Goal: Task Accomplishment & Management: Manage account settings

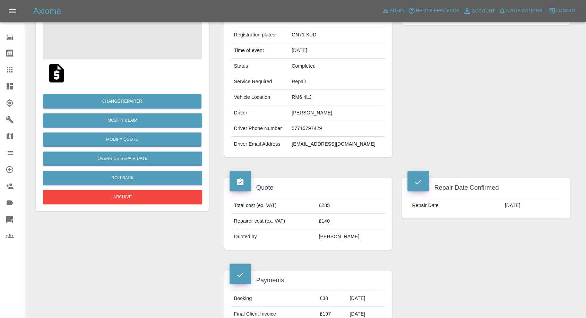
scroll to position [115, 0]
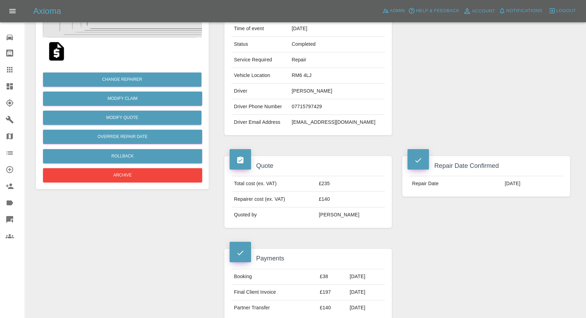
click at [417, 125] on div "Repairer Repair shop County Sprayers" at bounding box center [486, 49] width 178 height 193
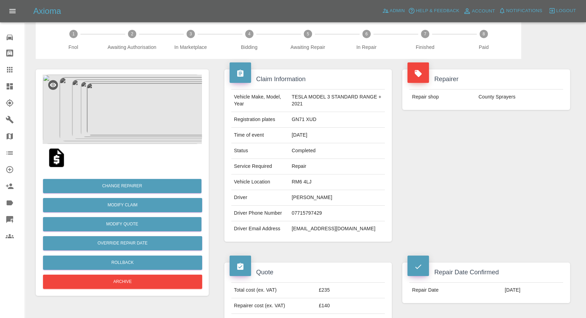
scroll to position [0, 0]
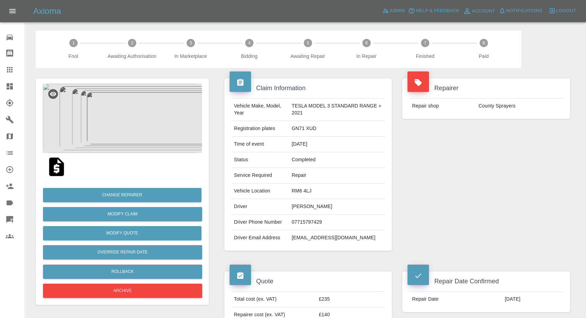
click at [124, 125] on img at bounding box center [122, 118] width 159 height 69
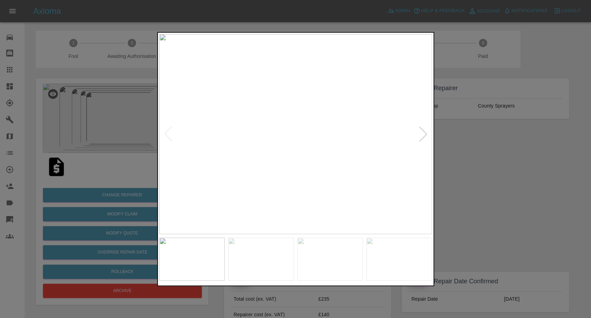
click at [496, 221] on div at bounding box center [295, 159] width 591 height 318
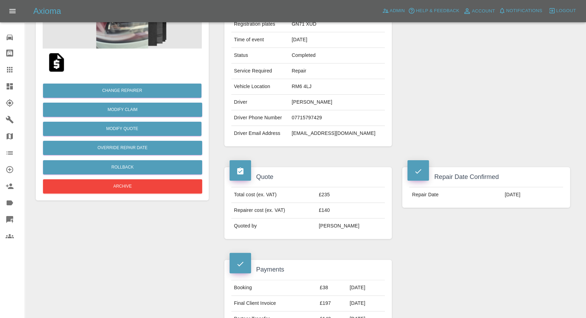
scroll to position [38, 0]
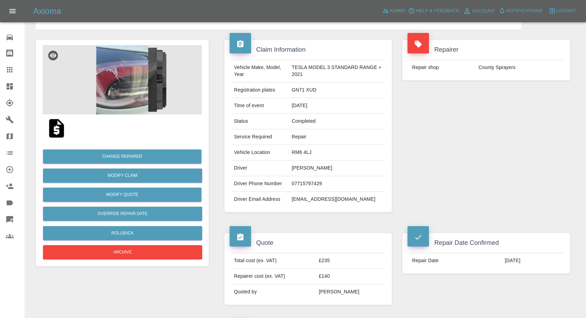
click at [302, 182] on td "07715797429" at bounding box center [337, 184] width 96 height 16
copy td "07715797429"
click at [8, 65] on icon at bounding box center [10, 69] width 8 height 8
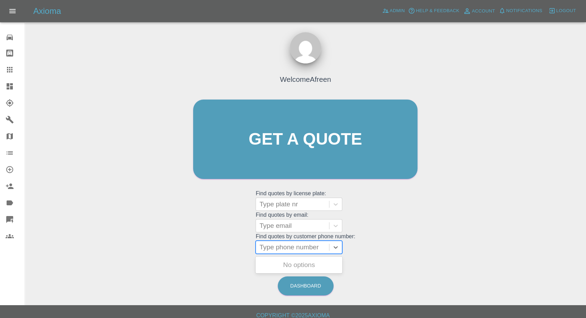
click at [314, 248] on div at bounding box center [292, 247] width 66 height 10
paste input "07715797429"
type input "07715797429"
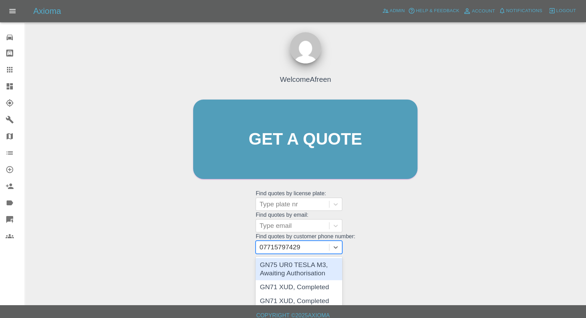
click at [306, 264] on div "GN75 UR0 TESLA M3, Awaiting Authorisation" at bounding box center [298, 269] width 87 height 22
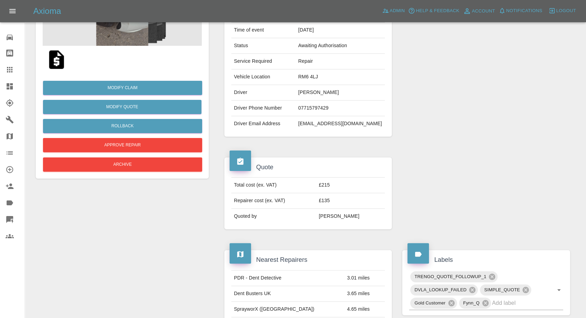
scroll to position [115, 0]
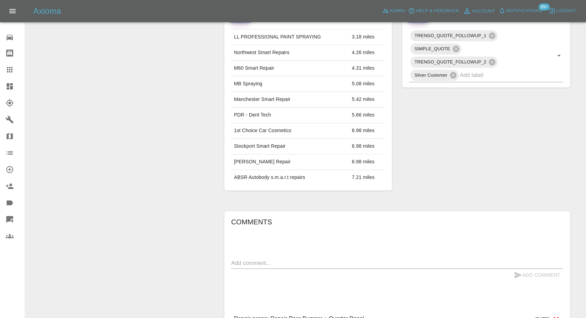
scroll to position [385, 0]
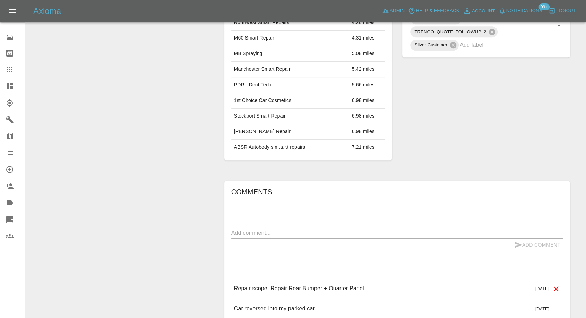
click at [274, 230] on textarea at bounding box center [397, 233] width 332 height 8
click at [279, 227] on div "x" at bounding box center [397, 232] width 332 height 11
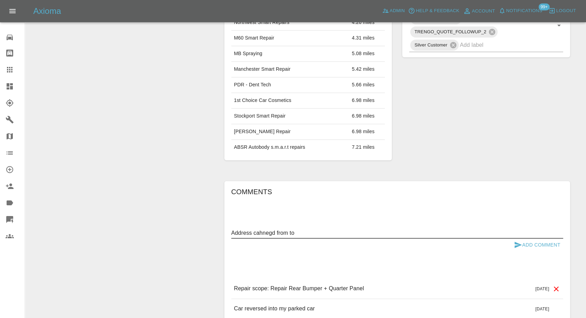
paste textarea "20 Heys road, OL6 6NZ"
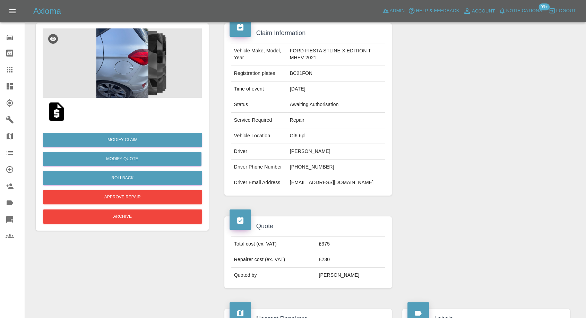
scroll to position [38, 0]
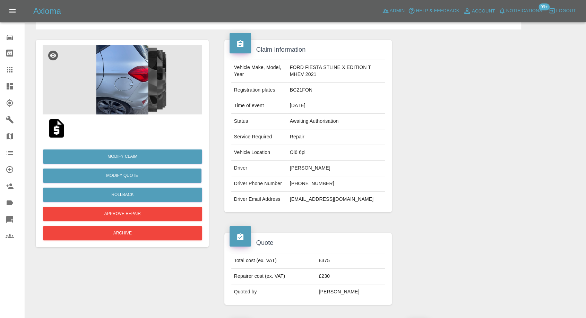
click at [291, 197] on td "apowell07@hotmail.com" at bounding box center [336, 199] width 98 height 15
click at [291, 197] on td "[EMAIL_ADDRESS][DOMAIN_NAME]" at bounding box center [336, 199] width 98 height 15
click at [291, 195] on td "[EMAIL_ADDRESS][DOMAIN_NAME]" at bounding box center [336, 199] width 98 height 15
click at [290, 194] on td "[EMAIL_ADDRESS][DOMAIN_NAME]" at bounding box center [336, 199] width 98 height 15
click at [289, 199] on td "[EMAIL_ADDRESS][DOMAIN_NAME]" at bounding box center [336, 199] width 98 height 15
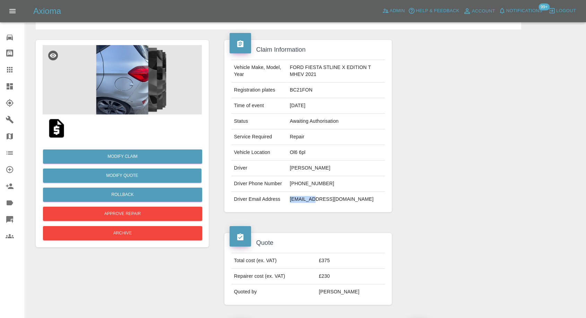
click at [289, 199] on td "[EMAIL_ADDRESS][DOMAIN_NAME]" at bounding box center [336, 199] width 98 height 15
click at [289, 199] on td "apowell07@hotmail.com" at bounding box center [336, 199] width 98 height 15
copy td "apowell07@hotmail.com"
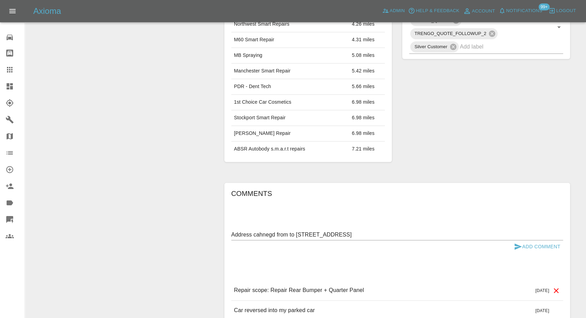
scroll to position [385, 0]
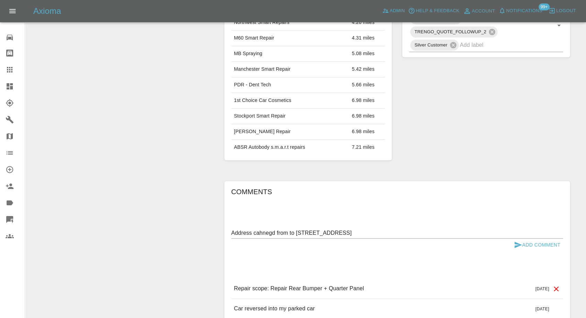
click at [287, 231] on textarea "Address cahnegd from to 20 Heys road, OL6 6NZ" at bounding box center [397, 233] width 332 height 8
paste textarea "apowell07@hotmail.com"
click at [265, 232] on textarea "Address cahnegd from apowell07@hotmail.com to 20 Heys road, OL6 6NZ" at bounding box center [397, 233] width 332 height 8
type textarea "Address changed from apowell07@hotmail.com to 20 Heys road, OL6 6NZ"
click at [512, 245] on button "Add Comment" at bounding box center [537, 244] width 52 height 13
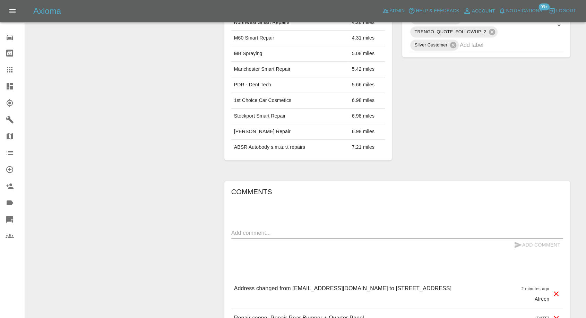
click at [411, 289] on p "Address changed from apowell07@hotmail.com to 20 Heys road, OL6 6NZ" at bounding box center [342, 288] width 217 height 8
copy p "Address changed from apowell07@hotmail.com to 20 Heys road, OL6 6NZ"
click at [553, 292] on icon at bounding box center [556, 293] width 8 height 8
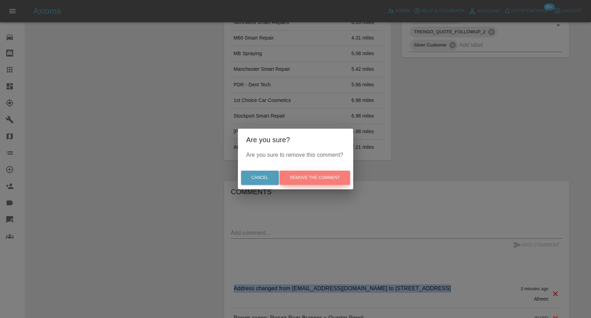
click at [306, 181] on button "Remove the comment" at bounding box center [315, 177] width 71 height 14
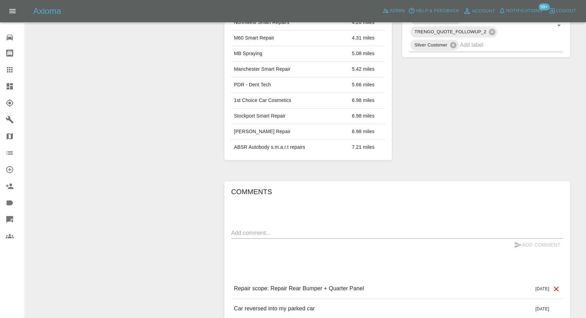
click at [295, 229] on textarea at bounding box center [397, 233] width 332 height 8
paste textarea "Address changed from apowell07@hotmail.com to 20 Heys road, OL6 6NZ"
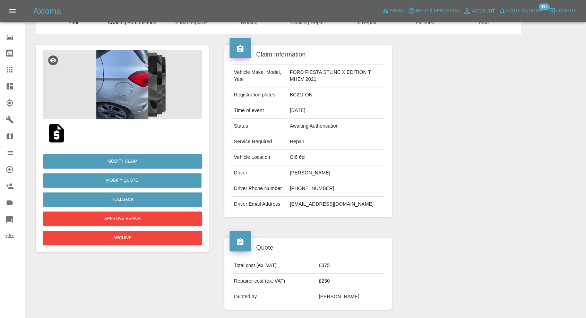
scroll to position [0, 0]
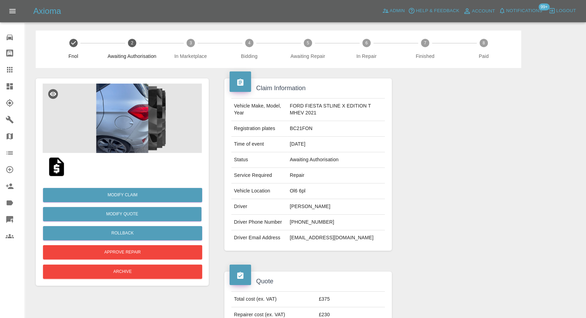
click at [302, 189] on td "Ol6 6pl" at bounding box center [336, 191] width 98 height 16
copy td "Ol6 6pl"
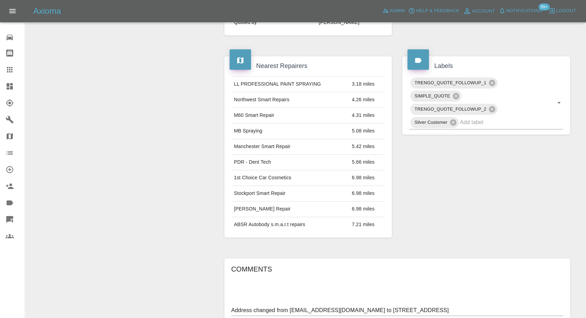
scroll to position [479, 0]
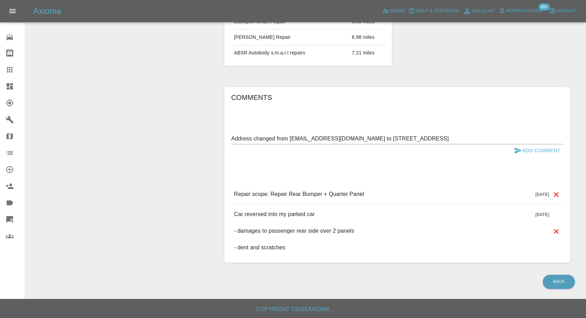
click at [299, 135] on textarea "Address changed from apowell07@hotmail.com to 20 Heys road, OL6 6NZ" at bounding box center [397, 138] width 332 height 8
drag, startPoint x: 351, startPoint y: 137, endPoint x: 289, endPoint y: 137, distance: 62.4
click at [289, 137] on textarea "Address changed from apowell07@hotmail.com to 20 Heys road, OL6 6NZ" at bounding box center [397, 138] width 332 height 8
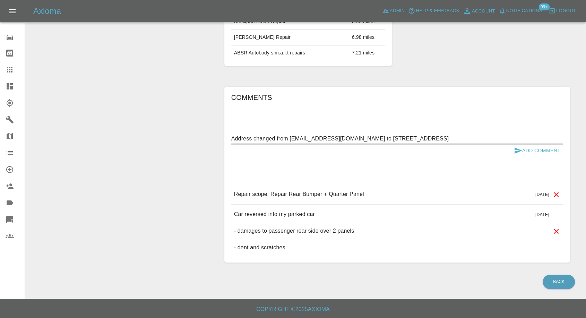
paste textarea "Ol6 6pl"
type textarea "Address changed from Ol6 6pl to 20 Heys road, OL6 6NZ"
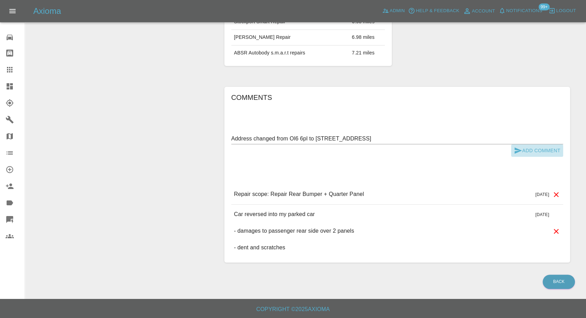
click at [515, 150] on icon "submit" at bounding box center [517, 150] width 7 height 6
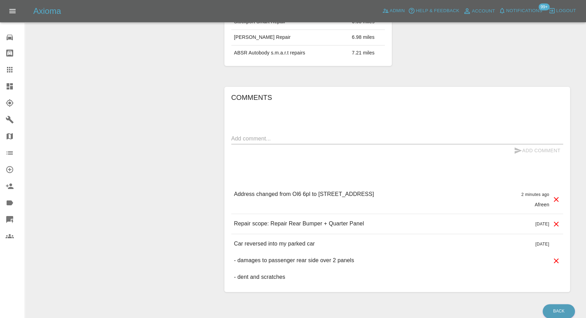
drag, startPoint x: 357, startPoint y: 194, endPoint x: 407, endPoint y: 194, distance: 49.9
click at [407, 194] on div "Address changed from Ol6 6pl to 20 Heys road, OL6 6NZ 2 minutes ago Afreen" at bounding box center [397, 198] width 332 height 29
click at [369, 193] on p "Address changed from Ol6 6pl to 20 Heys road, OL6 6NZ" at bounding box center [304, 194] width 140 height 8
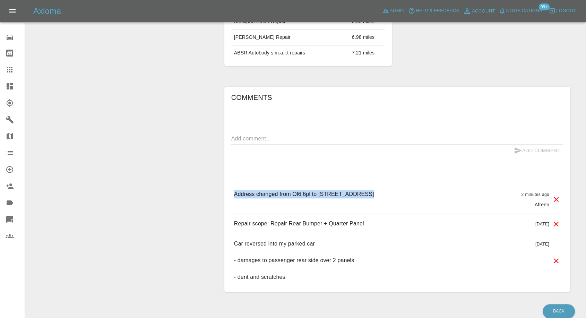
click at [367, 193] on p "Address changed from Ol6 6pl to 20 Heys road, OL6 6NZ" at bounding box center [304, 194] width 140 height 8
drag, startPoint x: 354, startPoint y: 192, endPoint x: 394, endPoint y: 186, distance: 40.0
click at [394, 186] on div "Address changed from Ol6 6pl to 20 Heys road, OL6 6NZ 2 minutes ago Afreen" at bounding box center [397, 198] width 332 height 29
copy p "OL6 6NZ"
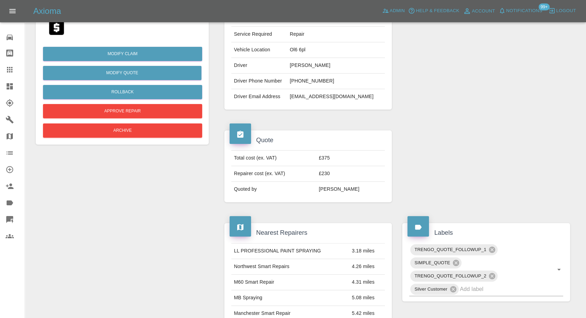
scroll to position [94, 0]
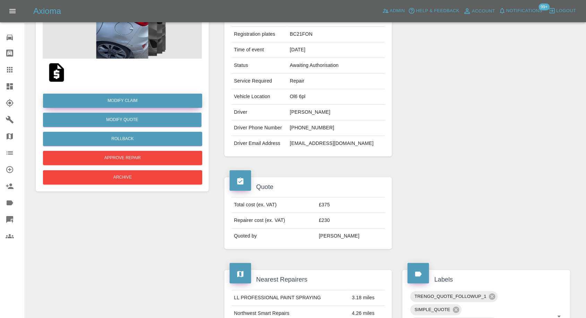
click at [149, 100] on link "Modify Claim" at bounding box center [122, 101] width 159 height 14
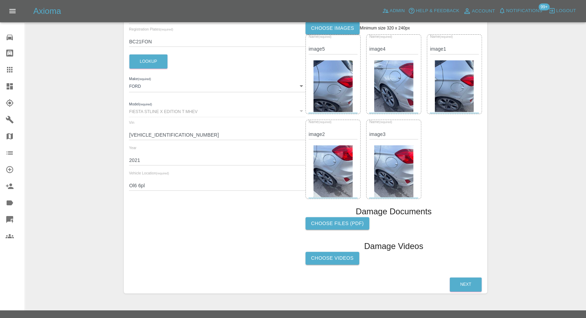
scroll to position [150, 0]
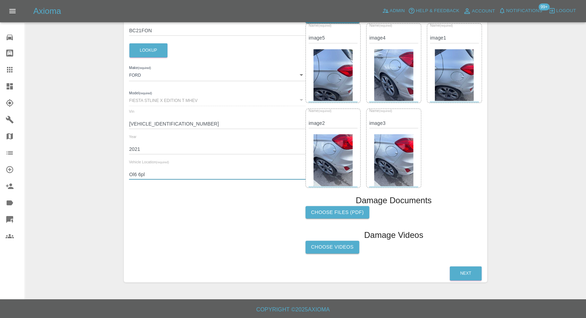
drag, startPoint x: 157, startPoint y: 174, endPoint x: 101, endPoint y: 174, distance: 55.8
click at [101, 174] on div "Enter Claim Details This information will create the claim instance. Vehicle Ab…" at bounding box center [305, 85] width 560 height 410
paste input "L6 6NZ"
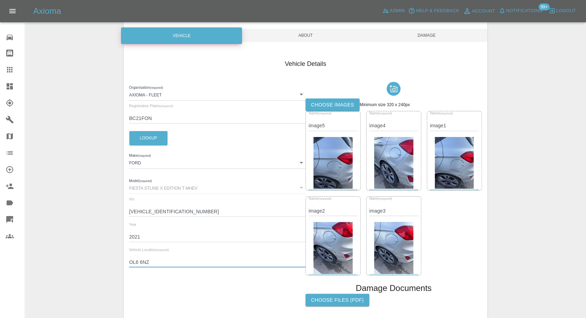
scroll to position [0, 0]
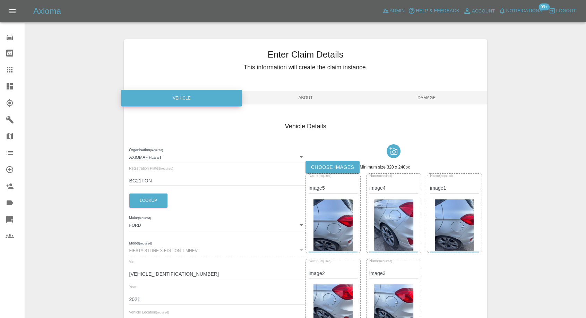
type input "OL6 6NZ"
click at [436, 97] on span "Damage" at bounding box center [426, 97] width 121 height 13
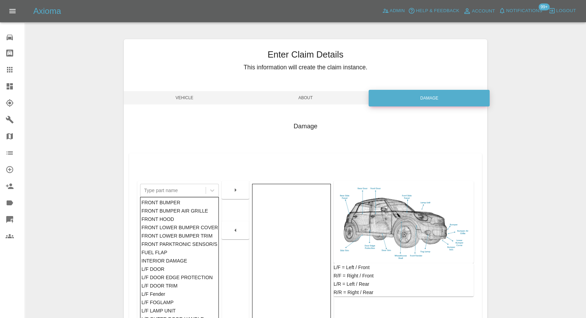
scroll to position [111, 0]
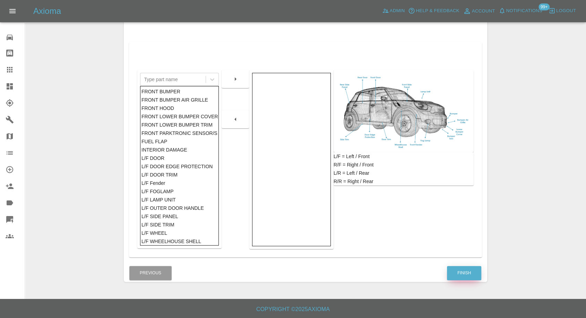
click at [474, 266] on button "Finish" at bounding box center [464, 273] width 34 height 14
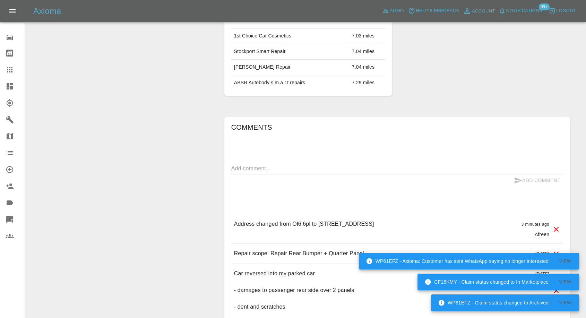
scroll to position [462, 0]
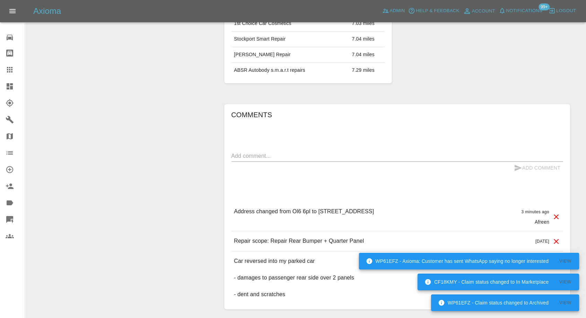
click at [302, 157] on textarea at bounding box center [397, 156] width 332 height 8
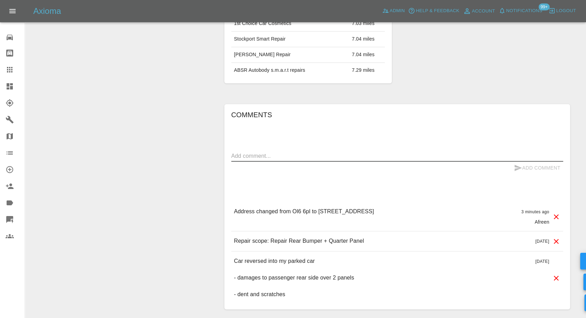
paste textarea "JULIEGDL@btinternet.com email to pay quote"
type textarea "JULIEGDL@btinternet.com email to pay quote"
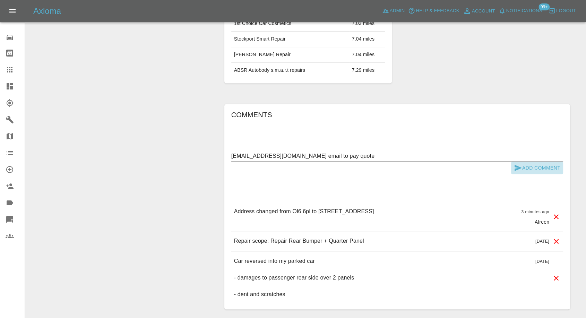
click at [516, 165] on icon "submit" at bounding box center [517, 168] width 7 height 6
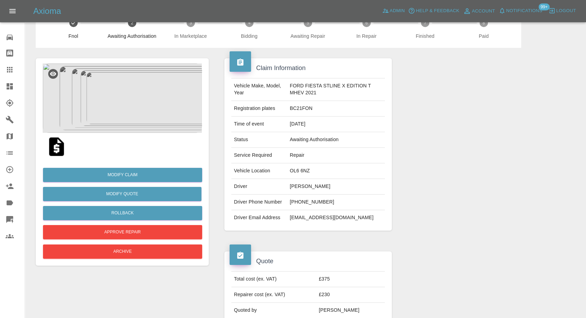
scroll to position [0, 0]
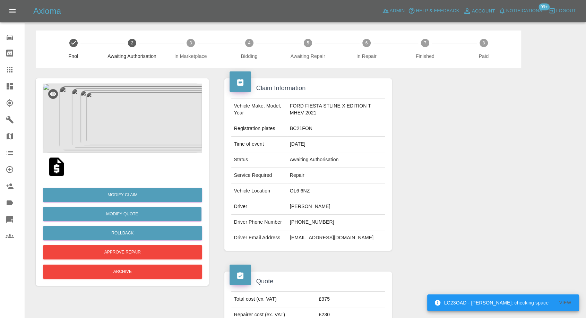
click at [58, 167] on img at bounding box center [56, 167] width 22 height 22
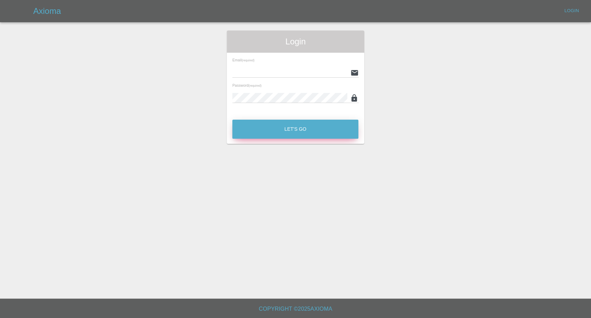
type input "[EMAIL_ADDRESS][DOMAIN_NAME]"
click at [294, 136] on button "Let's Go" at bounding box center [295, 129] width 126 height 19
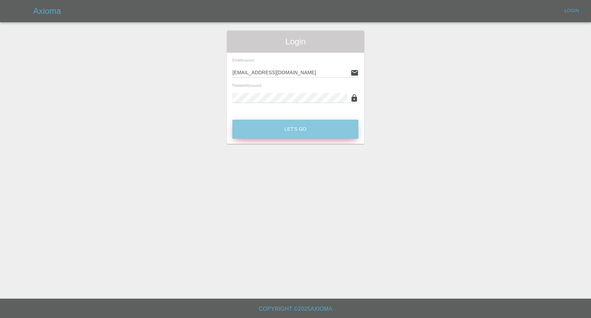
click at [293, 133] on button "Let's Go" at bounding box center [295, 129] width 126 height 19
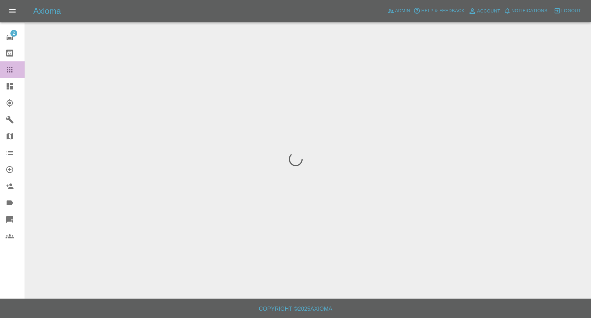
click at [14, 73] on div at bounding box center [15, 69] width 19 height 8
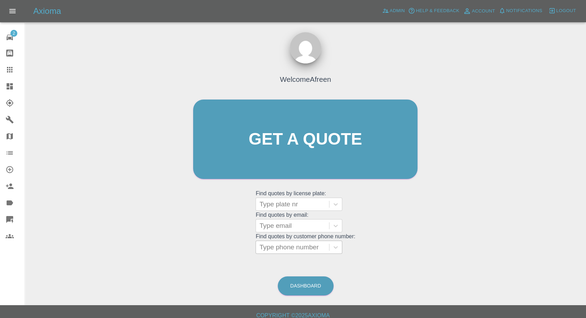
click at [280, 245] on div at bounding box center [292, 247] width 66 height 10
paste input "+447961668315"
drag, startPoint x: 272, startPoint y: 244, endPoint x: 205, endPoint y: 245, distance: 66.5
click at [209, 245] on div "Welcome Afreen Get a quote Get a quote Find quotes by license plate: Type plate…" at bounding box center [305, 152] width 239 height 209
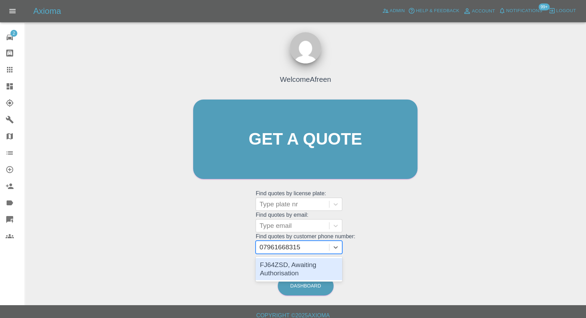
type input "07961668315"
paste input "+447761422391"
drag, startPoint x: 273, startPoint y: 247, endPoint x: 186, endPoint y: 247, distance: 86.6
click at [186, 247] on div "Welcome Afreen Get a quote Get a quote Find quotes by license plate: Type plate…" at bounding box center [305, 152] width 239 height 209
click at [277, 248] on input "7761422391" at bounding box center [278, 247] width 39 height 8
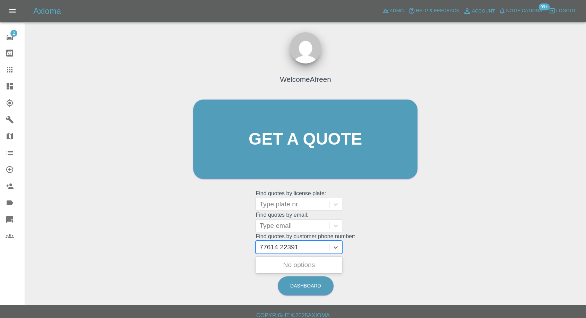
type input "77614 22391"
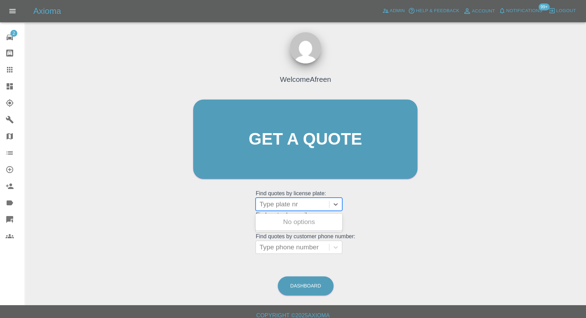
click at [280, 206] on div at bounding box center [292, 204] width 66 height 10
paste input "LM16 DJJ"
click at [276, 203] on input "LM16 DJJ" at bounding box center [275, 204] width 32 height 8
type input "LM16DJJ"
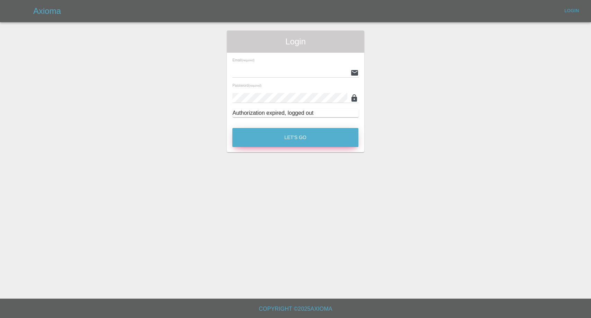
type input "[EMAIL_ADDRESS][DOMAIN_NAME]"
click at [268, 143] on button "Let's Go" at bounding box center [295, 137] width 126 height 19
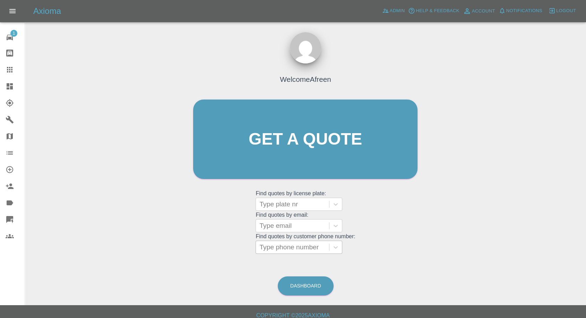
click at [309, 249] on div at bounding box center [292, 247] width 66 height 10
paste input "[PHONE_NUMBER]"
type input "[PHONE_NUMBER]"
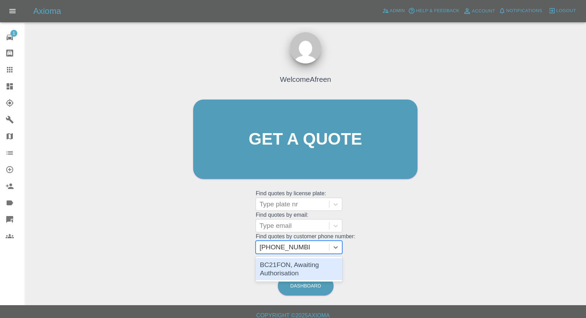
click at [291, 268] on div "BC21FON, Awaiting Authorisation" at bounding box center [298, 269] width 87 height 22
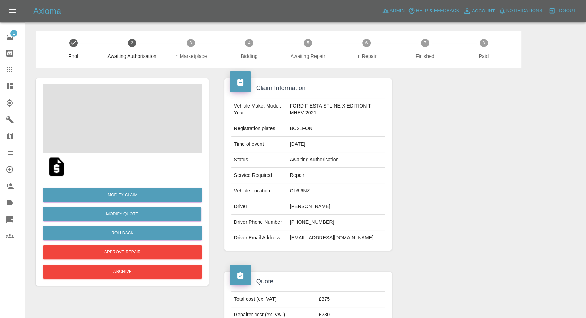
scroll to position [77, 0]
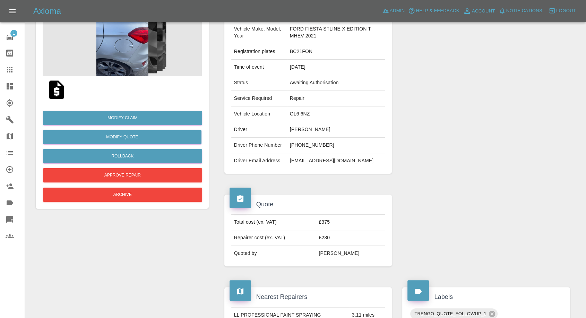
click at [59, 92] on img at bounding box center [56, 90] width 22 height 22
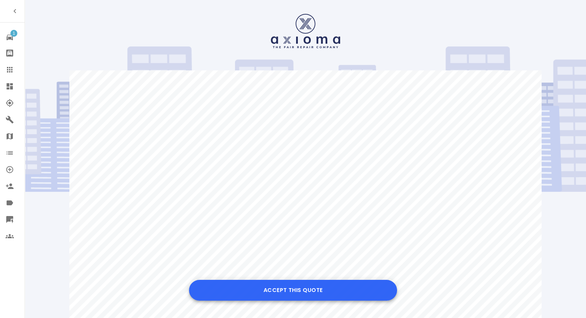
click at [272, 287] on button "Accept this Quote" at bounding box center [293, 290] width 208 height 21
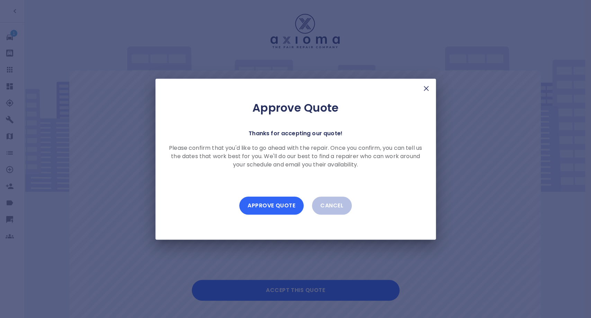
click at [270, 205] on button "Approve Quote" at bounding box center [271, 205] width 64 height 18
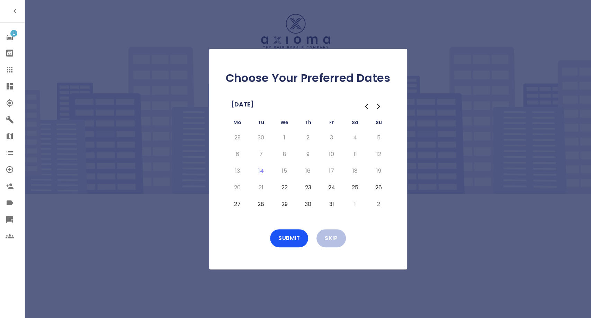
click at [279, 184] on button "22" at bounding box center [285, 187] width 12 height 11
drag, startPoint x: 305, startPoint y: 183, endPoint x: 324, endPoint y: 186, distance: 18.9
click at [306, 183] on button "23" at bounding box center [308, 187] width 12 height 11
drag, startPoint x: 333, startPoint y: 185, endPoint x: 296, endPoint y: 232, distance: 59.5
click at [333, 186] on button "24" at bounding box center [332, 187] width 12 height 11
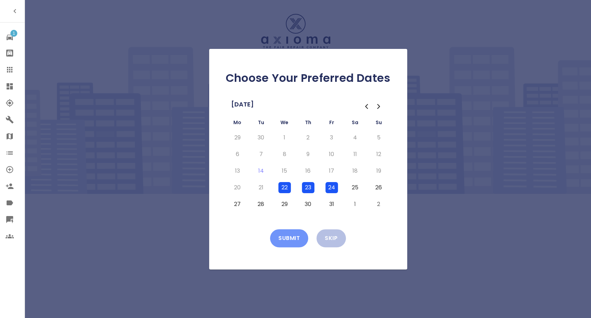
click at [290, 243] on button "Submit" at bounding box center [289, 238] width 38 height 18
click at [290, 243] on div "Submit Skip" at bounding box center [308, 238] width 176 height 18
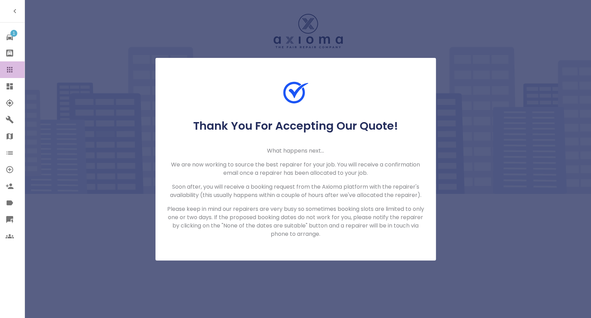
drag, startPoint x: 6, startPoint y: 76, endPoint x: 21, endPoint y: 64, distance: 18.8
click at [7, 76] on link "Claims" at bounding box center [12, 69] width 25 height 17
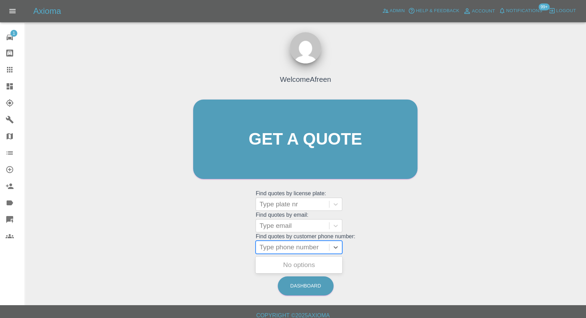
drag, startPoint x: 297, startPoint y: 242, endPoint x: 274, endPoint y: 253, distance: 25.1
click at [296, 243] on div at bounding box center [292, 247] width 66 height 10
paste input "+447961668315"
drag, startPoint x: 272, startPoint y: 248, endPoint x: 183, endPoint y: 247, distance: 88.7
click at [191, 248] on div "Welcome Afreen Get a quote Get a quote Find quotes by license plate: Type plate…" at bounding box center [305, 152] width 239 height 209
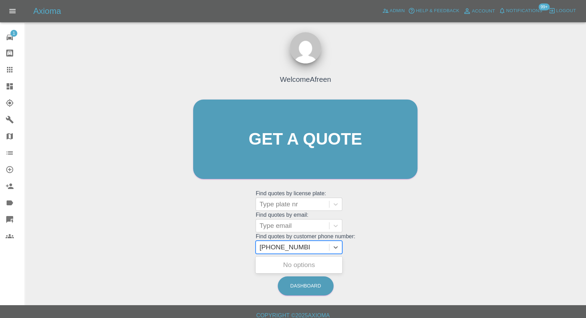
type input "07961668315"
click at [325, 264] on div "FJ64ZSD, Awaiting Authorisation" at bounding box center [298, 269] width 87 height 22
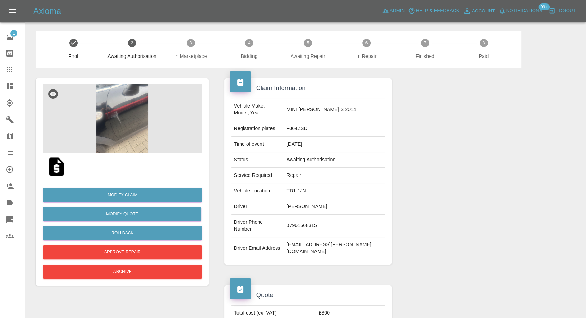
click at [51, 174] on img at bounding box center [56, 167] width 22 height 22
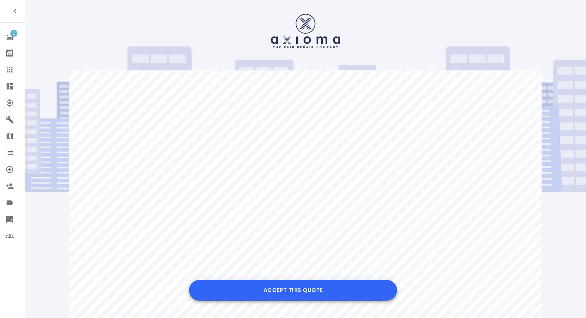
click at [298, 299] on button "Accept this Quote" at bounding box center [293, 290] width 208 height 21
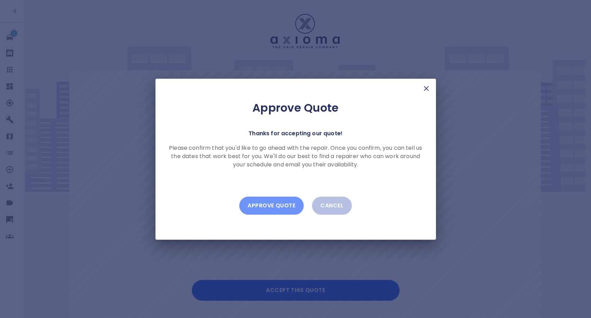
click at [284, 206] on button "Approve Quote" at bounding box center [271, 205] width 64 height 18
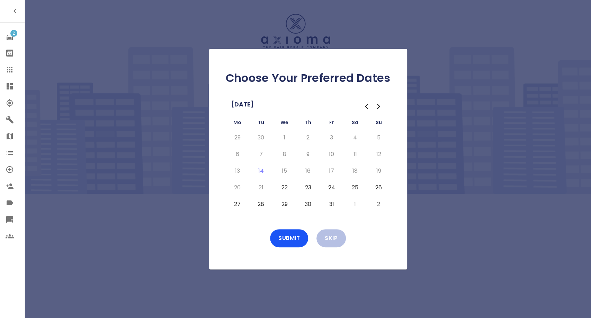
click at [284, 185] on button "22" at bounding box center [285, 187] width 12 height 11
click at [292, 234] on button "Submit" at bounding box center [289, 238] width 38 height 18
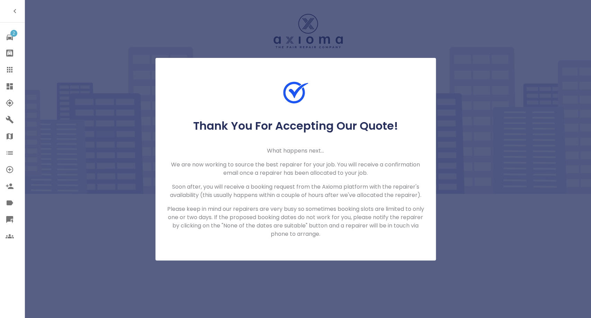
drag, startPoint x: 7, startPoint y: 73, endPoint x: 13, endPoint y: 67, distance: 8.1
click at [7, 73] on icon at bounding box center [10, 69] width 8 height 8
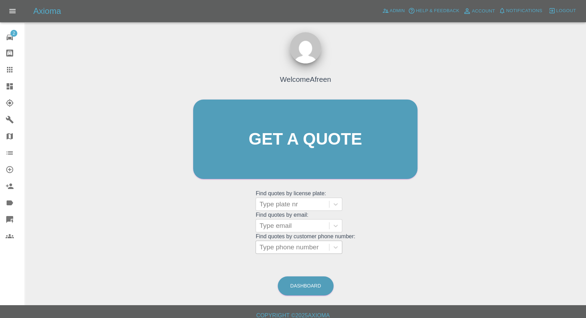
click at [308, 243] on div at bounding box center [292, 247] width 66 height 10
paste input "[PHONE_NUMBER]"
drag, startPoint x: 274, startPoint y: 248, endPoint x: 172, endPoint y: 254, distance: 102.0
click at [172, 254] on div "Welcome Afreen Get a quote Get a quote Find quotes by license plate: Type plate…" at bounding box center [305, 172] width 550 height 249
type input "07901663944"
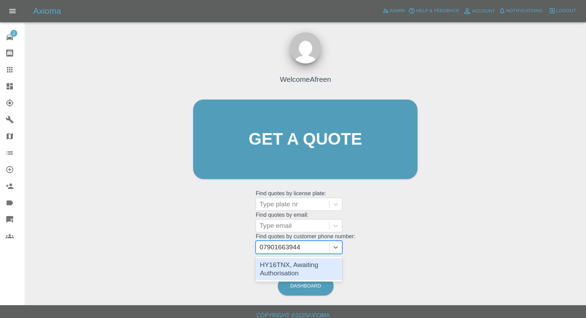
click at [286, 267] on div "HY16TNX, Awaiting Authorisation" at bounding box center [298, 269] width 87 height 22
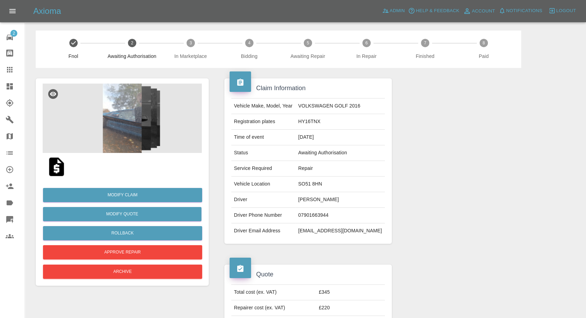
drag, startPoint x: 58, startPoint y: 167, endPoint x: 71, endPoint y: 164, distance: 13.7
click at [58, 167] on img at bounding box center [56, 167] width 22 height 22
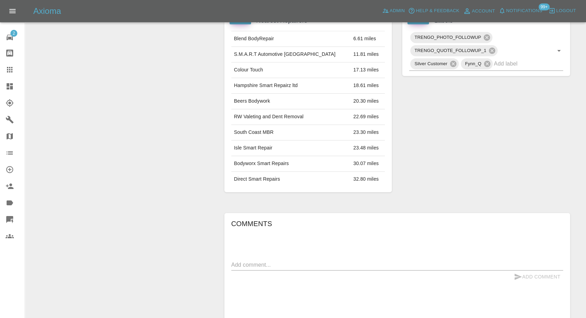
scroll to position [346, 0]
click at [267, 263] on textarea at bounding box center [397, 264] width 332 height 8
type textarea "p"
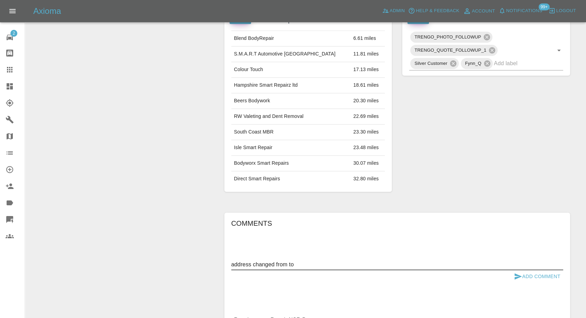
paste textarea "[STREET_ADDRESS]"
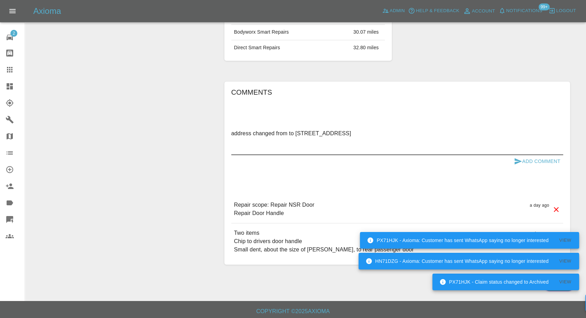
scroll to position [479, 0]
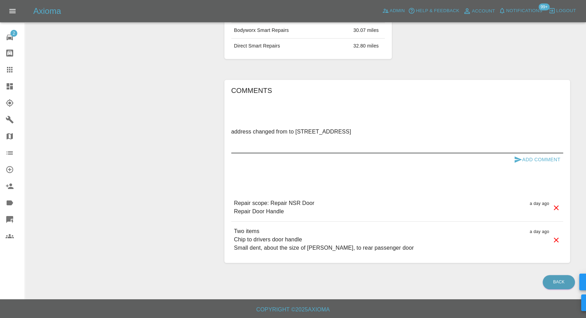
click at [275, 128] on textarea "address changed from to [STREET_ADDRESS]" at bounding box center [397, 140] width 332 height 24
click at [282, 131] on textarea "address changed from to [STREET_ADDRESS]" at bounding box center [397, 140] width 332 height 24
click at [360, 130] on textarea "address changed to [STREET_ADDRESS]" at bounding box center [397, 140] width 332 height 24
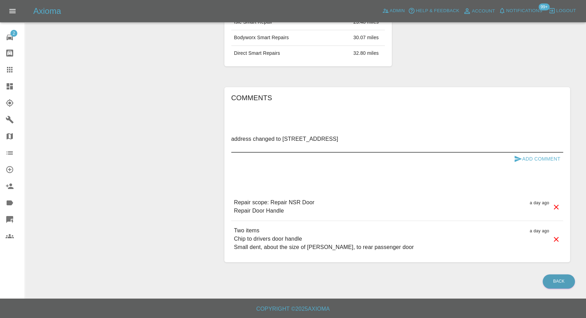
scroll to position [471, 0]
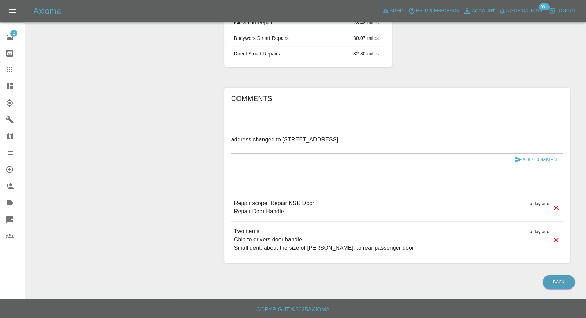
click at [363, 135] on textarea "address changed to 76 Riverside Gardens, Romsey SO51 8HN" at bounding box center [397, 143] width 332 height 16
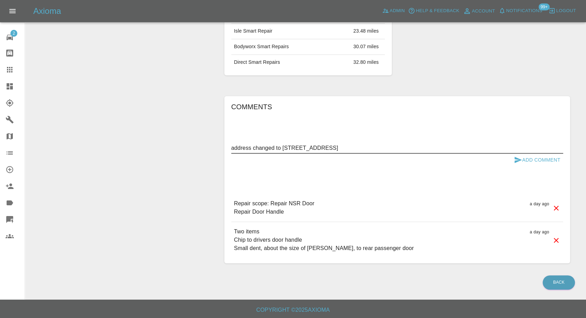
click at [257, 147] on textarea "address changed to 76 Riverside Gardens, Romsey SO51 8HN" at bounding box center [397, 148] width 332 height 8
type textarea "address : 76 Riverside Gardens, Romsey SO51 8HN"
click at [515, 158] on icon "submit" at bounding box center [517, 160] width 7 height 6
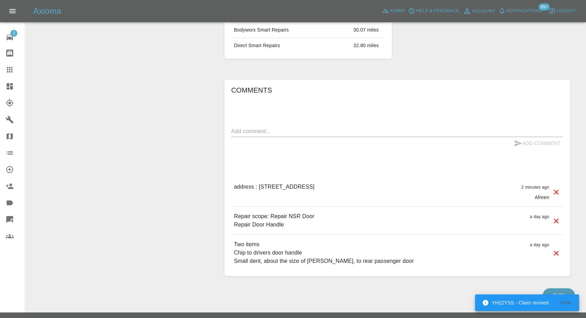
scroll to position [493, 0]
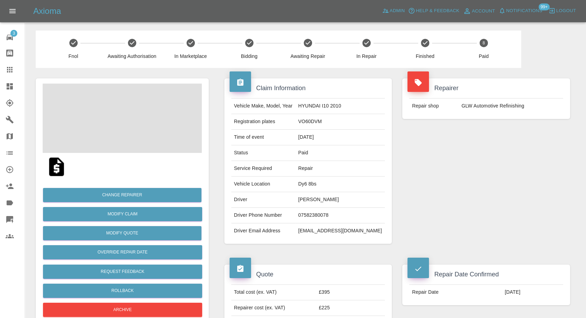
click at [311, 228] on td "[EMAIL_ADDRESS][DOMAIN_NAME]" at bounding box center [339, 230] width 89 height 15
copy div "[EMAIL_ADDRESS][DOMAIN_NAME]"
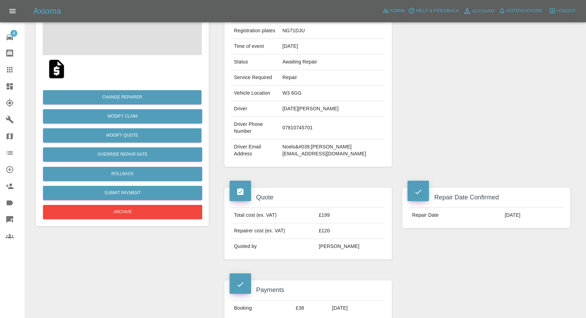
scroll to position [154, 0]
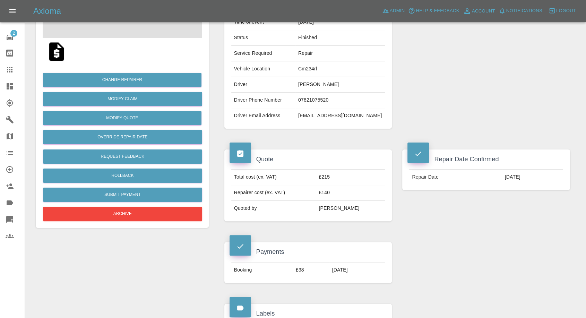
scroll to position [115, 0]
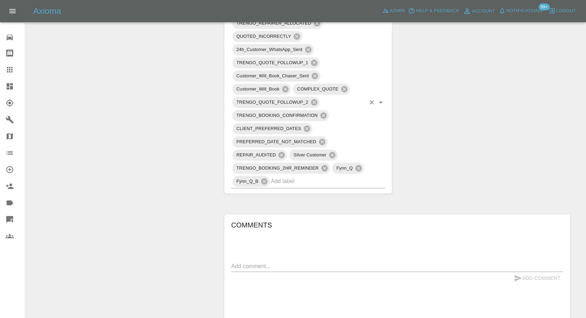
scroll to position [539, 0]
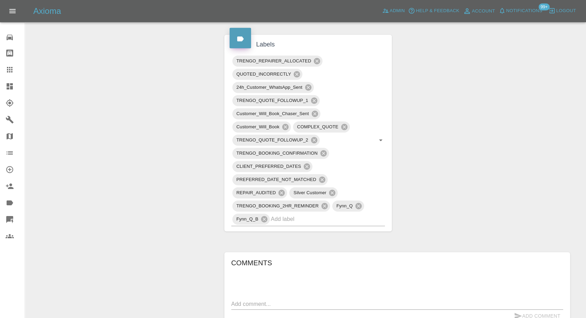
scroll to position [500, 0]
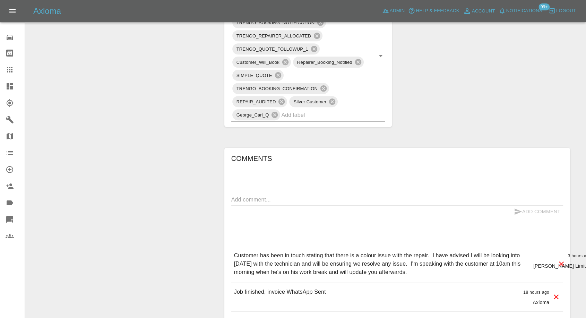
scroll to position [462, 0]
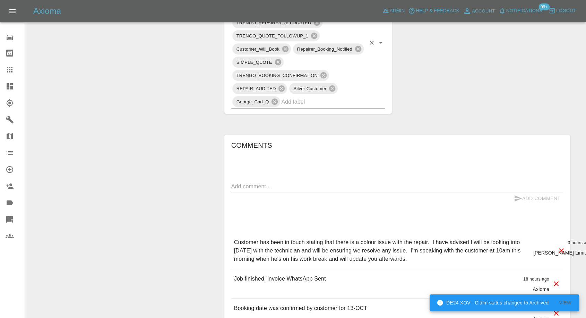
click at [307, 101] on input "text" at bounding box center [323, 101] width 84 height 11
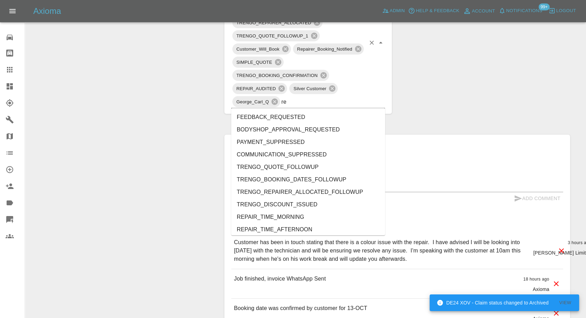
type input "rec"
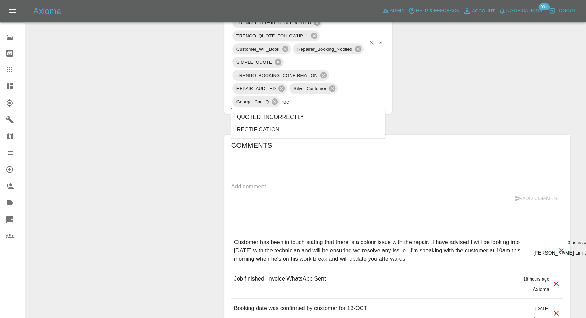
click at [263, 132] on li "RECTIFICATION" at bounding box center [308, 129] width 154 height 12
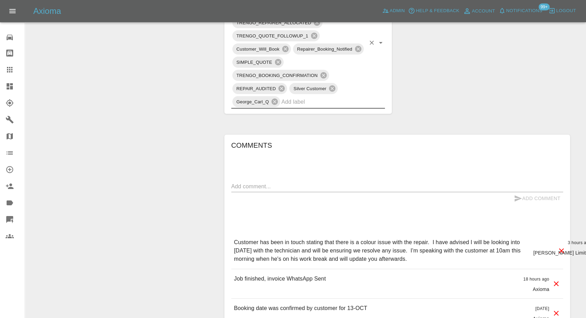
scroll to position [346, 0]
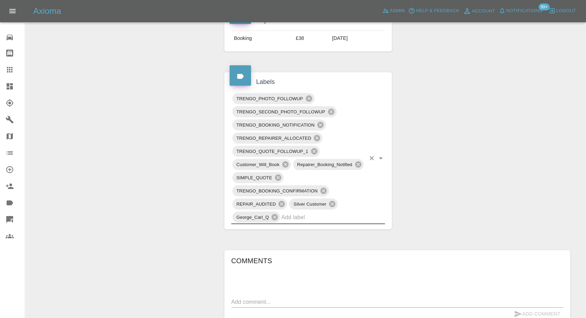
type input "s"
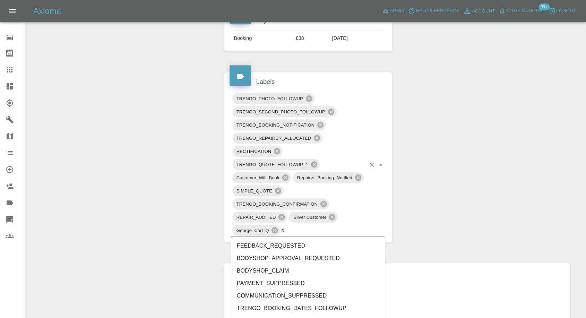
type input "do"
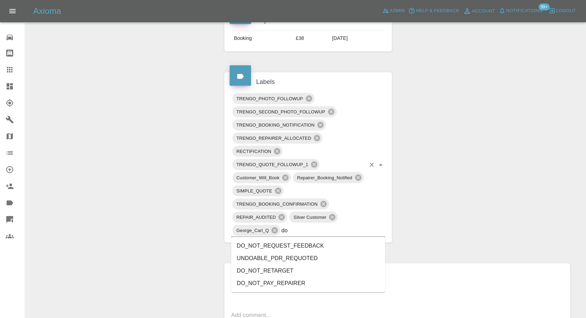
click at [295, 244] on li "DO_NOT_REQUEST_FEEDBACK" at bounding box center [308, 245] width 154 height 12
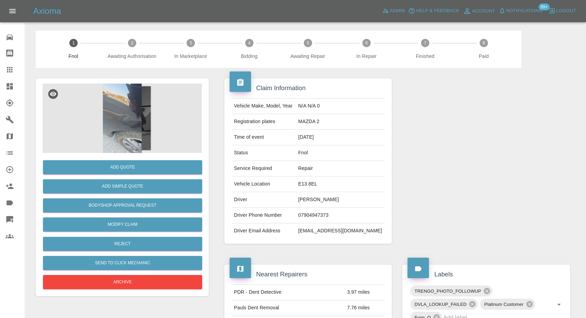
click at [110, 119] on img at bounding box center [122, 118] width 159 height 69
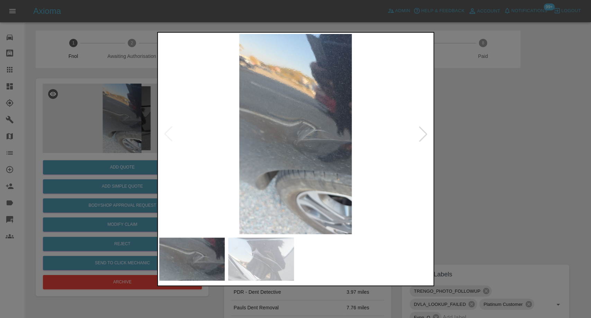
click at [279, 272] on img at bounding box center [261, 258] width 66 height 43
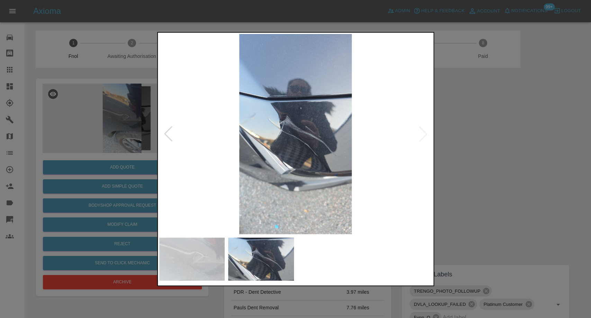
drag, startPoint x: 540, startPoint y: 202, endPoint x: 282, endPoint y: 32, distance: 309.0
click at [538, 200] on div at bounding box center [295, 159] width 591 height 318
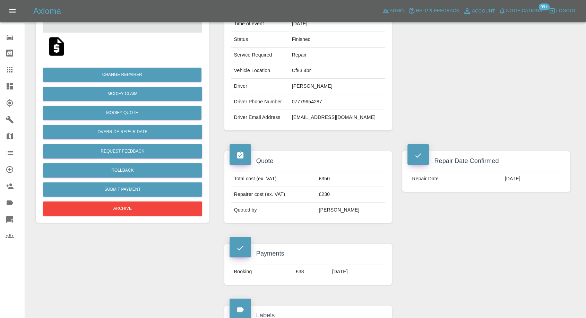
scroll to position [115, 0]
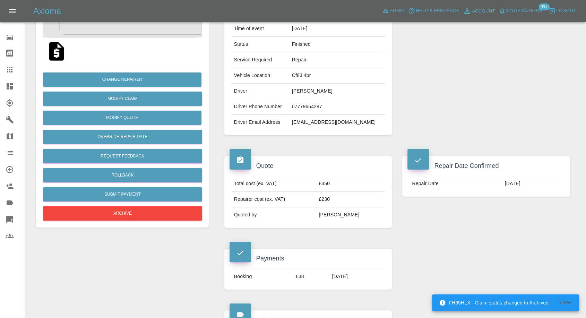
click at [306, 122] on td "owenbeddoe@hotmail.com" at bounding box center [337, 122] width 96 height 15
copy div "owenbeddoe@hotmail.com"
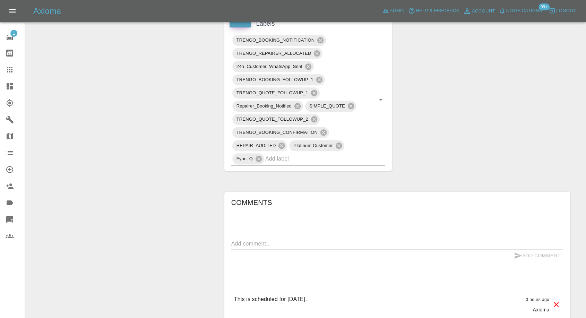
scroll to position [500, 0]
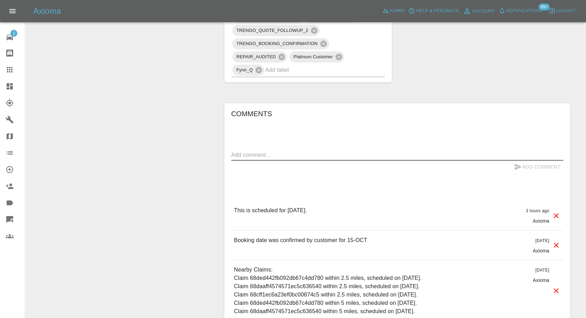
click at [285, 156] on textarea at bounding box center [397, 155] width 332 height 8
paste textarea "Reminder Street address is 30 Finch close salisbury Sp29gr"
type textarea "Reminder Street address is 30 Finch close salisbury Sp29gr"
click at [507, 166] on div "Add Comment" at bounding box center [397, 166] width 332 height 13
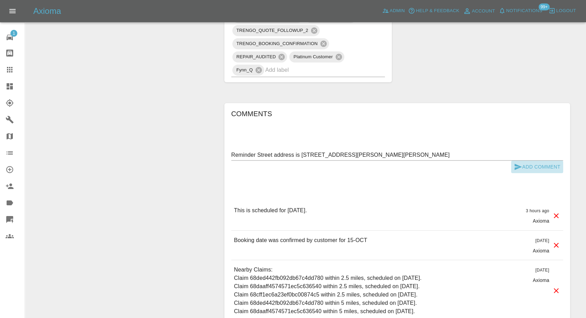
click at [518, 167] on icon "submit" at bounding box center [517, 167] width 7 height 6
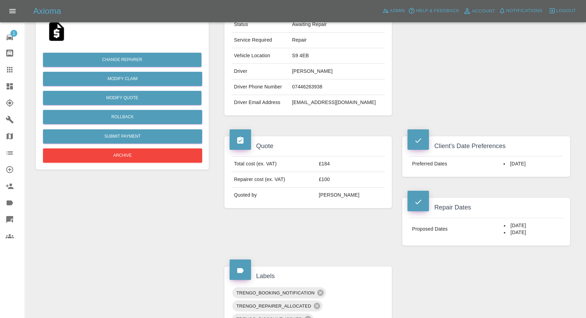
scroll to position [77, 0]
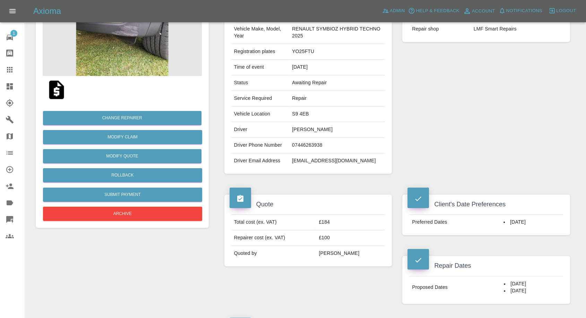
click at [296, 158] on td "sj5213849@gmail.com" at bounding box center [337, 160] width 96 height 15
copy div "sj5213849@gmail.com"
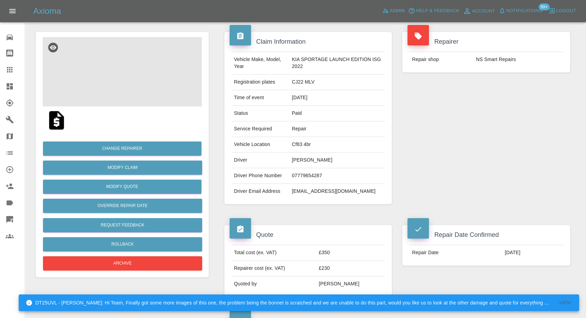
scroll to position [38, 0]
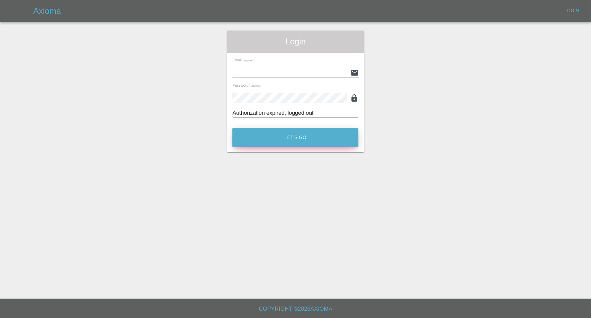
type input "[EMAIL_ADDRESS][DOMAIN_NAME]"
click at [286, 135] on button "Let's Go" at bounding box center [295, 137] width 126 height 19
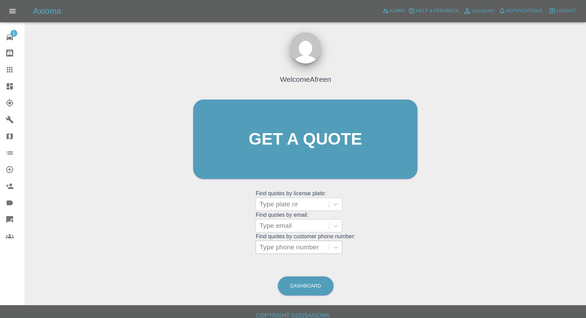
click at [288, 251] on div at bounding box center [292, 247] width 66 height 10
paste input "+447714598558"
drag, startPoint x: 266, startPoint y: 247, endPoint x: 184, endPoint y: 256, distance: 82.5
click at [185, 256] on div "Welcome Afreen Get a quote Get a quote Find quotes by license plate: Type plate…" at bounding box center [305, 172] width 550 height 249
click at [281, 246] on input "07714598558" at bounding box center [280, 247] width 43 height 8
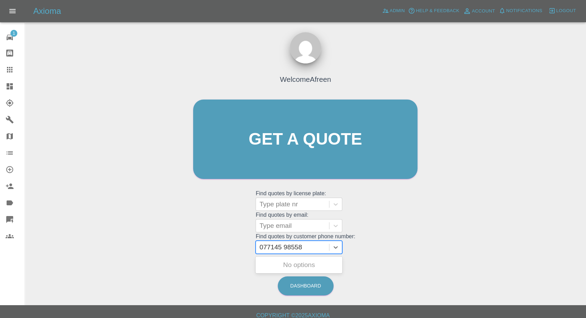
click at [267, 248] on input "077145 98558" at bounding box center [281, 247] width 44 height 8
click at [266, 248] on input "077145 98558" at bounding box center [281, 247] width 44 height 8
type input "77145 98558"
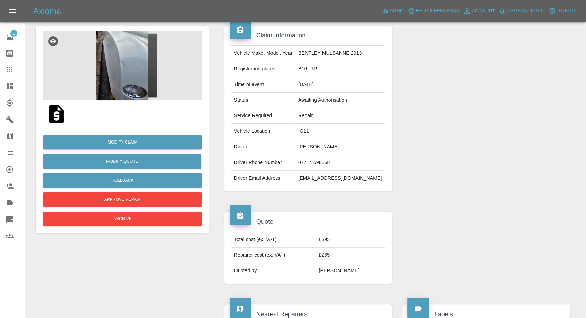
scroll to position [38, 0]
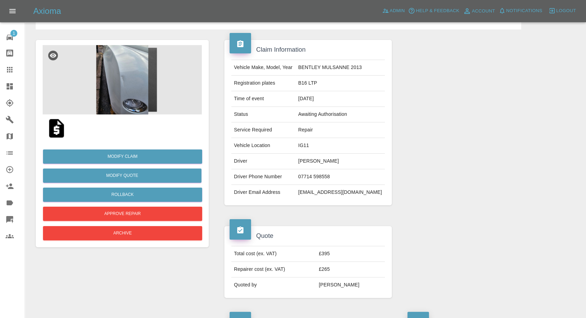
click at [120, 94] on img at bounding box center [122, 79] width 159 height 69
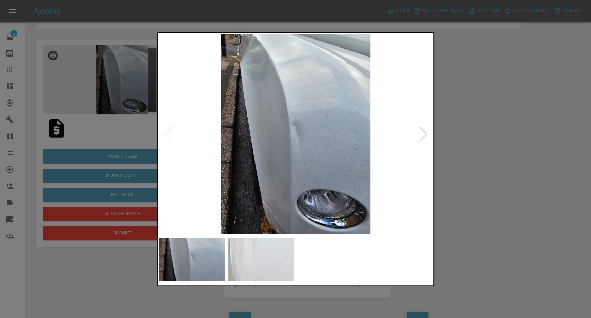
click at [272, 250] on img at bounding box center [261, 258] width 66 height 43
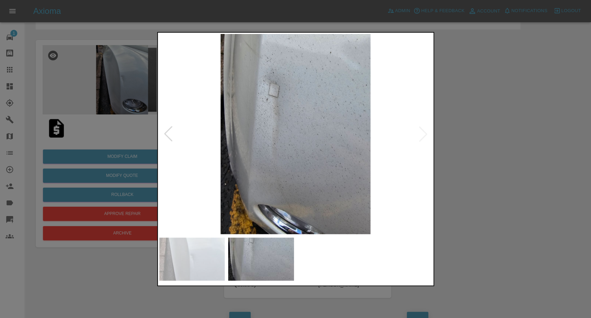
click at [200, 262] on img at bounding box center [192, 258] width 66 height 43
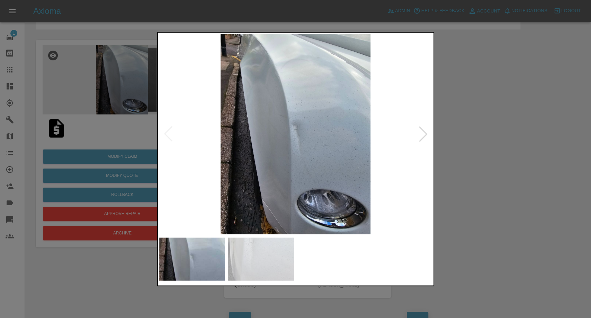
click at [509, 214] on div at bounding box center [295, 159] width 591 height 318
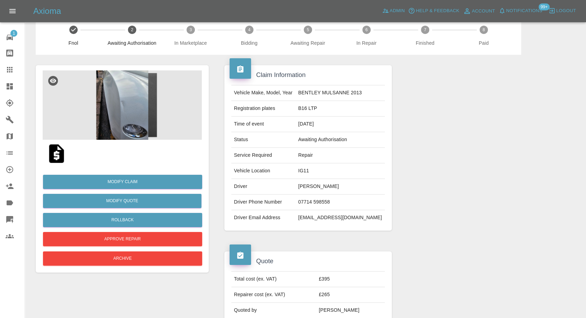
scroll to position [0, 0]
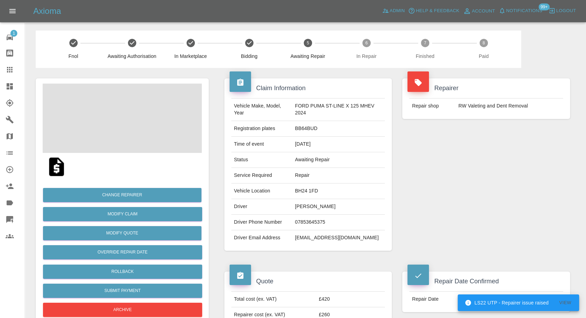
click at [304, 202] on td "[PERSON_NAME]" at bounding box center [338, 207] width 93 height 16
click at [304, 202] on td "Billy Budd" at bounding box center [338, 207] width 93 height 16
copy td "Billy Budd"
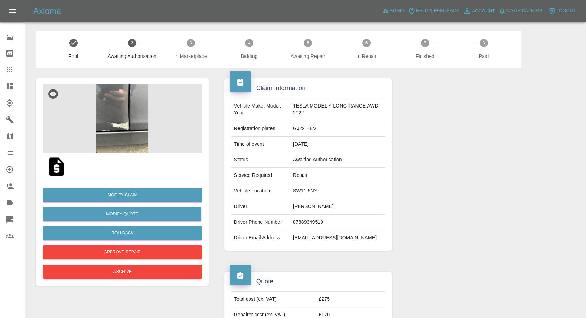
click at [97, 109] on img at bounding box center [122, 118] width 159 height 69
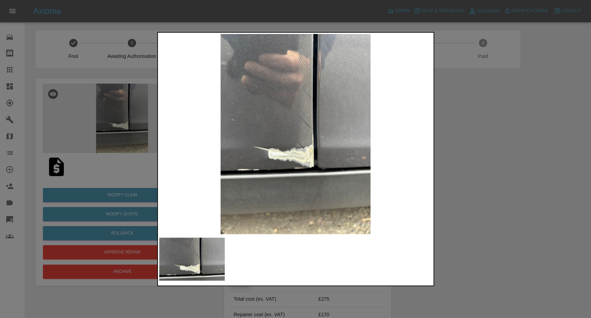
drag, startPoint x: 497, startPoint y: 230, endPoint x: 197, endPoint y: 26, distance: 363.0
click at [497, 229] on div at bounding box center [295, 159] width 591 height 318
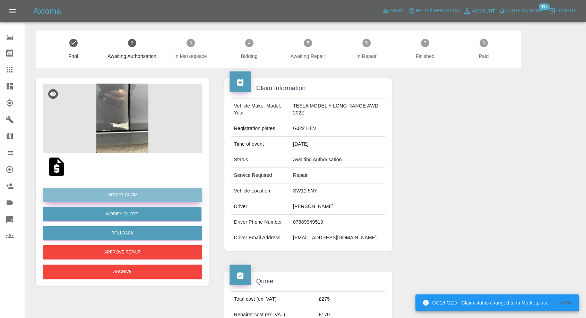
click at [129, 195] on link "Modify Claim" at bounding box center [122, 195] width 159 height 14
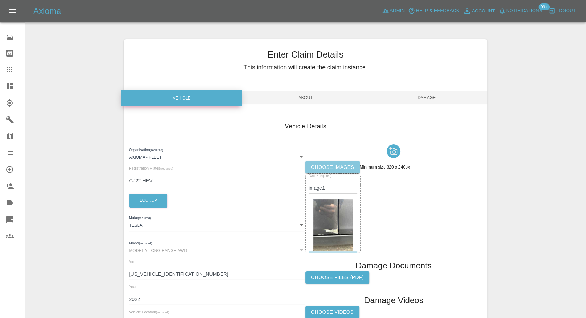
click at [336, 172] on label "Choose images" at bounding box center [332, 167] width 54 height 13
click at [0, 0] on input "Choose images" at bounding box center [0, 0] width 0 height 0
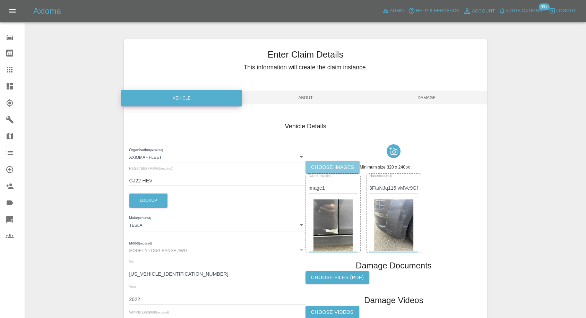
click at [327, 161] on label "Choose images" at bounding box center [332, 167] width 54 height 13
click at [0, 0] on input "Choose images" at bounding box center [0, 0] width 0 height 0
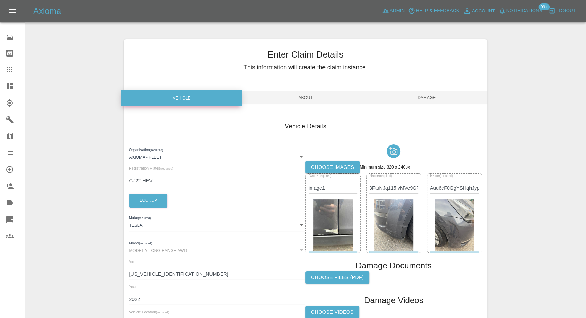
click at [333, 168] on label "Choose images" at bounding box center [332, 167] width 54 height 13
click at [0, 0] on input "Choose images" at bounding box center [0, 0] width 0 height 0
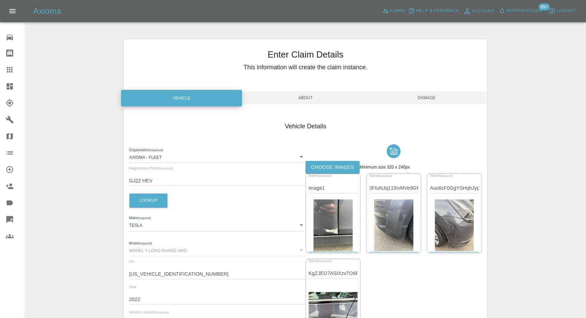
click at [427, 92] on span "Damage" at bounding box center [426, 97] width 121 height 13
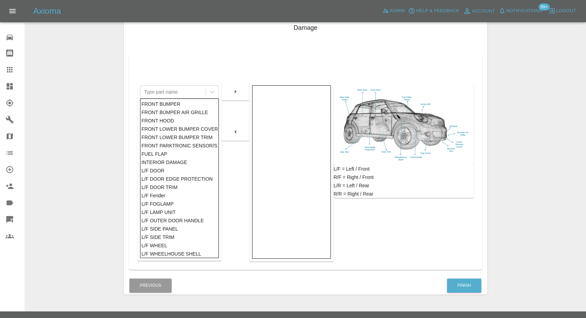
scroll to position [111, 0]
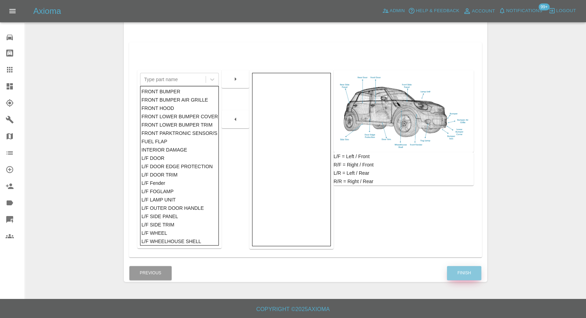
click at [475, 270] on button "Finish" at bounding box center [464, 273] width 34 height 14
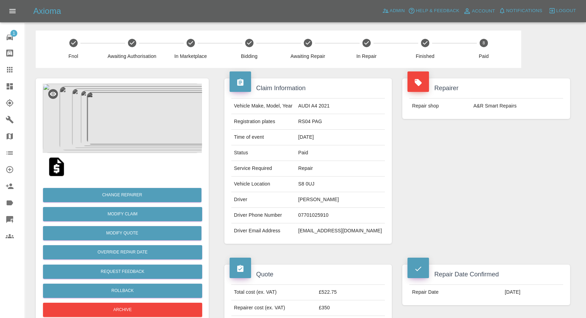
click at [327, 230] on td "philgould1986@gmail.com" at bounding box center [339, 230] width 89 height 15
click at [324, 227] on td "philgould1986@gmail.com" at bounding box center [339, 230] width 89 height 15
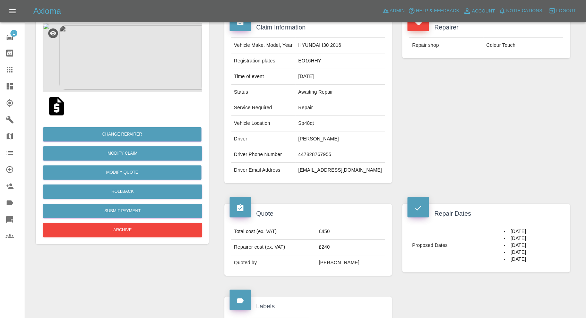
scroll to position [38, 0]
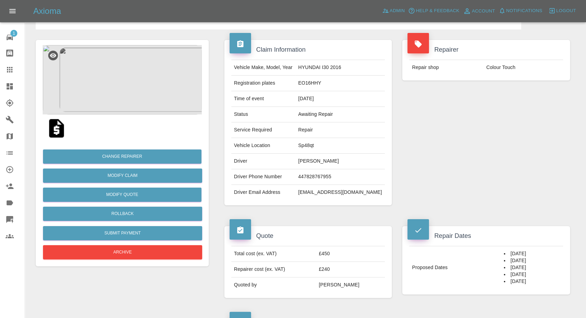
click at [110, 92] on img at bounding box center [122, 79] width 159 height 69
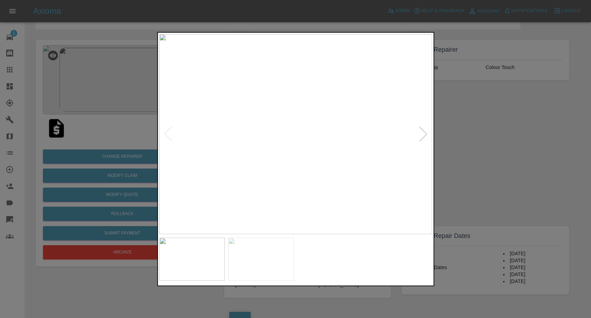
click at [256, 256] on img at bounding box center [261, 258] width 66 height 43
click at [477, 193] on div at bounding box center [295, 159] width 591 height 318
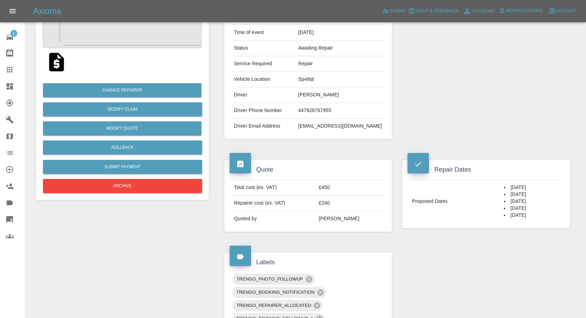
scroll to position [77, 0]
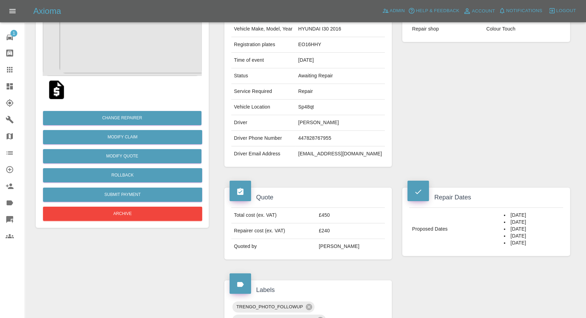
click at [52, 91] on img at bounding box center [56, 90] width 22 height 22
click at [136, 45] on img at bounding box center [122, 41] width 159 height 69
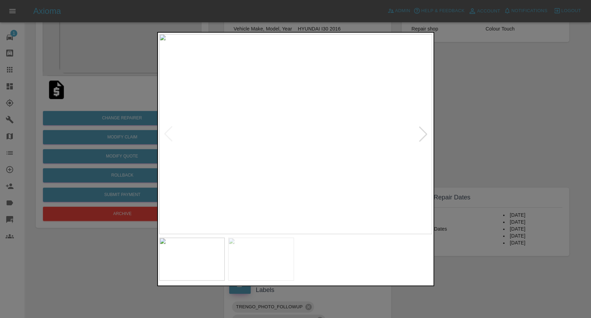
click at [284, 262] on img at bounding box center [261, 258] width 66 height 43
click at [208, 261] on img at bounding box center [192, 258] width 66 height 43
click at [251, 265] on img at bounding box center [261, 258] width 66 height 43
click at [529, 170] on div at bounding box center [295, 159] width 591 height 318
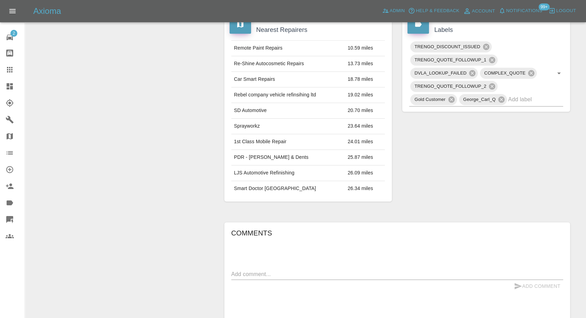
scroll to position [383, 0]
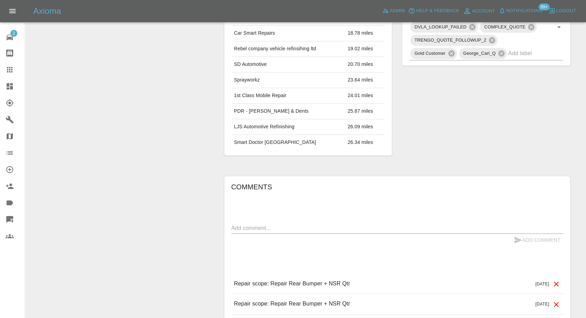
click at [278, 224] on textarea at bounding box center [397, 228] width 332 height 8
paste textarea "68e37cea6c861e39b680187d"
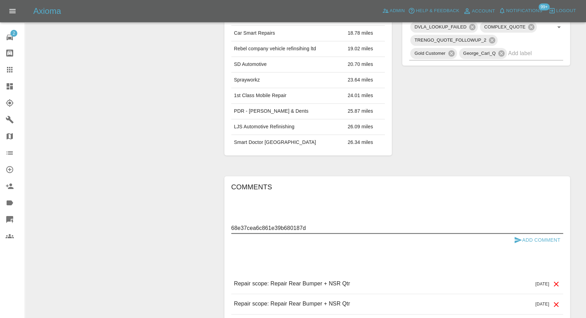
click at [294, 230] on textarea "68e37cea6c861e39b680187d" at bounding box center [397, 228] width 332 height 8
paste textarea "Last question: can you please assure us that you will leave the place clean and…"
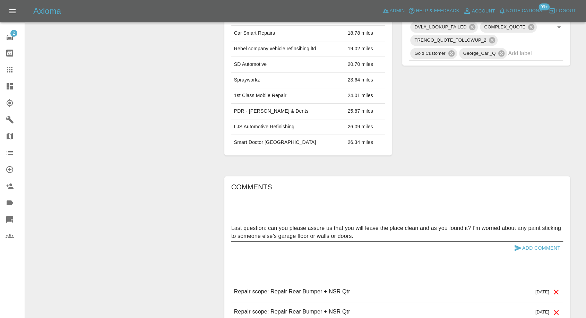
type textarea "Last question: can you please assure us that you will leave the place clean and…"
click at [511, 244] on button "Add Comment" at bounding box center [537, 247] width 52 height 13
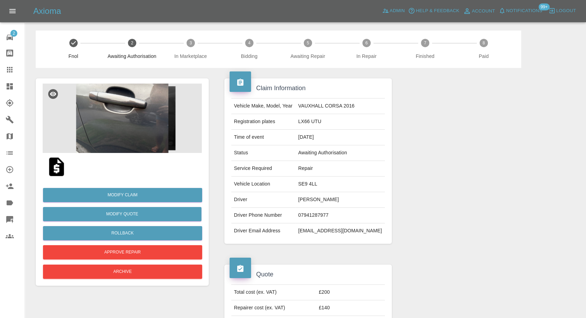
click at [52, 171] on img at bounding box center [56, 167] width 22 height 22
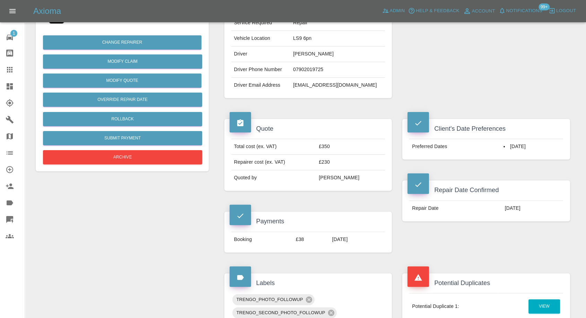
scroll to position [154, 0]
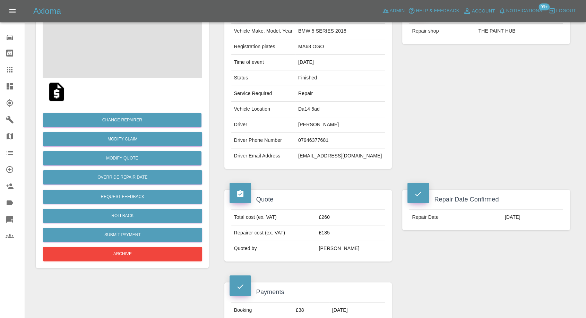
scroll to position [77, 0]
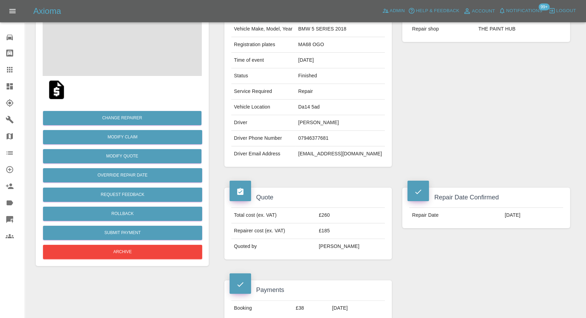
click at [324, 153] on td "[EMAIL_ADDRESS][DOMAIN_NAME]" at bounding box center [339, 153] width 89 height 15
copy div "[EMAIL_ADDRESS][DOMAIN_NAME]"
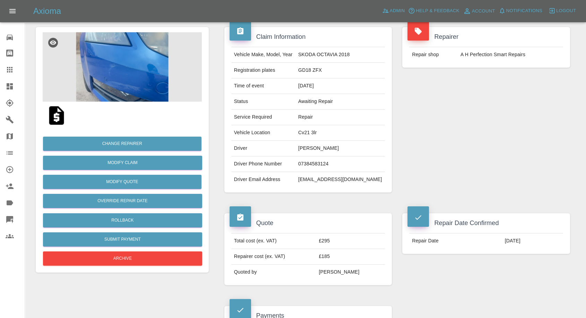
scroll to position [115, 0]
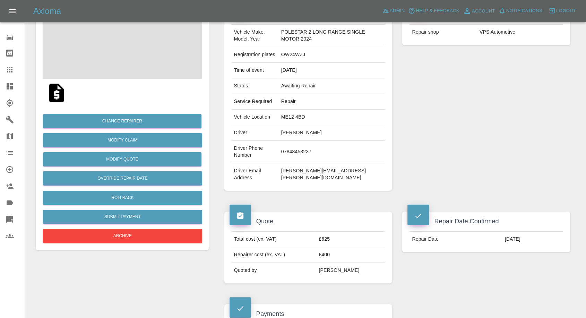
scroll to position [77, 0]
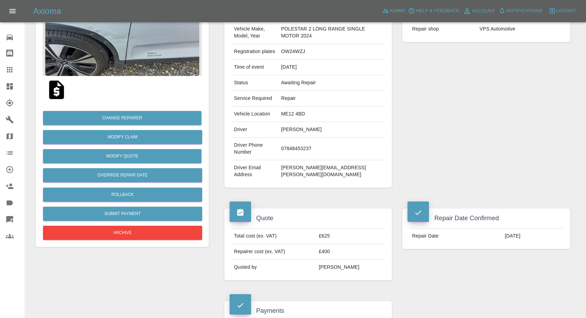
click at [55, 89] on img at bounding box center [56, 90] width 22 height 22
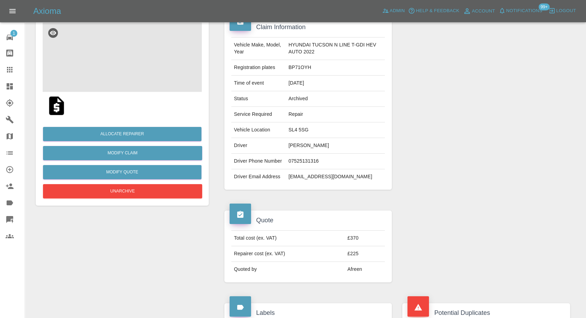
scroll to position [77, 0]
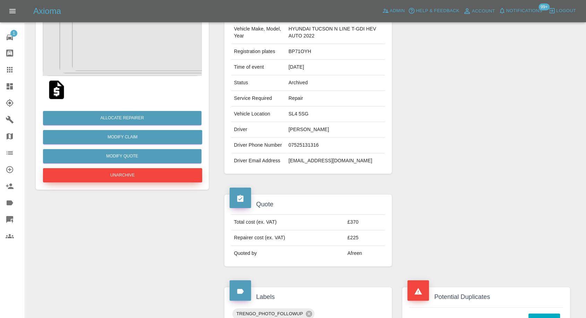
click at [150, 175] on button "Unarchive" at bounding box center [122, 175] width 159 height 14
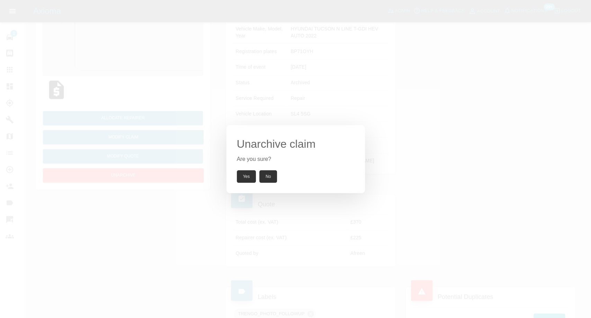
click at [244, 171] on button "Yes" at bounding box center [246, 176] width 19 height 12
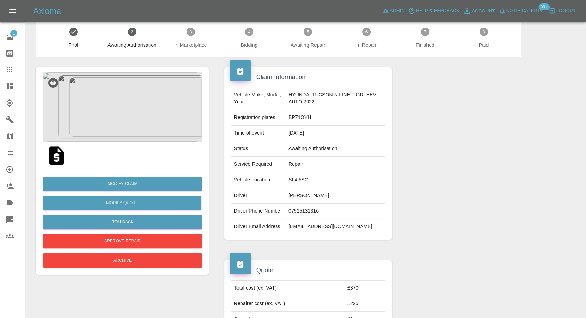
scroll to position [0, 0]
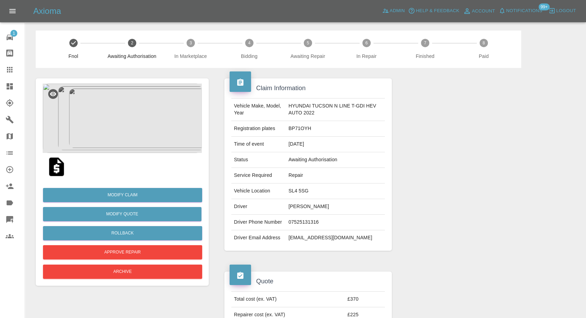
click at [296, 224] on td "07525131316" at bounding box center [334, 222] width 99 height 16
copy td "07525131316"
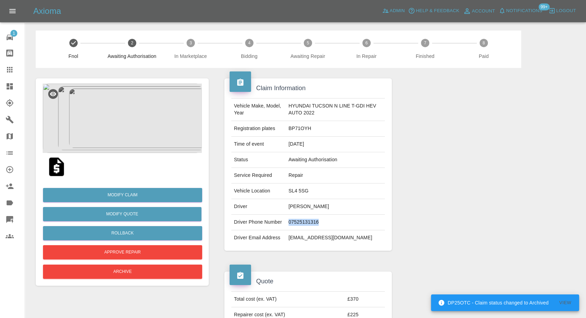
click at [299, 223] on td "07525131316" at bounding box center [334, 222] width 99 height 16
click at [474, 167] on div at bounding box center [486, 164] width 178 height 193
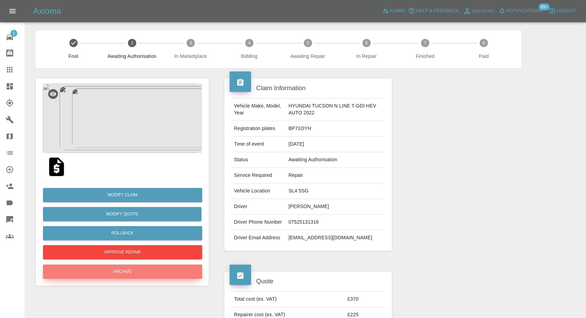
click at [138, 268] on button "Archive" at bounding box center [122, 271] width 159 height 14
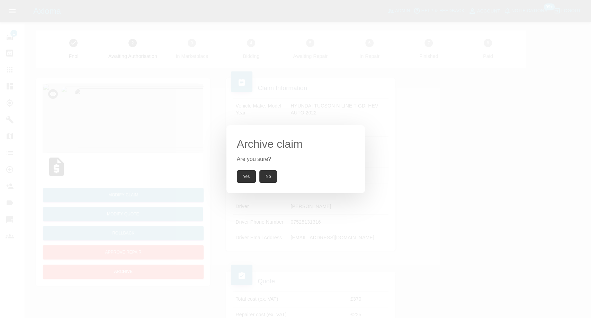
click at [253, 178] on button "Yes" at bounding box center [246, 176] width 19 height 12
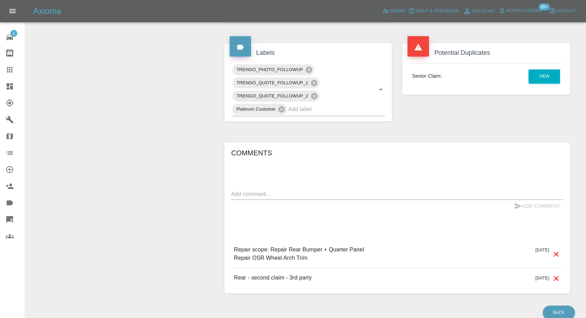
scroll to position [352, 0]
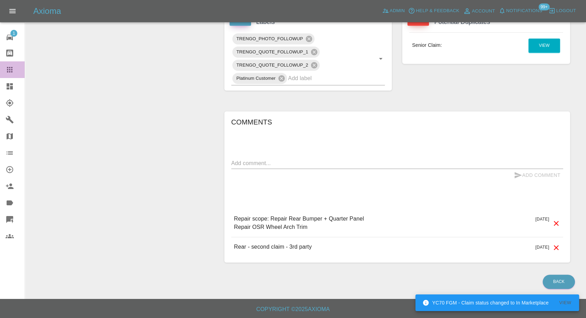
click at [8, 71] on icon at bounding box center [10, 69] width 8 height 8
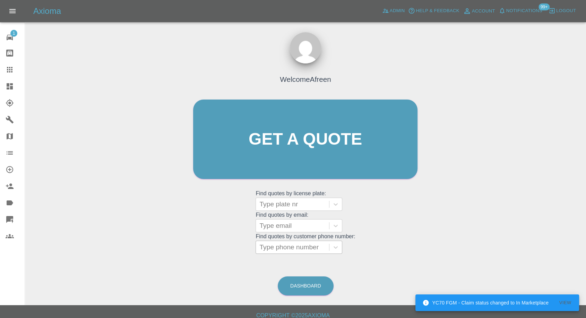
click at [306, 247] on div at bounding box center [292, 247] width 66 height 10
paste input "+447432106905"
drag, startPoint x: 273, startPoint y: 248, endPoint x: 199, endPoint y: 255, distance: 74.1
click at [199, 255] on div "Welcome Afreen Get a quote Get a quote Find quotes by license plate: Type plate…" at bounding box center [305, 152] width 239 height 209
type input "07432106905"
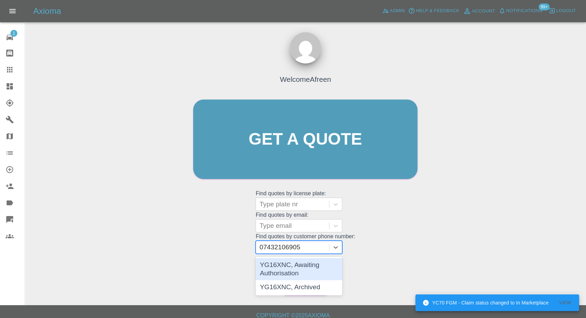
click at [301, 274] on div "YG16XNC, Awaiting Authorisation" at bounding box center [298, 269] width 87 height 22
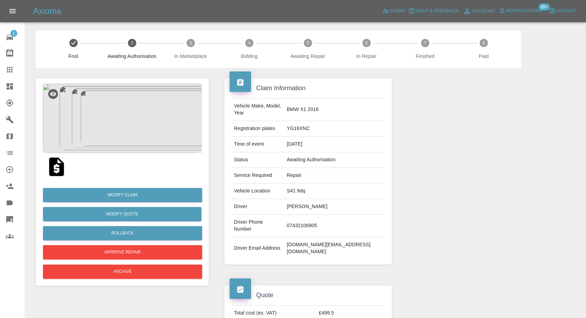
click at [58, 165] on img at bounding box center [56, 167] width 22 height 22
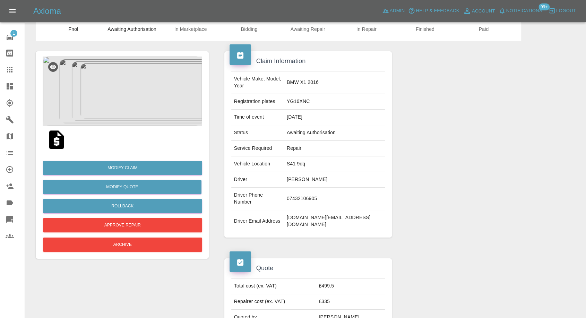
scroll to position [77, 0]
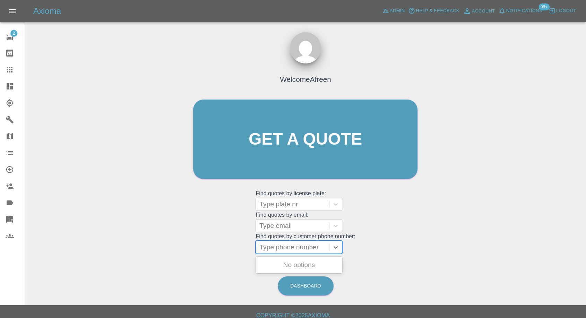
click at [310, 248] on div at bounding box center [292, 247] width 66 height 10
paste input "07525131316"
type input "07525131316"
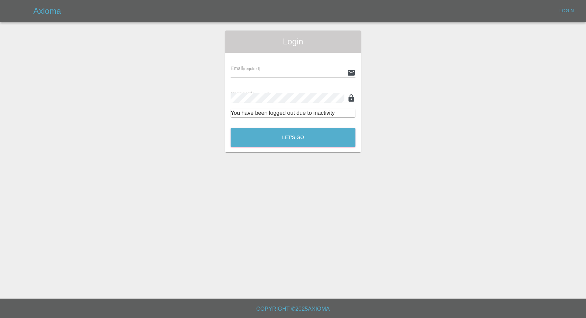
type input "[EMAIL_ADDRESS][DOMAIN_NAME]"
click at [309, 132] on button "Let's Go" at bounding box center [295, 137] width 126 height 19
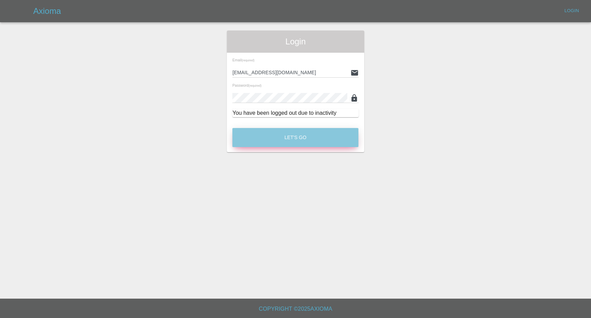
click at [316, 133] on button "Let's Go" at bounding box center [295, 137] width 126 height 19
click at [318, 137] on button "Let's Go" at bounding box center [295, 137] width 126 height 19
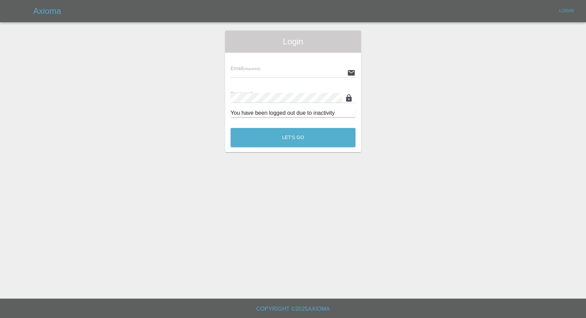
type input "afreen@axioma.co.uk"
click at [292, 137] on button "Let's Go" at bounding box center [295, 137] width 126 height 19
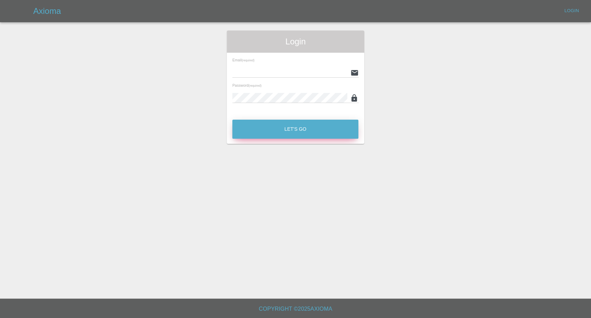
type input "[EMAIL_ADDRESS][DOMAIN_NAME]"
click at [256, 131] on button "Let's Go" at bounding box center [295, 129] width 126 height 19
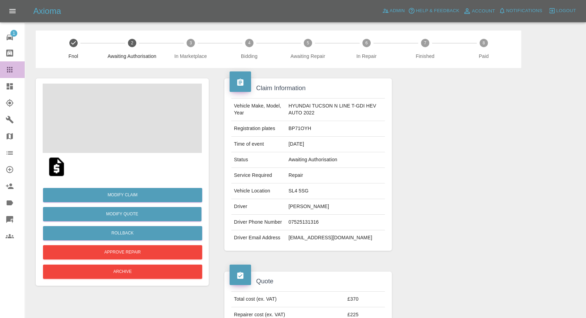
click at [11, 73] on icon at bounding box center [10, 69] width 8 height 8
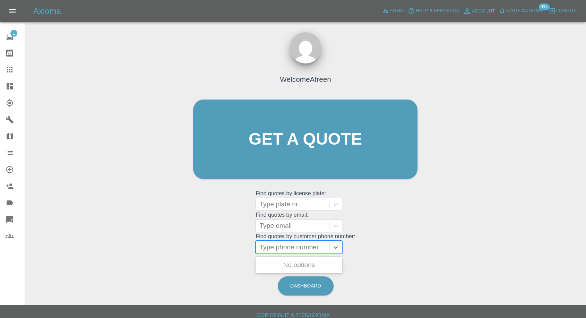
click at [281, 244] on div at bounding box center [292, 247] width 66 height 10
paste input "[URL][DOMAIN_NAME]"
type input "[URL][DOMAIN_NAME]"
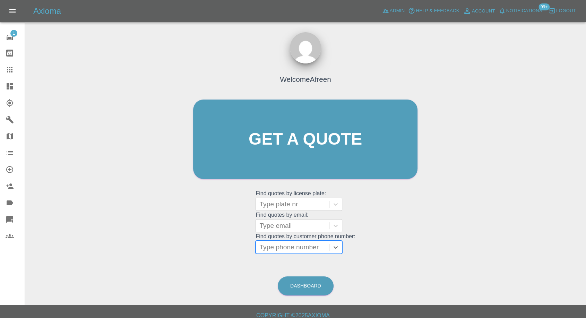
paste input "07525131316"
type input "07525131316"
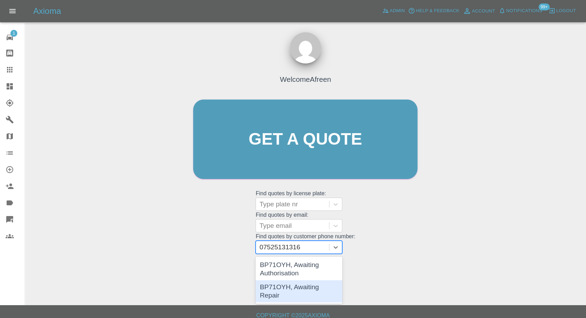
click at [289, 284] on div "BP71OYH, Awaiting Repair" at bounding box center [298, 291] width 87 height 22
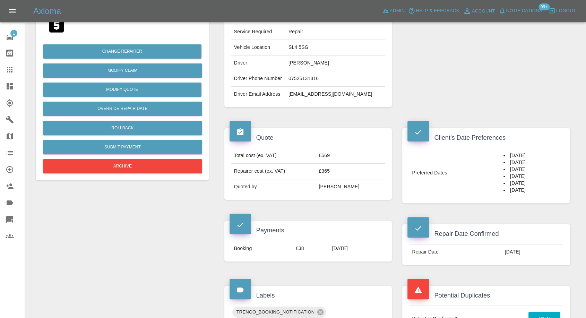
scroll to position [77, 0]
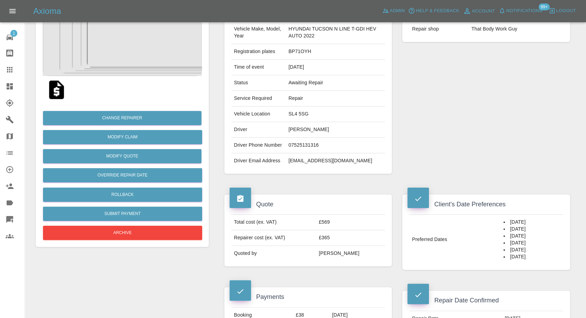
click at [52, 89] on img at bounding box center [56, 90] width 22 height 22
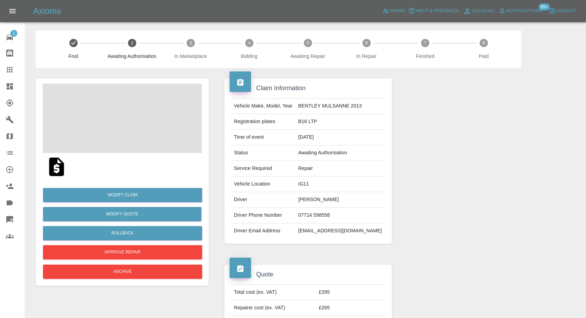
click at [322, 201] on td "[PERSON_NAME]" at bounding box center [339, 200] width 89 height 16
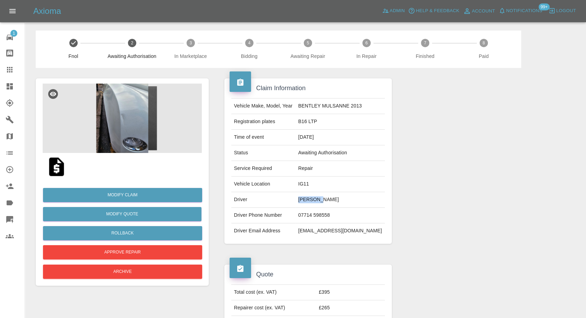
click at [322, 201] on td "[PERSON_NAME]" at bounding box center [339, 200] width 89 height 16
copy td "[PERSON_NAME]"
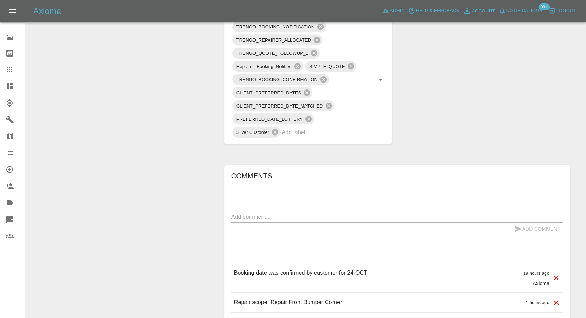
scroll to position [462, 0]
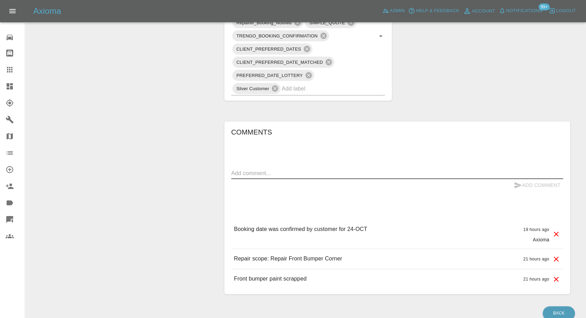
click at [307, 170] on textarea at bounding box center [397, 173] width 332 height 8
paste textarea "Please note my address is number 9 and not number 8"
type textarea "Please note my address is number 9 and not number 8"
click at [513, 181] on button "Add Comment" at bounding box center [537, 185] width 52 height 13
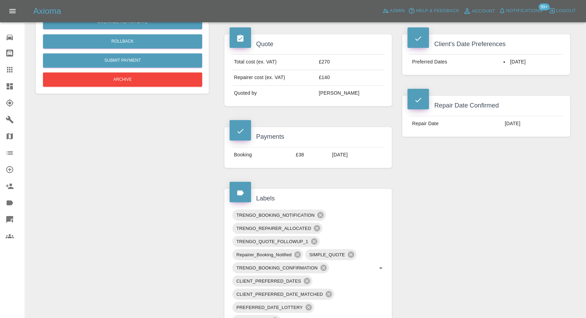
scroll to position [115, 0]
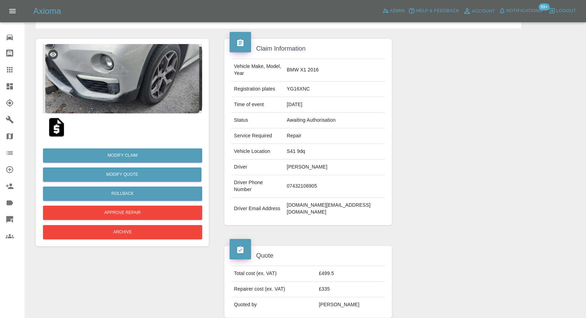
scroll to position [77, 0]
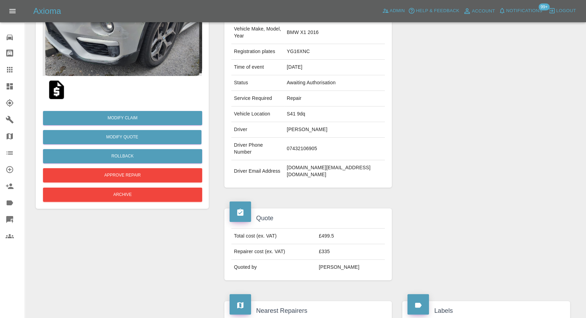
click at [61, 94] on img at bounding box center [56, 90] width 22 height 22
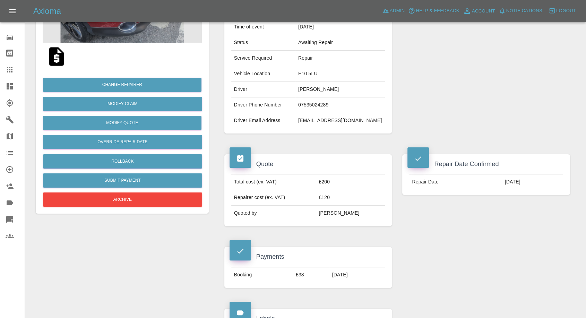
scroll to position [77, 0]
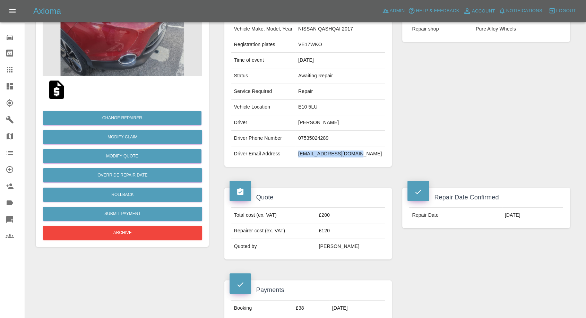
drag, startPoint x: 373, startPoint y: 153, endPoint x: 310, endPoint y: 149, distance: 62.8
click at [310, 149] on td "marthalorenz@gmail.com" at bounding box center [339, 153] width 89 height 15
copy td "marthalorenz@gmail.com"
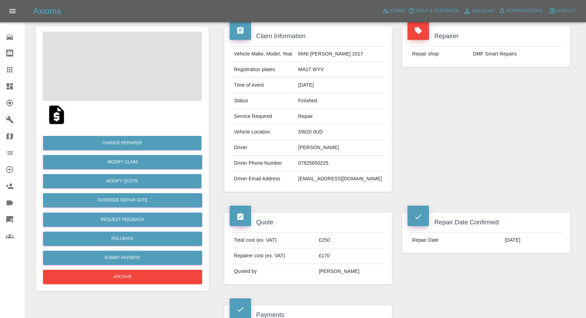
scroll to position [38, 0]
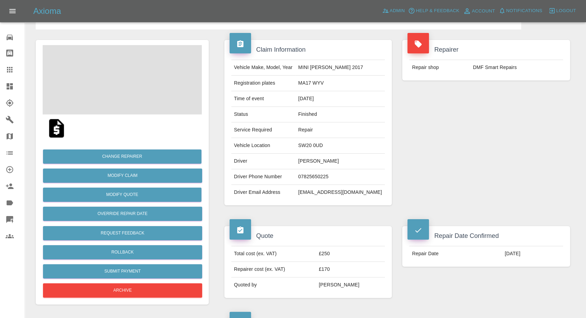
click at [317, 192] on td "[EMAIL_ADDRESS][DOMAIN_NAME]" at bounding box center [339, 192] width 89 height 15
copy div "[EMAIL_ADDRESS][DOMAIN_NAME]"
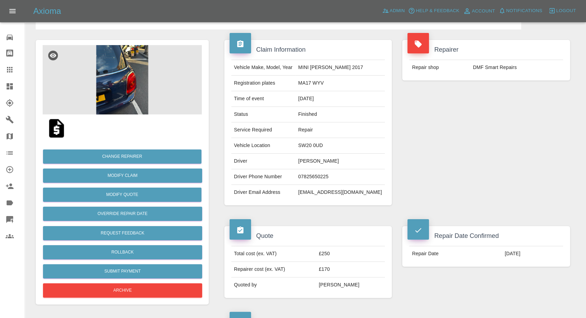
click at [321, 80] on td "MA17 WYV" at bounding box center [339, 84] width 89 height 16
copy td "MA17 WYV"
click at [64, 133] on img at bounding box center [56, 128] width 22 height 22
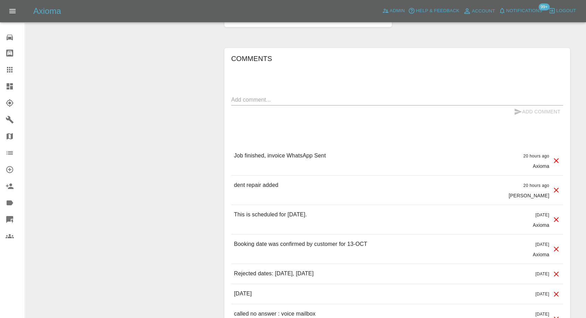
scroll to position [616, 0]
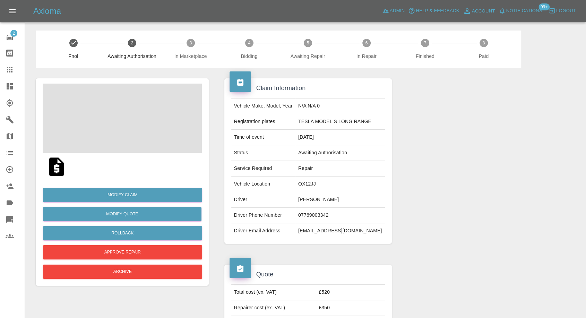
click at [53, 170] on img at bounding box center [56, 167] width 22 height 22
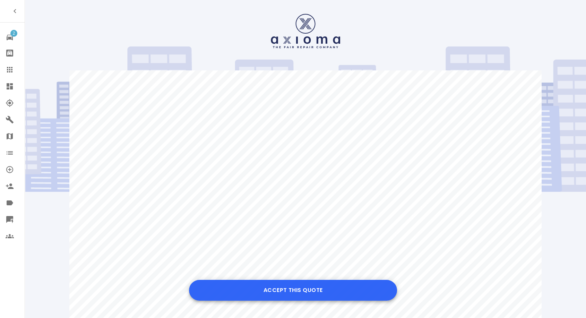
click at [312, 288] on button "Accept this Quote" at bounding box center [293, 290] width 208 height 21
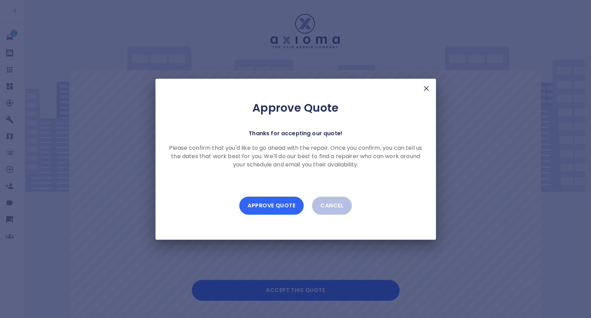
click at [288, 206] on button "Approve Quote" at bounding box center [271, 205] width 64 height 18
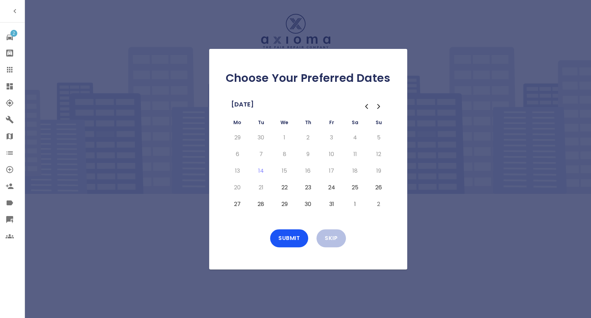
click at [289, 187] on button "22" at bounding box center [285, 187] width 12 height 11
click at [281, 233] on button "Submit" at bounding box center [289, 238] width 38 height 18
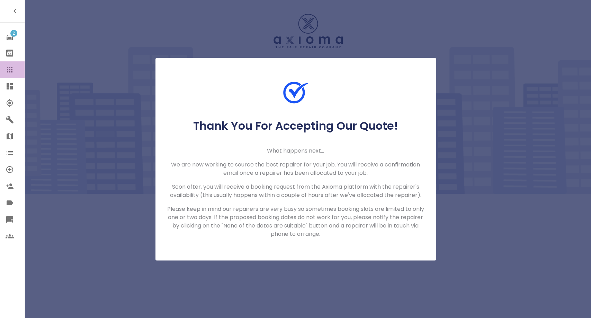
click at [3, 71] on link "Claims" at bounding box center [12, 69] width 25 height 17
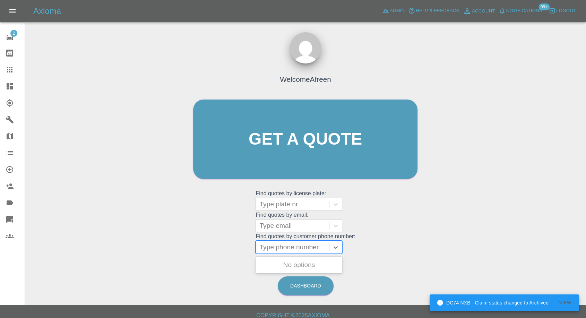
click at [295, 247] on div at bounding box center [292, 247] width 66 height 10
paste input "+447914808366"
drag, startPoint x: 273, startPoint y: 247, endPoint x: 206, endPoint y: 248, distance: 66.9
click at [208, 248] on div "Welcome Afreen Get a quote Get a quote Find quotes by license plate: Type plate…" at bounding box center [305, 152] width 239 height 209
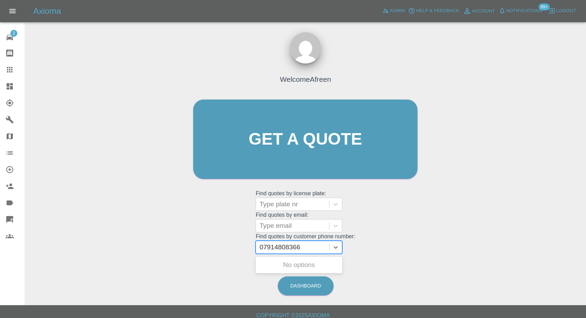
paste input "text"
type input "07914808366"
click at [298, 255] on div "Welcome Afreen Get a quote Get a quote Find quotes by license plate: Type plate…" at bounding box center [305, 152] width 239 height 209
click at [300, 249] on div at bounding box center [292, 247] width 66 height 10
paste input "07914808366"
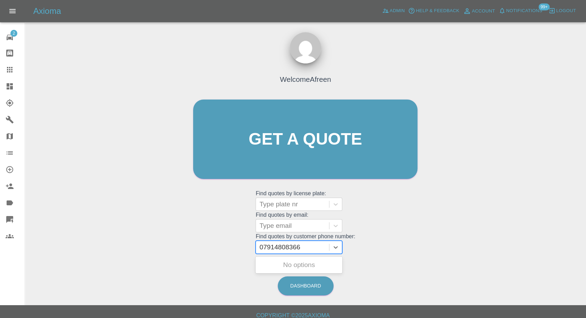
type input "07914808366"
paste input "+447914808366"
type input "+447914808366"
click at [305, 258] on div "CF18KMY, Awaiting Repair" at bounding box center [298, 269] width 87 height 22
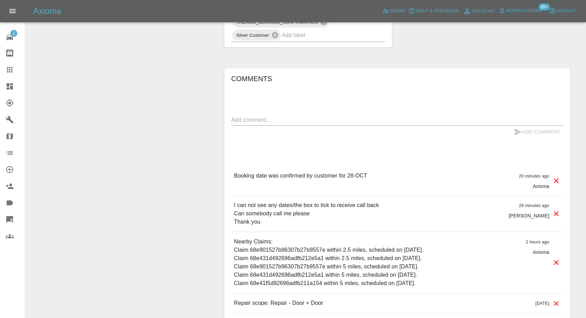
scroll to position [500, 0]
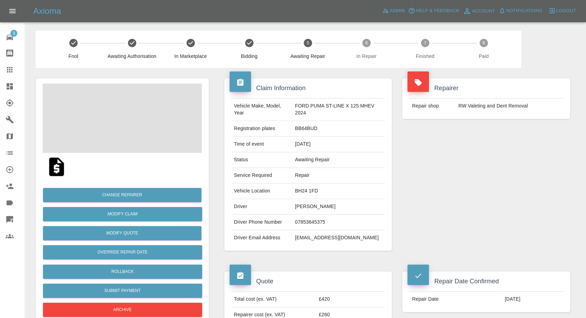
scroll to position [38, 0]
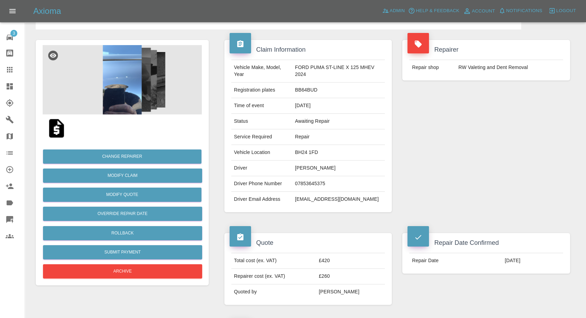
click at [56, 130] on img at bounding box center [56, 128] width 22 height 22
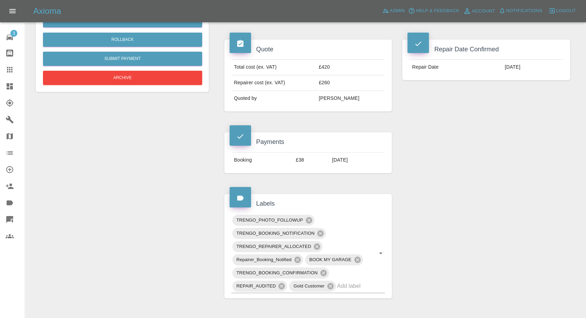
scroll to position [133, 0]
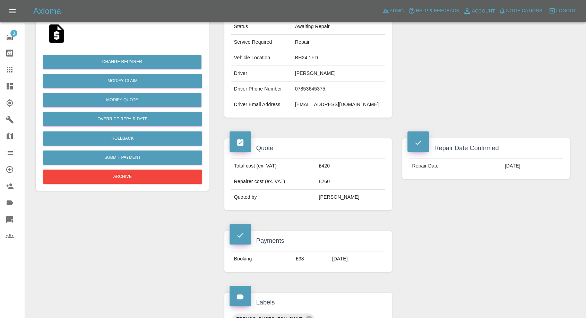
click at [60, 31] on img at bounding box center [56, 34] width 22 height 22
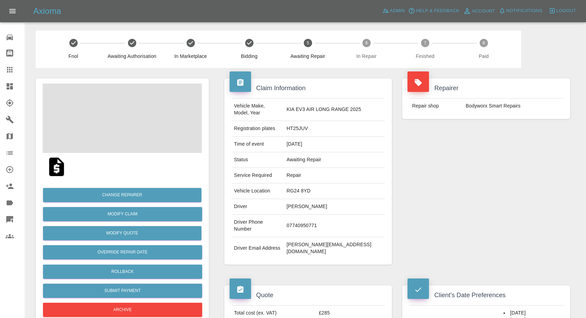
scroll to position [115, 0]
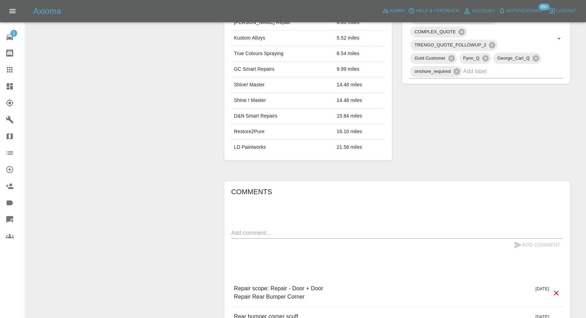
scroll to position [423, 0]
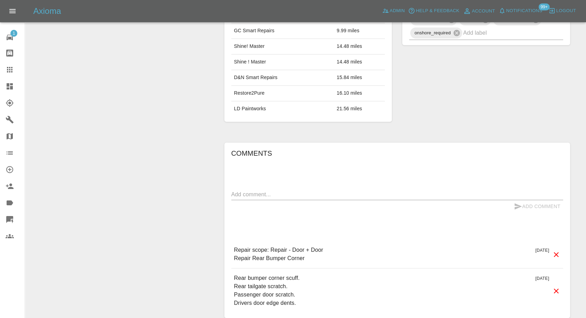
click at [306, 203] on div "Add Comment" at bounding box center [397, 206] width 332 height 13
click at [314, 195] on textarea at bounding box center [397, 194] width 332 height 8
paste textarea "Hello, please can you add the following works to your quote: 1 x 150mm tall scr…"
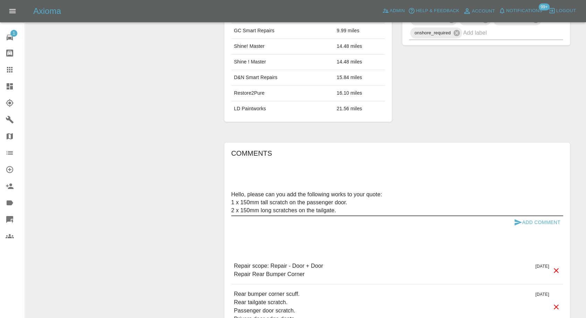
type textarea "Hello, please can you add the following works to your quote: 1 x 150mm tall scr…"
click at [518, 222] on icon "submit" at bounding box center [517, 222] width 8 height 8
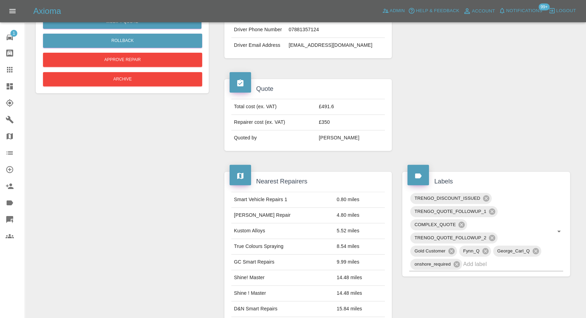
scroll to position [115, 0]
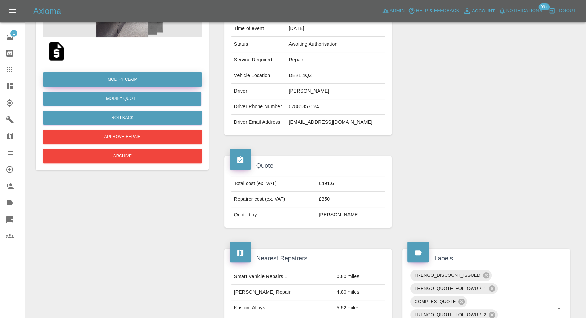
click at [134, 81] on link "Modify Claim" at bounding box center [122, 79] width 159 height 14
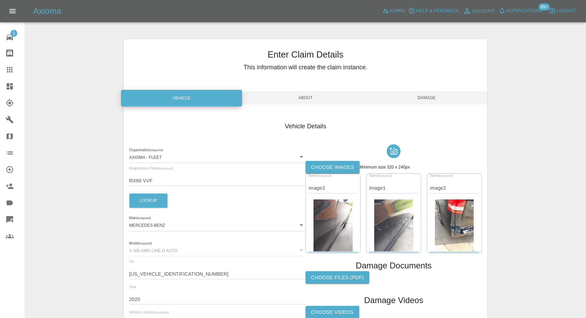
click at [321, 167] on label "Choose images" at bounding box center [332, 167] width 54 height 13
click at [0, 0] on input "Choose images" at bounding box center [0, 0] width 0 height 0
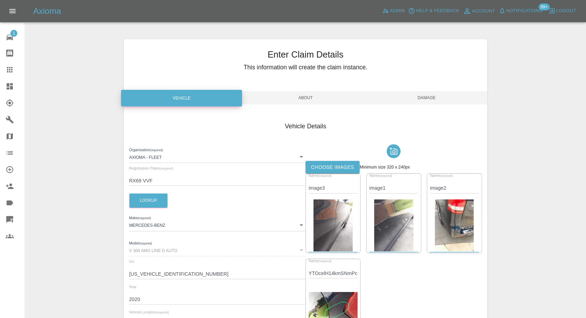
click at [333, 164] on label "Choose images" at bounding box center [332, 167] width 54 height 13
click at [0, 0] on input "Choose images" at bounding box center [0, 0] width 0 height 0
click at [426, 98] on span "Damage" at bounding box center [426, 97] width 121 height 13
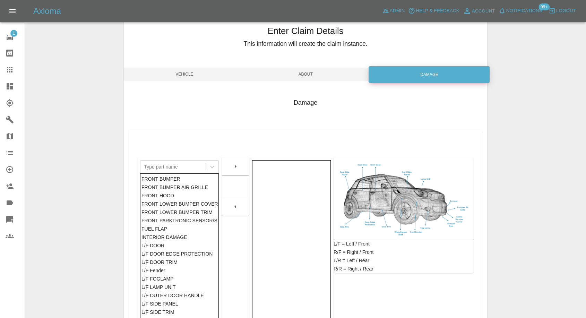
scroll to position [111, 0]
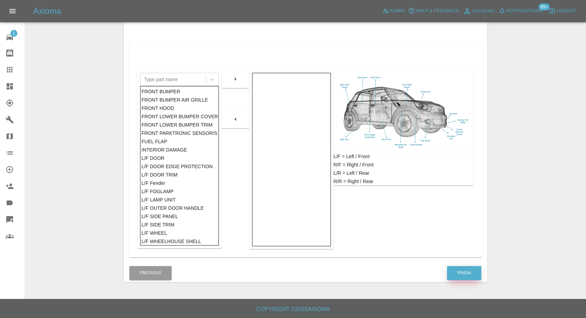
click at [455, 270] on button "Finish" at bounding box center [464, 273] width 34 height 14
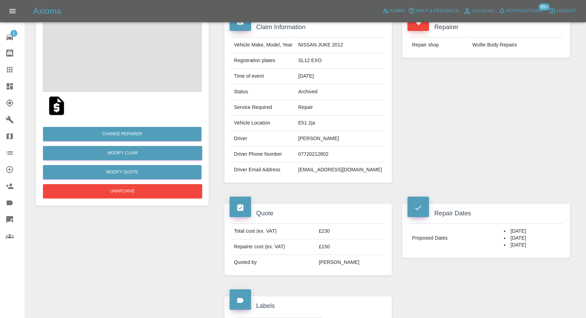
scroll to position [154, 0]
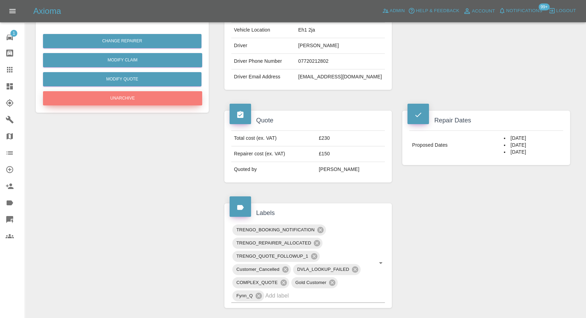
click at [151, 100] on button "Unarchive" at bounding box center [122, 98] width 159 height 14
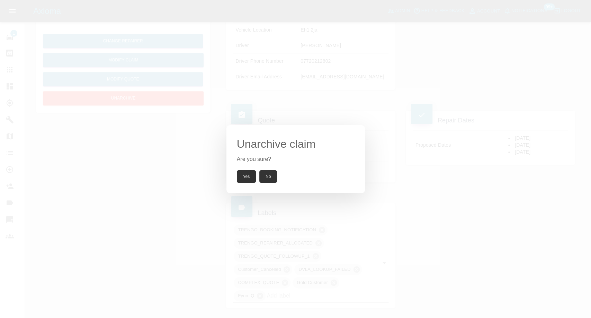
click at [250, 177] on button "Yes" at bounding box center [246, 176] width 19 height 12
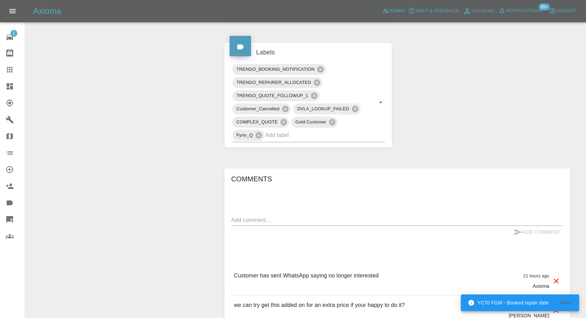
scroll to position [385, 0]
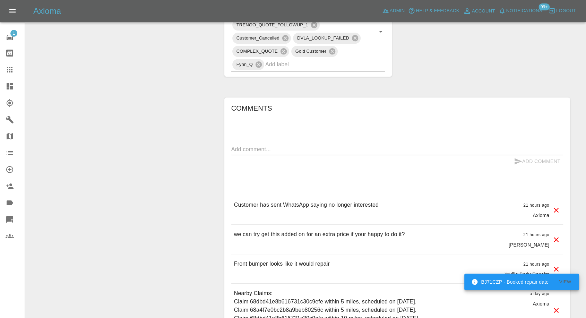
click at [100, 151] on div "Change Repairer Modify Claim Modify Quote Rollback Submit Payment Archive" at bounding box center [121, 50] width 183 height 734
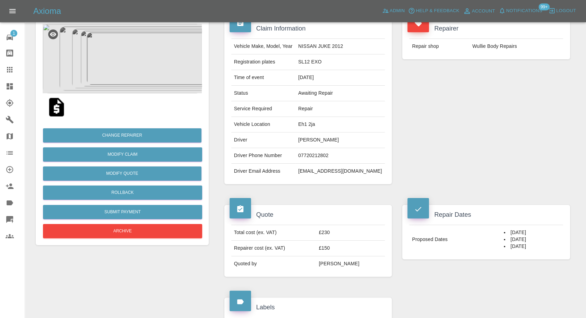
scroll to position [0, 0]
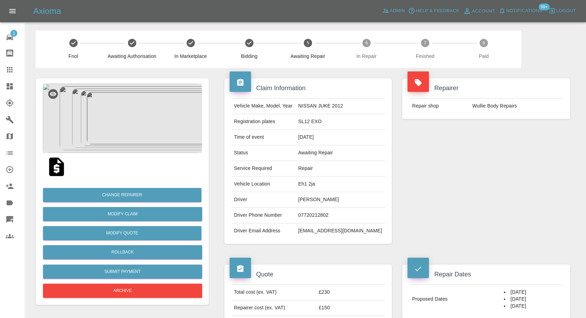
click at [114, 123] on img at bounding box center [122, 118] width 159 height 69
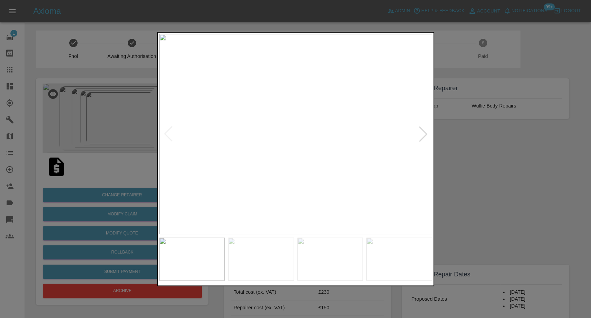
click at [244, 261] on img at bounding box center [261, 258] width 66 height 43
click at [326, 257] on img at bounding box center [331, 258] width 66 height 43
click at [383, 264] on img at bounding box center [400, 258] width 66 height 43
click at [422, 133] on div at bounding box center [423, 133] width 15 height 15
click at [489, 169] on div at bounding box center [295, 159] width 591 height 318
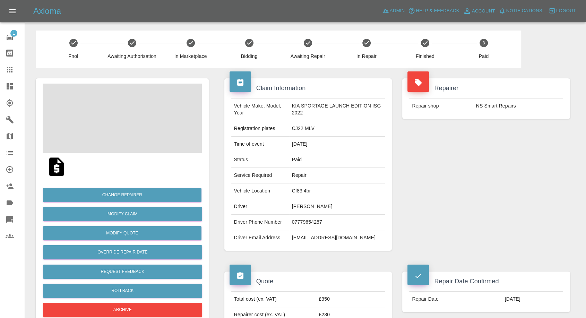
click at [309, 235] on td "[EMAIL_ADDRESS][DOMAIN_NAME]" at bounding box center [337, 237] width 96 height 15
copy div "[EMAIL_ADDRESS][DOMAIN_NAME]"
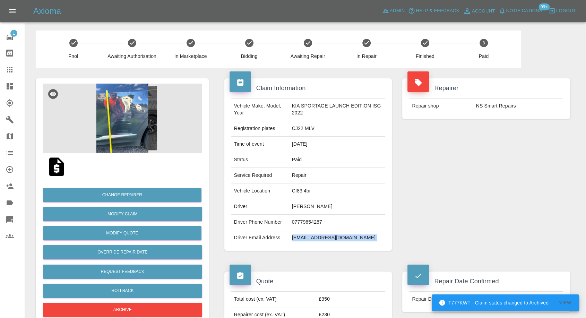
scroll to position [77, 0]
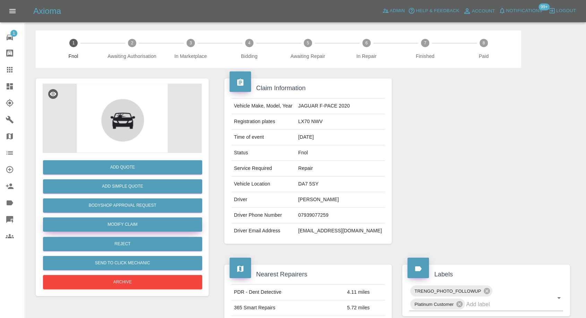
drag, startPoint x: 125, startPoint y: 222, endPoint x: 187, endPoint y: 233, distance: 63.3
click at [125, 222] on link "Modify Claim" at bounding box center [122, 224] width 159 height 14
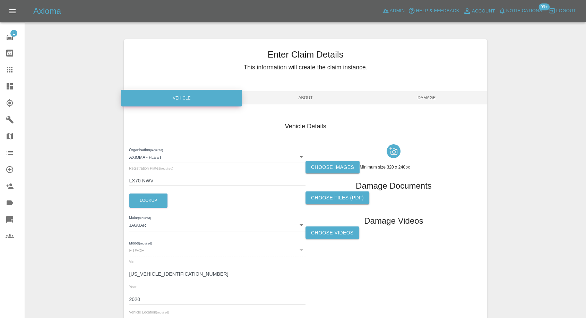
click at [343, 161] on label "Choose images" at bounding box center [332, 167] width 54 height 13
click at [0, 0] on input "Choose images" at bounding box center [0, 0] width 0 height 0
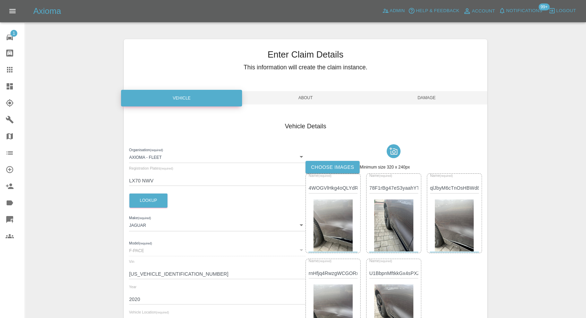
click at [429, 99] on span "Damage" at bounding box center [426, 97] width 121 height 13
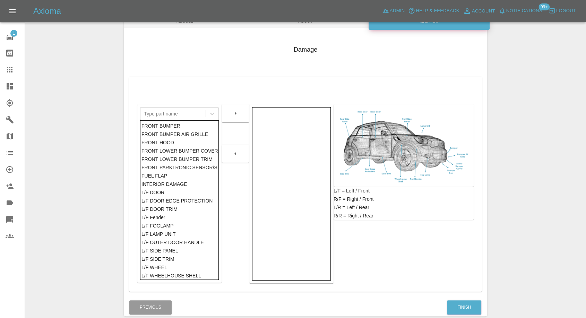
scroll to position [77, 0]
click at [462, 300] on button "Finish" at bounding box center [464, 307] width 34 height 14
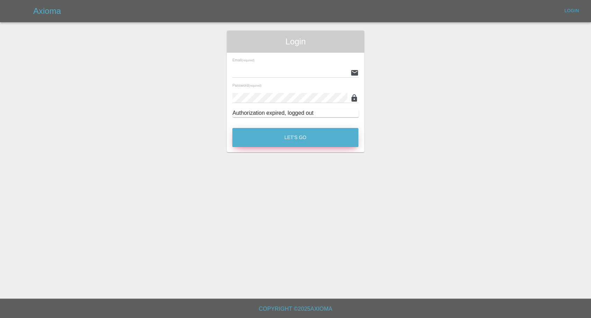
type input "afreen@axioma.co.uk"
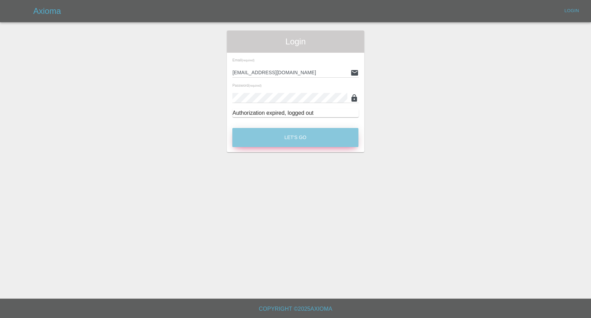
click at [286, 139] on button "Let's Go" at bounding box center [295, 137] width 126 height 19
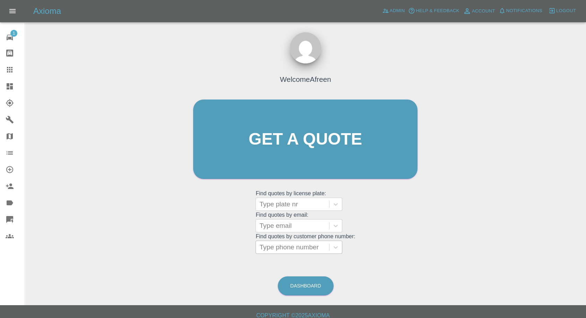
click at [288, 249] on div at bounding box center [292, 247] width 66 height 10
paste input "+447917800837"
drag, startPoint x: 272, startPoint y: 245, endPoint x: 130, endPoint y: 251, distance: 141.8
click at [131, 252] on div "Welcome Afreen Get a quote Get a quote Find quotes by license plate: Type plate…" at bounding box center [305, 172] width 550 height 249
type input "07917800837"
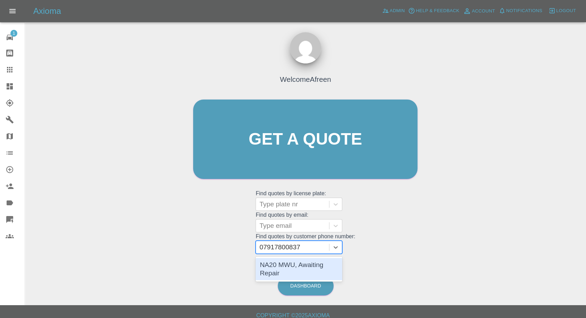
click at [287, 265] on div "NA20 MWU, Awaiting Repair" at bounding box center [298, 269] width 87 height 22
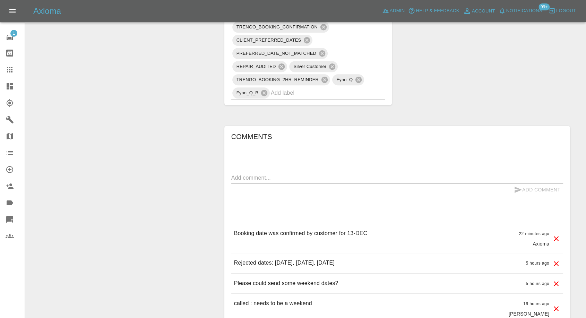
scroll to position [693, 0]
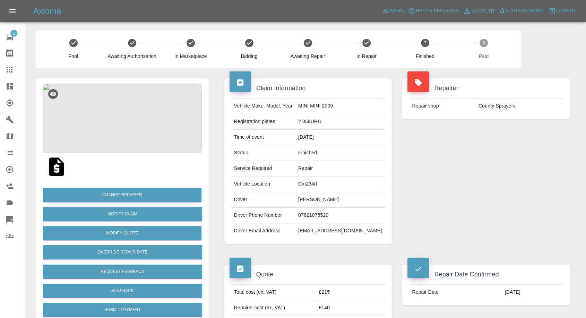
click at [327, 232] on td "brettss@hotmail.co.uk" at bounding box center [339, 230] width 89 height 15
copy div "brettss@hotmail.co.uk"
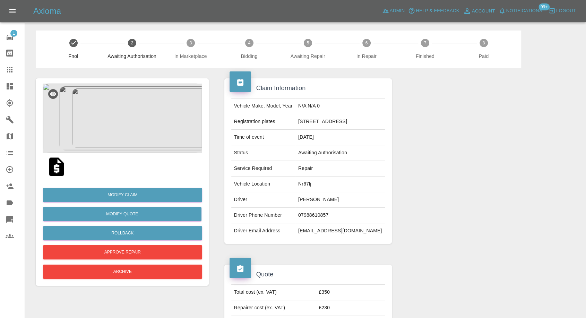
click at [55, 170] on img at bounding box center [56, 167] width 22 height 22
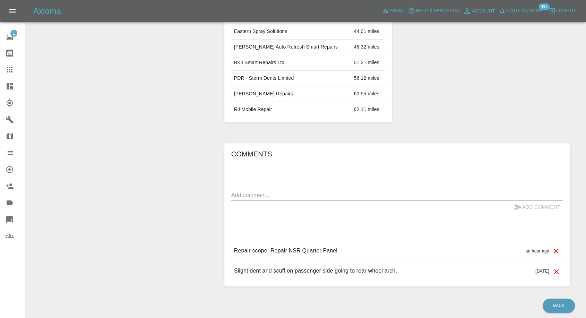
scroll to position [423, 0]
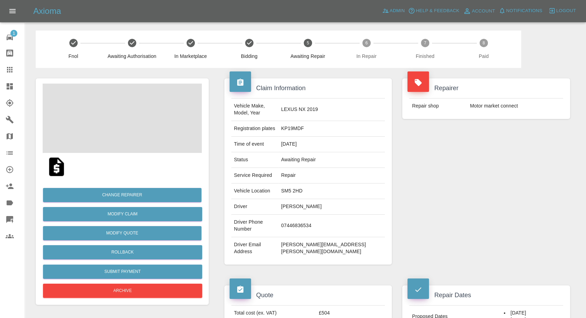
click at [318, 214] on td "07446836534" at bounding box center [331, 225] width 107 height 23
copy td "07446836534"
drag, startPoint x: 495, startPoint y: 179, endPoint x: 315, endPoint y: 225, distance: 185.5
click at [493, 183] on div "Repairer Repair shop Motor market connect" at bounding box center [486, 171] width 178 height 207
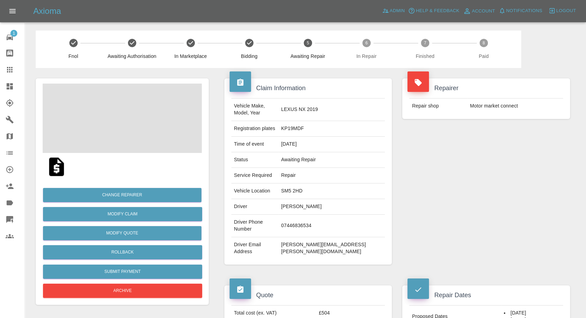
click at [319, 200] on td "Marian Milev" at bounding box center [331, 207] width 107 height 16
copy td "Marian"
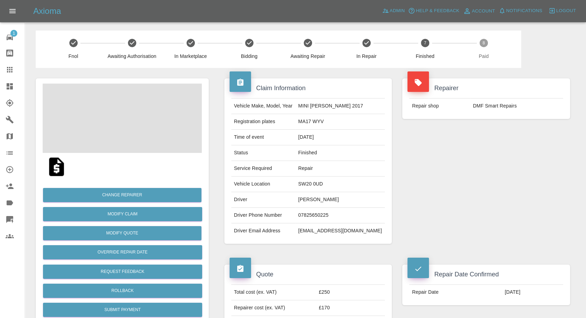
click at [323, 230] on td "[EMAIL_ADDRESS][DOMAIN_NAME]" at bounding box center [339, 230] width 89 height 15
copy div "yeseul0908@outlook.com"
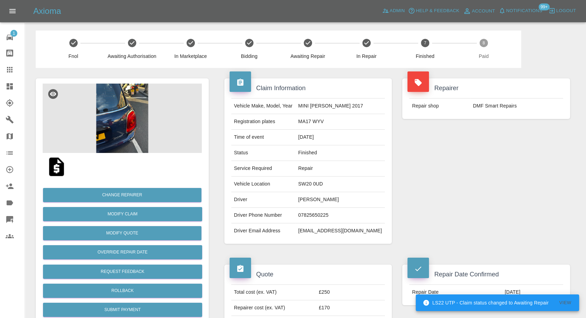
click at [322, 117] on td "MA17 WYV" at bounding box center [339, 122] width 89 height 16
copy td "MA17 WYV"
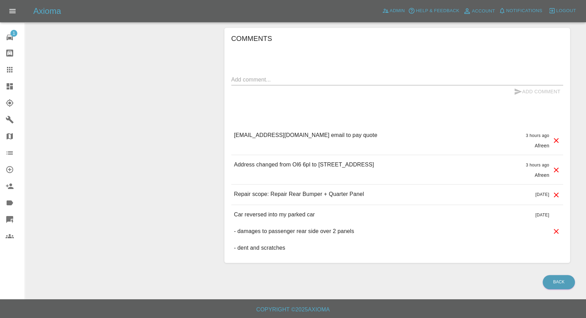
scroll to position [531, 0]
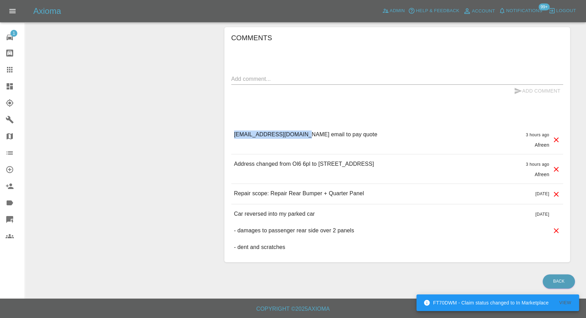
drag, startPoint x: 236, startPoint y: 133, endPoint x: 302, endPoint y: 132, distance: 65.8
click at [302, 132] on p "[EMAIL_ADDRESS][DOMAIN_NAME] email to pay quote" at bounding box center [305, 134] width 143 height 8
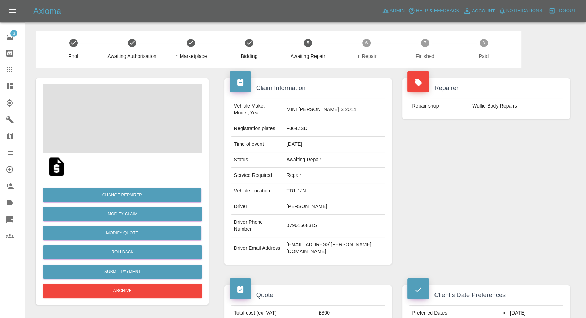
click at [320, 199] on td "[PERSON_NAME]" at bounding box center [333, 207] width 101 height 16
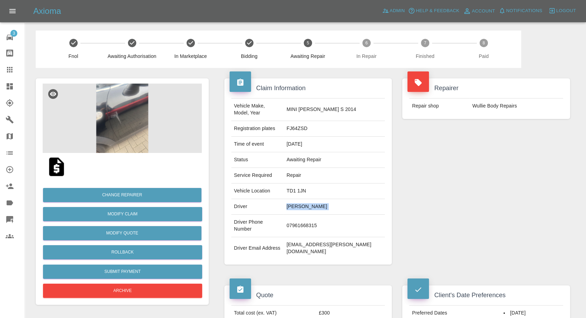
click at [320, 199] on td "[PERSON_NAME]" at bounding box center [333, 207] width 101 height 16
copy td "[PERSON_NAME]"
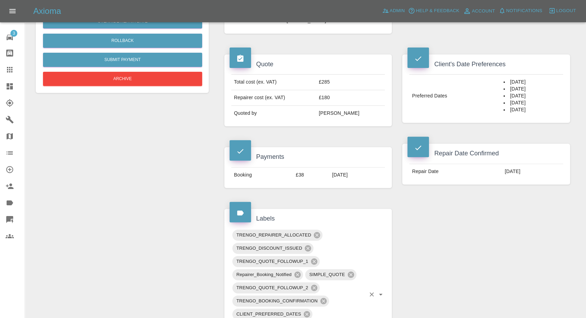
scroll to position [423, 0]
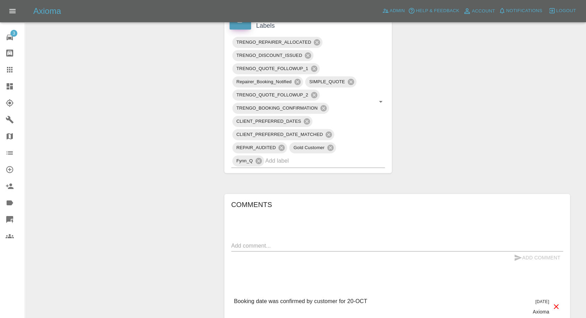
click at [301, 241] on textarea at bounding box center [397, 245] width 332 height 8
paste textarea "We can do 23 or 24"
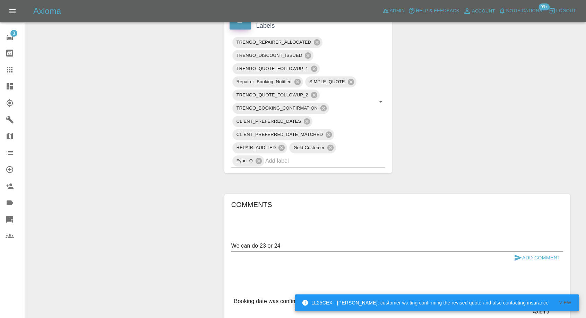
type textarea "We can do 23 or 24"
click at [515, 253] on icon "submit" at bounding box center [517, 257] width 8 height 8
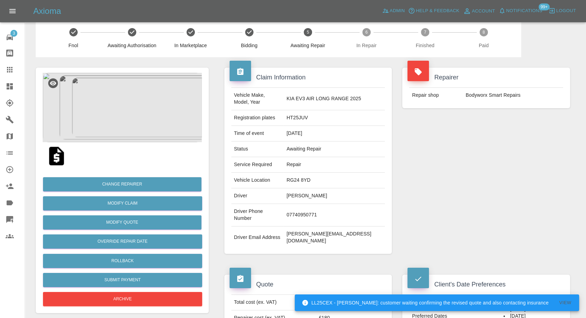
scroll to position [0, 0]
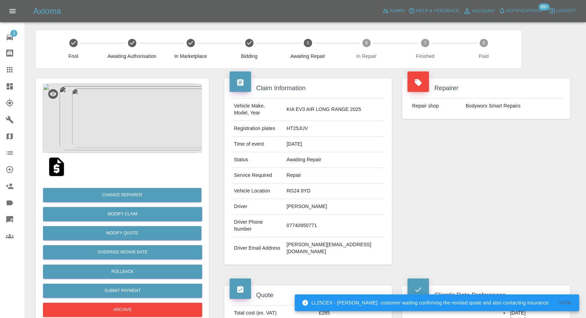
click at [485, 99] on td "Bodyworx Smart Repairs" at bounding box center [513, 105] width 100 height 15
click at [482, 103] on td "Bodyworx Smart Repairs" at bounding box center [513, 105] width 100 height 15
copy div "Bodyworx Smart Repairs"
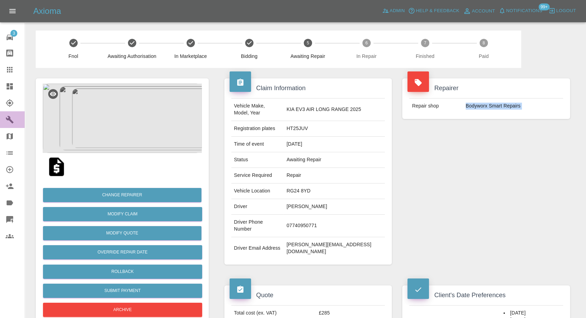
click at [7, 120] on icon at bounding box center [10, 120] width 8 height 8
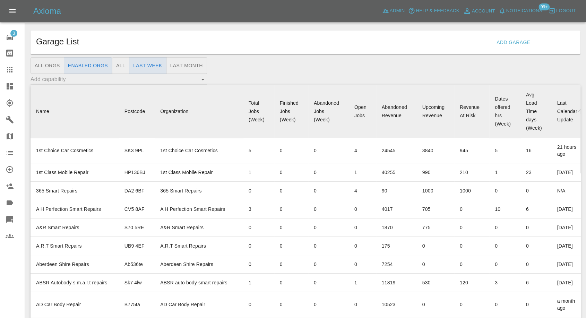
scroll to position [702, 0]
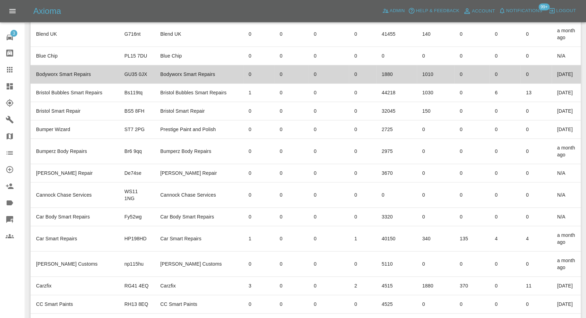
click at [80, 84] on td "Bodyworx Smart Repairs" at bounding box center [74, 74] width 88 height 18
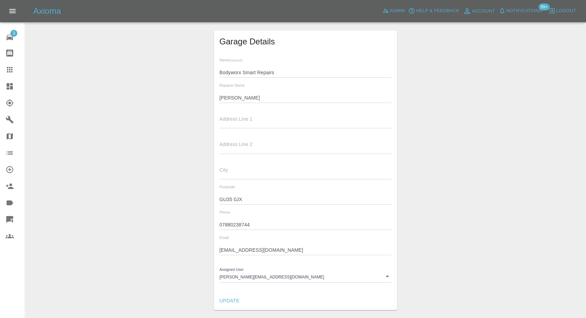
click at [224, 95] on input "Matt" at bounding box center [305, 98] width 172 height 10
click at [233, 225] on input "07880238744" at bounding box center [305, 225] width 172 height 10
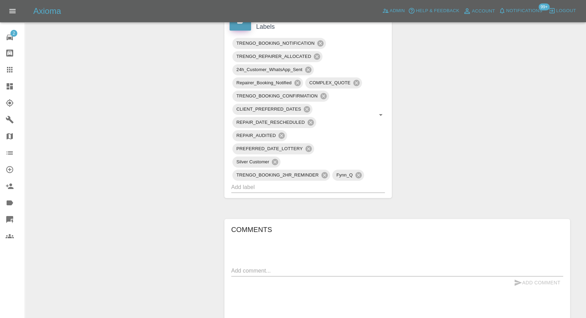
scroll to position [462, 0]
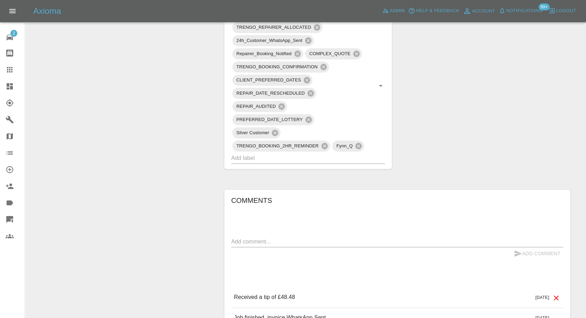
click at [288, 240] on textarea at bounding box center [397, 241] width 332 height 8
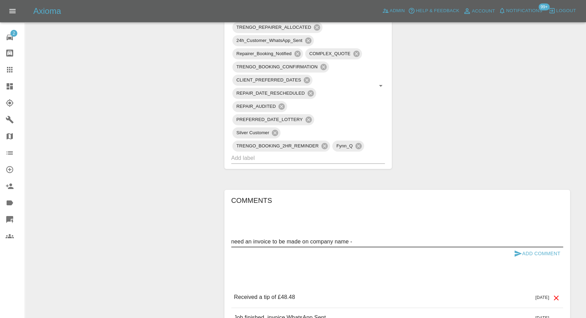
paste textarea "1Sharpe Loans UK Ltd VAT number 496708634 Unit C4, Centenary Business Park, Lit…"
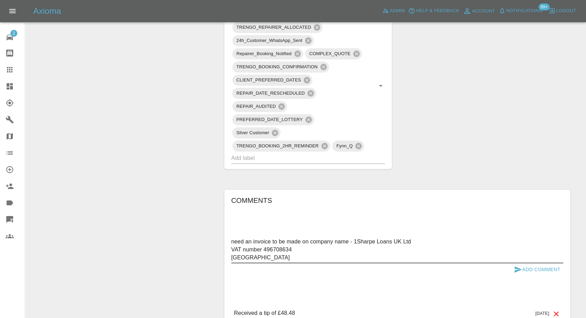
type textarea "need an invoice to be made on company name - 1Sharpe Loans UK Ltd VAT number 49…"
click at [517, 272] on icon "submit" at bounding box center [517, 269] width 8 height 8
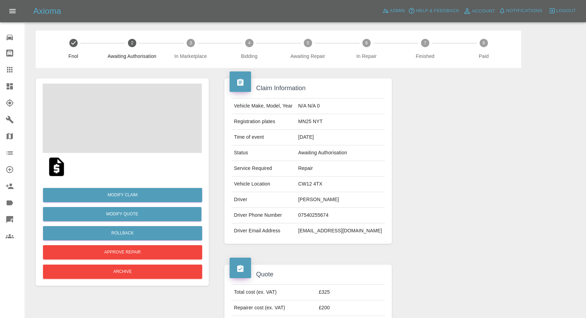
click at [59, 170] on img at bounding box center [56, 167] width 22 height 22
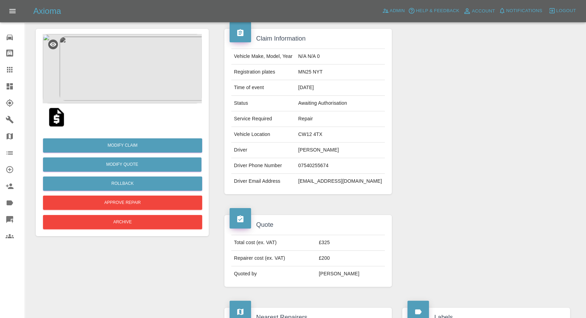
scroll to position [115, 0]
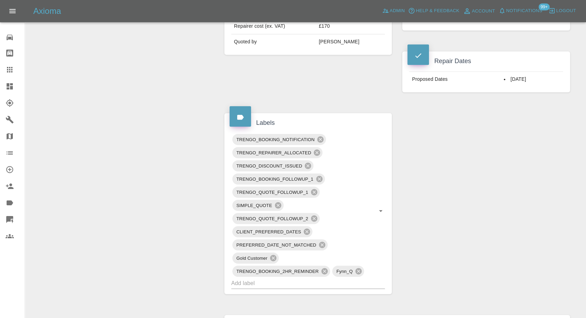
scroll to position [385, 0]
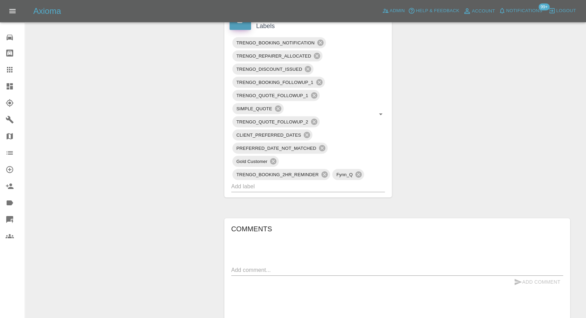
click at [318, 272] on textarea at bounding box center [397, 270] width 332 height 8
paste textarea "Have you got [DATE] available?"
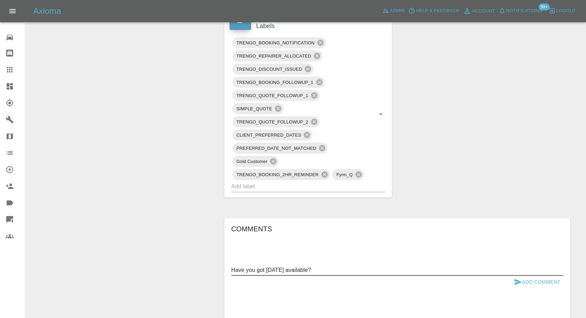
type textarea "Have you got saturday 8th november available?"
click at [519, 285] on icon "submit" at bounding box center [517, 282] width 7 height 6
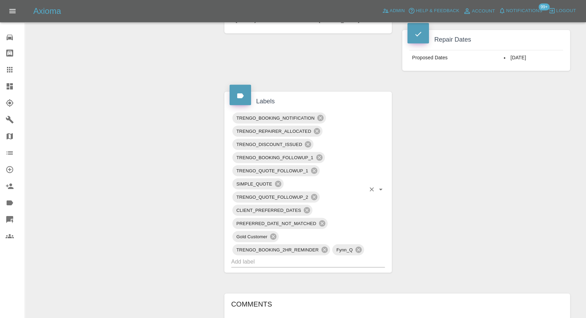
scroll to position [308, 0]
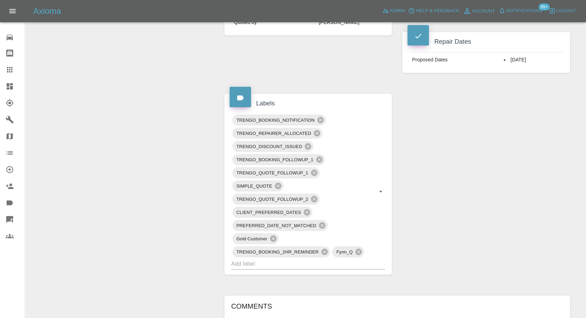
click at [440, 202] on div "Claim Information Vehicle Make, Model, Year FORD FOCUS ST-LINE EDITION 155 MHEV…" at bounding box center [397, 163] width 356 height 806
click at [321, 123] on icon at bounding box center [320, 120] width 6 height 6
click at [320, 162] on icon at bounding box center [319, 159] width 6 height 6
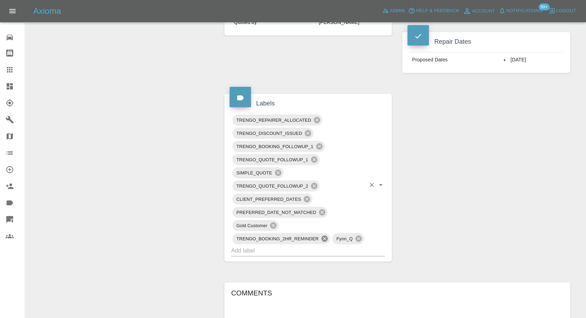
click at [322, 241] on icon at bounding box center [324, 238] width 6 height 6
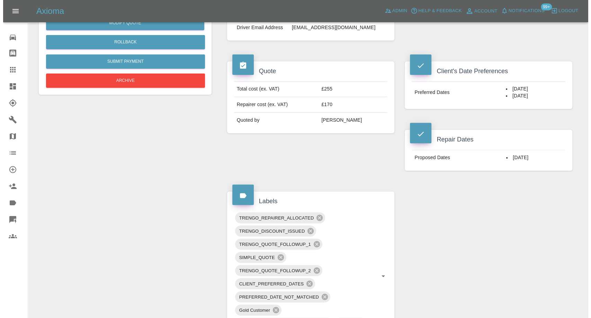
scroll to position [115, 0]
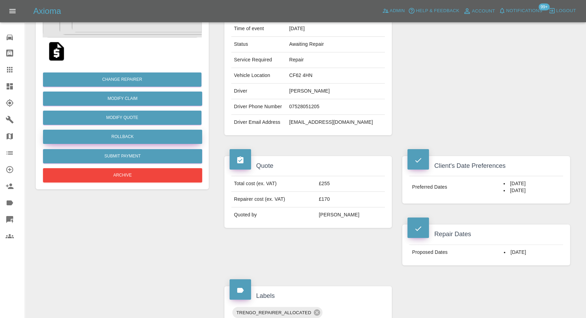
click at [138, 139] on button "Rollback" at bounding box center [122, 137] width 159 height 14
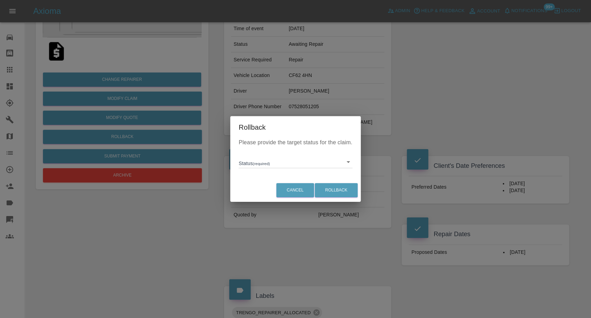
click at [294, 162] on body "Axioma Admin Help & Feedback Account Notifications 99+ Logout Repair home Bodys…" at bounding box center [295, 319] width 591 height 869
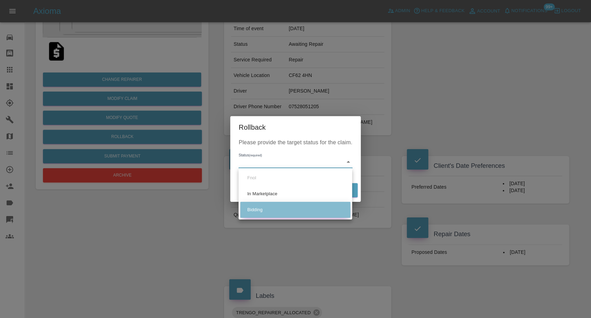
click at [288, 209] on li "Bidding" at bounding box center [295, 210] width 110 height 16
type input "bidding"
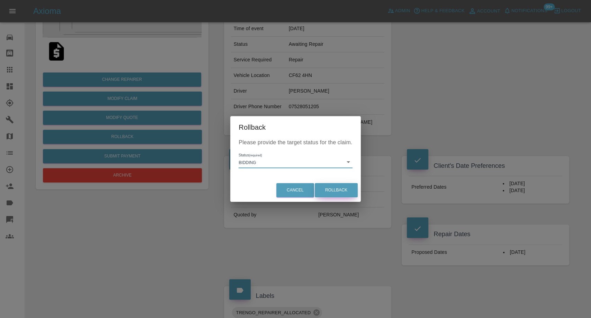
click at [344, 193] on button "Rollback" at bounding box center [336, 190] width 43 height 14
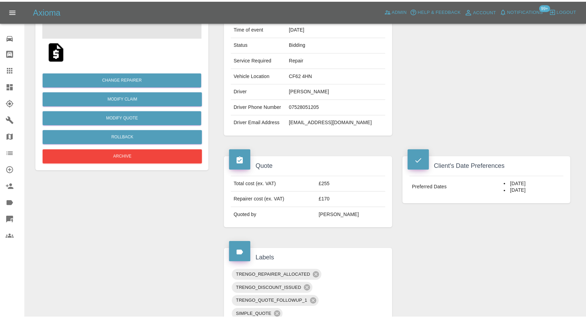
scroll to position [0, 0]
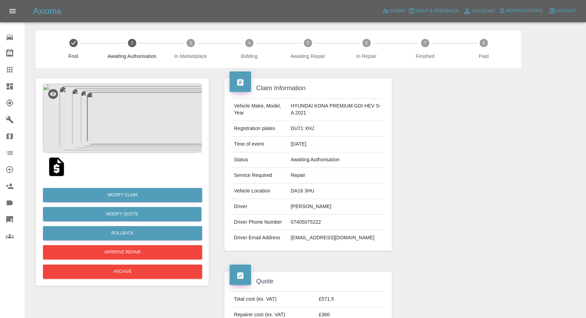
click at [104, 111] on img at bounding box center [122, 118] width 159 height 69
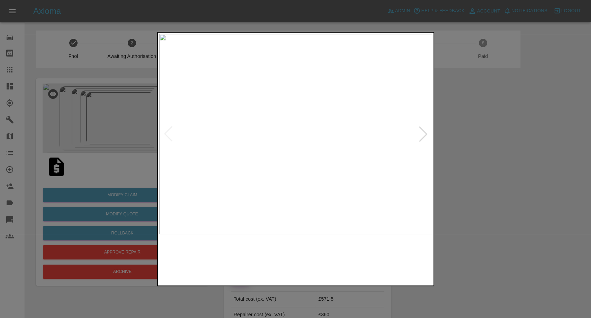
click at [246, 252] on img at bounding box center [261, 258] width 66 height 43
click at [333, 271] on img at bounding box center [331, 258] width 66 height 43
click at [485, 258] on div at bounding box center [295, 159] width 591 height 318
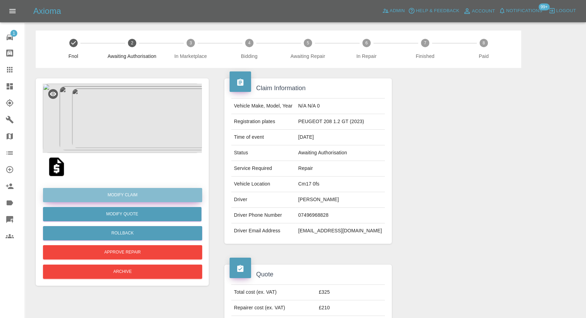
click at [126, 192] on link "Modify Claim" at bounding box center [122, 195] width 159 height 14
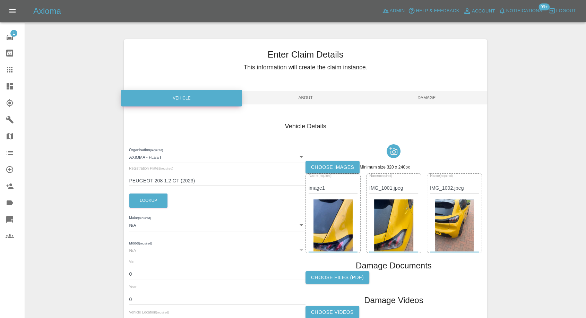
click at [340, 164] on label "Choose images" at bounding box center [332, 167] width 54 height 13
click at [0, 0] on input "Choose images" at bounding box center [0, 0] width 0 height 0
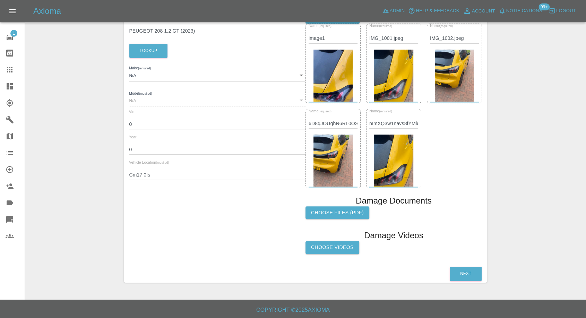
scroll to position [150, 0]
click at [337, 243] on label "Choose Videos" at bounding box center [332, 246] width 54 height 13
click at [0, 0] on input "Choose Videos" at bounding box center [0, 0] width 0 height 0
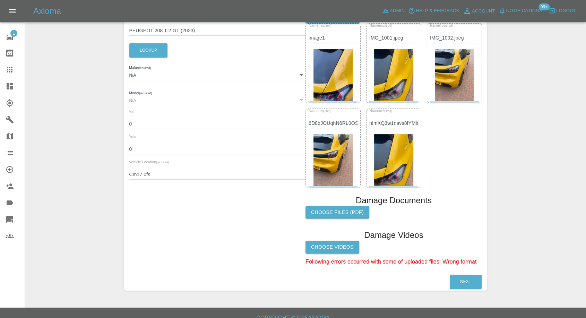
click at [349, 249] on label "Choose Videos" at bounding box center [332, 246] width 54 height 13
click at [0, 0] on input "Choose Videos" at bounding box center [0, 0] width 0 height 0
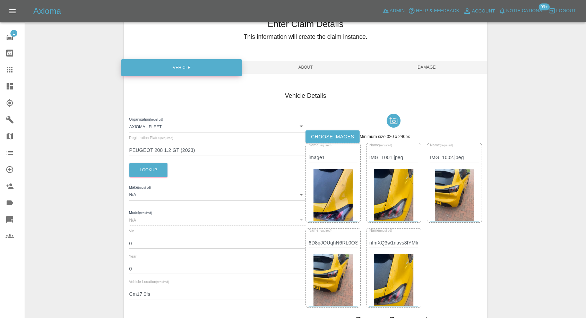
scroll to position [0, 0]
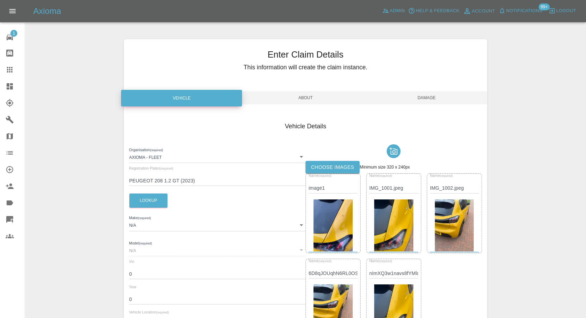
click at [431, 97] on span "Damage" at bounding box center [426, 97] width 121 height 13
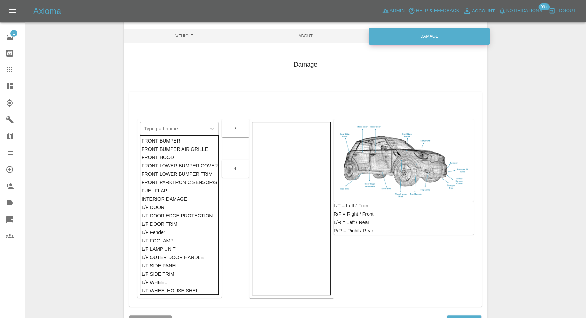
scroll to position [111, 0]
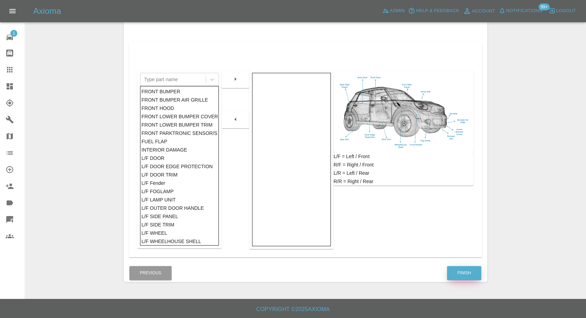
click at [462, 269] on button "Finish" at bounding box center [464, 273] width 34 height 14
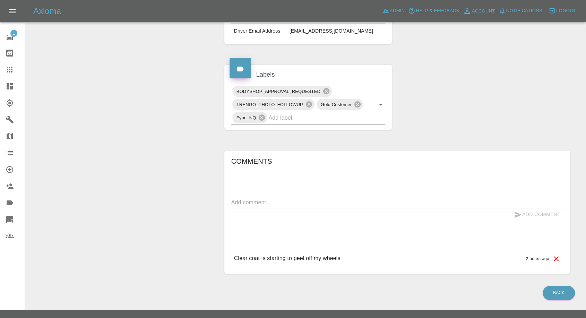
scroll to position [218, 0]
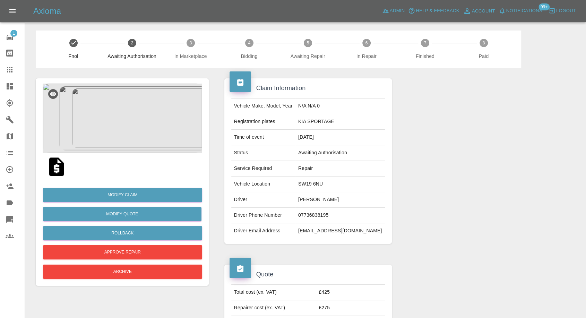
click at [133, 123] on img at bounding box center [122, 118] width 159 height 69
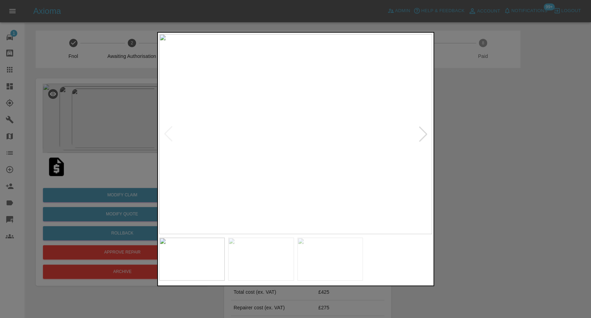
click at [251, 262] on img at bounding box center [261, 258] width 66 height 43
click at [330, 272] on img at bounding box center [331, 258] width 66 height 43
click at [458, 174] on div at bounding box center [295, 159] width 591 height 318
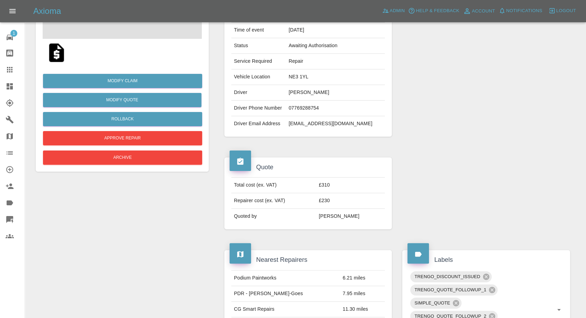
scroll to position [115, 0]
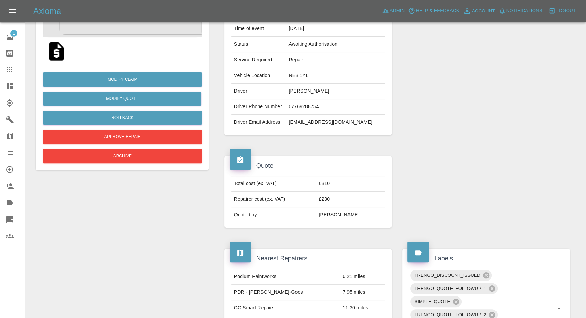
click at [54, 54] on img at bounding box center [56, 51] width 22 height 22
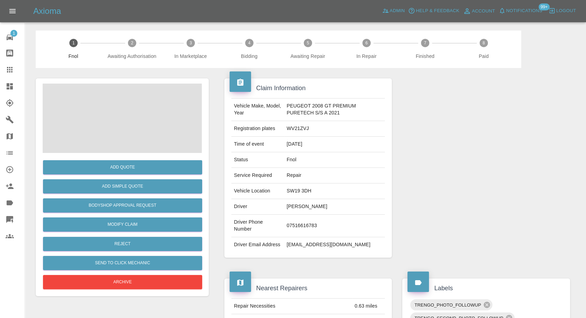
click at [116, 117] on span at bounding box center [122, 118] width 159 height 69
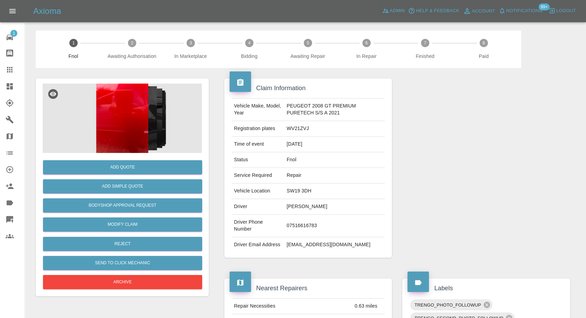
click at [120, 108] on img at bounding box center [122, 118] width 159 height 69
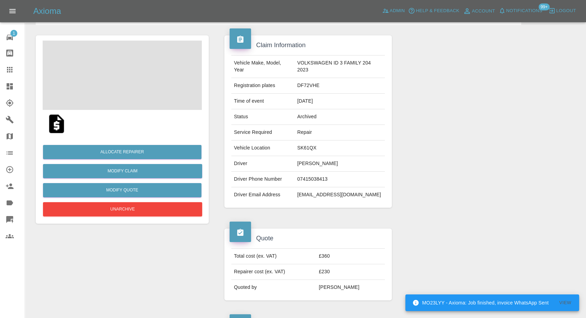
scroll to position [38, 0]
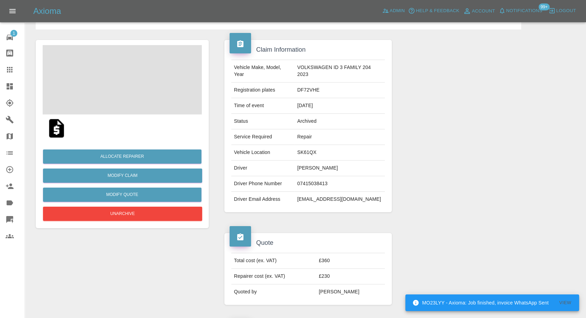
click at [55, 133] on img at bounding box center [56, 128] width 22 height 22
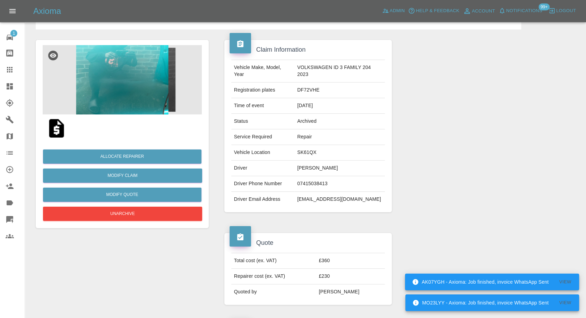
scroll to position [115, 0]
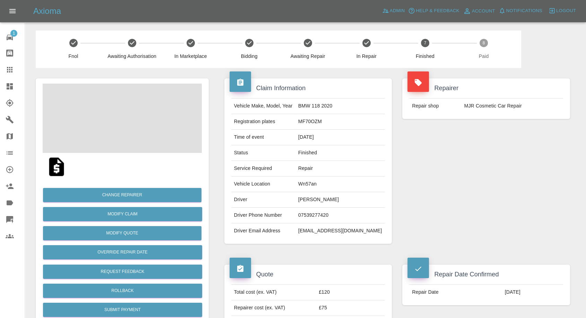
click at [325, 231] on td "bSchlautmann@aol.com" at bounding box center [339, 230] width 89 height 15
copy div "bSchlautmann@aol.com"
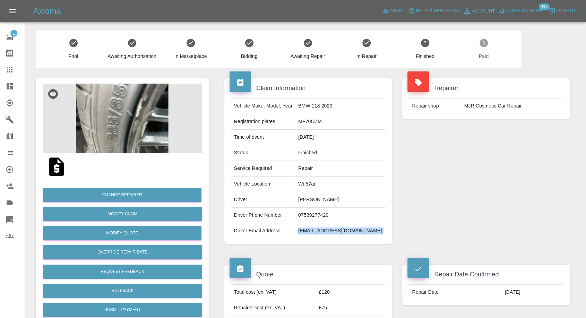
click at [14, 73] on div at bounding box center [15, 69] width 19 height 8
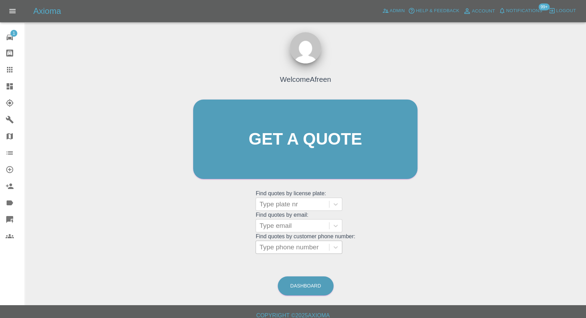
click at [294, 244] on div at bounding box center [292, 247] width 66 height 10
paste input "+447383313204"
drag, startPoint x: 272, startPoint y: 246, endPoint x: 205, endPoint y: 253, distance: 66.5
click at [205, 253] on div "Welcome Afreen Get a quote Get a quote Find quotes by license plate: Type plate…" at bounding box center [305, 152] width 239 height 209
type input "07383313204"
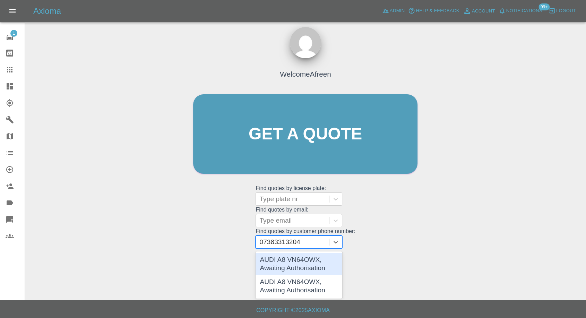
scroll to position [6, 0]
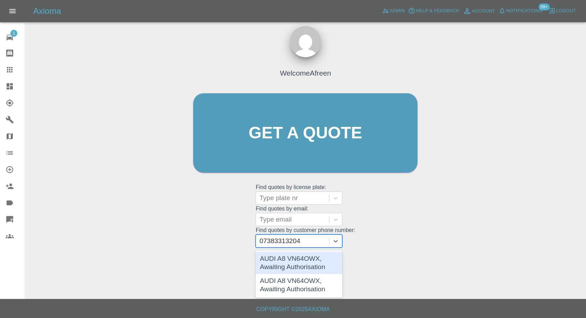
click at [288, 261] on div "AUDI A8 VN64OWX, Awaiting Authorisation" at bounding box center [298, 263] width 87 height 22
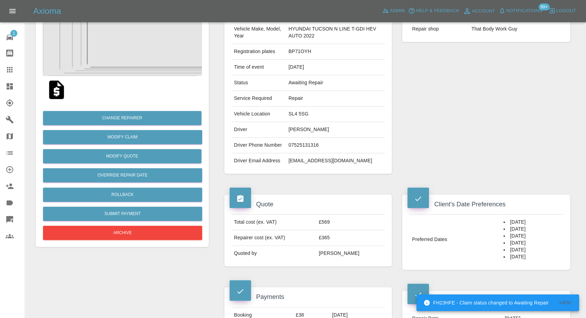
click at [10, 68] on icon at bounding box center [10, 70] width 6 height 6
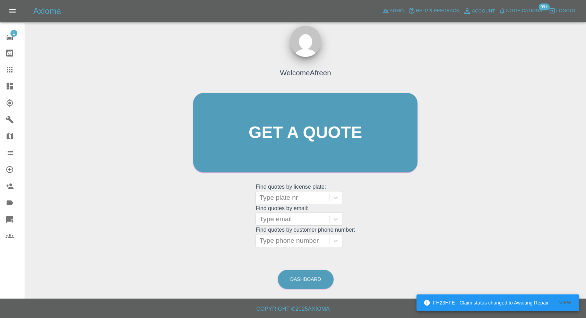
scroll to position [6, 0]
click at [308, 238] on div at bounding box center [292, 241] width 66 height 10
paste input "[PHONE_NUMBER]"
type input "[PHONE_NUMBER]"
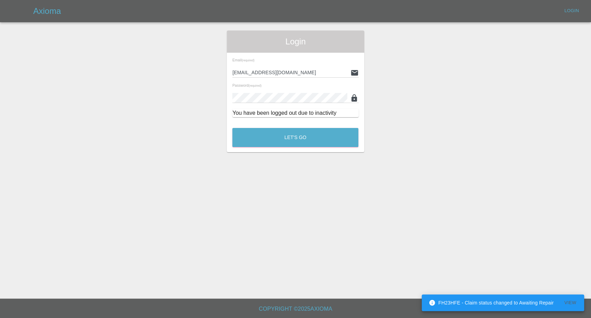
drag, startPoint x: 270, startPoint y: 240, endPoint x: 225, endPoint y: 218, distance: 50.5
click at [201, 241] on main "Login Email (required) afreen@axioma.co.uk Password (required) You have been lo…" at bounding box center [295, 149] width 591 height 298
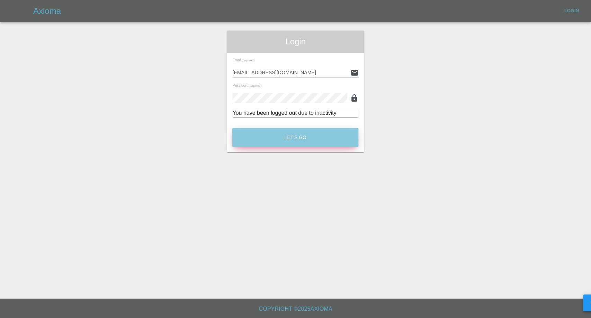
click at [299, 145] on button "Let's Go" at bounding box center [295, 137] width 126 height 19
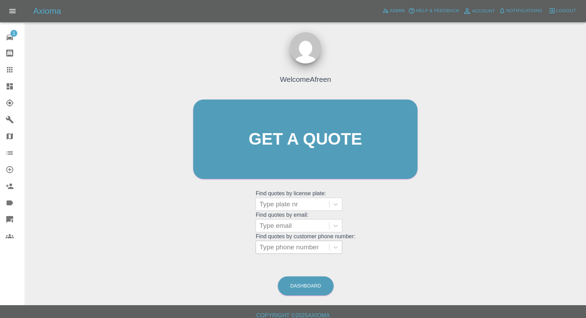
click at [294, 243] on div at bounding box center [292, 247] width 66 height 10
paste input "[PHONE_NUMBER]"
drag, startPoint x: 273, startPoint y: 246, endPoint x: 108, endPoint y: 245, distance: 164.9
click at [106, 247] on div "Welcome Afreen Get a quote Get a quote Find quotes by license plate: Type plate…" at bounding box center [305, 172] width 550 height 249
type input "07383313204"
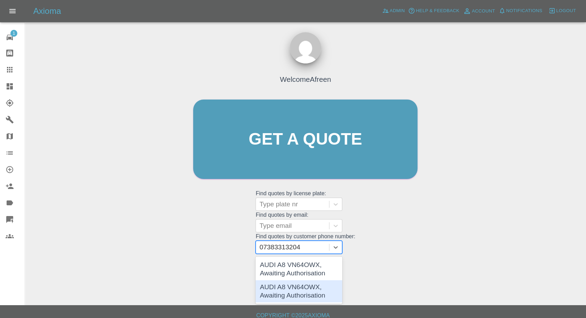
click at [283, 291] on div "AUDI A8 VN64OWX, Awaiting Authorisation" at bounding box center [298, 291] width 87 height 22
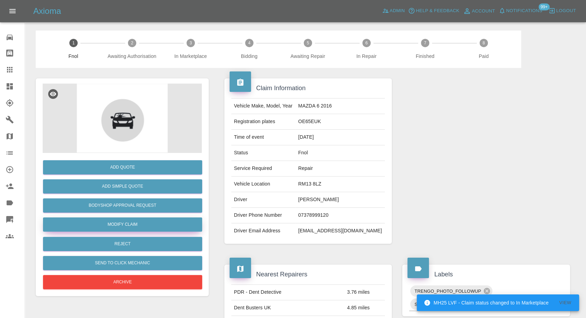
drag, startPoint x: 128, startPoint y: 220, endPoint x: 151, endPoint y: 223, distance: 23.4
click at [128, 221] on link "Modify Claim" at bounding box center [122, 224] width 159 height 14
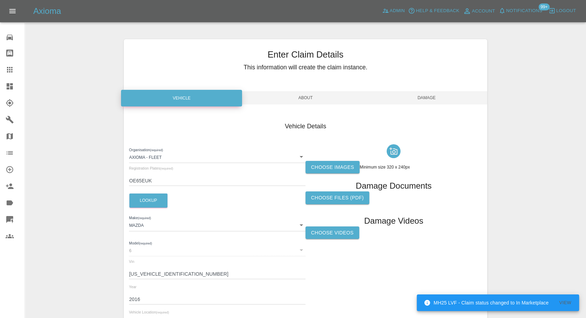
click at [343, 168] on label "Choose images" at bounding box center [332, 167] width 54 height 13
click at [0, 0] on input "Choose images" at bounding box center [0, 0] width 0 height 0
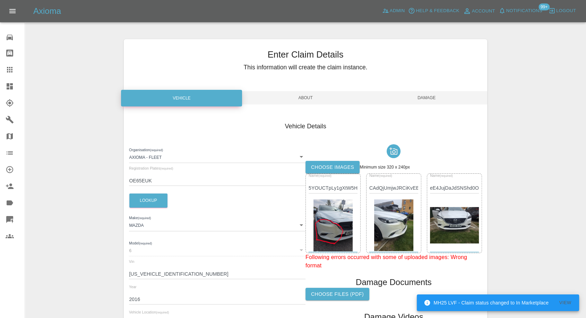
click at [435, 100] on span "Damage" at bounding box center [426, 97] width 121 height 13
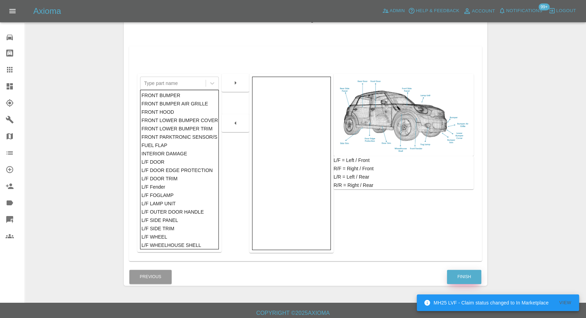
scroll to position [111, 0]
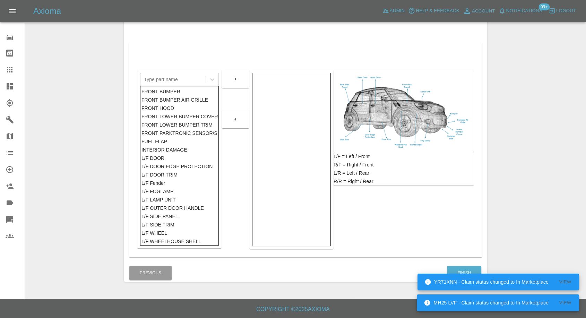
click at [454, 271] on div "YR71XNN - Claim status changed to In Marketplace View" at bounding box center [497, 281] width 161 height 21
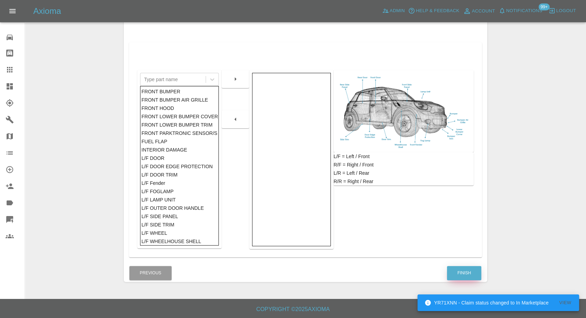
click at [472, 272] on button "Finish" at bounding box center [464, 273] width 34 height 14
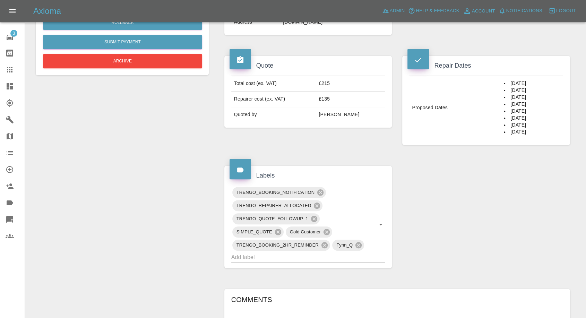
scroll to position [231, 0]
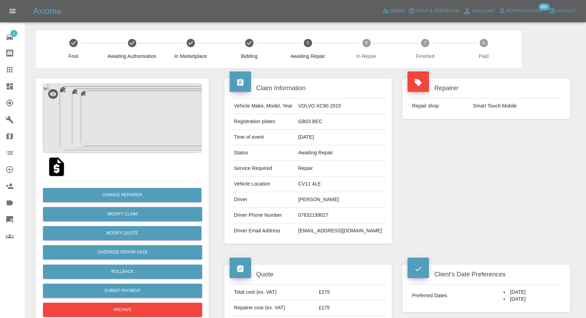
click at [54, 169] on img at bounding box center [56, 167] width 22 height 22
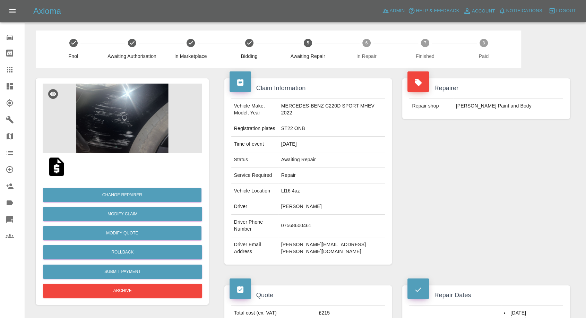
click at [299, 226] on td "07568600461" at bounding box center [331, 225] width 107 height 23
copy td "07568600461"
drag, startPoint x: 406, startPoint y: 145, endPoint x: 239, endPoint y: 231, distance: 187.0
click at [404, 150] on div "Repairer Repair shop J Taylor Paint and Body" at bounding box center [486, 171] width 178 height 207
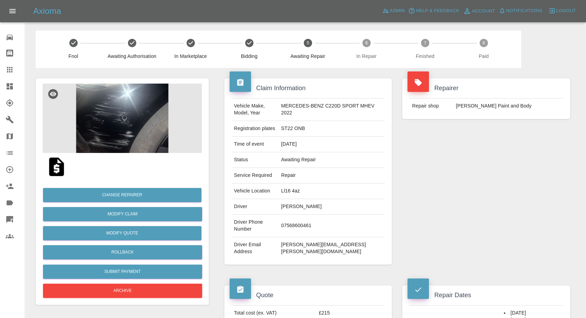
click at [292, 203] on td "Aziz ASHOUR" at bounding box center [331, 207] width 107 height 16
copy td "Aziz"
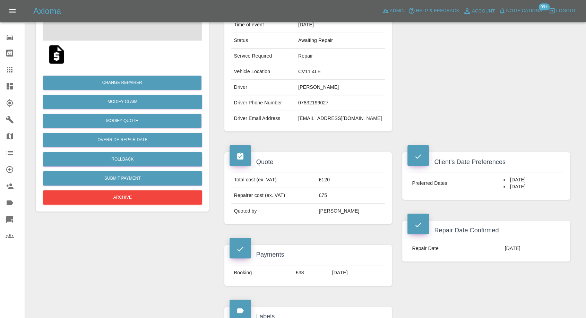
scroll to position [115, 0]
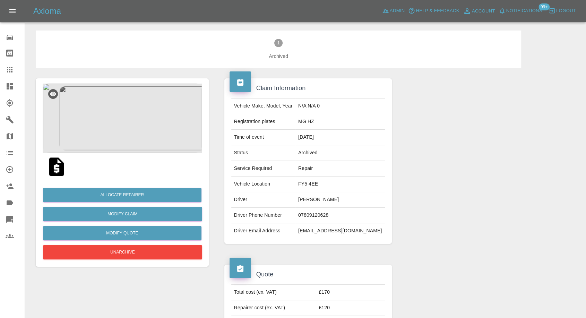
click at [53, 164] on img at bounding box center [56, 167] width 22 height 22
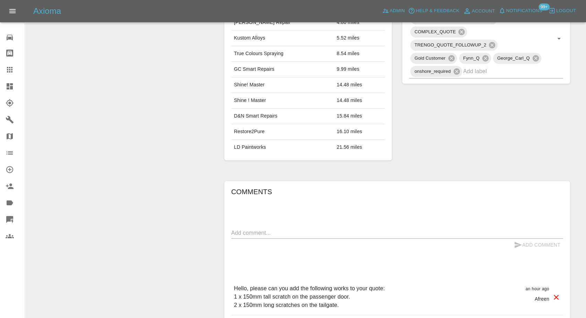
scroll to position [515, 0]
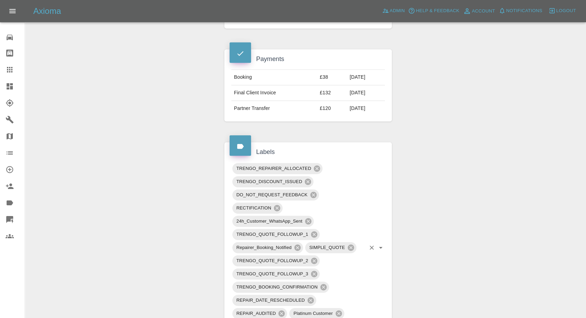
scroll to position [539, 0]
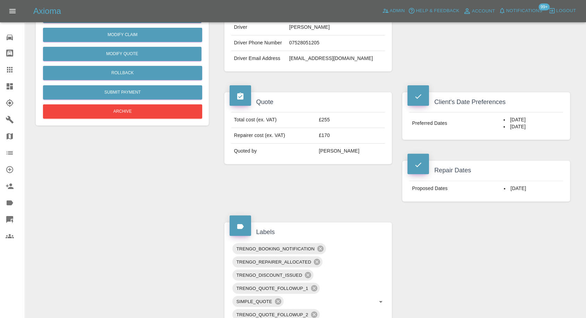
scroll to position [192, 0]
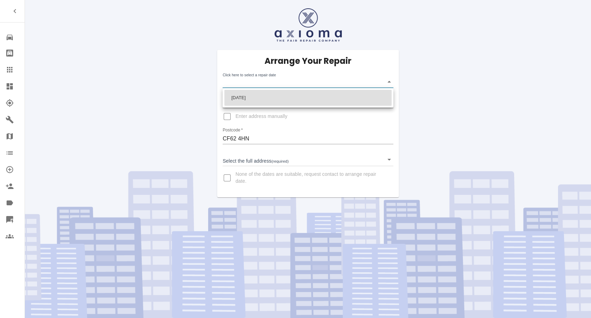
click at [235, 81] on body "Repair home Bodyshop home Claims Dashboard Explorer Garages Map Organization Cr…" at bounding box center [295, 159] width 591 height 318
drag, startPoint x: 181, startPoint y: 88, endPoint x: 116, endPoint y: 2, distance: 107.1
click at [180, 87] on div at bounding box center [295, 159] width 591 height 318
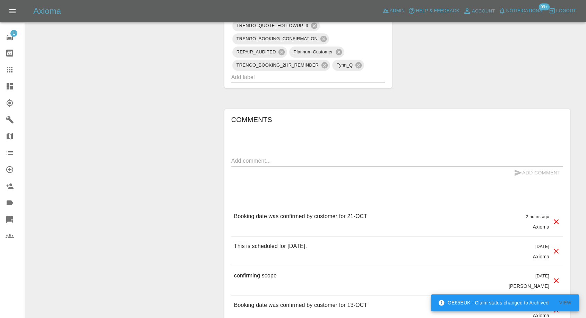
scroll to position [577, 0]
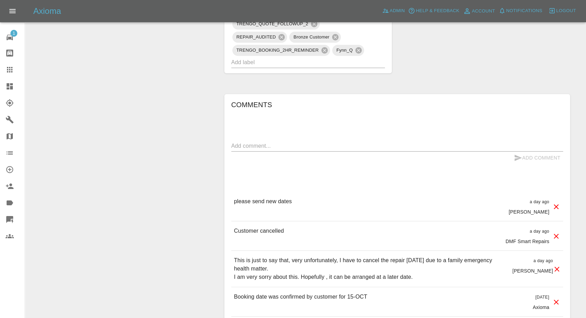
scroll to position [577, 0]
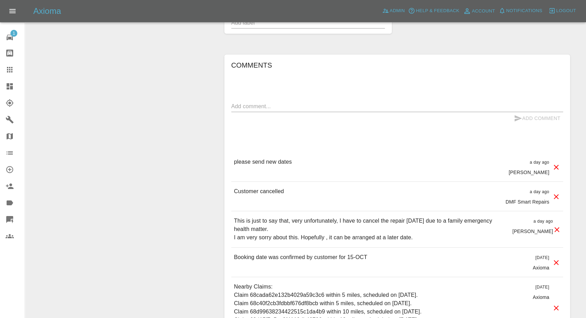
click at [310, 105] on textarea at bounding box center [397, 106] width 332 height 8
paste textarea "I think I will have to find another repairer as the car is going down to [GEOGR…"
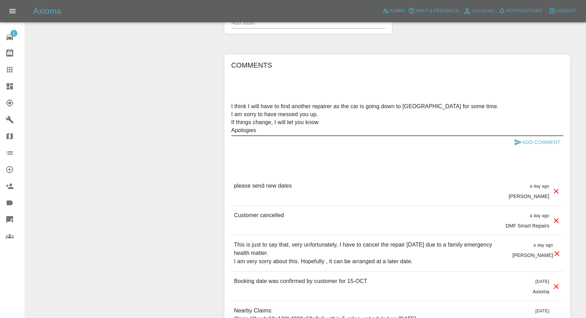
type textarea "I think I will have to find another repairer as the car is going down to [GEOGR…"
click at [513, 142] on button "Add Comment" at bounding box center [537, 142] width 52 height 13
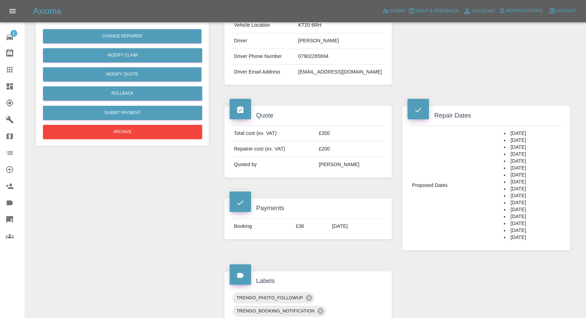
scroll to position [77, 0]
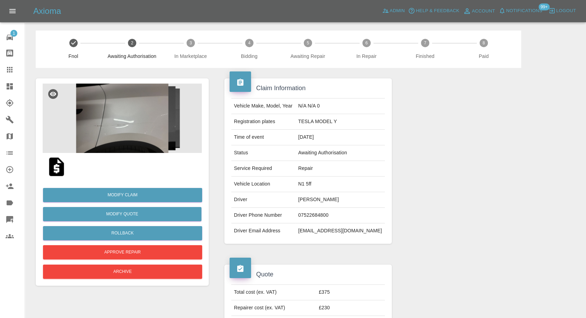
click at [128, 131] on img at bounding box center [122, 118] width 159 height 69
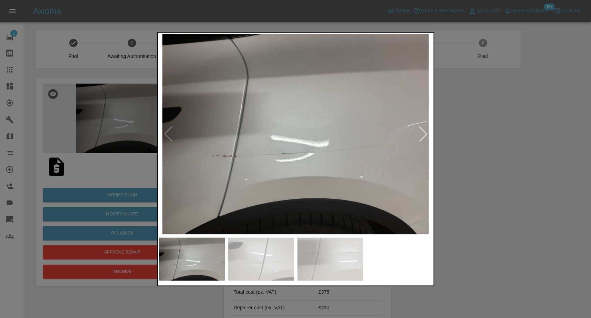
click at [270, 262] on img at bounding box center [261, 258] width 66 height 43
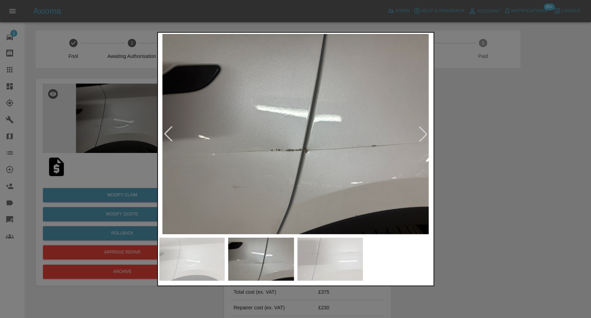
click at [319, 263] on img at bounding box center [331, 258] width 66 height 43
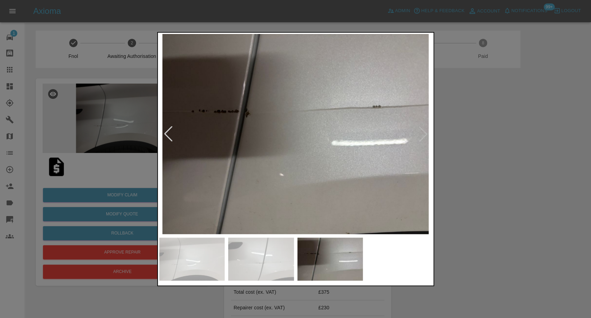
click at [531, 253] on div at bounding box center [295, 159] width 591 height 318
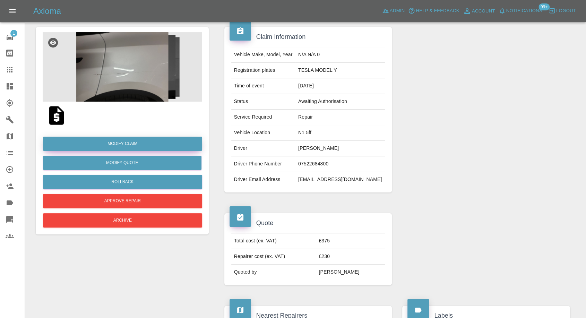
scroll to position [38, 0]
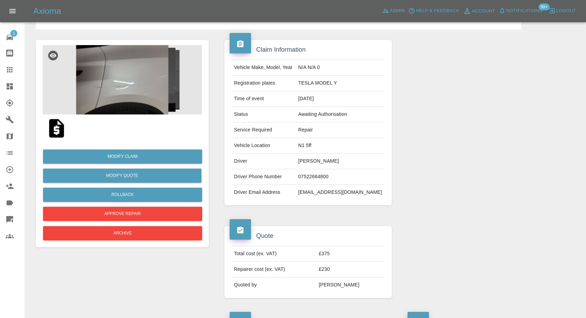
click at [57, 129] on img at bounding box center [56, 128] width 22 height 22
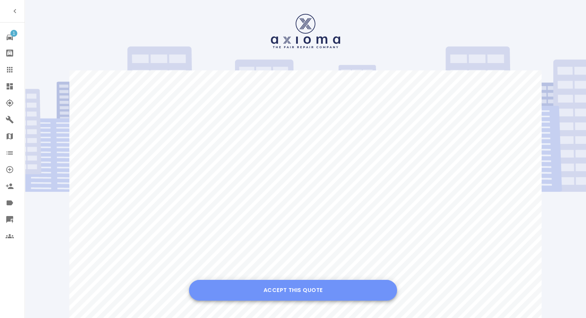
click at [277, 286] on button "Accept this Quote" at bounding box center [293, 290] width 208 height 21
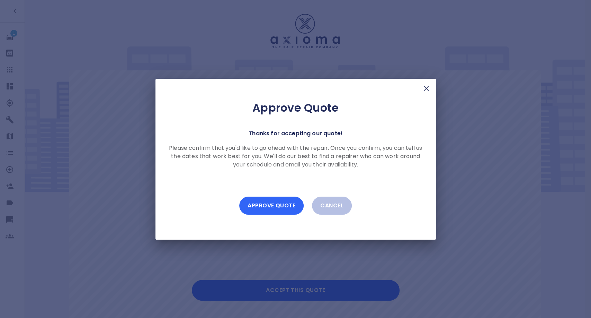
click at [287, 204] on button "Approve Quote" at bounding box center [271, 205] width 64 height 18
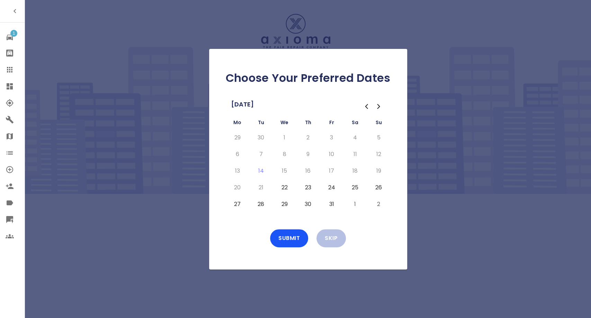
click at [283, 189] on button "22" at bounding box center [285, 187] width 12 height 11
click at [307, 190] on button "23" at bounding box center [308, 187] width 12 height 11
click at [334, 186] on button "24" at bounding box center [332, 187] width 12 height 11
click at [285, 240] on button "Submit" at bounding box center [289, 238] width 38 height 18
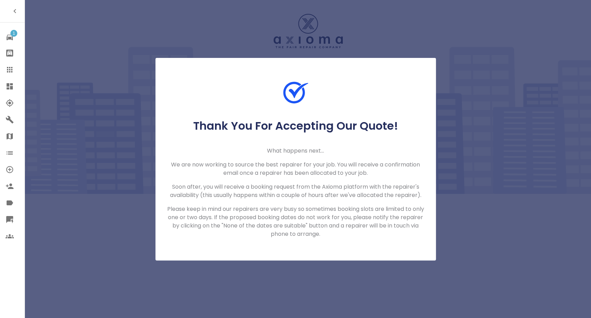
click at [8, 71] on icon at bounding box center [10, 69] width 8 height 8
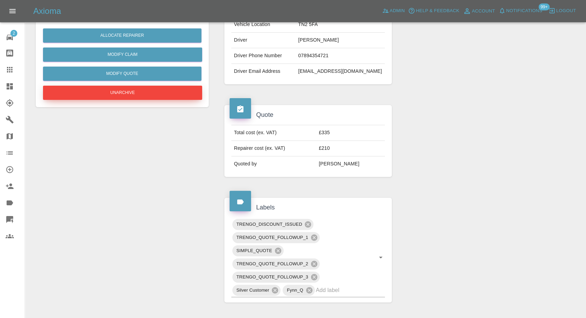
scroll to position [77, 0]
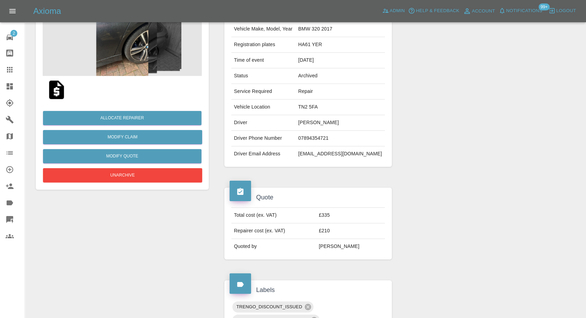
click at [54, 92] on img at bounding box center [56, 90] width 22 height 22
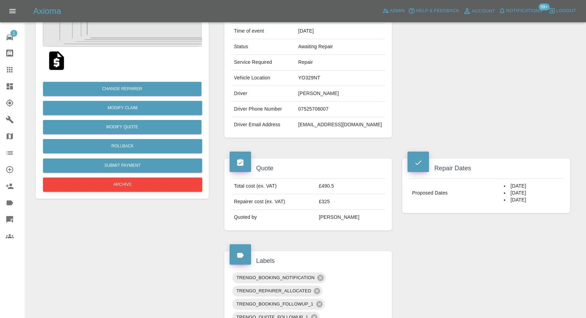
scroll to position [154, 0]
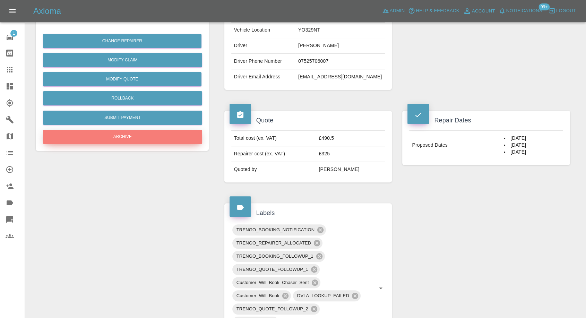
click at [124, 136] on button "Archive" at bounding box center [122, 137] width 159 height 14
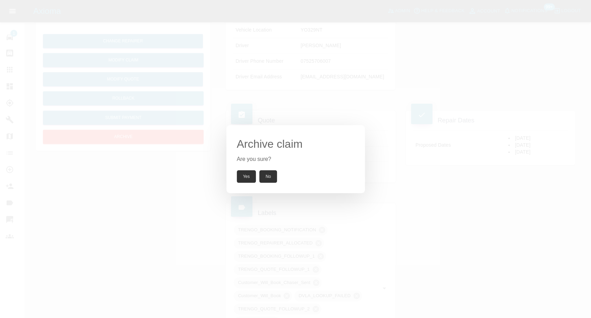
click at [247, 177] on button "Yes" at bounding box center [246, 176] width 19 height 12
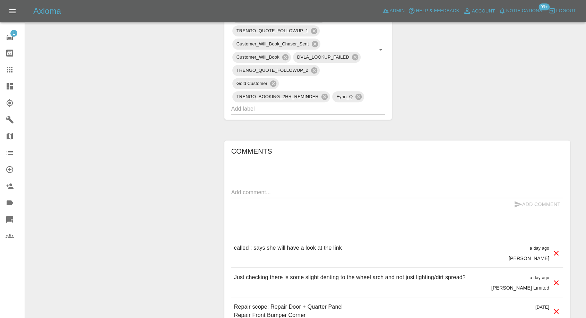
scroll to position [462, 0]
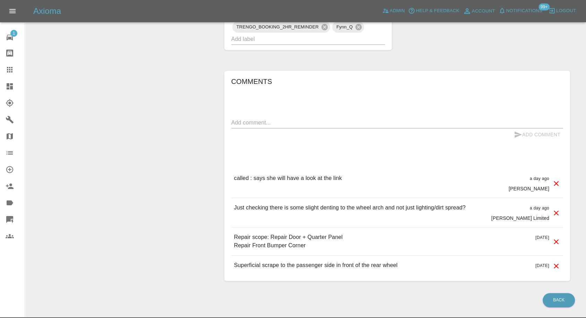
click at [282, 122] on textarea at bounding box center [397, 122] width 332 height 8
click at [292, 123] on textarea "cm asking for more disocunt, await acceptance on offered price." at bounding box center [397, 122] width 332 height 8
type textarea "cm asking for more discount, await acceptance on offered price."
click at [513, 132] on icon "submit" at bounding box center [517, 134] width 8 height 8
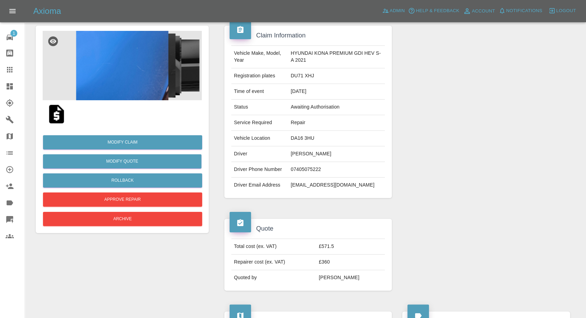
scroll to position [38, 0]
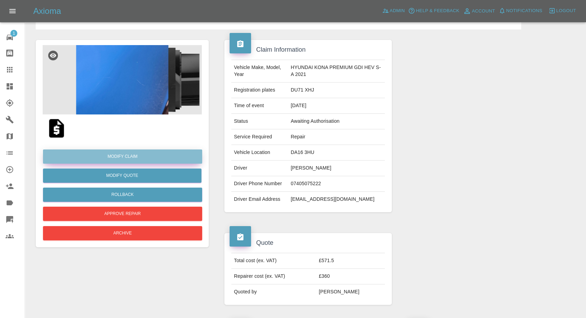
click at [136, 155] on link "Modify Claim" at bounding box center [122, 156] width 159 height 14
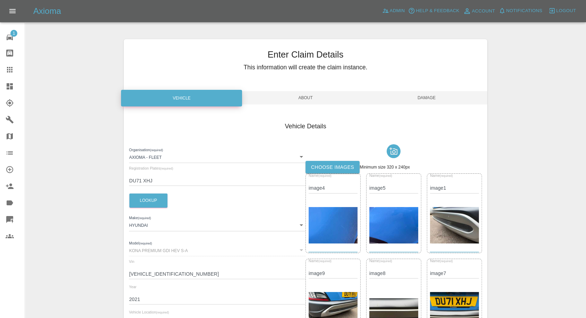
click at [327, 168] on label "Choose images" at bounding box center [332, 167] width 54 height 13
click at [0, 0] on input "Choose images" at bounding box center [0, 0] width 0 height 0
click at [337, 171] on label "Choose images" at bounding box center [332, 167] width 54 height 13
click at [0, 0] on input "Choose images" at bounding box center [0, 0] width 0 height 0
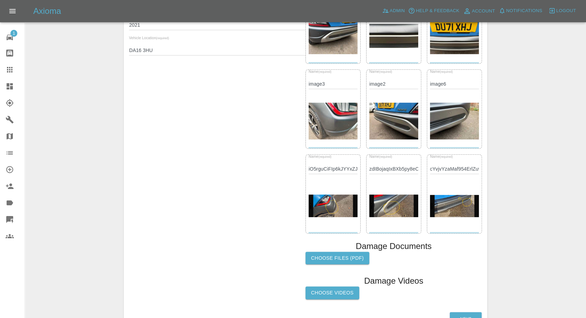
scroll to position [320, 0]
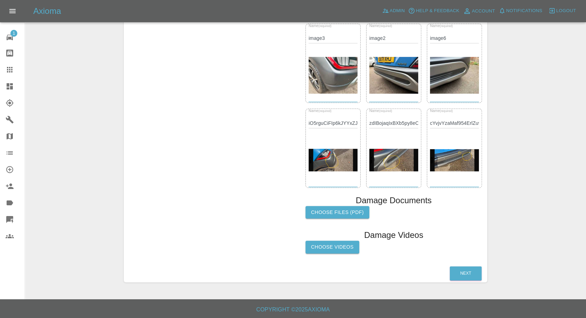
click at [331, 245] on label "Choose Videos" at bounding box center [332, 246] width 54 height 13
click at [0, 0] on input "Choose Videos" at bounding box center [0, 0] width 0 height 0
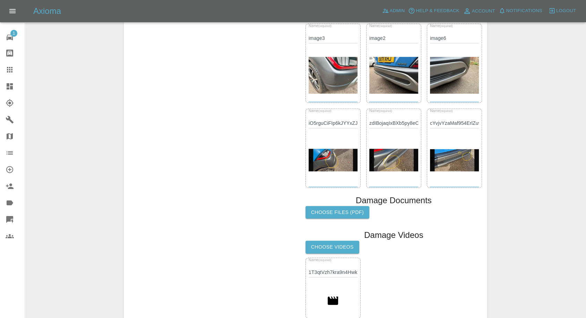
click at [324, 245] on label "Choose Videos" at bounding box center [332, 246] width 54 height 13
click at [0, 0] on input "Choose Videos" at bounding box center [0, 0] width 0 height 0
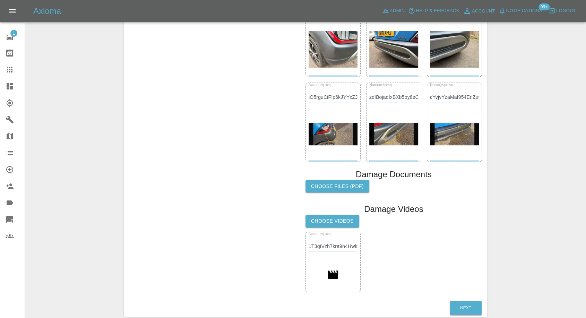
scroll to position [380, 0]
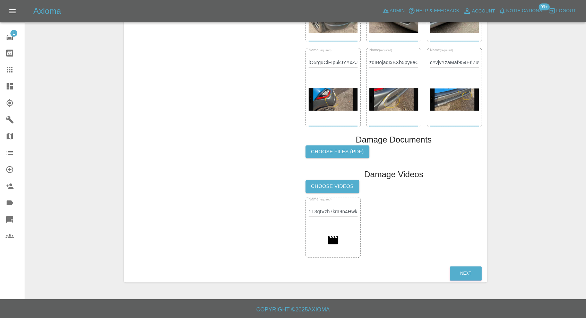
click at [336, 185] on label "Choose Videos" at bounding box center [332, 186] width 54 height 13
click at [0, 0] on input "Choose Videos" at bounding box center [0, 0] width 0 height 0
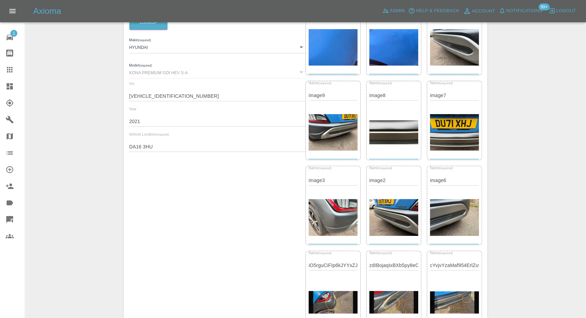
scroll to position [72, 0]
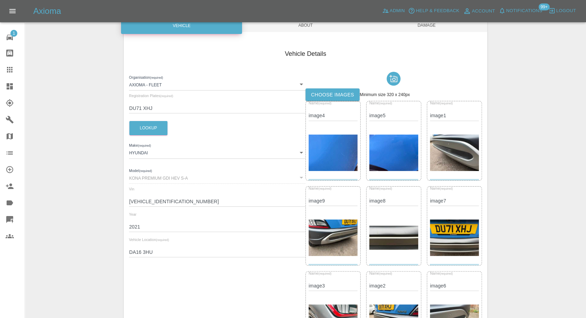
click at [430, 27] on span "Damage" at bounding box center [426, 25] width 121 height 13
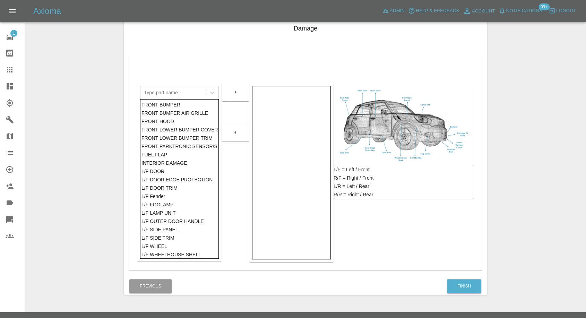
scroll to position [111, 0]
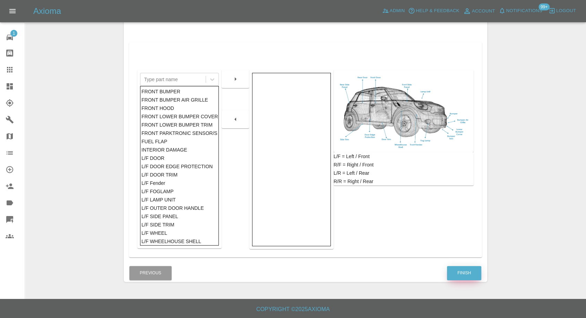
click at [463, 272] on button "Finish" at bounding box center [464, 273] width 34 height 14
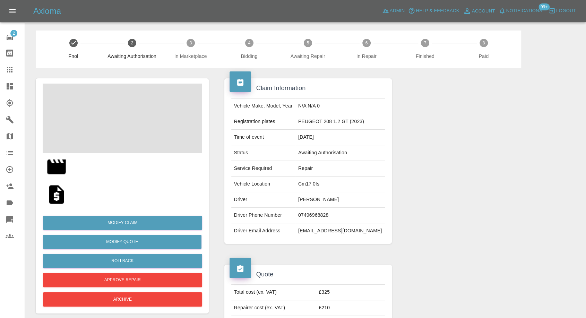
click at [332, 217] on td "07496968828" at bounding box center [339, 216] width 89 height 16
copy td "07496968828"
click at [311, 204] on td "[PERSON_NAME]" at bounding box center [339, 200] width 89 height 16
click at [312, 204] on td "[PERSON_NAME]" at bounding box center [339, 200] width 89 height 16
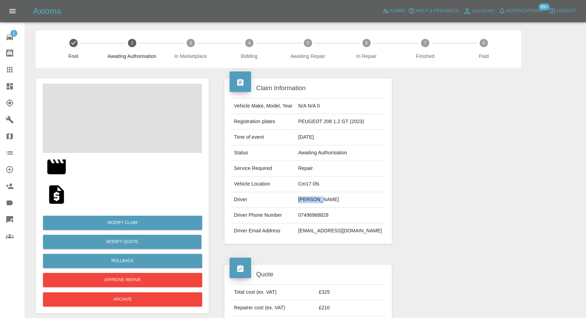
click at [312, 204] on td "[PERSON_NAME]" at bounding box center [339, 200] width 89 height 16
click at [313, 203] on td "[PERSON_NAME]" at bounding box center [339, 200] width 89 height 16
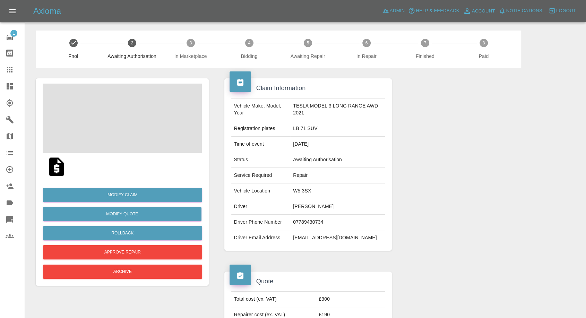
click at [303, 206] on td "[PERSON_NAME]" at bounding box center [337, 207] width 95 height 16
copy td "[PERSON_NAME]"
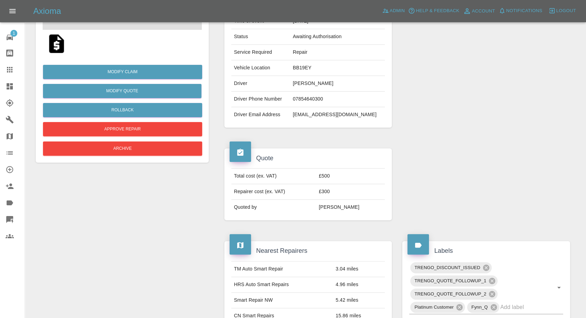
scroll to position [38, 0]
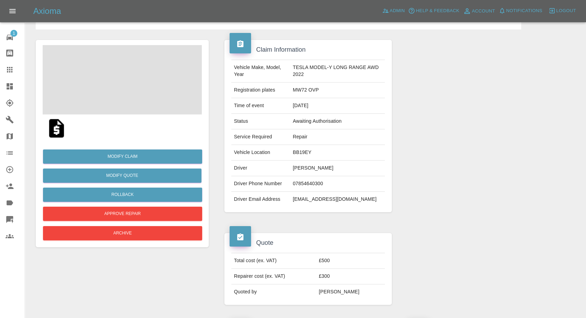
click at [114, 87] on span at bounding box center [122, 79] width 159 height 69
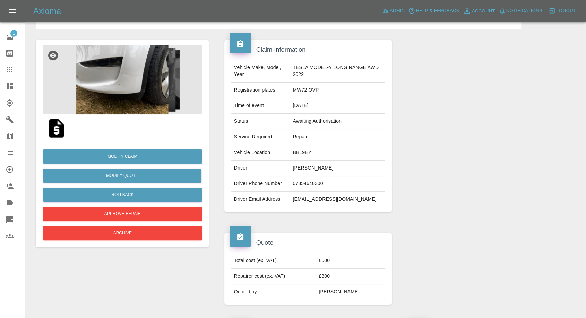
click at [114, 87] on img at bounding box center [122, 79] width 159 height 69
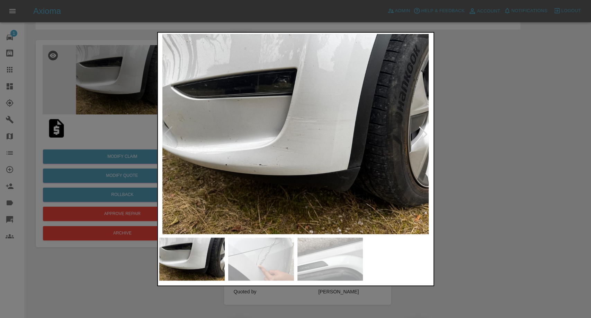
click at [263, 257] on img at bounding box center [261, 258] width 66 height 43
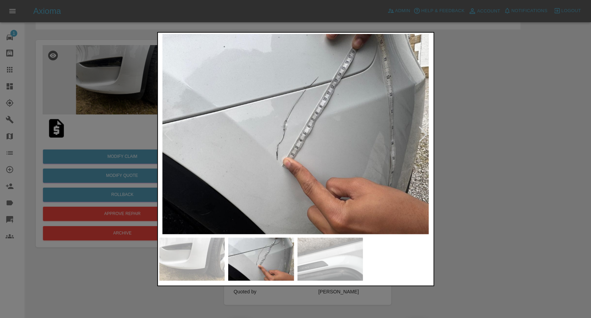
click at [344, 266] on img at bounding box center [331, 258] width 66 height 43
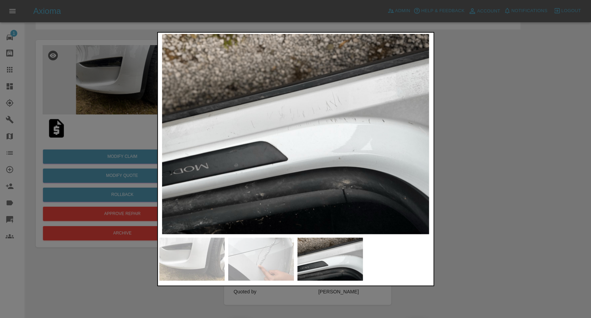
click at [187, 252] on img at bounding box center [192, 258] width 66 height 43
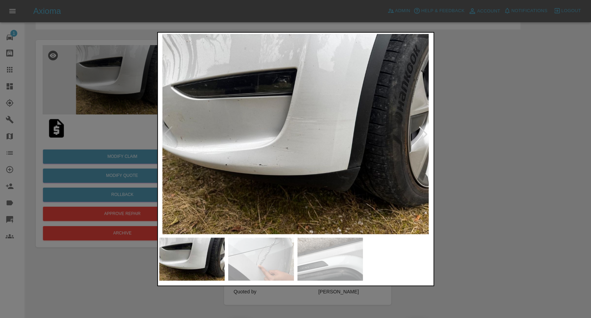
click at [256, 271] on img at bounding box center [261, 258] width 66 height 43
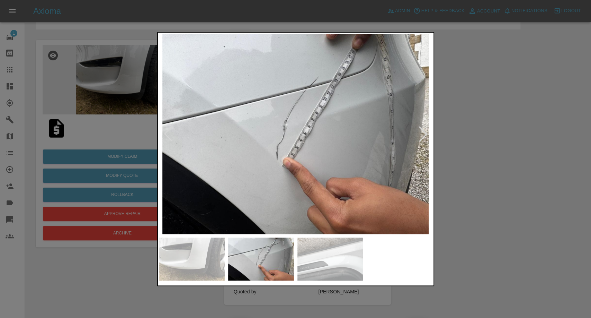
click at [339, 274] on img at bounding box center [331, 258] width 66 height 43
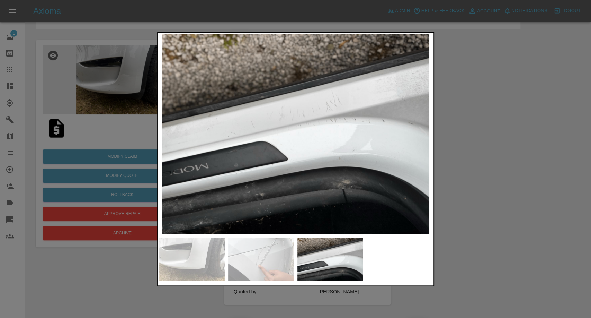
click at [591, 190] on div at bounding box center [295, 159] width 591 height 318
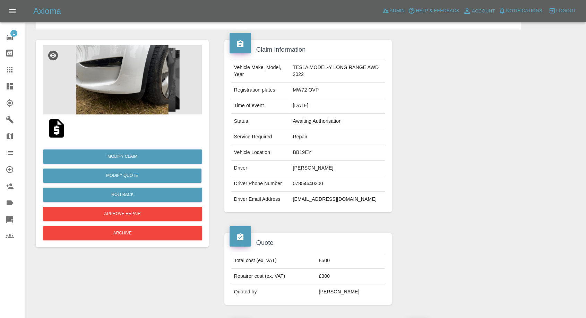
click at [48, 134] on img at bounding box center [56, 128] width 22 height 22
click at [141, 90] on img at bounding box center [122, 79] width 159 height 69
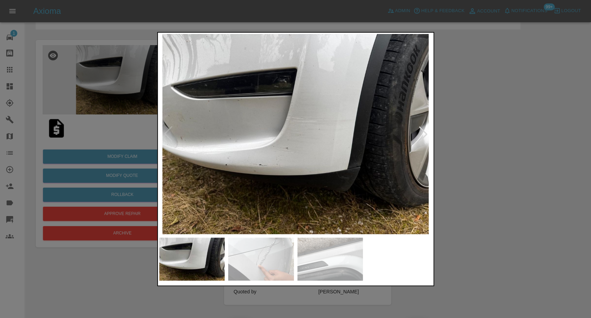
click at [287, 263] on img at bounding box center [261, 258] width 66 height 43
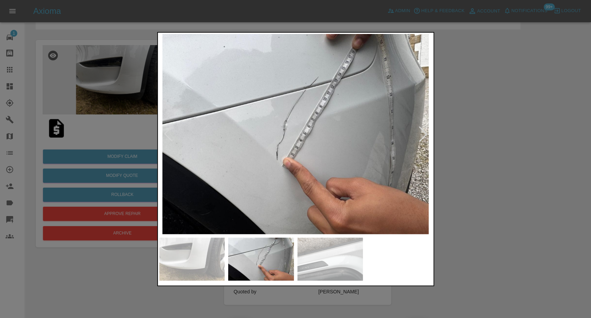
click at [317, 263] on img at bounding box center [331, 258] width 66 height 43
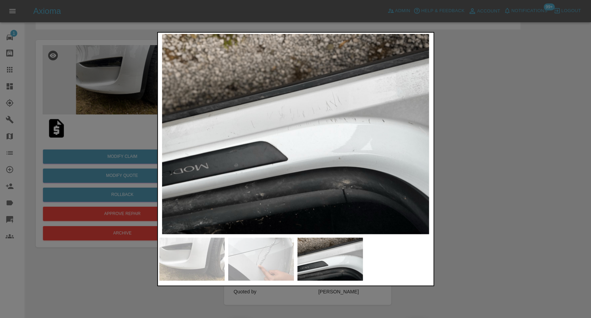
click at [483, 227] on div at bounding box center [295, 159] width 591 height 318
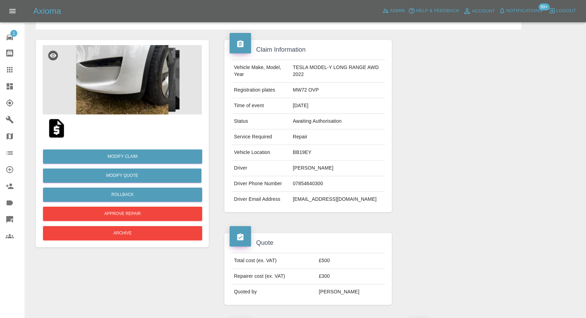
click at [164, 80] on img at bounding box center [122, 79] width 159 height 69
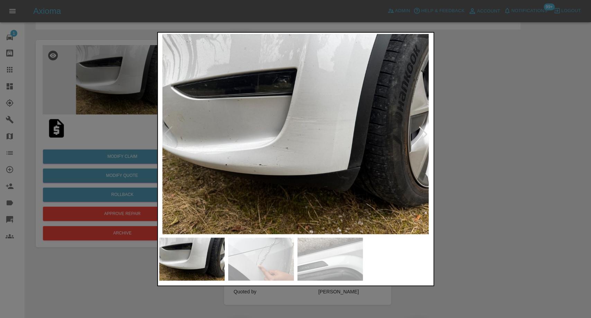
click at [264, 239] on img at bounding box center [261, 258] width 66 height 43
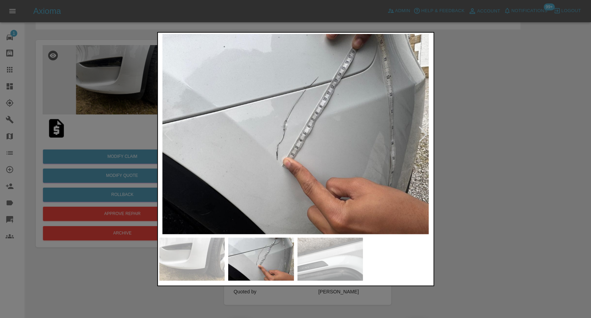
click at [323, 261] on img at bounding box center [331, 258] width 66 height 43
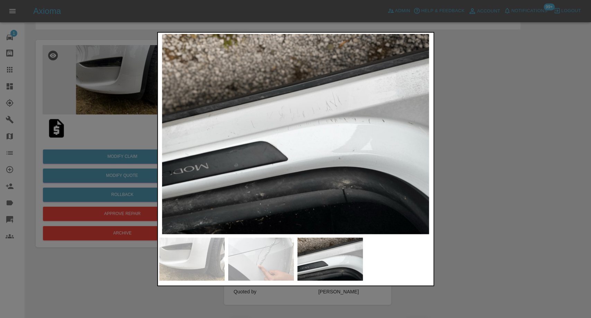
click at [298, 262] on img at bounding box center [331, 258] width 66 height 43
click at [296, 262] on div at bounding box center [295, 258] width 273 height 43
click at [276, 264] on img at bounding box center [261, 258] width 66 height 43
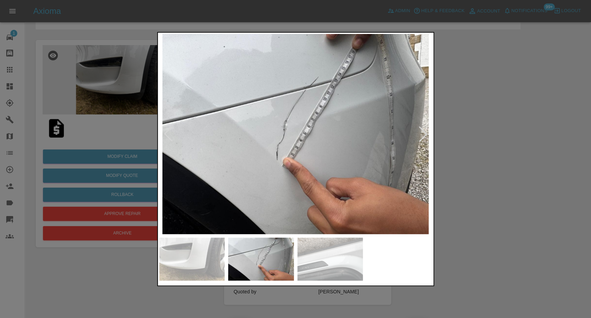
click at [174, 253] on img at bounding box center [192, 258] width 66 height 43
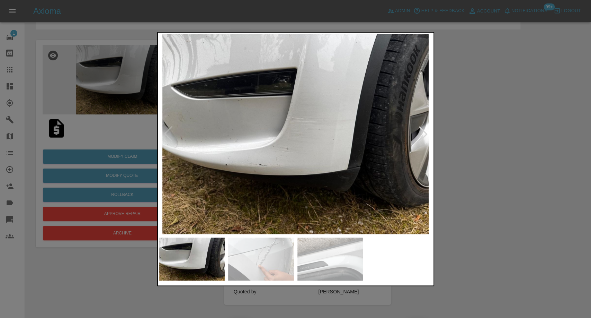
click at [519, 163] on div at bounding box center [295, 159] width 591 height 318
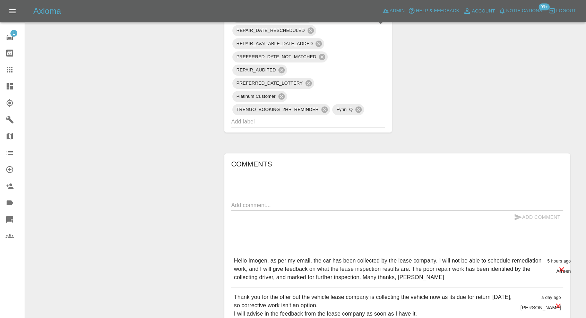
scroll to position [616, 0]
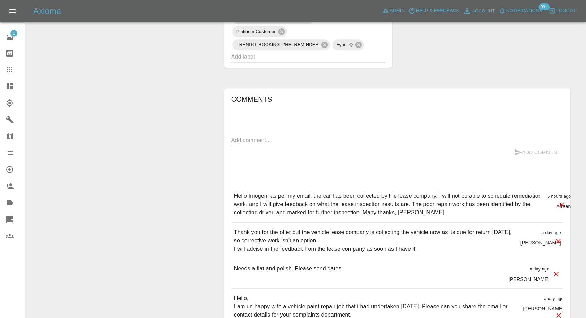
click at [288, 135] on div "x" at bounding box center [397, 140] width 332 height 11
paste textarea "Hello Imogen, as per my email, the car has been collected by the lease company.…"
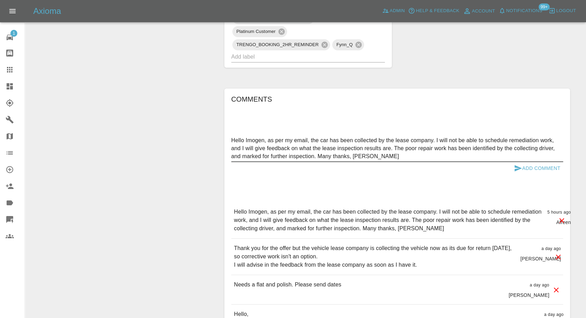
type textarea "Hello Imogen, as per my email, the car has been collected by the lease company.…"
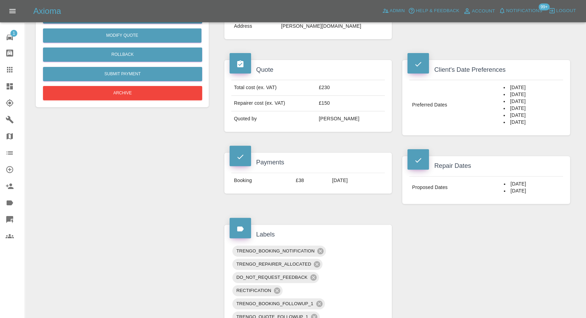
scroll to position [192, 0]
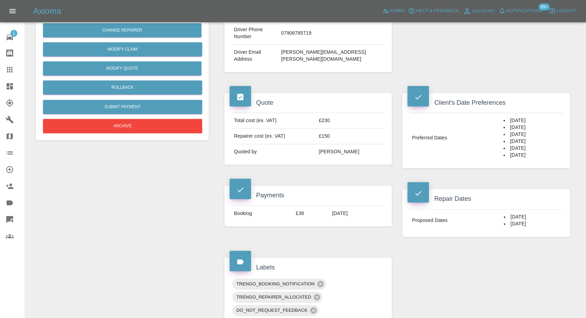
click at [137, 134] on div "Change Repairer Modify Claim Modify Quote Rollback Submit Payment Archive" at bounding box center [122, 13] width 173 height 254
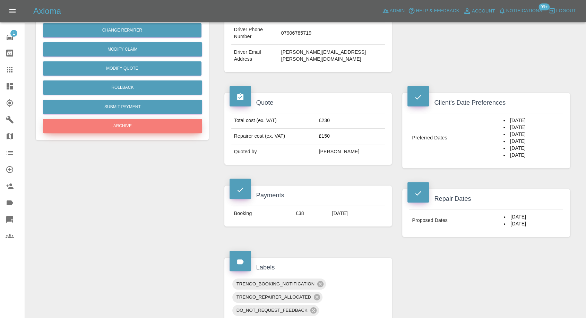
click at [143, 123] on button "Archive" at bounding box center [122, 126] width 159 height 14
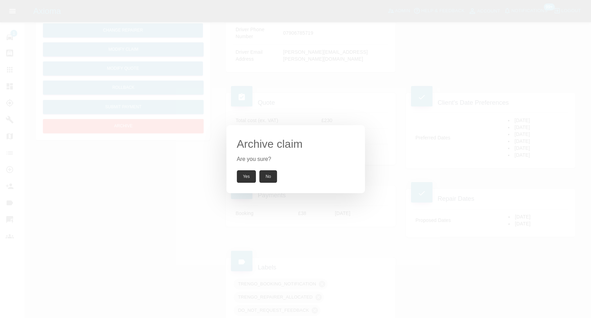
click at [244, 172] on button "Yes" at bounding box center [246, 176] width 19 height 12
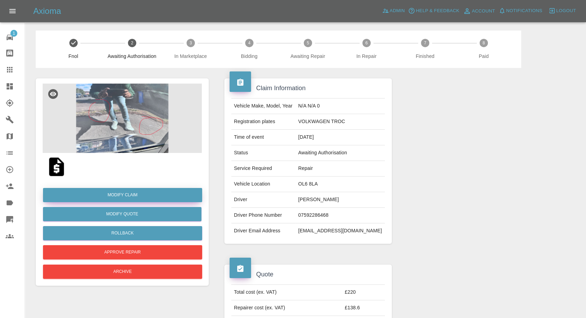
click at [135, 195] on link "Modify Claim" at bounding box center [122, 195] width 159 height 14
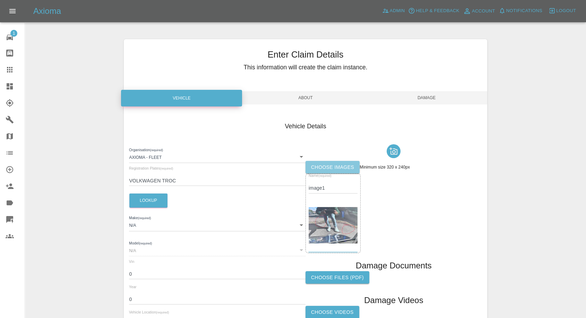
click at [334, 166] on label "Choose images" at bounding box center [332, 167] width 54 height 13
click at [0, 0] on input "Choose images" at bounding box center [0, 0] width 0 height 0
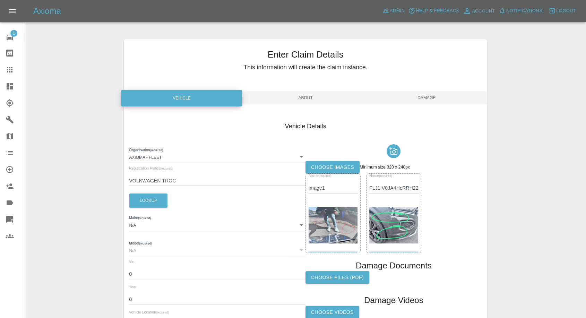
click at [432, 99] on span "Damage" at bounding box center [426, 97] width 121 height 13
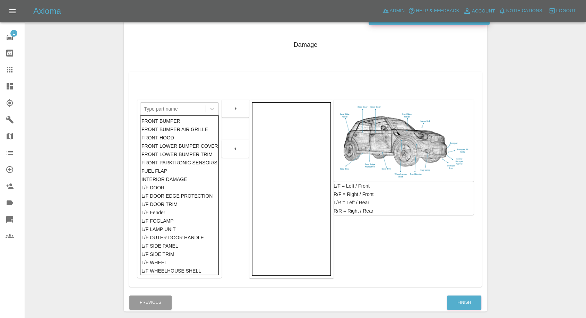
scroll to position [111, 0]
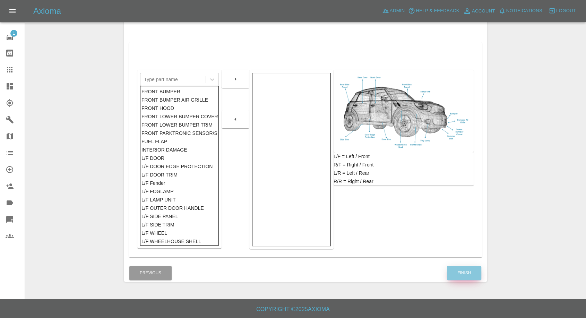
click at [466, 271] on button "Finish" at bounding box center [464, 273] width 34 height 14
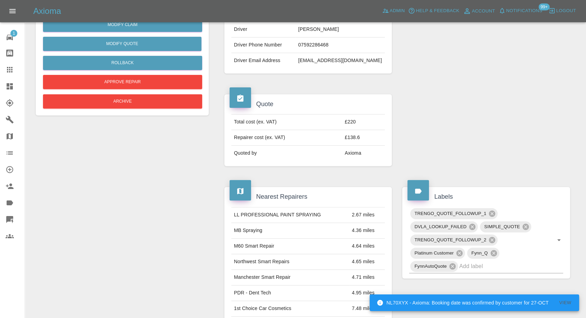
scroll to position [93, 0]
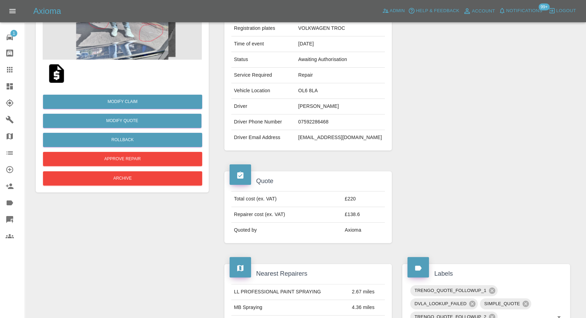
click at [7, 71] on icon at bounding box center [10, 69] width 8 height 8
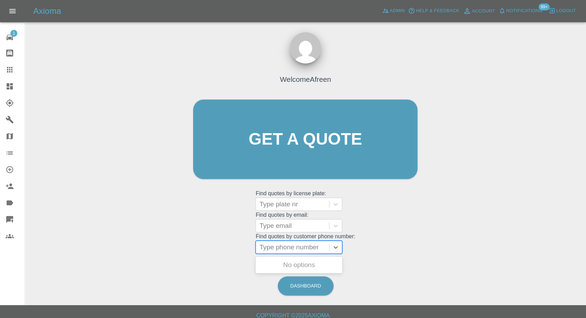
click at [277, 247] on div at bounding box center [292, 247] width 66 height 10
paste input "07595336928"
type input "07595336928"
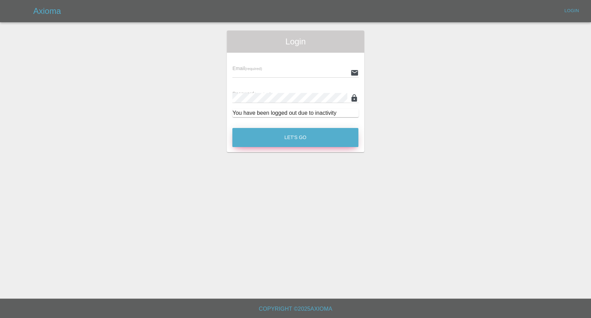
type input "[EMAIL_ADDRESS][DOMAIN_NAME]"
drag, startPoint x: 288, startPoint y: 136, endPoint x: 282, endPoint y: 152, distance: 17.8
click at [288, 136] on button "Let's Go" at bounding box center [295, 137] width 126 height 19
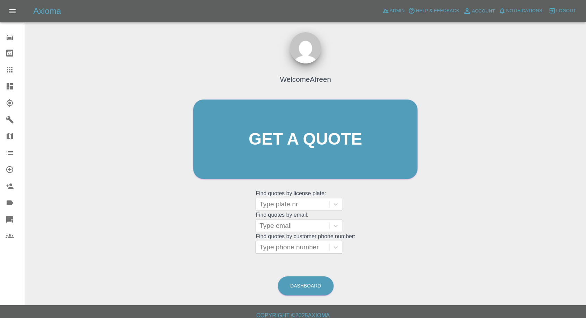
click at [283, 248] on div at bounding box center [292, 247] width 66 height 10
paste input "07595336928"
type input "07595336928"
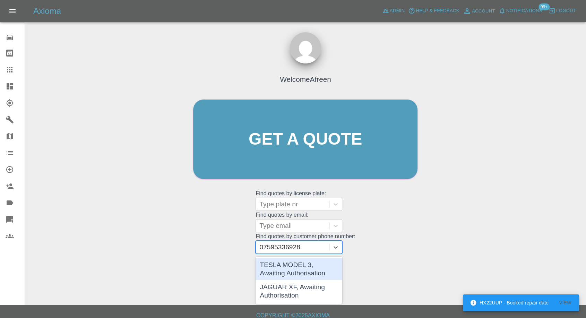
click at [295, 264] on div "TESLA MODEL 3, Awaiting Authorisation" at bounding box center [298, 269] width 87 height 22
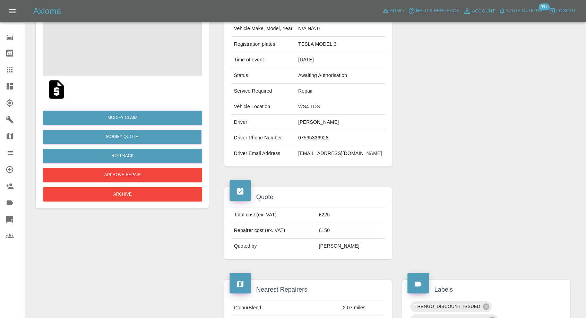
scroll to position [77, 0]
click at [263, 134] on td "Driver Phone Number" at bounding box center [263, 139] width 64 height 16
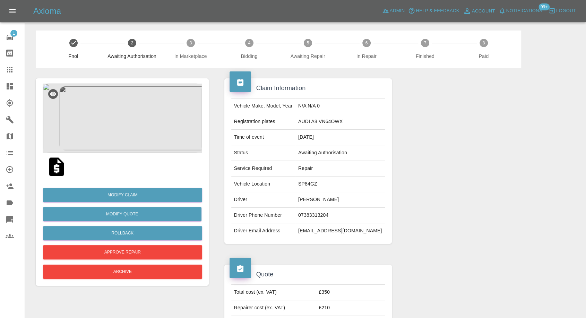
drag, startPoint x: 0, startPoint y: 0, endPoint x: 6, endPoint y: 64, distance: 64.7
click at [6, 64] on link "Claims" at bounding box center [12, 69] width 25 height 17
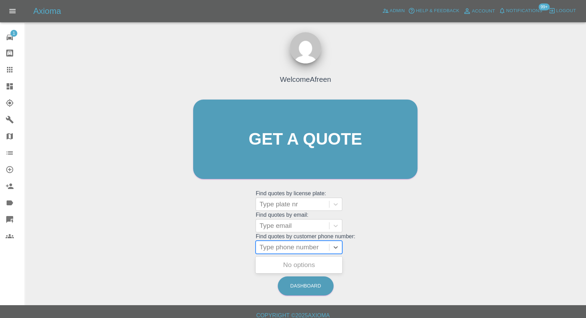
click at [277, 247] on div at bounding box center [292, 247] width 66 height 10
paste input "[PHONE_NUMBER]"
drag, startPoint x: 274, startPoint y: 249, endPoint x: 218, endPoint y: 247, distance: 55.5
click at [218, 247] on div "Welcome Afreen Get a quote Get a quote Find quotes by license plate: Type plate…" at bounding box center [305, 152] width 239 height 209
type input "7368460668"
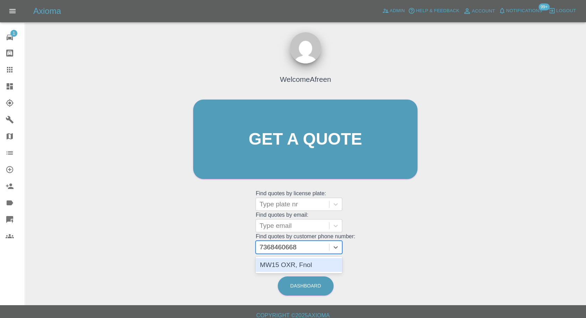
click at [303, 268] on div "MW15 OXR, Fnol" at bounding box center [298, 265] width 87 height 14
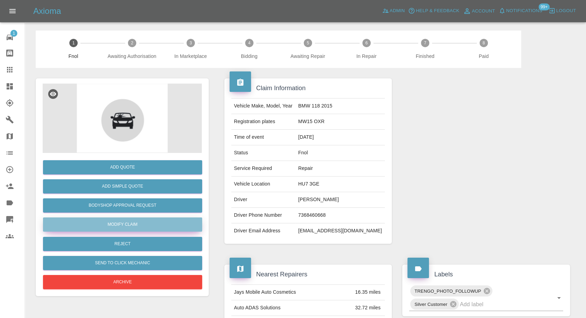
click at [127, 226] on link "Modify Claim" at bounding box center [122, 224] width 159 height 14
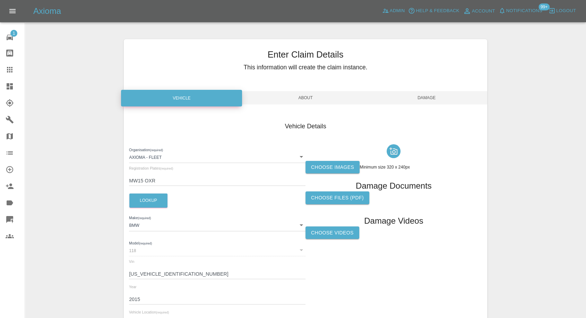
click at [336, 171] on label "Choose images" at bounding box center [332, 167] width 54 height 13
click at [0, 0] on input "Choose images" at bounding box center [0, 0] width 0 height 0
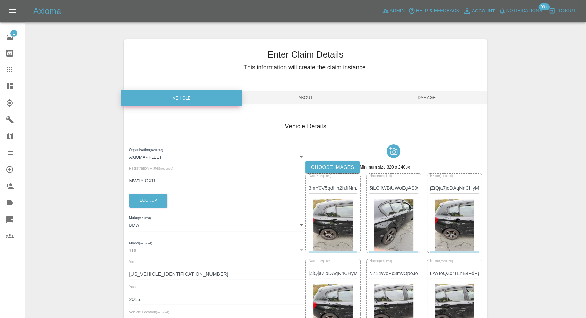
drag, startPoint x: 420, startPoint y: 99, endPoint x: 420, endPoint y: 103, distance: 4.6
click at [420, 99] on span "Damage" at bounding box center [426, 97] width 121 height 13
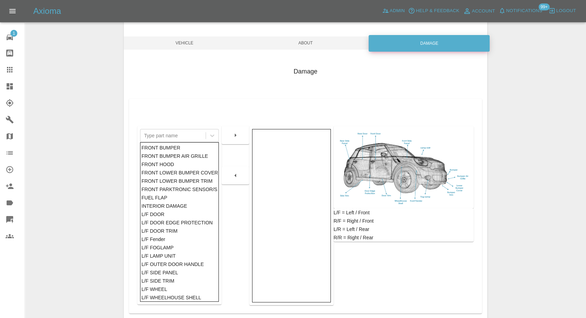
scroll to position [111, 0]
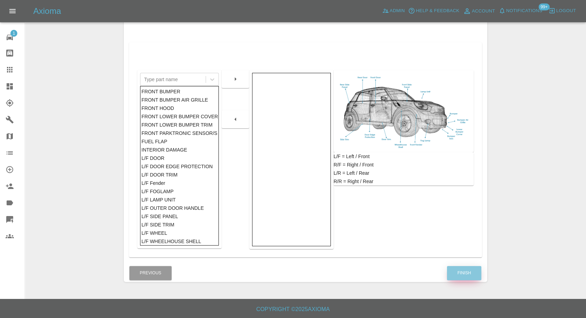
click at [457, 275] on button "Finish" at bounding box center [464, 273] width 34 height 14
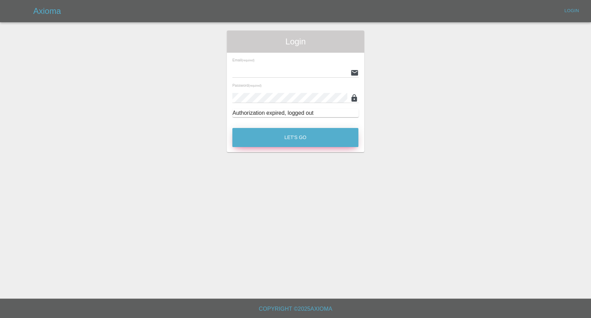
type input "[EMAIL_ADDRESS][DOMAIN_NAME]"
click at [276, 134] on button "Let's Go" at bounding box center [295, 137] width 126 height 19
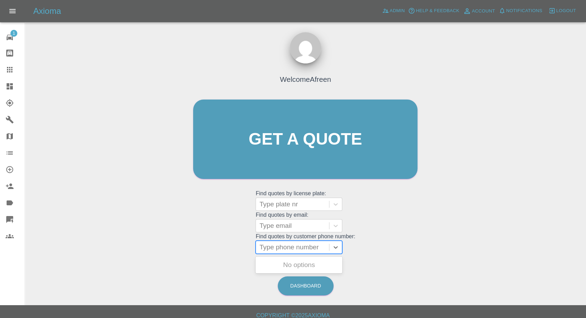
click at [296, 246] on div at bounding box center [292, 247] width 66 height 10
paste input "+447729534888"
drag, startPoint x: 273, startPoint y: 247, endPoint x: 183, endPoint y: 264, distance: 91.3
click at [183, 264] on div "Welcome Afreen Get a quote Get a quote Find quotes by license plate: Type plate…" at bounding box center [305, 172] width 550 height 249
type input "07729534888"
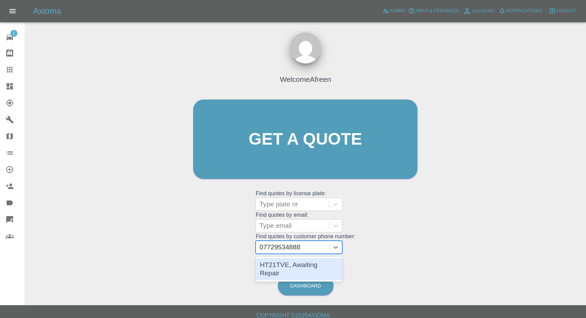
click at [304, 261] on div "HT21TVE, Awaiting Repair" at bounding box center [298, 269] width 87 height 22
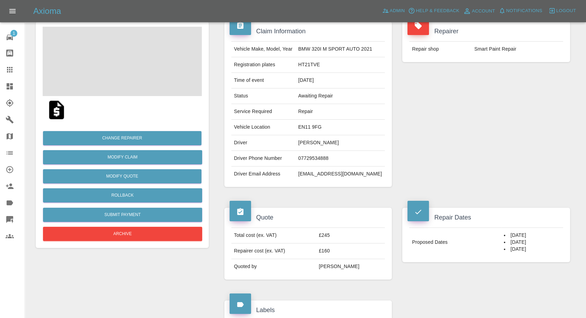
scroll to position [154, 0]
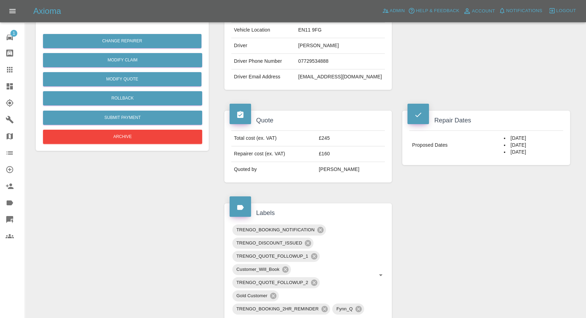
click at [434, 214] on div "Claim Information Vehicle Make, Model, Year BMW 320I M SPORT AUTO 2021 Registra…" at bounding box center [397, 243] width 356 height 658
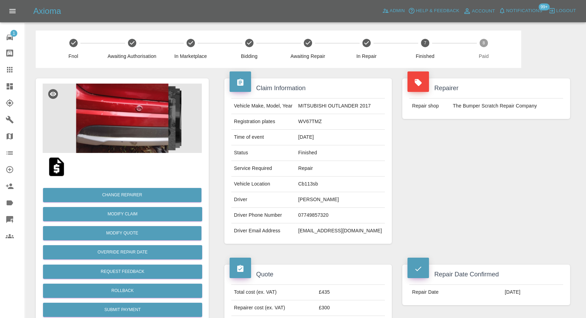
click at [322, 229] on td "Colinandannetaylor@live.co.uk" at bounding box center [339, 230] width 89 height 15
copy div "Colinandannetaylor@live.co.uk"
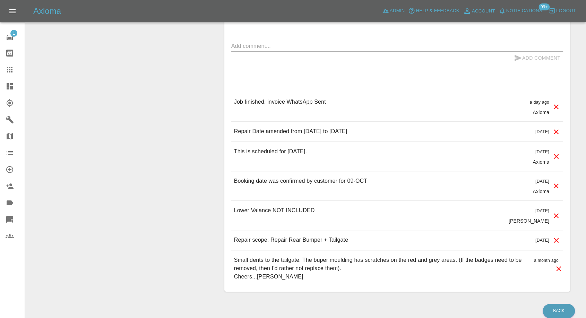
scroll to position [539, 0]
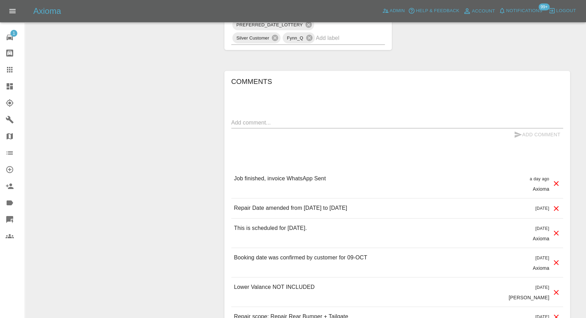
click at [279, 125] on textarea at bounding box center [397, 122] width 332 height 8
type textarea "Cm will be paying via BACS"
click at [517, 130] on icon "submit" at bounding box center [517, 134] width 8 height 8
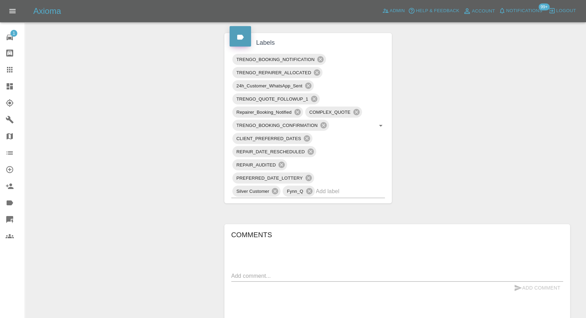
scroll to position [385, 0]
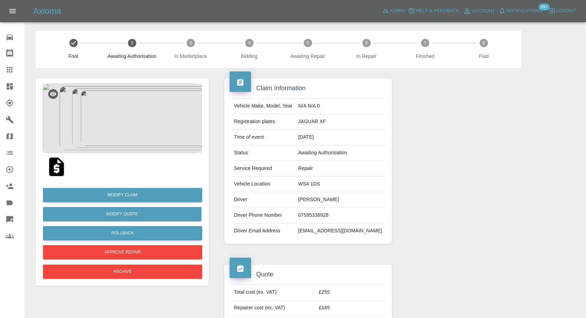
click at [313, 213] on td "07595336928" at bounding box center [339, 216] width 89 height 16
copy td "07595336928"
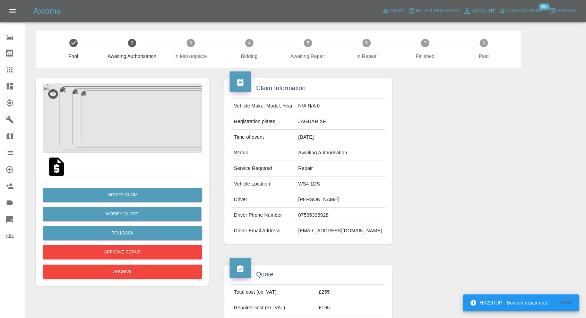
click at [511, 152] on div at bounding box center [486, 161] width 178 height 186
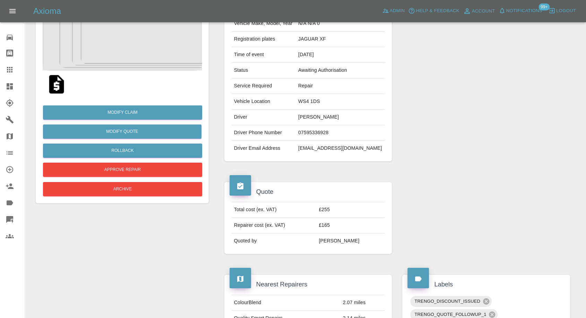
scroll to position [38, 0]
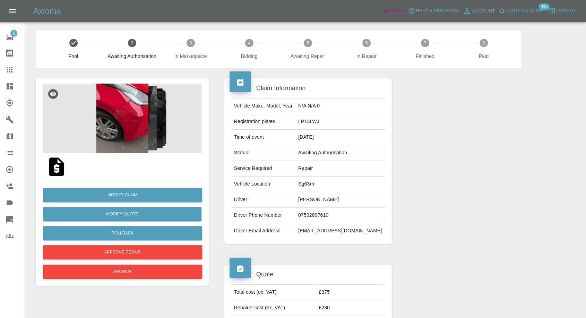
drag, startPoint x: 0, startPoint y: 0, endPoint x: 396, endPoint y: 11, distance: 396.5
click at [396, 11] on span "Admin" at bounding box center [396, 11] width 15 height 8
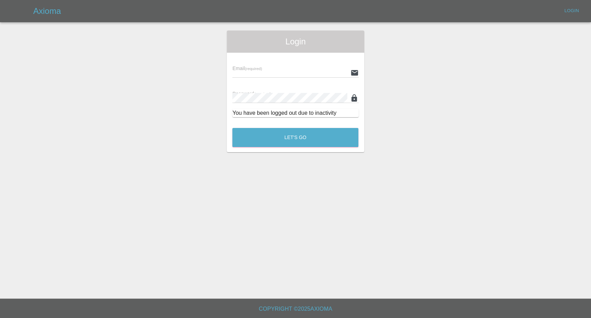
type input "[EMAIL_ADDRESS][DOMAIN_NAME]"
click at [323, 133] on button "Let's Go" at bounding box center [295, 137] width 126 height 19
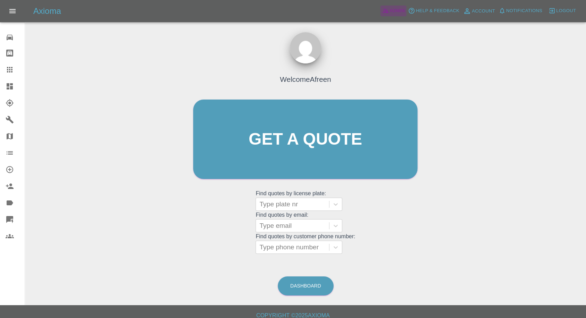
click at [393, 6] on link "Admin" at bounding box center [393, 11] width 26 height 11
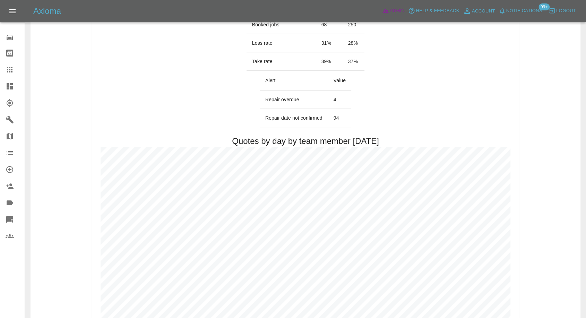
scroll to position [218, 0]
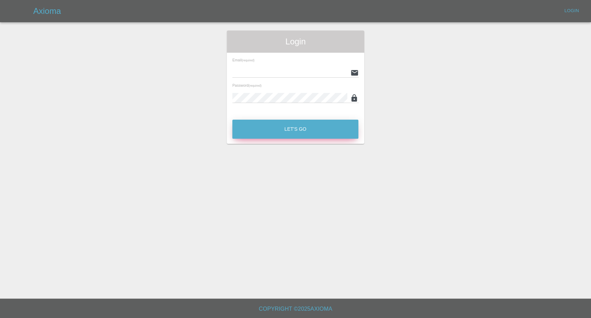
type input "[EMAIL_ADDRESS][DOMAIN_NAME]"
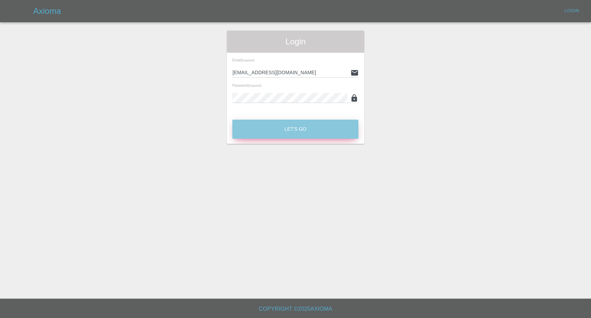
click at [300, 124] on button "Let's Go" at bounding box center [295, 129] width 126 height 19
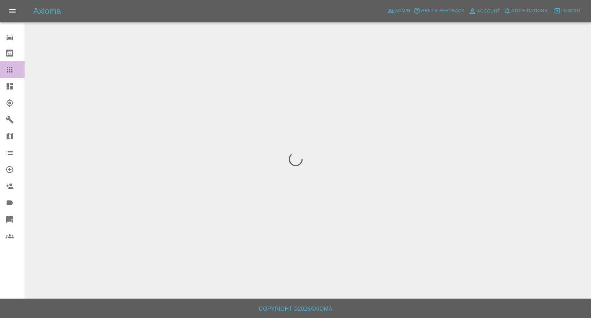
click at [3, 67] on link "Claims" at bounding box center [12, 69] width 25 height 17
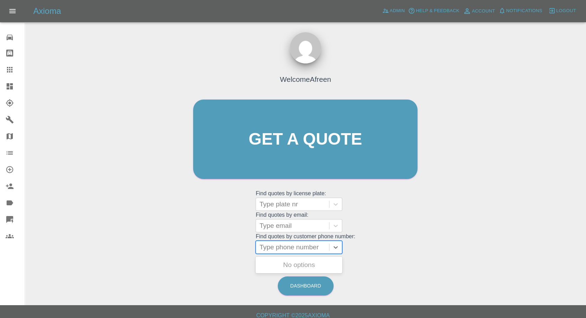
click at [284, 245] on div at bounding box center [292, 247] width 66 height 10
paste input "7858449114"
type input "7858449114"
click at [261, 247] on div "Type phone number" at bounding box center [292, 247] width 73 height 12
paste input "7858449114"
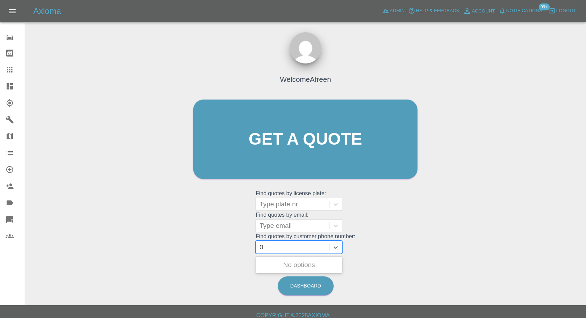
type input "07858449114"
click at [301, 261] on div "X2 HWK, Awaiting Repair" at bounding box center [298, 265] width 87 height 14
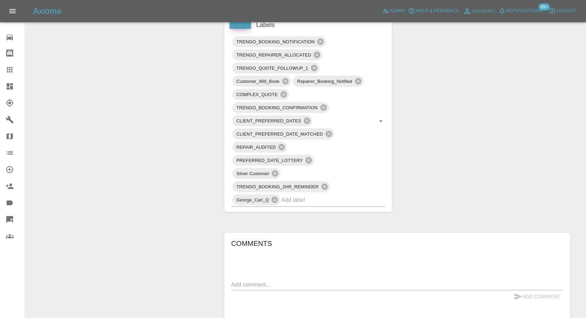
scroll to position [423, 0]
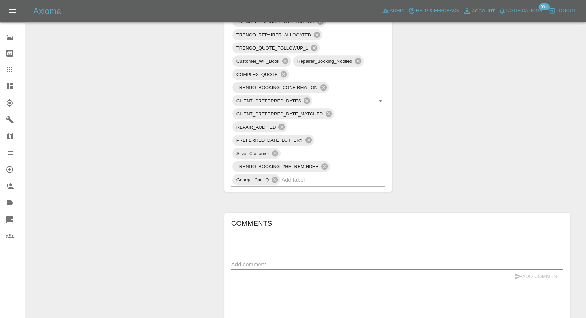
click at [285, 267] on textarea at bounding box center [397, 264] width 332 height 8
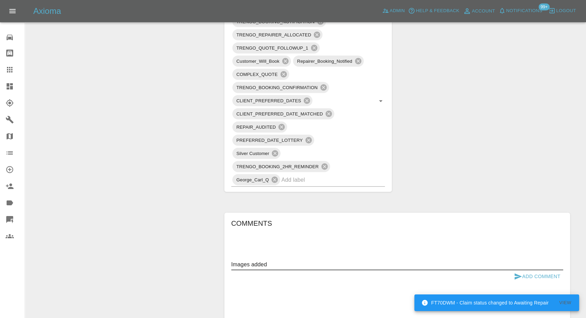
type textarea "Images added"
click at [516, 275] on icon "submit" at bounding box center [517, 276] width 7 height 6
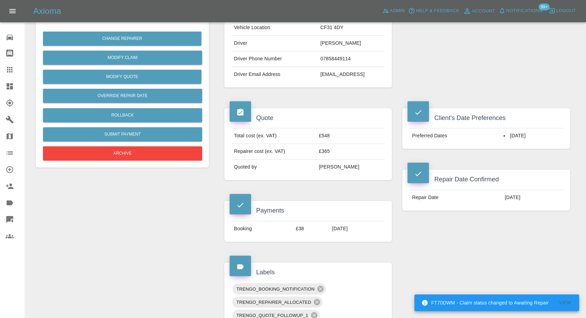
scroll to position [154, 0]
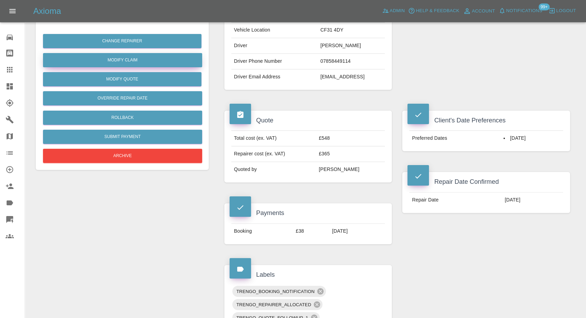
click at [126, 60] on link "Modify Claim" at bounding box center [122, 60] width 159 height 14
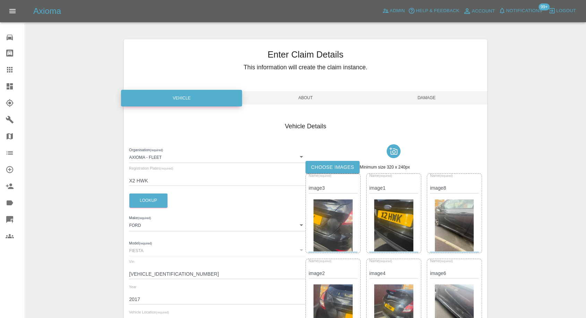
click at [324, 163] on label "Choose images" at bounding box center [332, 167] width 54 height 13
click at [0, 0] on input "Choose images" at bounding box center [0, 0] width 0 height 0
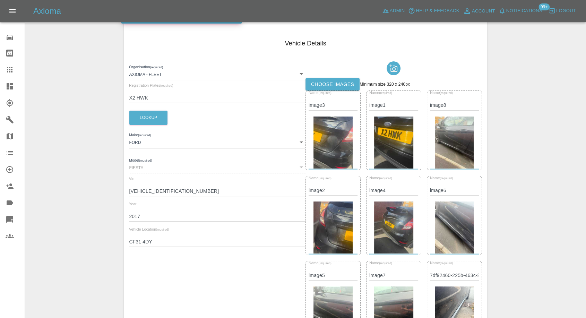
scroll to position [6, 0]
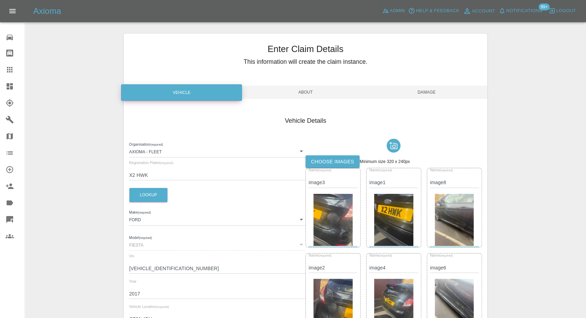
click at [431, 94] on span "Damage" at bounding box center [426, 92] width 121 height 13
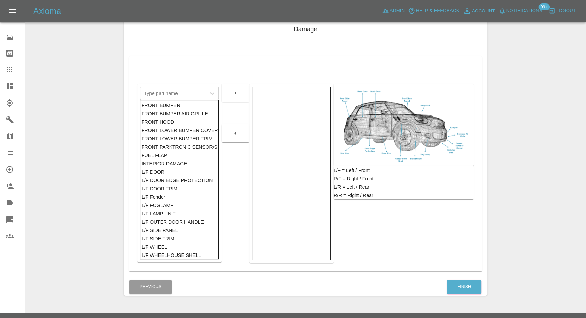
scroll to position [111, 0]
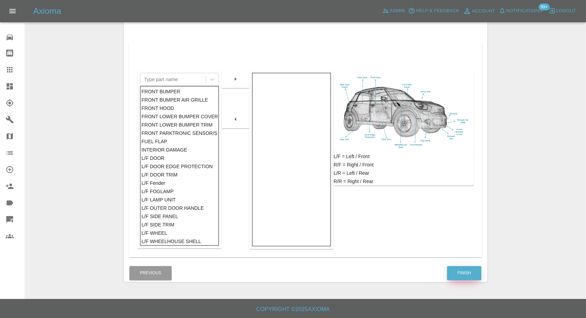
click at [459, 273] on button "Finish" at bounding box center [464, 273] width 34 height 14
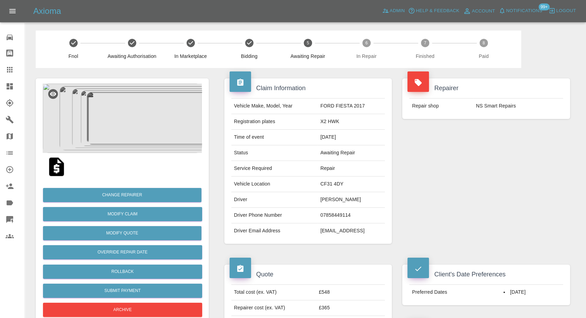
click at [15, 68] on div at bounding box center [15, 69] width 19 height 8
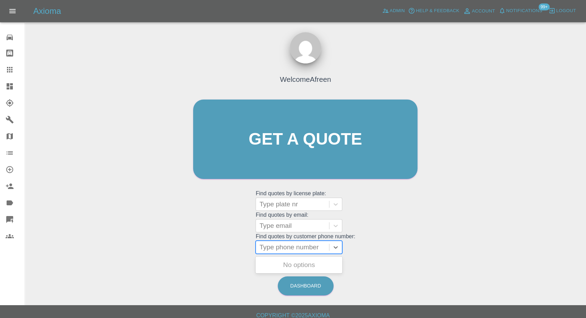
click at [316, 247] on div at bounding box center [292, 247] width 66 height 10
paste input "7484675554"
type input "07484675554"
click at [306, 258] on div "AE24OCO, Awaiting Repair" at bounding box center [298, 269] width 87 height 22
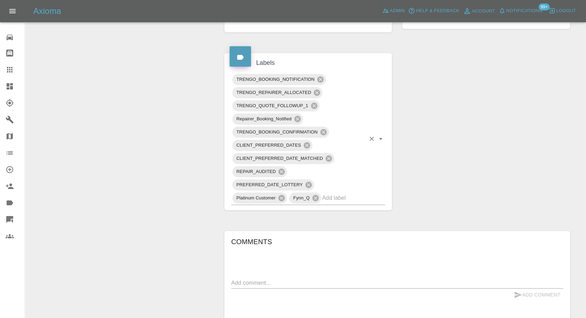
scroll to position [462, 0]
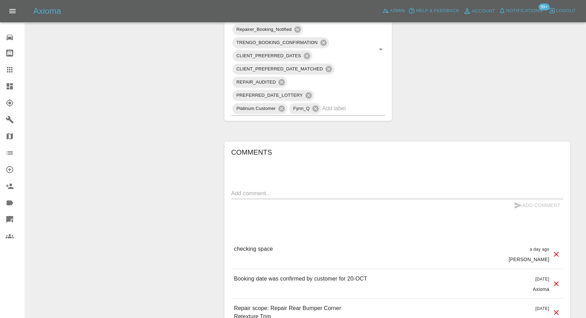
click at [296, 188] on div "x" at bounding box center [397, 193] width 332 height 11
paste textarea "It’s not a busy street as it’s a cul de sac and the car is directly opposite th…"
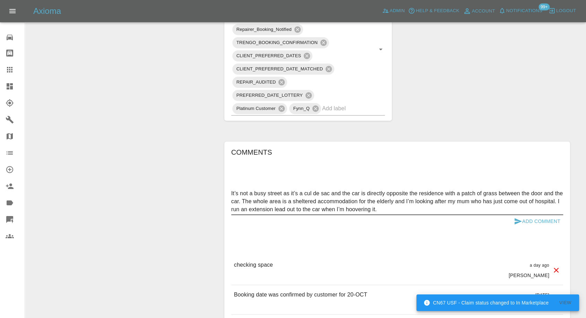
type textarea "It’s not a busy street as it’s a cul de sac and the car is directly opposite th…"
click at [516, 220] on icon "submit" at bounding box center [517, 221] width 8 height 8
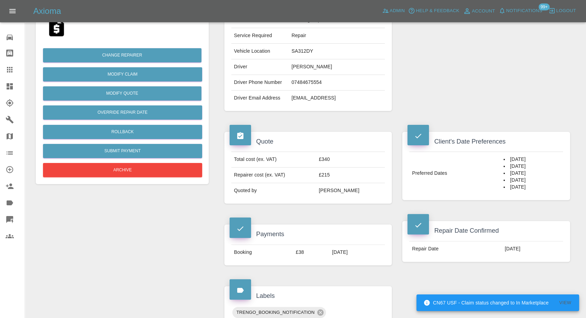
scroll to position [115, 0]
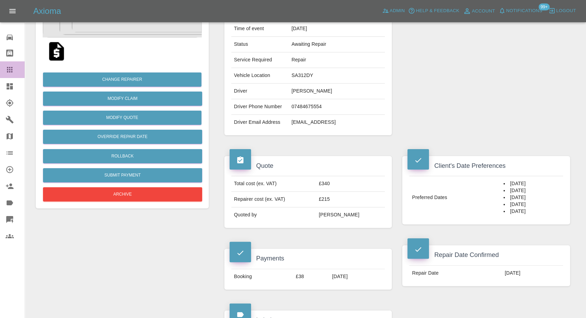
drag, startPoint x: 11, startPoint y: 69, endPoint x: 227, endPoint y: 234, distance: 271.6
click at [11, 69] on icon at bounding box center [10, 69] width 8 height 8
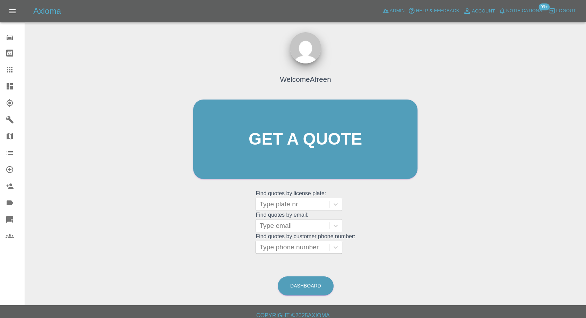
click at [308, 250] on div at bounding box center [292, 247] width 66 height 10
paste input "7503930216"
type input "07503930216"
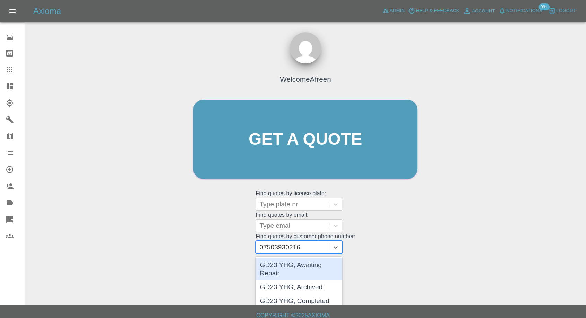
click at [307, 267] on div "GD23 YHG, Awaiting Repair" at bounding box center [298, 269] width 87 height 22
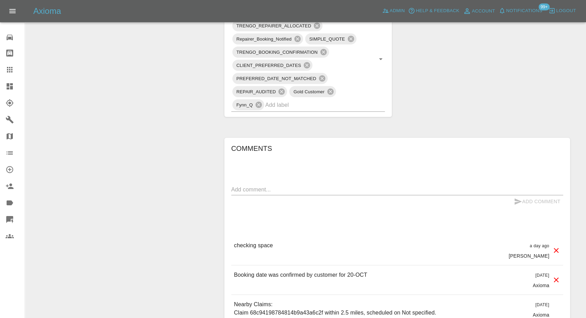
scroll to position [462, 0]
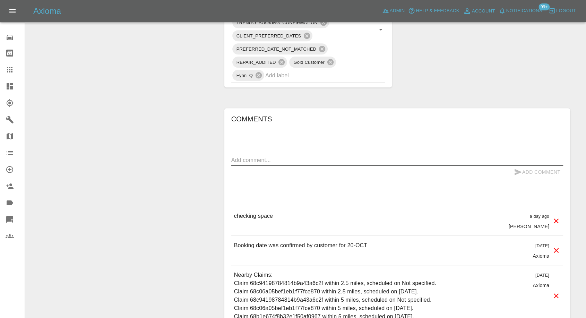
click at [297, 156] on textarea at bounding box center [397, 160] width 332 height 8
paste textarea "We have got off-street parking with access to power."
type textarea "We have got off-street parking with access to power."
click at [514, 172] on icon "submit" at bounding box center [517, 172] width 8 height 8
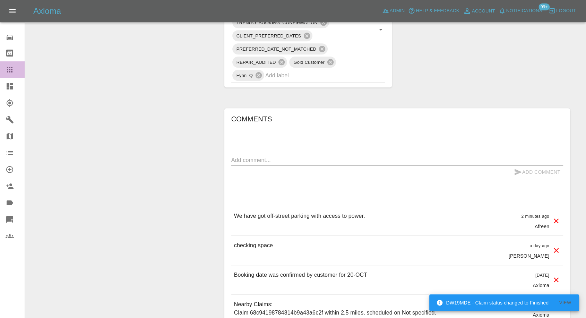
click at [11, 70] on icon at bounding box center [10, 69] width 8 height 8
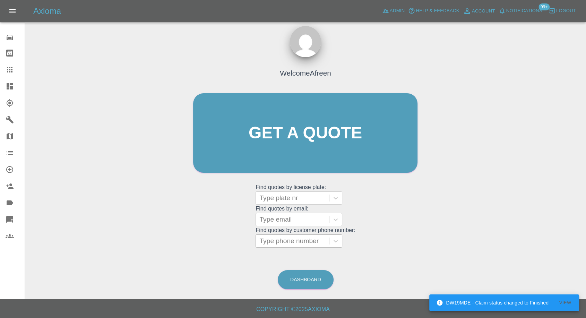
click at [311, 245] on div at bounding box center [292, 241] width 66 height 10
paste input "7917117552"
type input "07917117552"
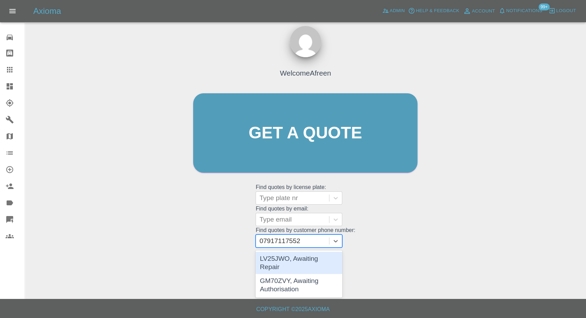
click at [301, 263] on div "LV25JWO, Awaiting Repair" at bounding box center [298, 263] width 87 height 22
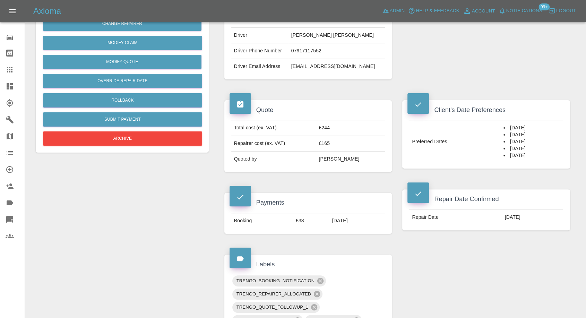
scroll to position [231, 0]
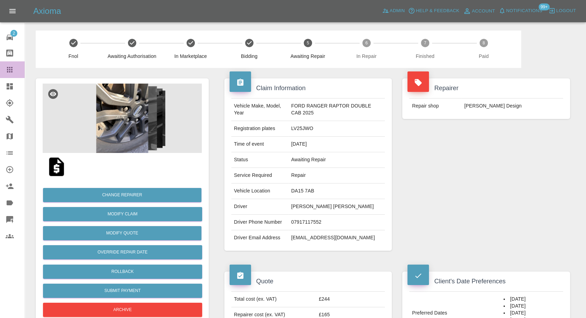
drag, startPoint x: 7, startPoint y: 68, endPoint x: 107, endPoint y: 144, distance: 125.4
click at [8, 69] on icon at bounding box center [10, 69] width 8 height 8
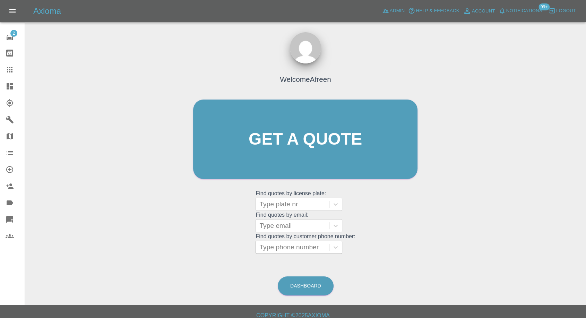
click at [289, 245] on div at bounding box center [292, 247] width 66 height 10
paste input "7828242264"
type input "07828242264"
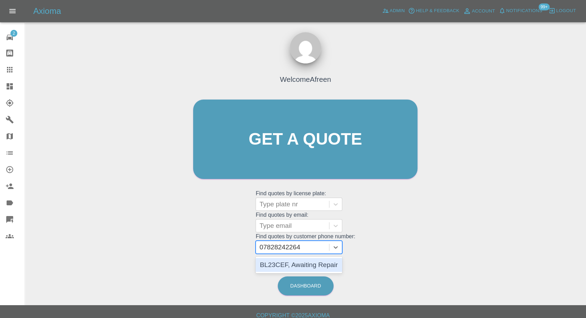
click at [291, 261] on div "BL23CEF, Awaiting Repair" at bounding box center [298, 265] width 87 height 14
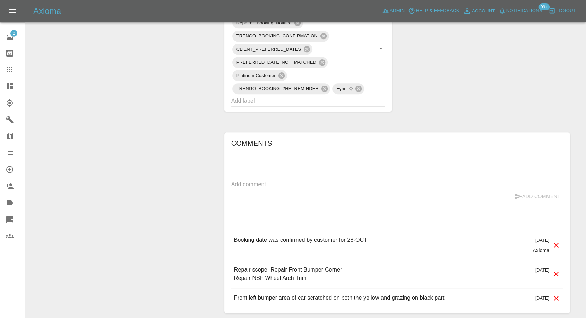
scroll to position [475, 0]
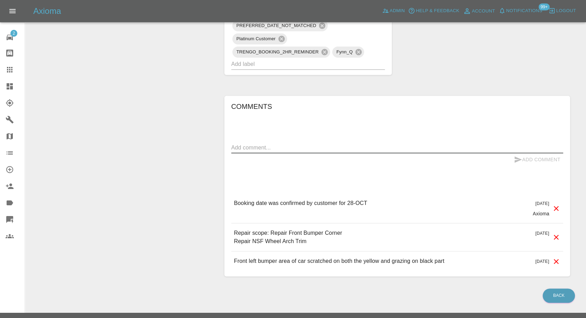
click at [295, 143] on textarea at bounding box center [397, 147] width 332 height 8
paste textarea "39 abbey road Le192db thank you!"
drag, startPoint x: 292, startPoint y: 131, endPoint x: 377, endPoint y: 131, distance: 84.9
click at [377, 143] on textarea "39 abbey road Le192db thank you!" at bounding box center [397, 147] width 332 height 8
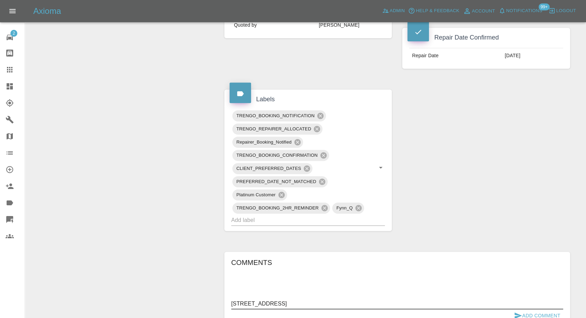
scroll to position [359, 0]
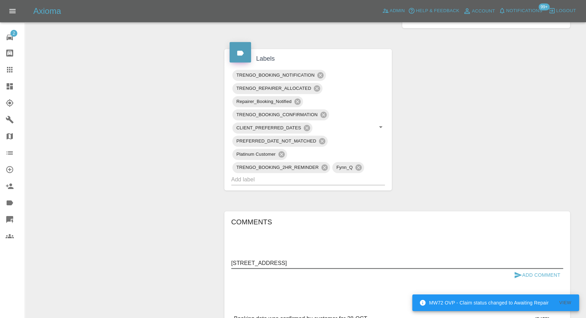
click at [231, 259] on textarea "39 abbey road Le192db" at bounding box center [397, 263] width 332 height 8
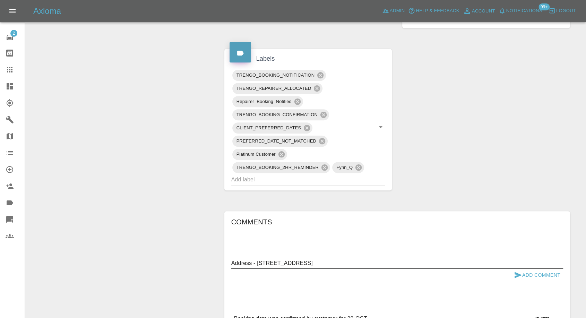
type textarea "Address - 39 abbey road Le192db"
click at [516, 272] on icon "submit" at bounding box center [517, 275] width 7 height 6
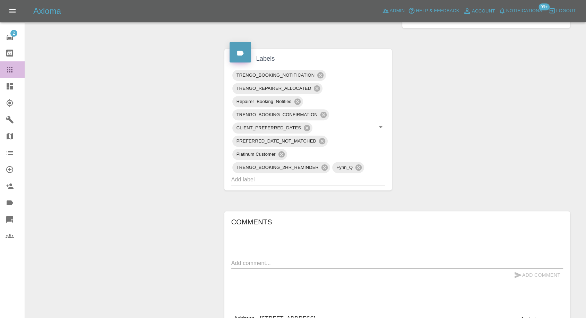
click at [14, 68] on div at bounding box center [15, 69] width 19 height 8
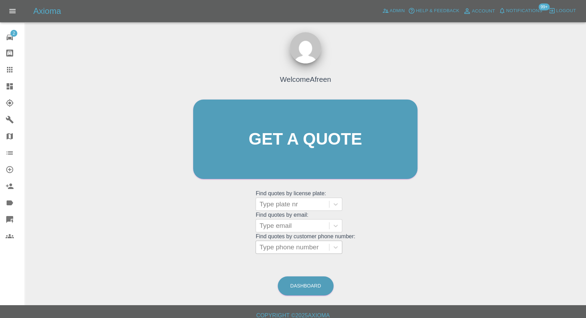
click at [308, 247] on div at bounding box center [292, 247] width 66 height 10
paste input "7760169999"
type input "07760169999"
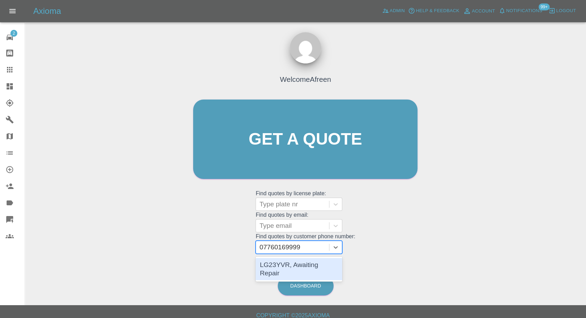
click at [287, 261] on div "LG23YVR, Awaiting Repair" at bounding box center [298, 269] width 87 height 22
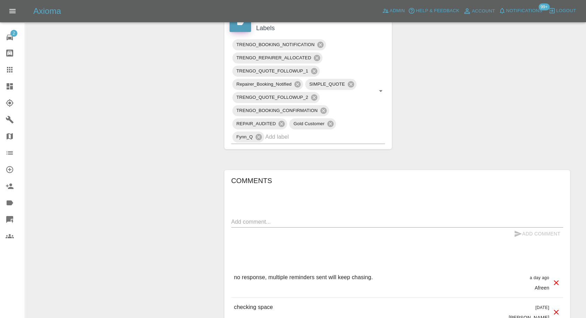
scroll to position [500, 0]
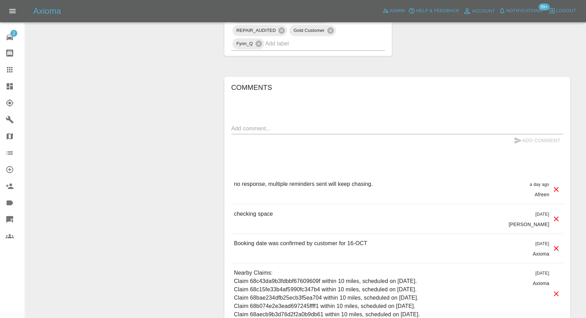
click at [281, 124] on textarea at bounding box center [397, 128] width 332 height 8
type textarea "no space, await confirmation on alternate location"
click at [516, 136] on icon "submit" at bounding box center [517, 140] width 8 height 8
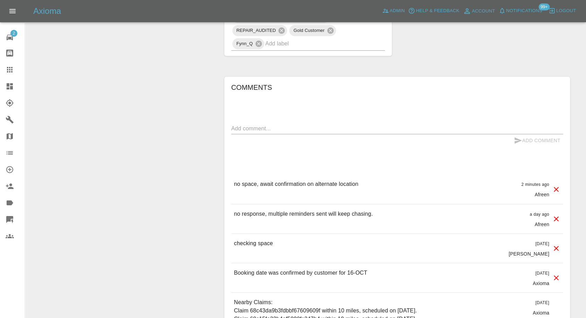
click at [13, 70] on icon at bounding box center [10, 69] width 8 height 8
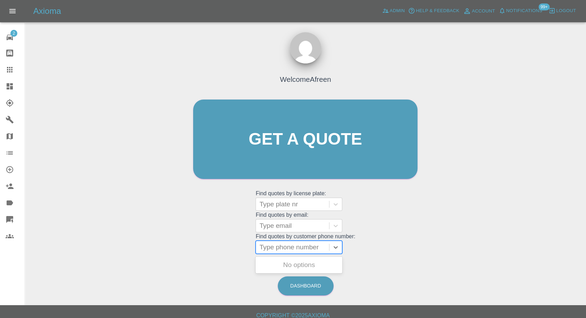
click at [289, 245] on div at bounding box center [292, 247] width 66 height 10
paste input "7775730420"
type input "07775730420"
click at [284, 264] on div "LW19OWK, Awaiting Repair" at bounding box center [298, 269] width 87 height 22
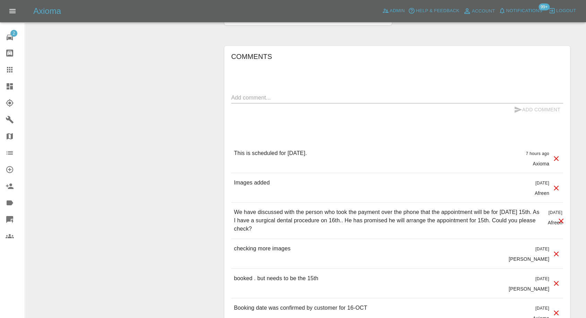
scroll to position [693, 0]
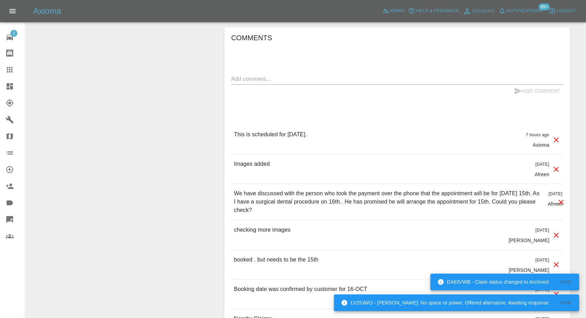
drag, startPoint x: 5, startPoint y: 71, endPoint x: 10, endPoint y: 71, distance: 5.9
click at [5, 71] on link "Claims" at bounding box center [12, 69] width 25 height 17
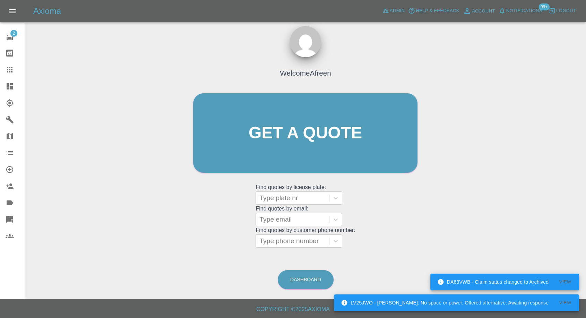
click at [281, 233] on grid "Find quotes by customer phone number: Type phone number" at bounding box center [304, 237] width 99 height 20
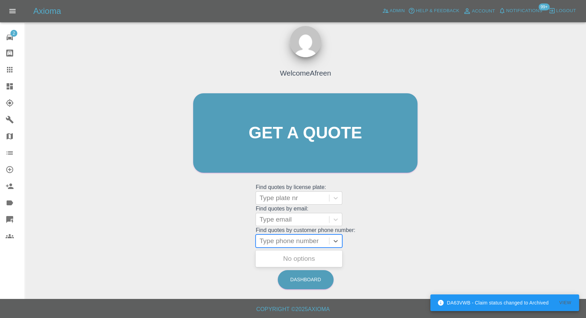
click at [282, 242] on div at bounding box center [292, 241] width 66 height 10
paste input "07484675554"
click at [263, 242] on input "007484675554" at bounding box center [282, 241] width 46 height 8
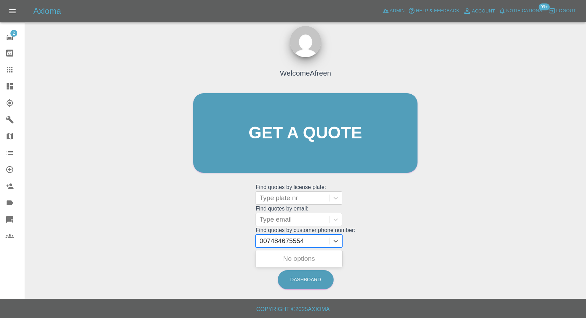
type input "07484675554"
click at [289, 258] on div "AE24OCO, Awaiting Repair" at bounding box center [298, 263] width 87 height 22
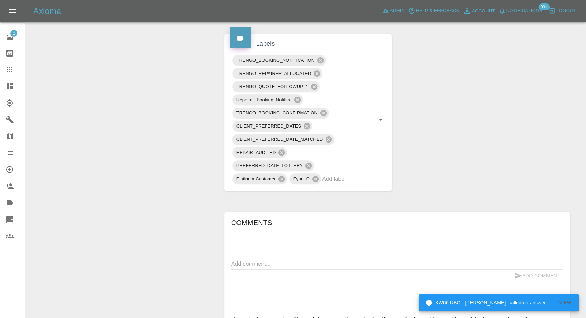
scroll to position [500, 0]
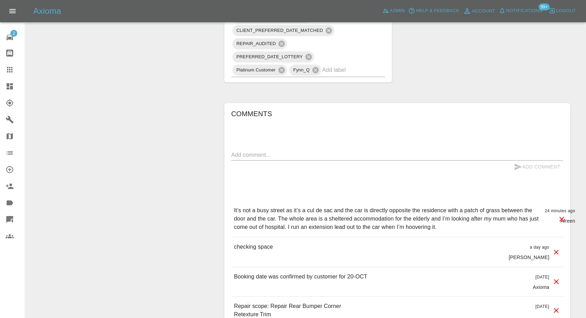
click at [11, 70] on icon at bounding box center [10, 70] width 6 height 6
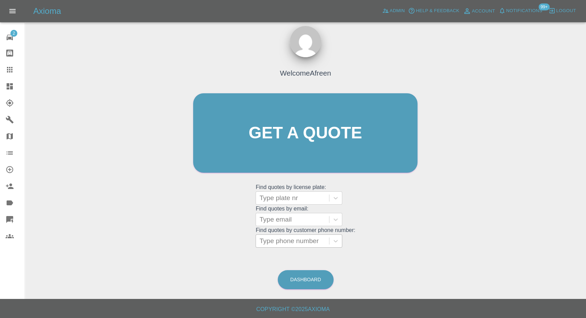
click at [309, 242] on div at bounding box center [292, 241] width 66 height 10
paste input "7834912015"
type input "07834912015"
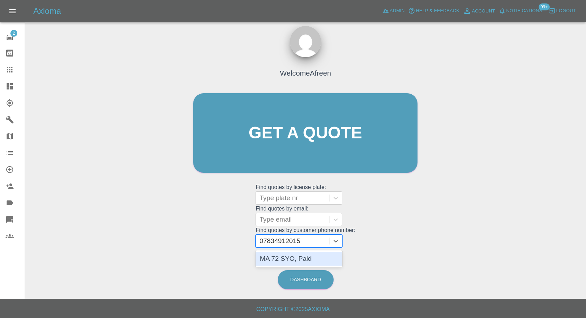
click at [287, 259] on div "MA 72 SYO, Paid" at bounding box center [298, 259] width 87 height 14
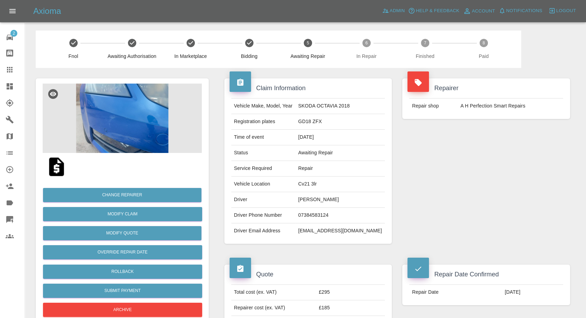
click at [313, 197] on td "[PERSON_NAME]" at bounding box center [339, 200] width 89 height 16
copy td "[PERSON_NAME]"
click at [318, 216] on td "07384583124" at bounding box center [339, 216] width 89 height 16
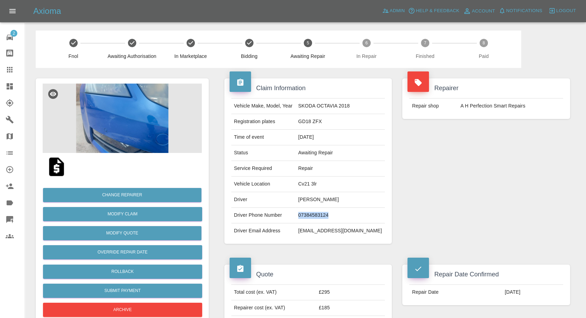
click at [318, 216] on td "07384583124" at bounding box center [339, 216] width 89 height 16
copy td "07384583124"
click at [444, 164] on div "Repairer Repair shop A H Perfection Smart Repairs" at bounding box center [486, 161] width 178 height 186
click at [317, 197] on td "[PERSON_NAME]" at bounding box center [339, 200] width 89 height 16
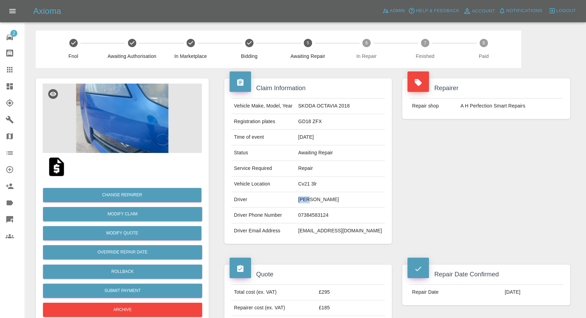
copy td "[PERSON_NAME]"
click at [320, 176] on td "Cv21 3lr" at bounding box center [339, 184] width 89 height 16
click at [319, 178] on td "Cv21 3lr" at bounding box center [339, 184] width 89 height 16
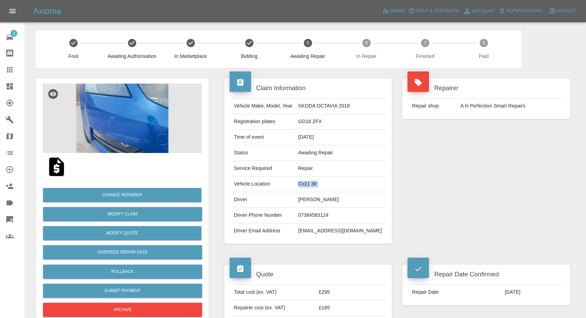
click at [319, 178] on td "Cv21 3lr" at bounding box center [339, 184] width 89 height 16
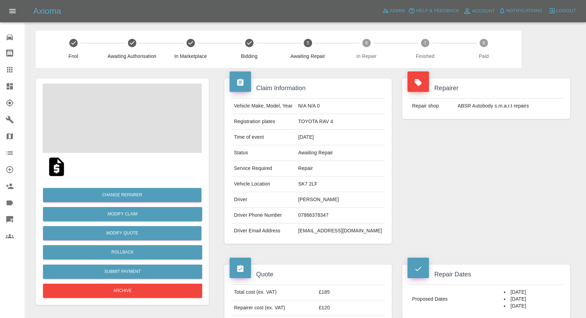
click at [313, 200] on td "[PERSON_NAME]" at bounding box center [339, 200] width 89 height 16
click at [314, 213] on td "07866378347" at bounding box center [339, 216] width 89 height 16
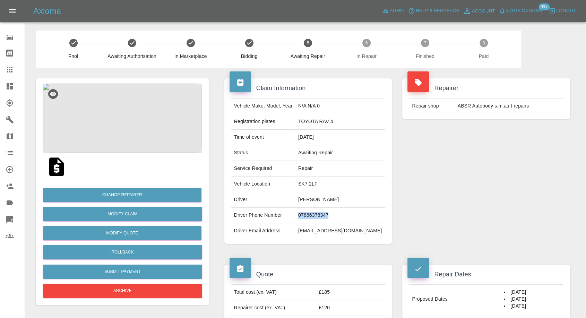
copy td "07866378347"
click at [485, 209] on div "Repairer Repair shop ABSR Autobody s.m.a.r.t repairs" at bounding box center [486, 161] width 178 height 186
click at [315, 199] on td "[PERSON_NAME]" at bounding box center [339, 200] width 89 height 16
copy td "[PERSON_NAME]"
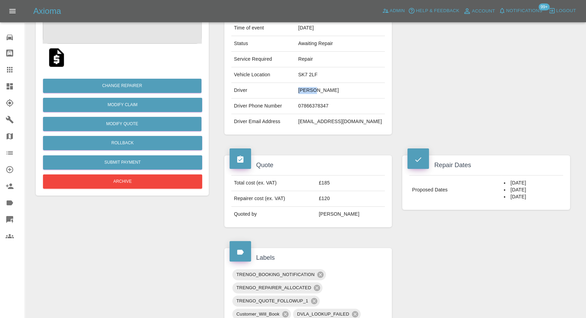
scroll to position [192, 0]
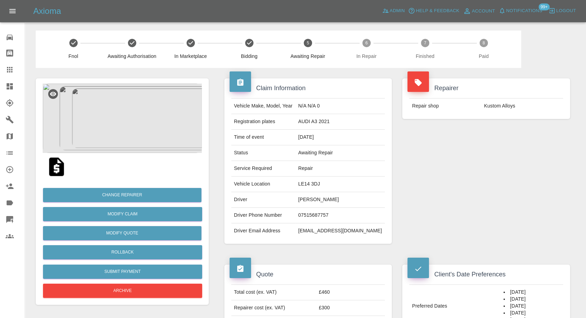
click at [320, 217] on td "07515687757" at bounding box center [339, 216] width 89 height 16
copy td "07515687757"
click at [459, 191] on div "Repairer Repair shop Kustom Alloys" at bounding box center [486, 161] width 178 height 186
click at [322, 200] on td "[PERSON_NAME]" at bounding box center [339, 200] width 89 height 16
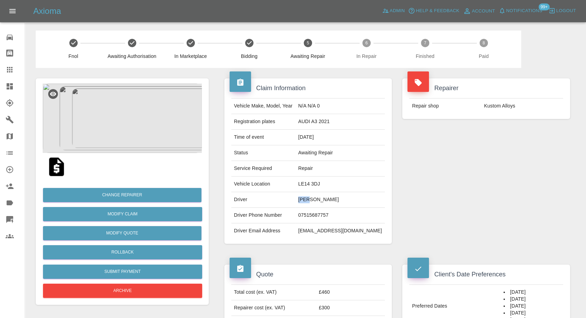
click at [322, 200] on td "Tim Warsop" at bounding box center [339, 200] width 89 height 16
copy td "Tim Warsop"
click at [318, 198] on td "Tim Warsop" at bounding box center [339, 200] width 89 height 16
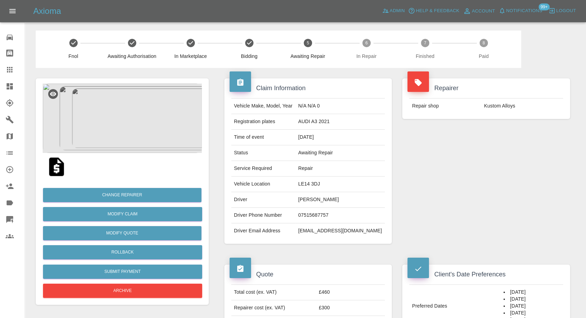
click at [468, 181] on div "Repairer Repair shop Kustom Alloys" at bounding box center [486, 161] width 178 height 186
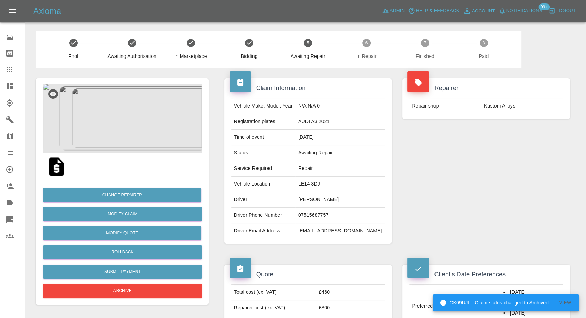
click at [319, 185] on td "LE14 3DJ" at bounding box center [339, 184] width 89 height 16
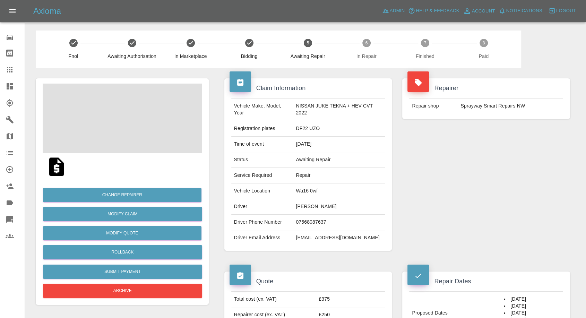
click at [312, 203] on td "[PERSON_NAME]" at bounding box center [339, 207] width 92 height 16
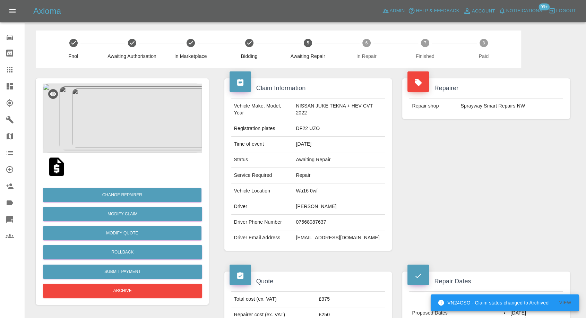
click at [301, 224] on td "07568087637" at bounding box center [339, 222] width 92 height 16
copy td "07568087637"
drag, startPoint x: 419, startPoint y: 199, endPoint x: 310, endPoint y: 205, distance: 109.0
click at [419, 199] on div "Repairer Repair shop Sprayway Smart Repairs NW" at bounding box center [486, 164] width 178 height 193
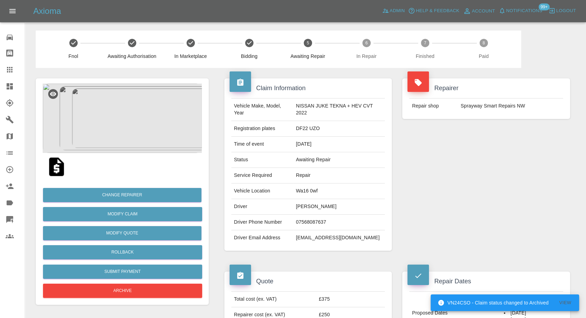
click at [302, 204] on td "Catherine Earnshaw" at bounding box center [339, 207] width 92 height 16
copy td "Catherine"
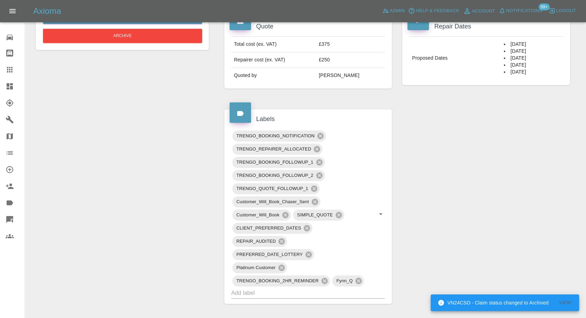
scroll to position [269, 0]
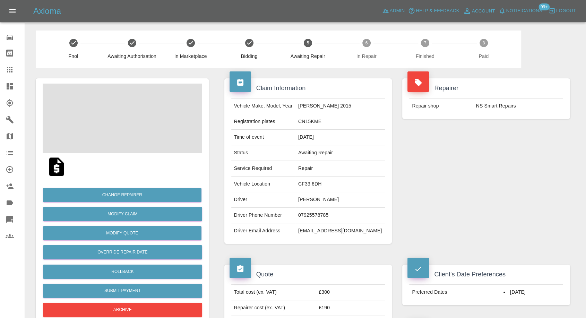
click at [319, 199] on td "[PERSON_NAME]" at bounding box center [339, 200] width 89 height 16
copy td "[PERSON_NAME]"
click at [325, 214] on td "07925578785" at bounding box center [339, 216] width 89 height 16
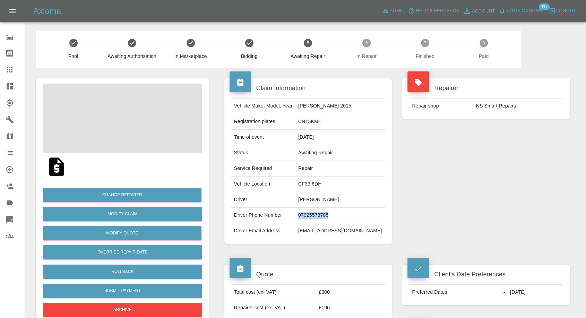
click at [325, 214] on td "07925578785" at bounding box center [339, 216] width 89 height 16
copy td "07925578785"
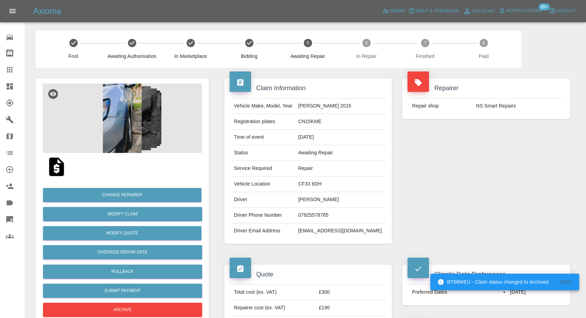
click at [449, 200] on div "Repairer Repair shop NS Smart Repairs" at bounding box center [486, 161] width 178 height 186
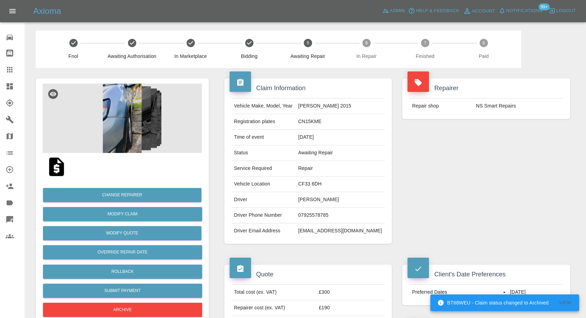
click at [310, 201] on td "danny chung" at bounding box center [339, 200] width 89 height 16
copy td "danny"
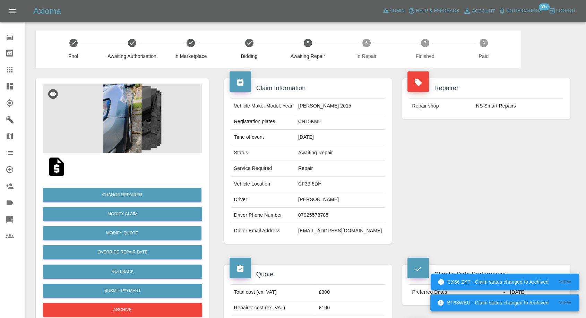
click at [316, 186] on td "CF33 6DH" at bounding box center [339, 184] width 89 height 16
copy td "CF33 6DH"
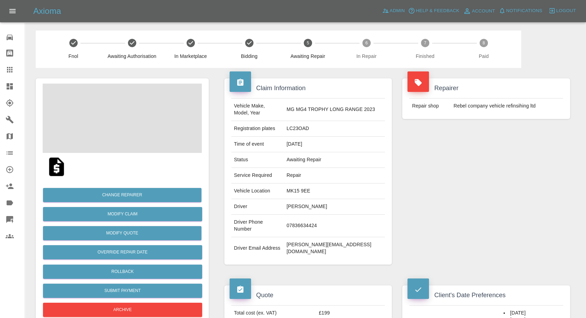
click at [306, 203] on td "[PERSON_NAME]" at bounding box center [333, 207] width 101 height 16
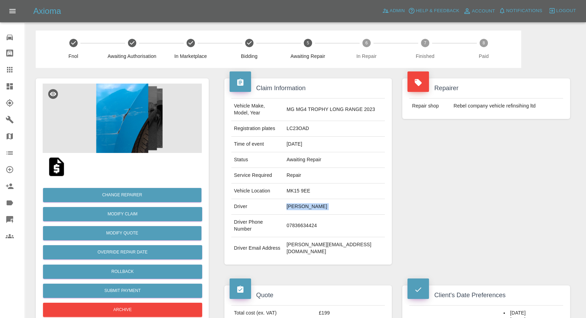
copy td "[PERSON_NAME]"
click at [309, 220] on td "07836634424" at bounding box center [333, 225] width 101 height 23
copy td "07836634424"
drag, startPoint x: 485, startPoint y: 175, endPoint x: 384, endPoint y: 197, distance: 103.4
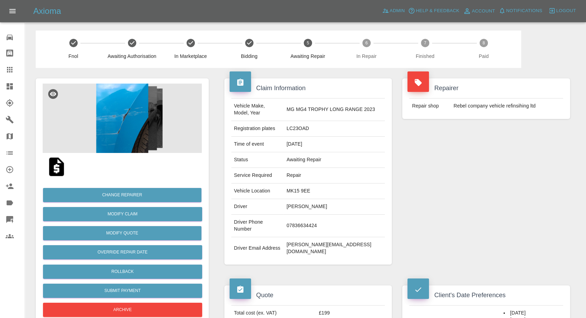
click at [484, 176] on div "Repairer Repair shop Rebel company vehicle refinsihing ltd" at bounding box center [486, 171] width 178 height 207
click at [297, 204] on td "Michael Bartlett" at bounding box center [333, 207] width 101 height 16
copy td "Michael"
click at [477, 195] on div "Repairer Repair shop Rebel company vehicle refinsihing ltd" at bounding box center [486, 171] width 178 height 207
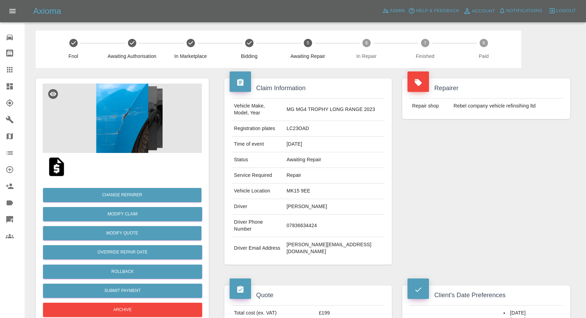
click at [304, 192] on td "MK15 9EE" at bounding box center [333, 191] width 101 height 16
copy td "MK15 9EE"
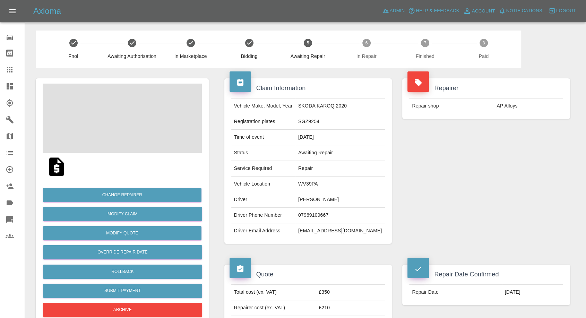
click at [320, 196] on td "Josh Baker" at bounding box center [339, 200] width 89 height 16
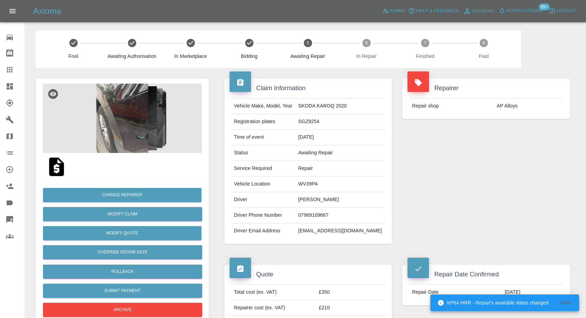
click at [327, 213] on td "07969109667" at bounding box center [339, 216] width 89 height 16
copy td "07969109667"
click at [443, 235] on div "Repairer Repair shop AP Alloys" at bounding box center [486, 161] width 178 height 186
click at [309, 199] on td "Josh Baker" at bounding box center [339, 200] width 89 height 16
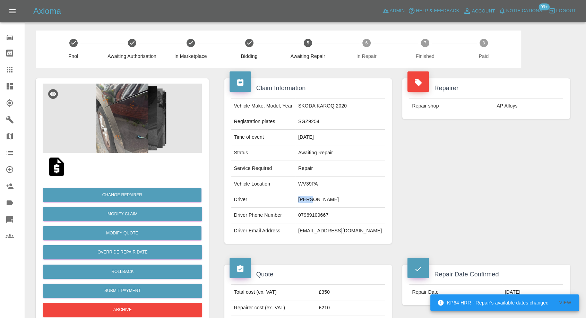
click at [309, 199] on td "Josh Baker" at bounding box center [339, 200] width 89 height 16
copy td "Josh"
click at [310, 183] on td "WV39PA" at bounding box center [339, 184] width 89 height 16
copy td "WV39PA"
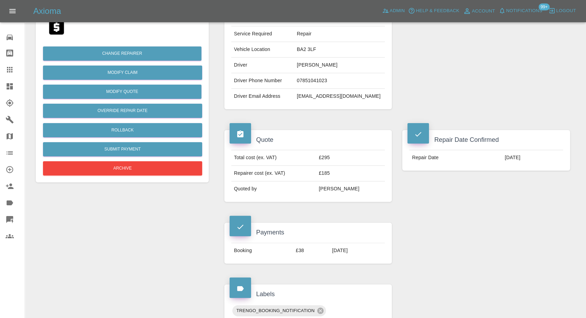
scroll to position [77, 0]
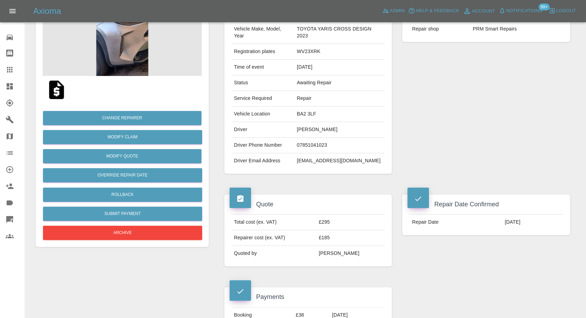
click at [304, 145] on td "07851041023" at bounding box center [339, 146] width 91 height 16
copy td "07851041023"
click at [473, 174] on div "Repairer Repair shop PRM Smart Repairs" at bounding box center [486, 87] width 178 height 193
click at [304, 127] on td "Simon Brocklebank" at bounding box center [339, 130] width 91 height 16
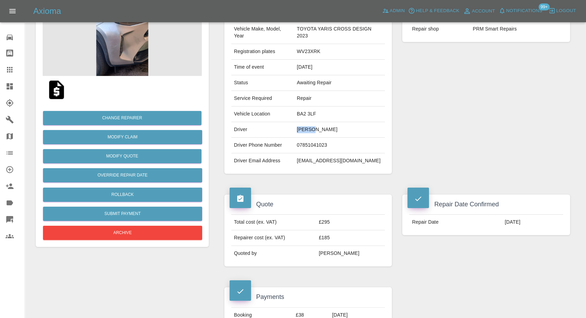
click at [304, 127] on td "Simon Brocklebank" at bounding box center [339, 130] width 91 height 16
copy td "Simon"
click at [306, 114] on td "BA2 3LF" at bounding box center [339, 114] width 91 height 16
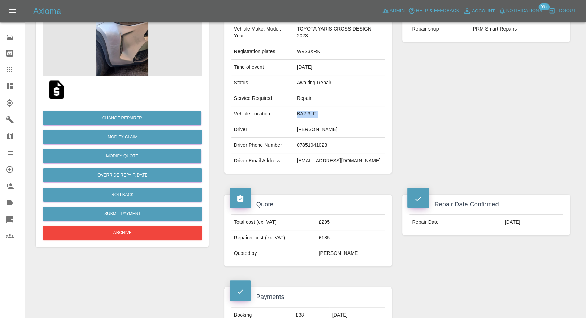
copy td "BA2 3LF"
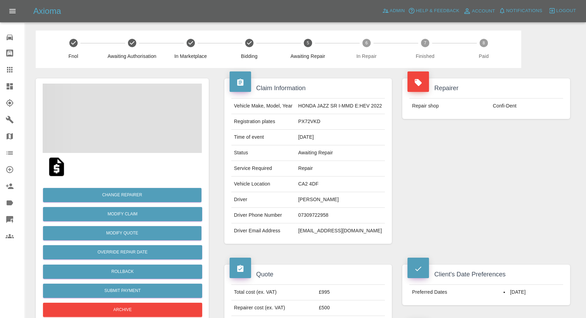
click at [309, 201] on td "[PERSON_NAME]" at bounding box center [339, 200] width 89 height 16
copy td "[PERSON_NAME]"
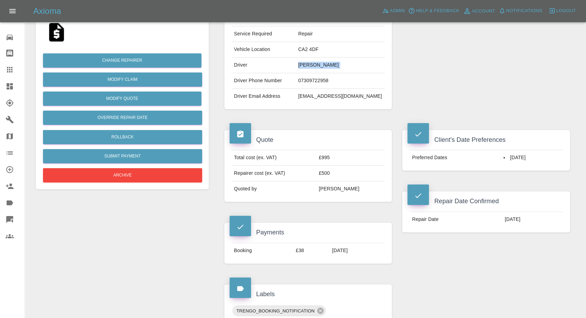
scroll to position [154, 0]
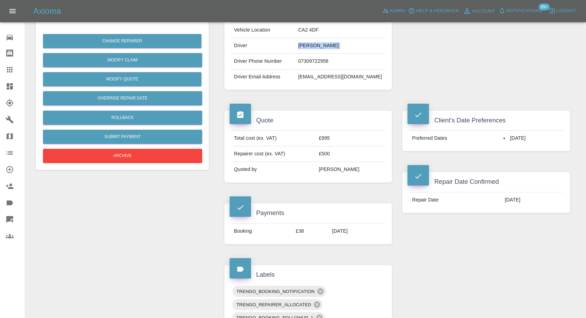
click at [311, 62] on td "07309722958" at bounding box center [339, 62] width 89 height 16
copy td "07309722958"
drag, startPoint x: 426, startPoint y: 54, endPoint x: 372, endPoint y: 82, distance: 60.3
click at [426, 54] on div "Repairer Repair shop Confi-Dent" at bounding box center [486, 7] width 178 height 186
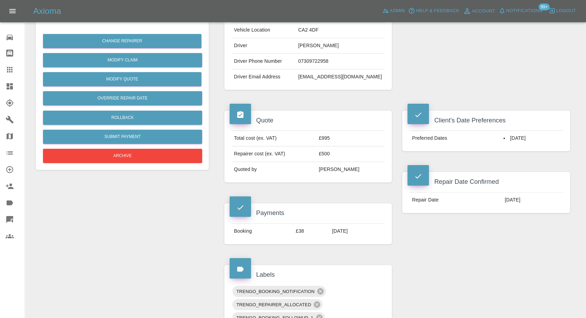
click at [300, 74] on td "[EMAIL_ADDRESS][DOMAIN_NAME]" at bounding box center [339, 76] width 89 height 15
copy div "[EMAIL_ADDRESS][DOMAIN_NAME]"
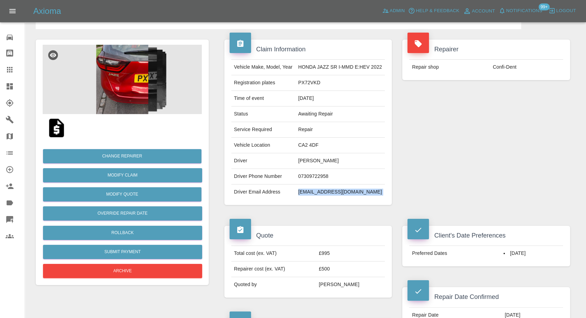
scroll to position [38, 0]
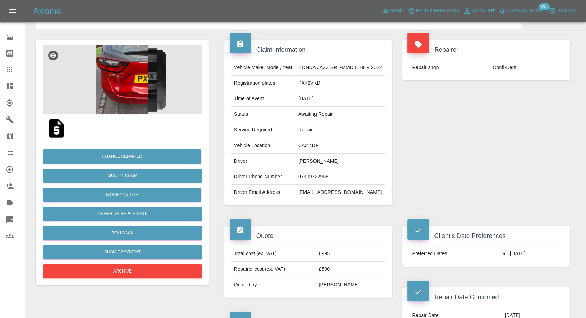
click at [306, 81] on td "PX72VKD" at bounding box center [339, 84] width 89 height 16
copy td "PX72VKD"
click at [301, 164] on td "Johm Noblr" at bounding box center [339, 161] width 89 height 16
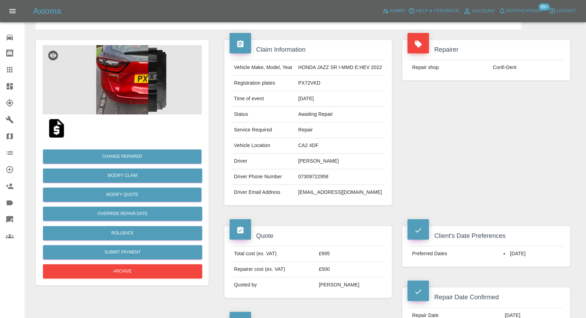
click at [301, 162] on td "Johm Noblr" at bounding box center [339, 161] width 89 height 16
copy td "Johm"
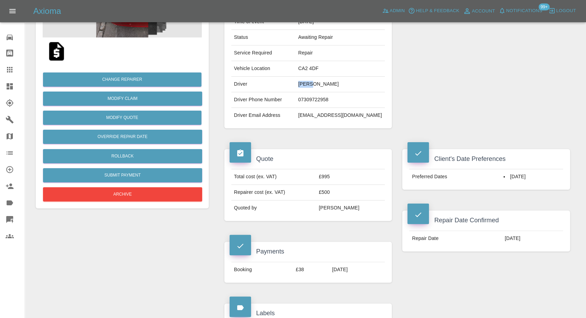
scroll to position [77, 0]
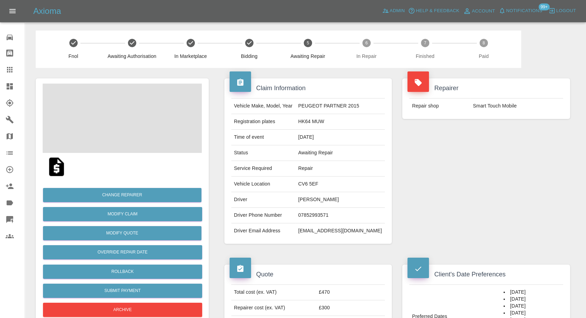
click at [335, 200] on td "[PERSON_NAME]" at bounding box center [339, 200] width 89 height 16
click at [335, 200] on td "Noah Cousins" at bounding box center [339, 200] width 89 height 16
copy td "Noah Cousins"
click at [332, 214] on td "07852993571" at bounding box center [339, 216] width 89 height 16
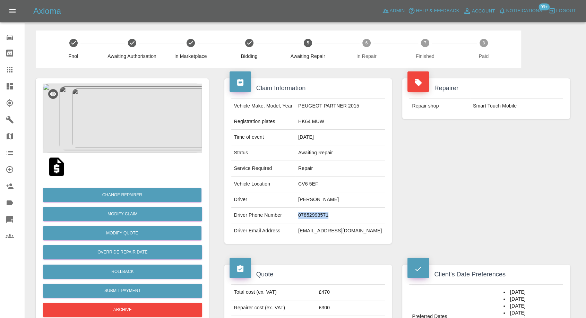
click at [332, 214] on td "07852993571" at bounding box center [339, 216] width 89 height 16
copy td "07852993571"
drag, startPoint x: 478, startPoint y: 203, endPoint x: 353, endPoint y: 225, distance: 126.6
click at [477, 205] on div "Repairer Repair shop Smart Touch Mobile" at bounding box center [486, 161] width 178 height 186
click at [312, 194] on td "Noah Cousins" at bounding box center [339, 200] width 89 height 16
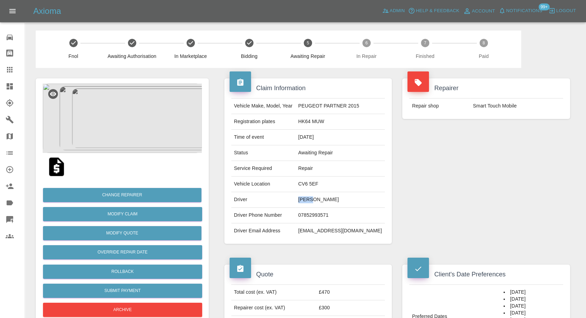
click at [312, 194] on td "Noah Cousins" at bounding box center [339, 200] width 89 height 16
copy td "Noah"
click at [316, 185] on td "CV6 5EF" at bounding box center [339, 184] width 89 height 16
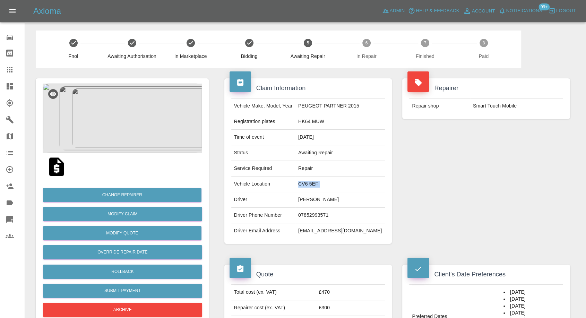
copy td "CV6 5EF"
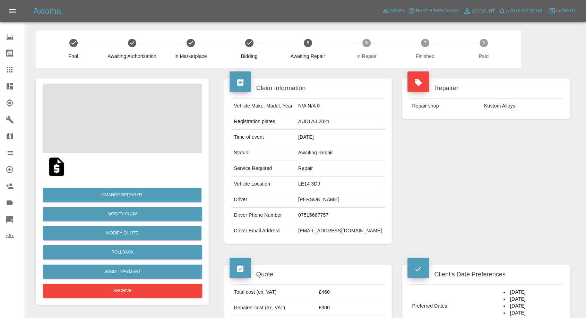
click at [325, 199] on td "[PERSON_NAME]" at bounding box center [339, 200] width 89 height 16
click at [323, 211] on td "07515687757" at bounding box center [339, 216] width 89 height 16
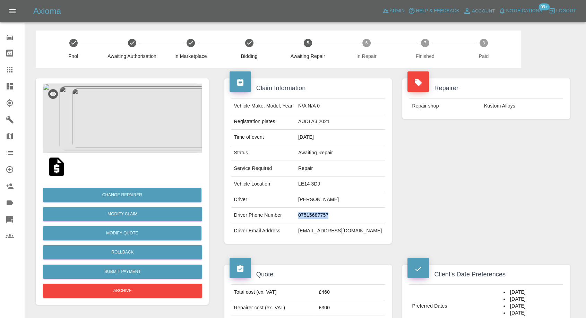
copy td "07515687757"
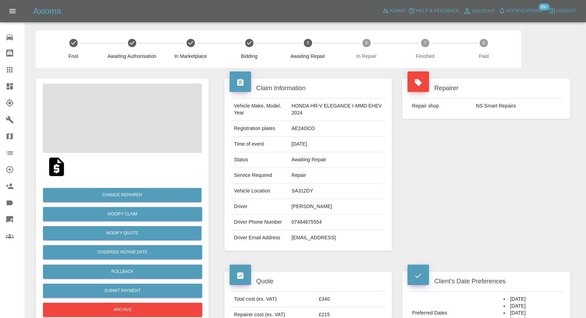
click at [301, 208] on td "[PERSON_NAME]" at bounding box center [337, 207] width 96 height 16
click at [301, 208] on td "Gwyneth Tyler" at bounding box center [337, 207] width 96 height 16
copy td "Gwyneth Tyler"
click at [299, 228] on td "07484675554" at bounding box center [337, 222] width 96 height 16
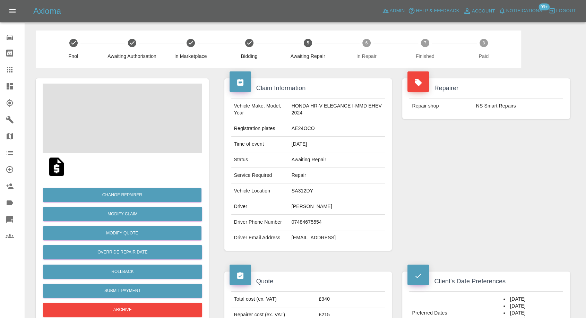
click at [305, 222] on td "07484675554" at bounding box center [337, 222] width 96 height 16
copy td "07484675554"
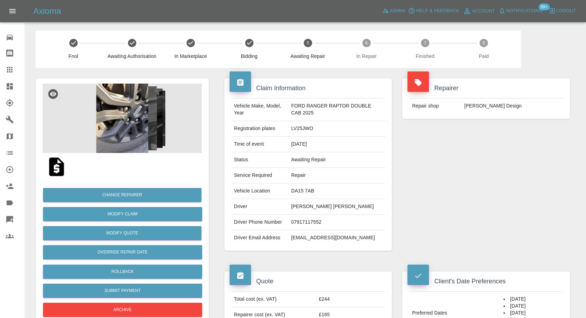
click at [301, 226] on td "07917117552" at bounding box center [336, 222] width 97 height 16
copy td "07917117552"
click at [445, 210] on div "Repairer Repair shop [PERSON_NAME] Design" at bounding box center [486, 164] width 178 height 193
click at [290, 192] on td "DA15 7AB" at bounding box center [336, 191] width 97 height 16
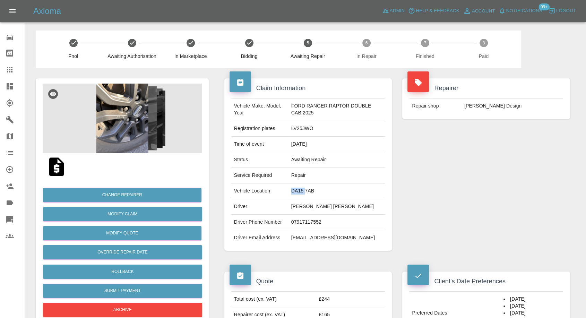
click at [290, 192] on td "DA15 7AB" at bounding box center [336, 191] width 97 height 16
copy td "DA15 7AB"
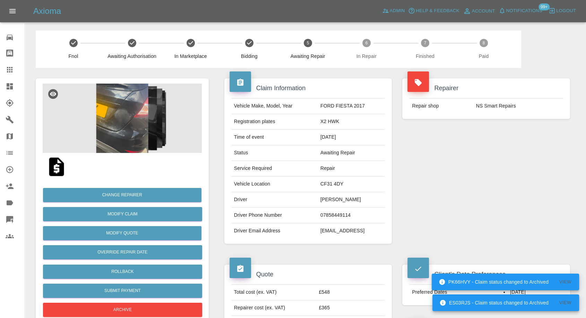
click at [317, 216] on td "07858449114" at bounding box center [350, 216] width 67 height 16
copy td "07858449114"
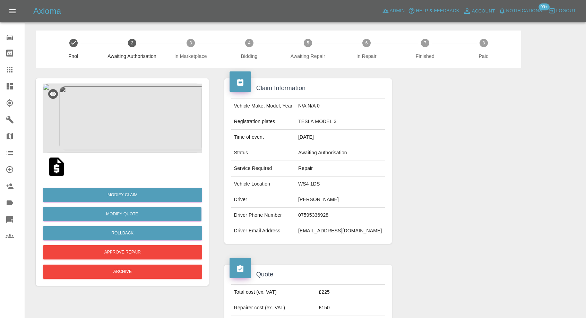
scroll to position [77, 0]
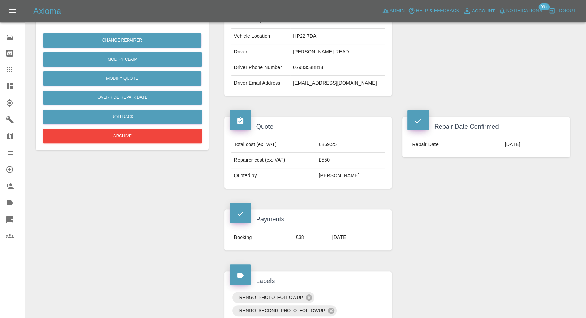
scroll to position [77, 0]
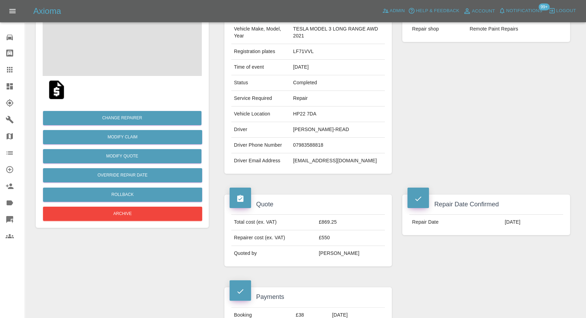
click at [297, 160] on td "acr321@hotmail.co.uk" at bounding box center [337, 160] width 95 height 15
copy div "acr321@hotmail.co.uk"
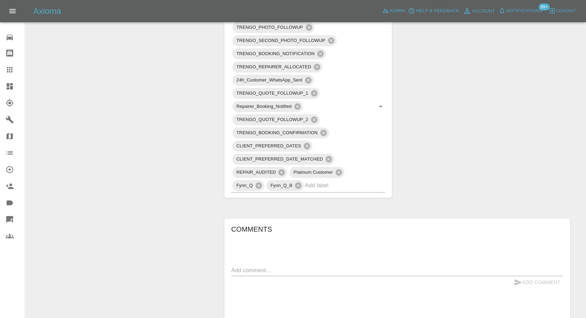
scroll to position [462, 0]
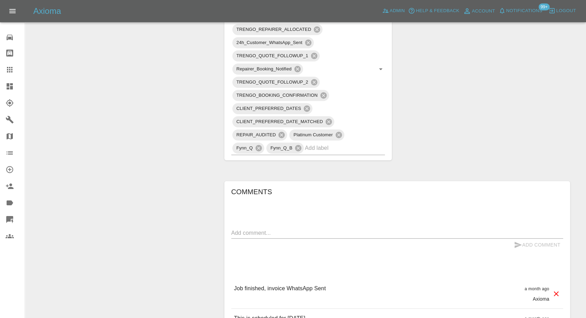
click at [283, 227] on div "x" at bounding box center [397, 232] width 332 height 11
paste textarea "JALSA UK LTD 41 Park Road Hounslow TW32HG"
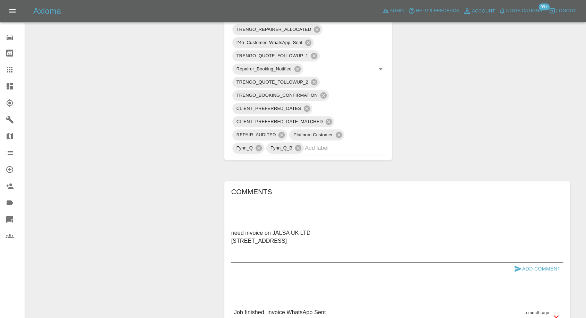
type textarea "need invoice on JALSA UK LTD 41 Park Road Hounslow TW32HG"
click at [517, 267] on icon "submit" at bounding box center [517, 268] width 7 height 6
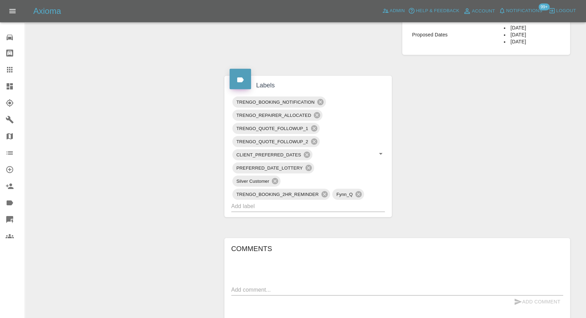
scroll to position [423, 0]
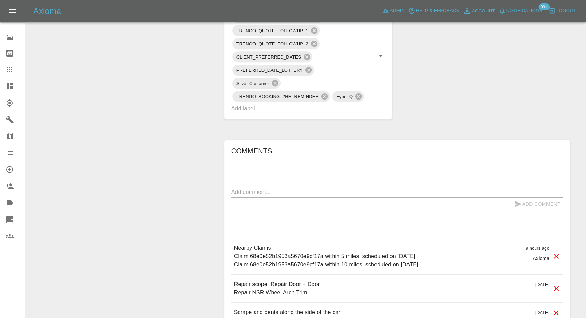
drag, startPoint x: 268, startPoint y: 181, endPoint x: 264, endPoint y: 193, distance: 12.6
click at [268, 184] on div "Comments x Add Comment Nearby Claims: Claim 68e0e52b1953a5670e9cf17a within 5 m…" at bounding box center [397, 233] width 332 height 177
click at [264, 193] on textarea at bounding box center [397, 192] width 332 height 8
paste textarea "ddress is ox4 4pw 105,"
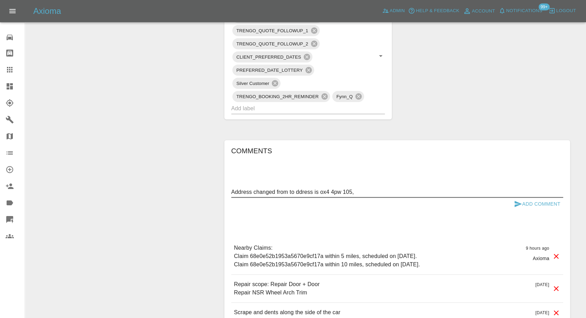
click at [303, 192] on textarea "Address changed from to ddress is ox4 4pw 105," at bounding box center [397, 192] width 332 height 8
click at [334, 191] on textarea "Address changed from to ox4 4pw 105," at bounding box center [397, 192] width 332 height 8
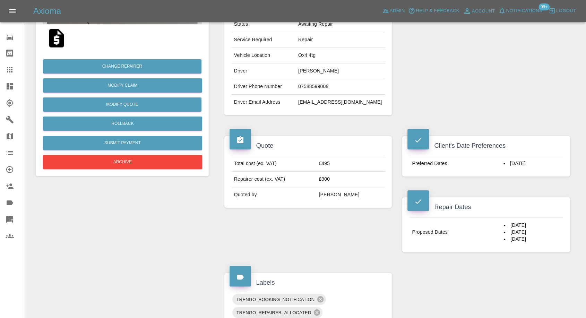
scroll to position [115, 0]
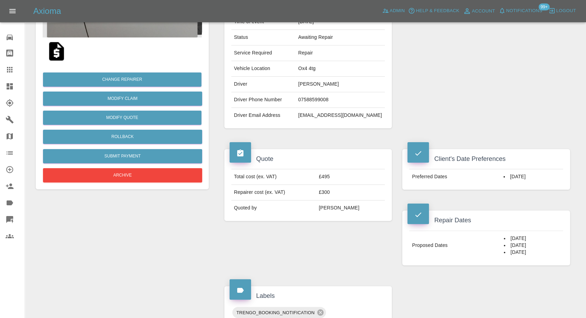
click at [310, 68] on td "Ox4 4tg" at bounding box center [339, 69] width 89 height 16
copy td "Ox4 4tg"
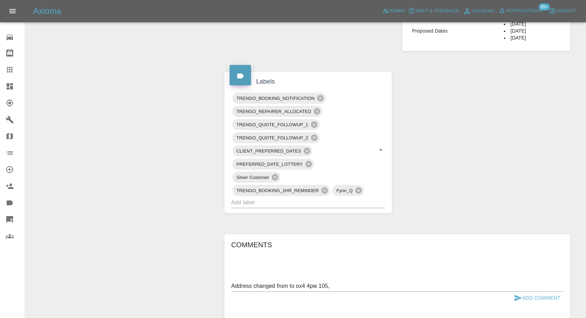
scroll to position [346, 0]
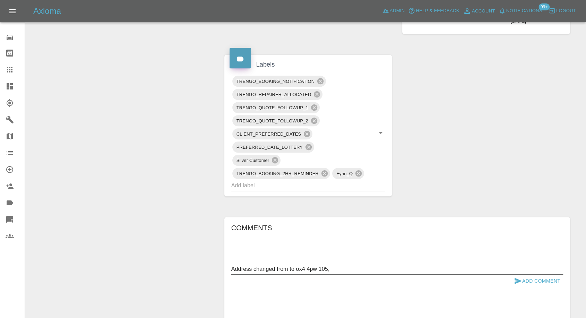
click at [289, 268] on textarea "Address changed from to ox4 4pw 105," at bounding box center [397, 269] width 332 height 8
paste textarea "Ox4 4tg"
type textarea "Address changed from Ox4 4tg to ox4 4pw 105,"
click at [517, 281] on icon "submit" at bounding box center [517, 281] width 7 height 6
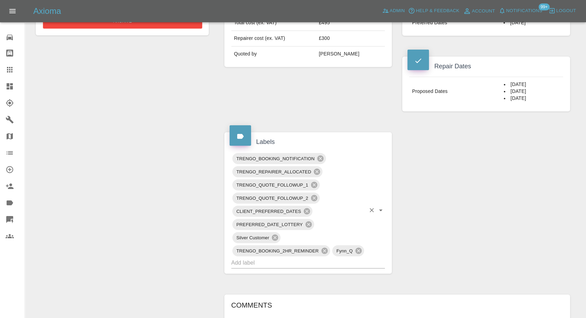
scroll to position [462, 0]
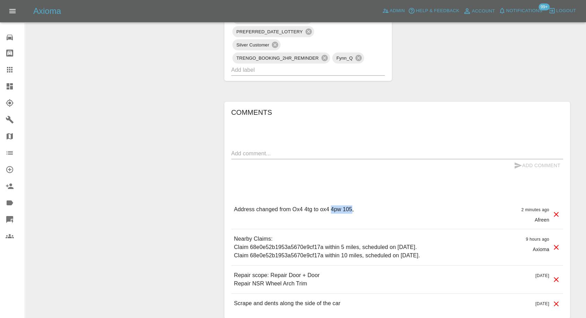
drag, startPoint x: 331, startPoint y: 208, endPoint x: 351, endPoint y: 208, distance: 20.1
click at [351, 208] on p "Address changed from Ox4 4tg to ox4 4pw 105," at bounding box center [294, 209] width 120 height 8
click at [329, 214] on div "Address changed from Ox4 4tg to ox4 4pw 105," at bounding box center [294, 214] width 120 height 18
drag, startPoint x: 320, startPoint y: 207, endPoint x: 340, endPoint y: 207, distance: 19.4
click at [340, 207] on p "Address changed from Ox4 4tg to ox4 4pw 105," at bounding box center [294, 209] width 120 height 8
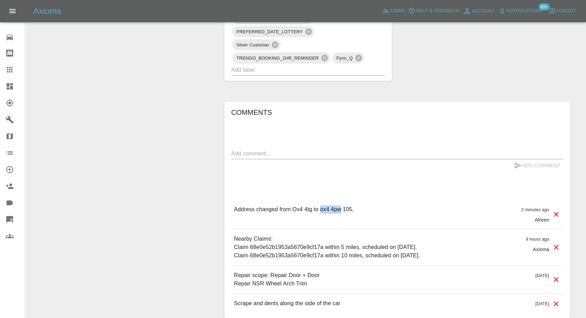
copy p "ox4 4pw"
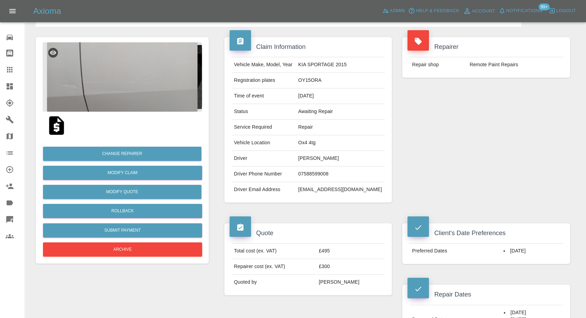
scroll to position [38, 0]
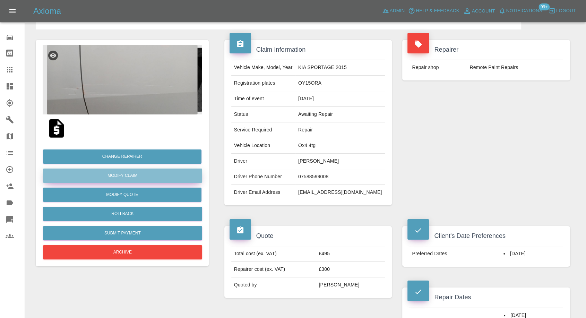
click at [137, 177] on link "Modify Claim" at bounding box center [122, 175] width 159 height 14
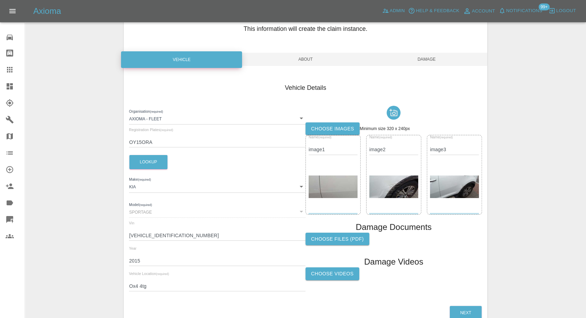
scroll to position [78, 0]
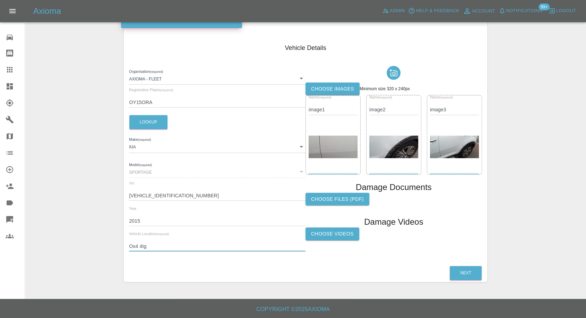
drag, startPoint x: 154, startPoint y: 243, endPoint x: 93, endPoint y: 243, distance: 61.7
click at [93, 243] on div "Enter Claim Details This information will create the claim instance. Vehicle Ab…" at bounding box center [305, 121] width 560 height 338
paste input "ox4 4pw"
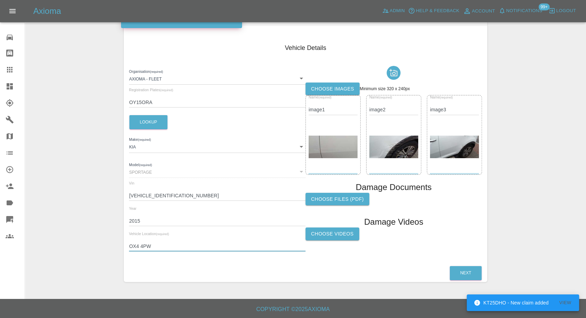
scroll to position [0, 0]
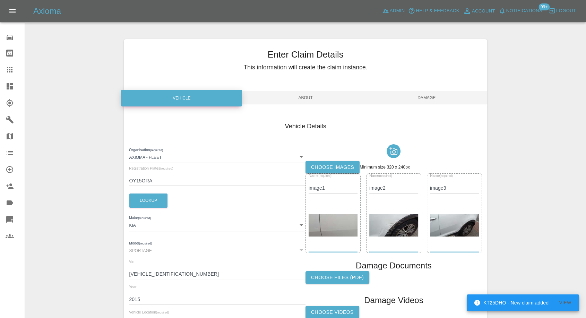
type input "OX4 4PW"
click at [436, 99] on span "Damage" at bounding box center [426, 97] width 121 height 13
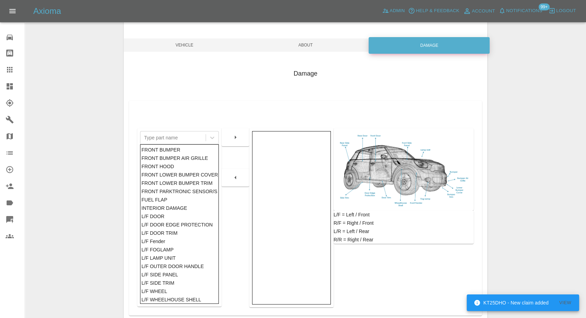
scroll to position [111, 0]
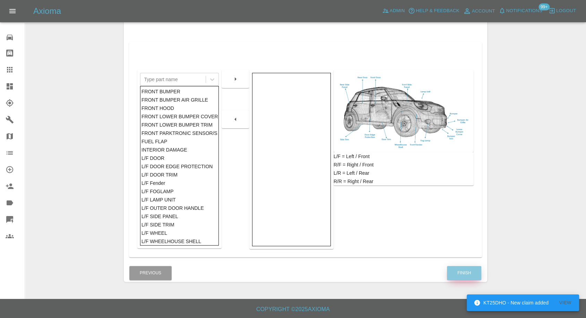
click at [457, 271] on button "Finish" at bounding box center [464, 273] width 34 height 14
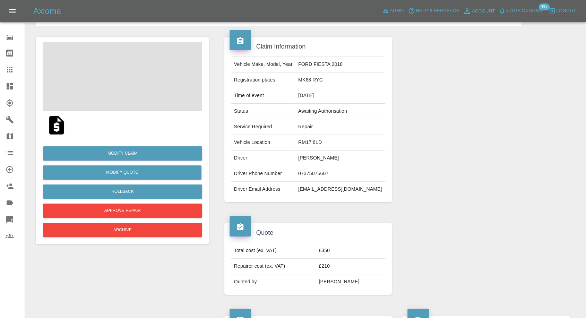
scroll to position [115, 0]
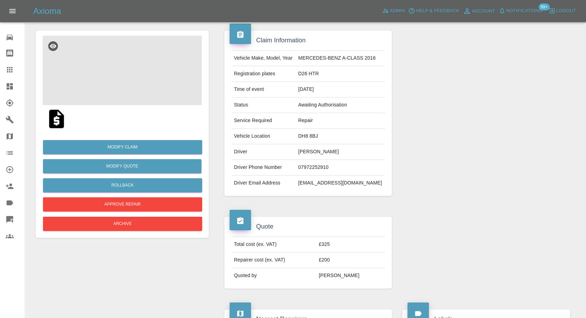
scroll to position [115, 0]
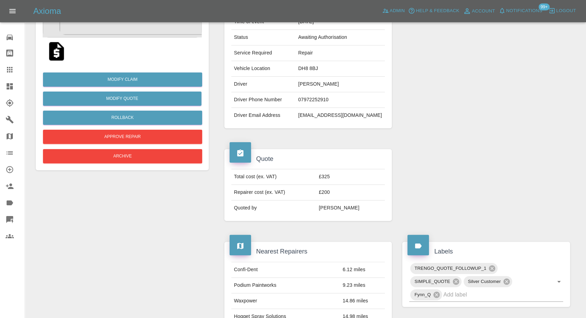
click at [56, 53] on img at bounding box center [56, 51] width 22 height 22
click at [61, 54] on img at bounding box center [56, 51] width 22 height 22
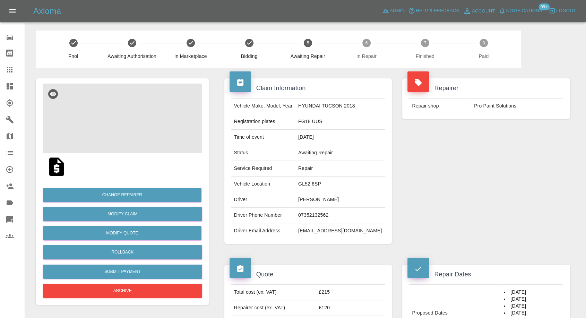
click at [117, 123] on img at bounding box center [122, 118] width 159 height 69
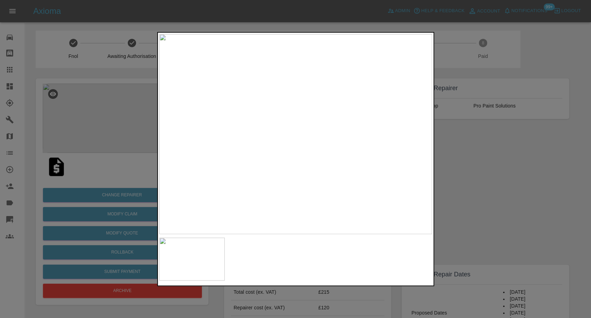
click at [468, 192] on div at bounding box center [295, 159] width 591 height 318
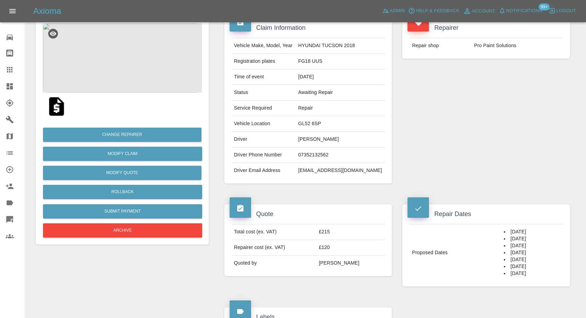
scroll to position [38, 0]
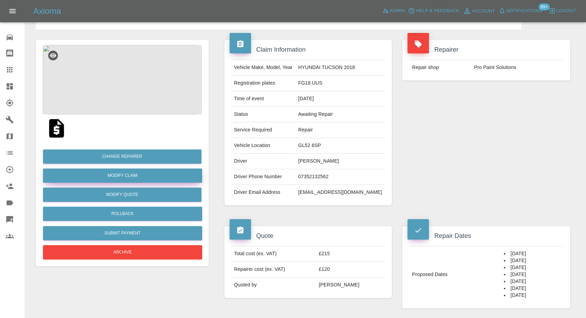
drag, startPoint x: 133, startPoint y: 180, endPoint x: 147, endPoint y: 180, distance: 14.2
click at [132, 180] on link "Modify Claim" at bounding box center [122, 175] width 159 height 14
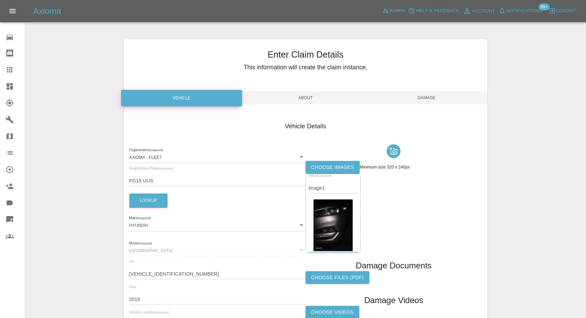
click at [339, 166] on label "Choose images" at bounding box center [332, 167] width 54 height 13
click at [0, 0] on input "Choose images" at bounding box center [0, 0] width 0 height 0
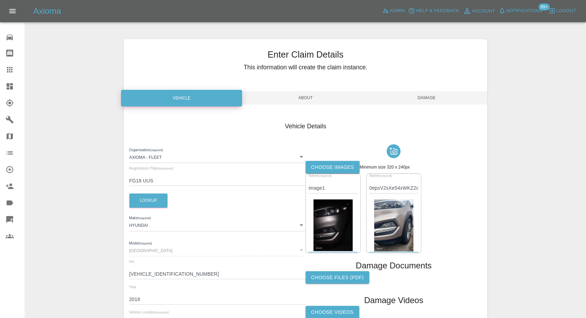
click at [428, 98] on span "Damage" at bounding box center [426, 97] width 121 height 13
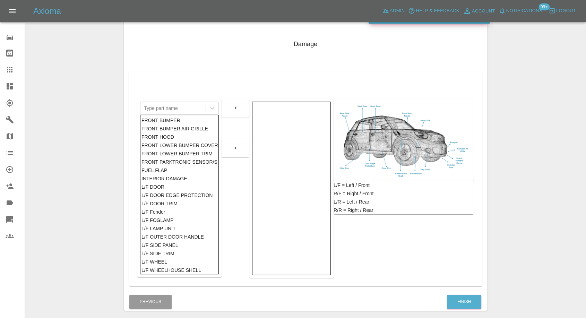
scroll to position [111, 0]
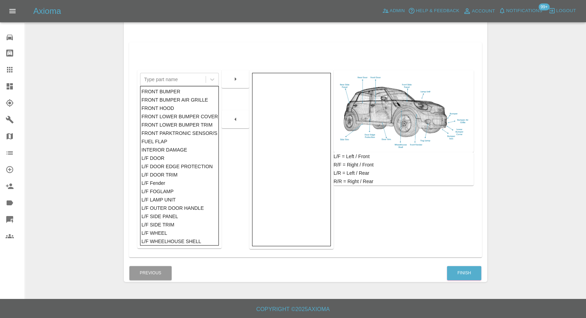
click at [460, 264] on div "Finish" at bounding box center [463, 273] width 35 height 18
click at [451, 276] on button "Finish" at bounding box center [464, 273] width 34 height 14
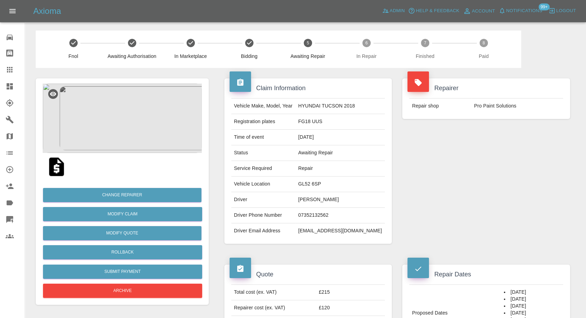
click at [130, 124] on img at bounding box center [122, 118] width 159 height 69
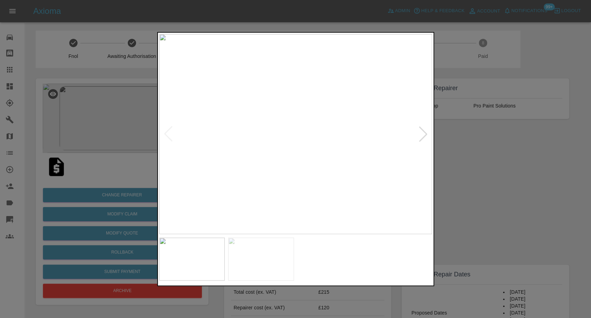
click at [278, 256] on img at bounding box center [261, 258] width 66 height 43
click at [533, 219] on div at bounding box center [295, 159] width 591 height 318
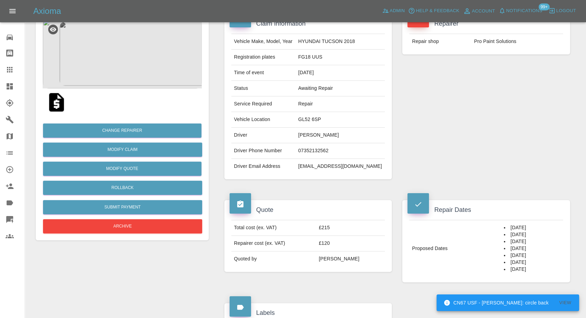
scroll to position [38, 0]
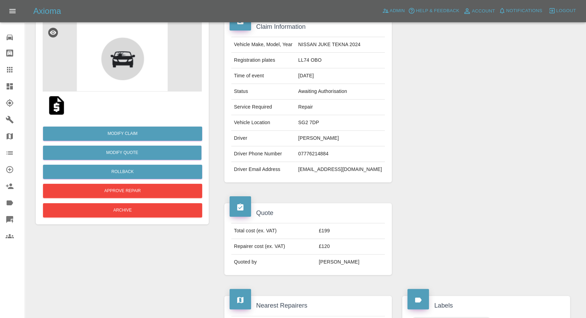
scroll to position [38, 0]
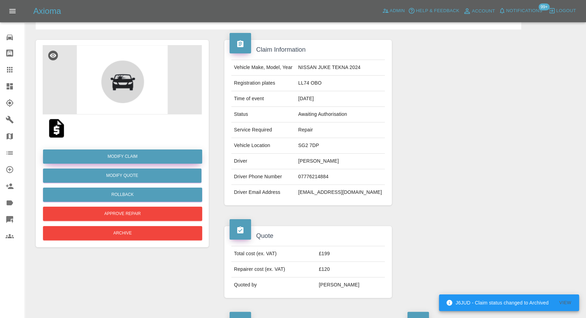
click at [129, 156] on link "Modify Claim" at bounding box center [122, 156] width 159 height 14
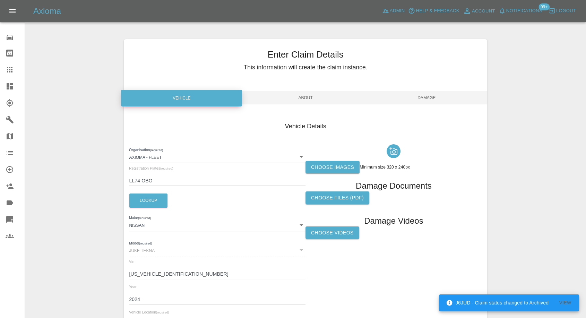
click at [333, 168] on label "Choose images" at bounding box center [332, 167] width 54 height 13
click at [0, 0] on input "Choose images" at bounding box center [0, 0] width 0 height 0
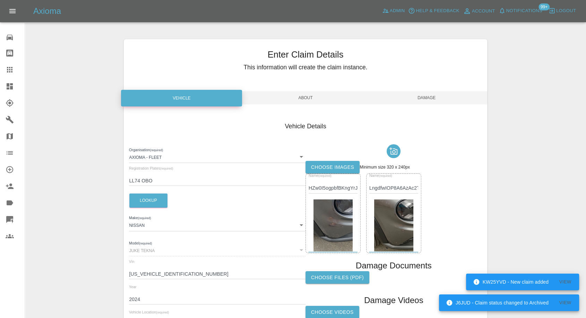
click at [425, 100] on span "Damage" at bounding box center [426, 97] width 121 height 13
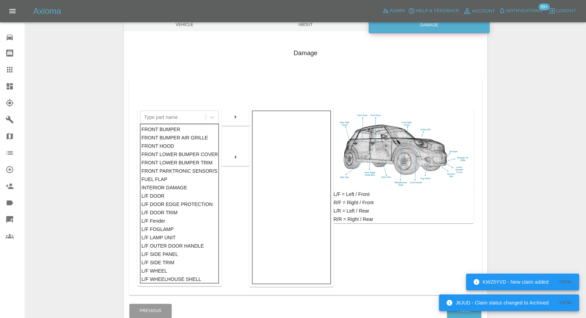
scroll to position [111, 0]
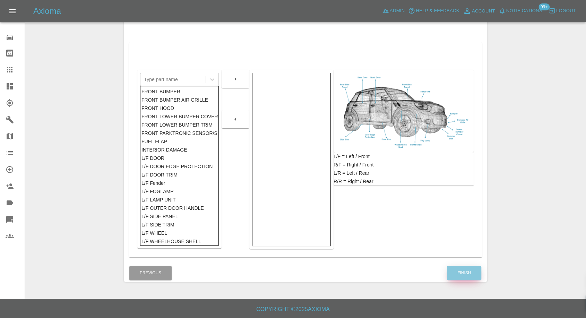
click at [450, 270] on button "Finish" at bounding box center [464, 273] width 34 height 14
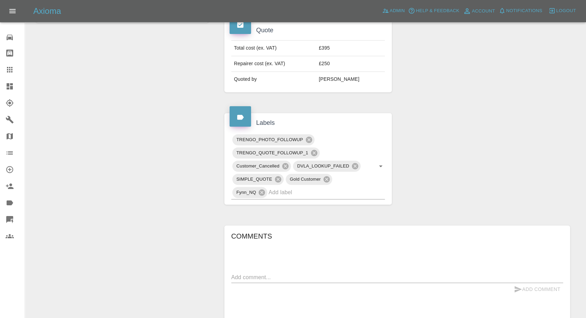
scroll to position [308, 0]
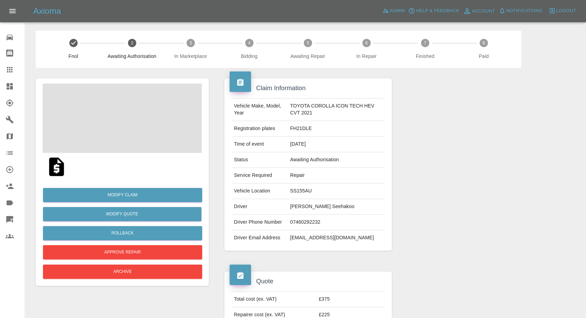
click at [59, 166] on img at bounding box center [56, 167] width 22 height 22
click at [101, 149] on img at bounding box center [122, 118] width 159 height 69
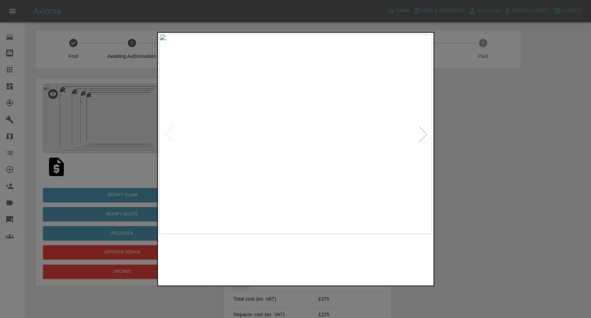
click at [241, 245] on img at bounding box center [261, 258] width 66 height 43
click at [323, 257] on img at bounding box center [331, 258] width 66 height 43
click at [406, 258] on img at bounding box center [400, 258] width 66 height 43
click at [422, 135] on div at bounding box center [423, 133] width 15 height 15
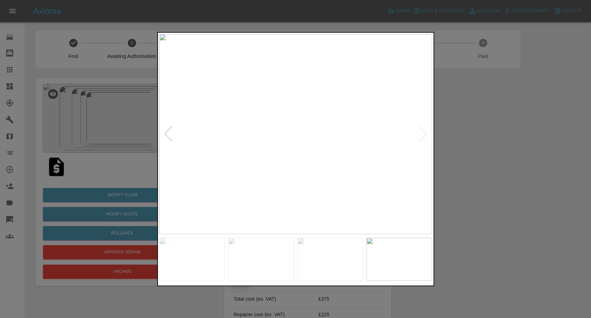
click at [422, 135] on img at bounding box center [295, 134] width 273 height 200
click at [493, 152] on div at bounding box center [295, 159] width 591 height 318
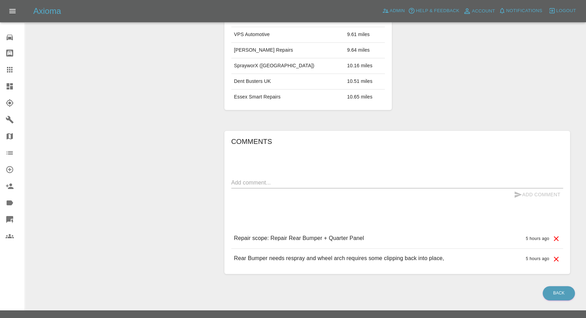
scroll to position [446, 0]
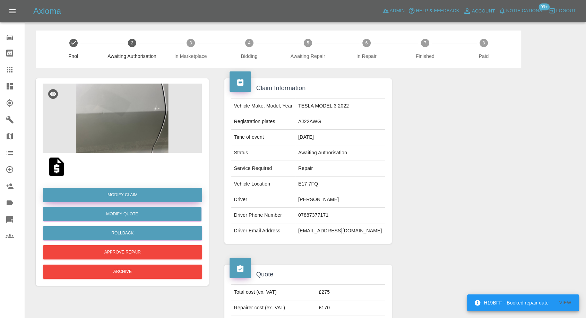
click at [130, 195] on link "Modify Claim" at bounding box center [122, 195] width 159 height 14
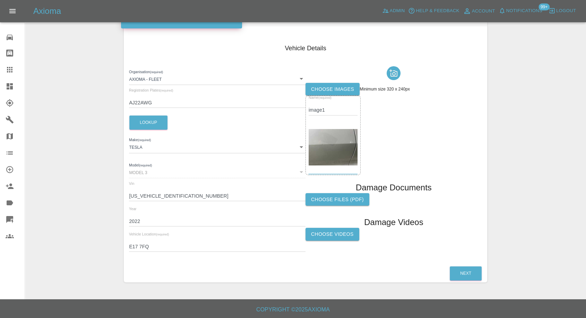
scroll to position [78, 0]
click at [338, 235] on label "Choose Videos" at bounding box center [332, 233] width 54 height 13
click at [0, 0] on input "Choose Videos" at bounding box center [0, 0] width 0 height 0
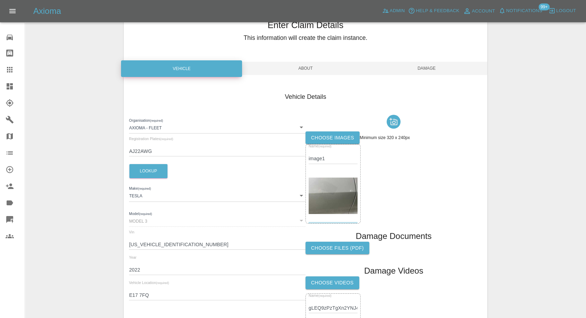
scroll to position [0, 0]
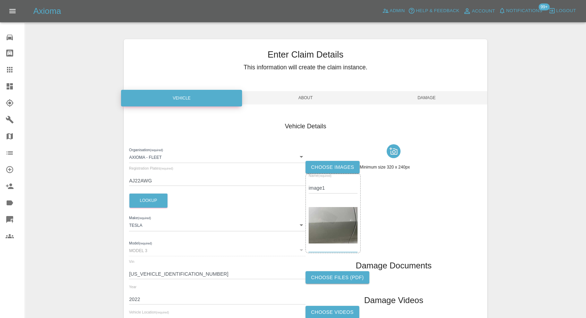
click at [435, 103] on span "Damage" at bounding box center [426, 97] width 121 height 13
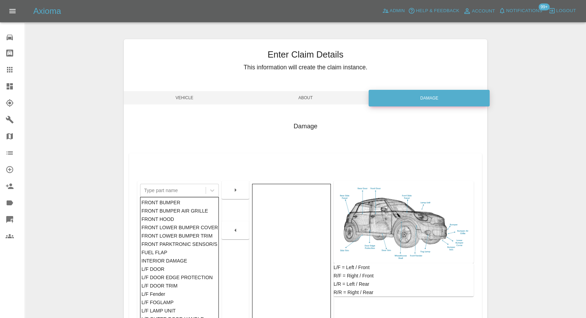
scroll to position [111, 0]
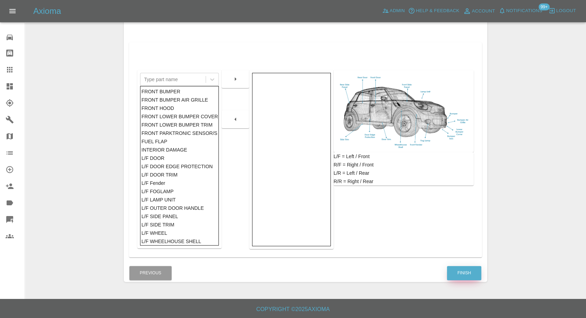
click at [463, 274] on button "Finish" at bounding box center [464, 273] width 34 height 14
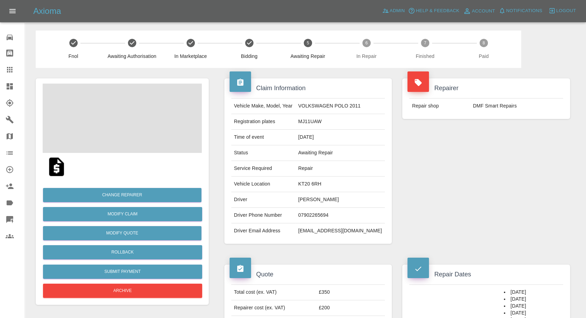
click at [308, 199] on td "[PERSON_NAME]" at bounding box center [339, 200] width 89 height 16
copy td "[PERSON_NAME]"
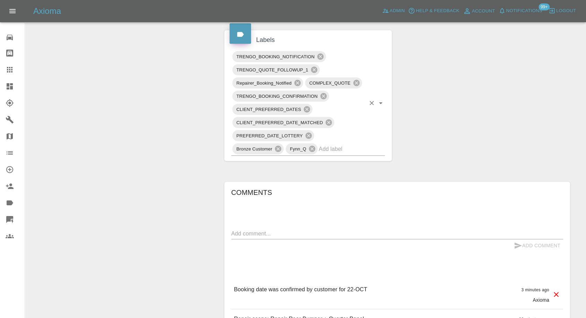
scroll to position [488, 0]
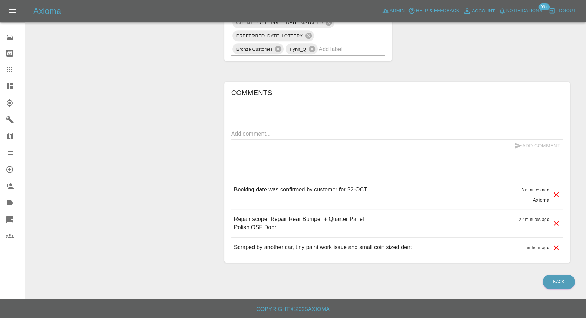
click at [264, 132] on textarea at bounding box center [397, 134] width 332 height 8
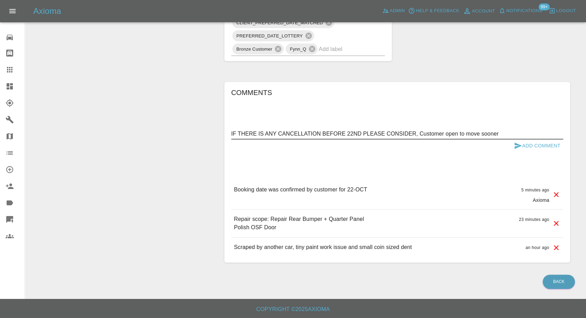
type textarea "IF THERE IS ANY CANCELLATION BEFORE 22ND PLEASE CONSIDER, Customer open to move…"
click at [517, 143] on icon "submit" at bounding box center [517, 145] width 7 height 6
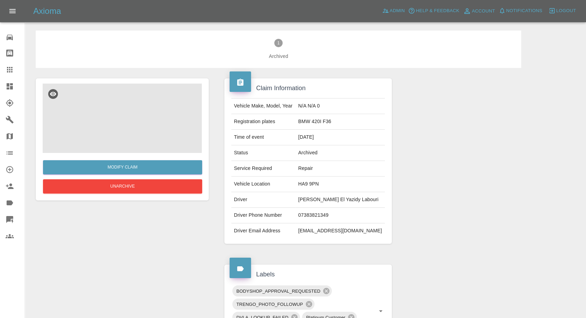
click at [109, 139] on img at bounding box center [122, 118] width 159 height 69
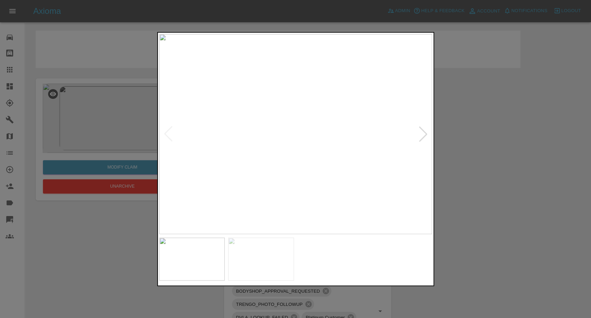
click at [449, 246] on div at bounding box center [295, 159] width 591 height 318
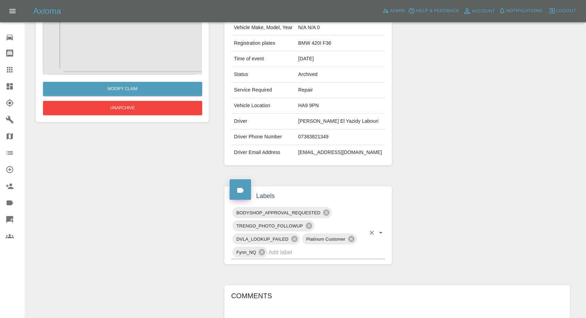
scroll to position [77, 0]
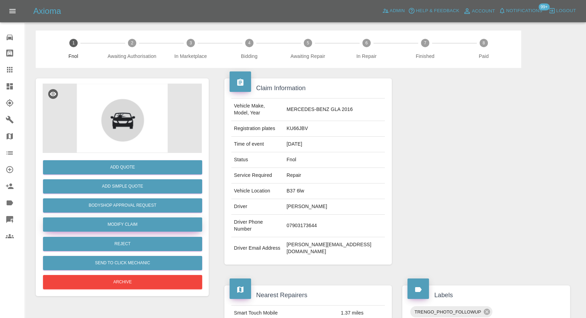
drag, startPoint x: 121, startPoint y: 221, endPoint x: 128, endPoint y: 223, distance: 7.1
click at [121, 221] on link "Modify Claim" at bounding box center [122, 224] width 159 height 14
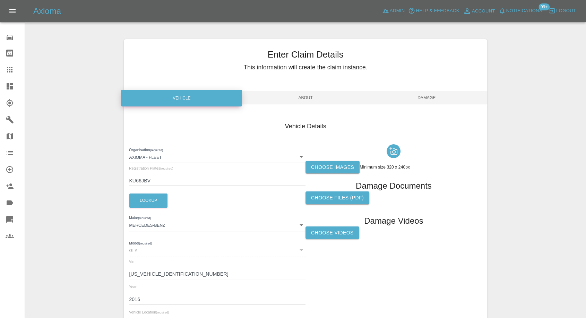
click at [328, 166] on label "Choose images" at bounding box center [332, 167] width 54 height 13
click at [0, 0] on input "Choose images" at bounding box center [0, 0] width 0 height 0
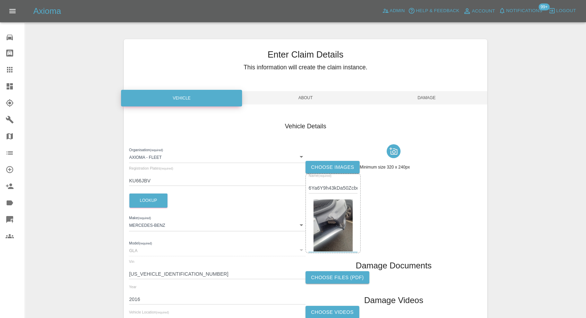
drag, startPoint x: 433, startPoint y: 96, endPoint x: 432, endPoint y: 117, distance: 21.5
click at [433, 96] on span "Damage" at bounding box center [426, 97] width 121 height 13
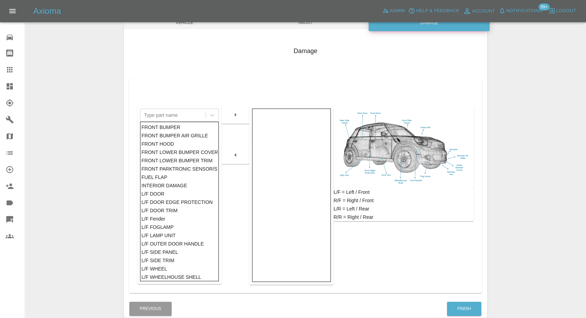
scroll to position [111, 0]
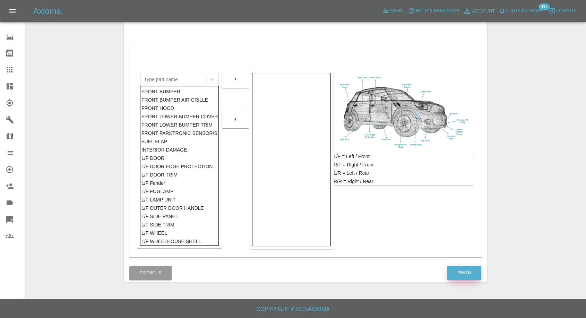
drag, startPoint x: 437, startPoint y: 245, endPoint x: 457, endPoint y: 273, distance: 35.0
click at [461, 275] on button "Finish" at bounding box center [464, 273] width 34 height 14
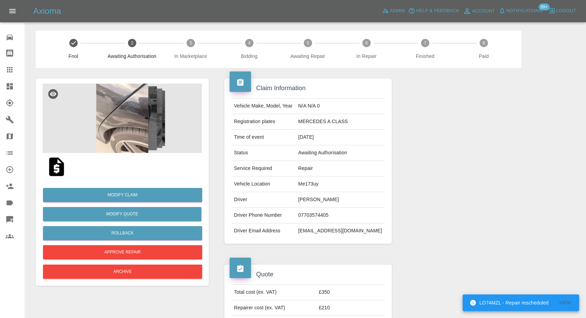
click at [55, 168] on img at bounding box center [56, 167] width 22 height 22
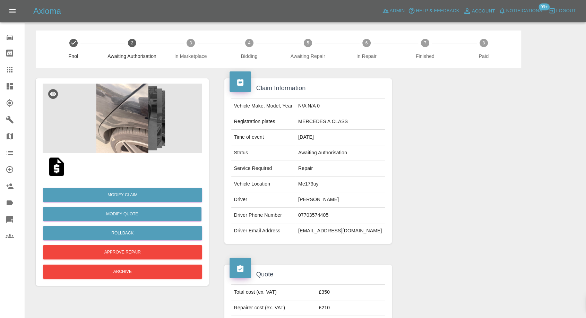
click at [147, 140] on img at bounding box center [122, 118] width 159 height 69
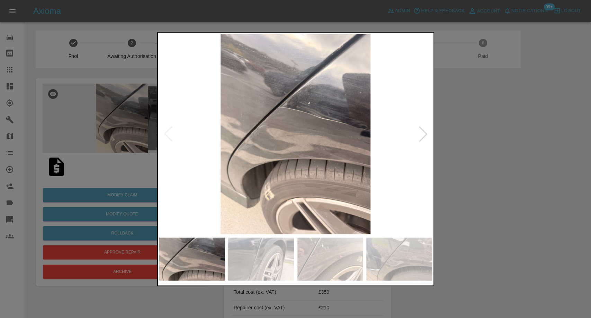
click at [277, 260] on img at bounding box center [261, 258] width 66 height 43
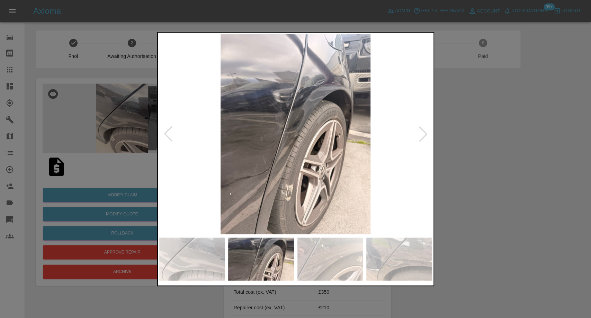
click at [372, 262] on img at bounding box center [400, 258] width 66 height 43
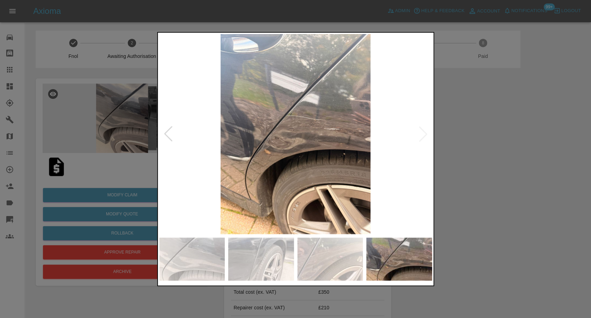
click at [334, 264] on img at bounding box center [331, 258] width 66 height 43
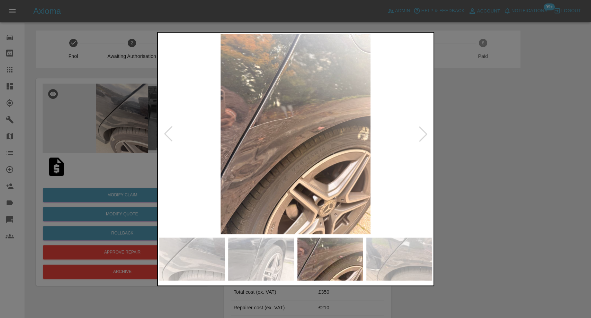
click at [392, 243] on img at bounding box center [400, 258] width 66 height 43
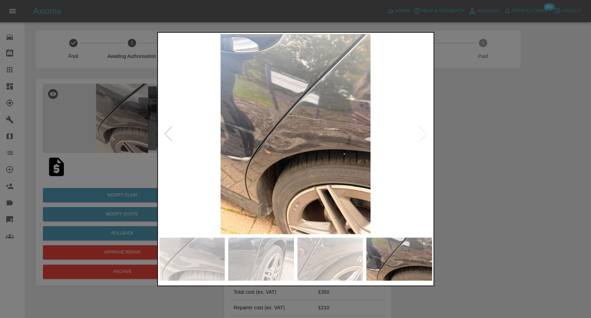
click at [424, 139] on img at bounding box center [295, 134] width 273 height 200
drag, startPoint x: 500, startPoint y: 157, endPoint x: 209, endPoint y: 21, distance: 321.5
click at [500, 157] on div at bounding box center [295, 159] width 591 height 318
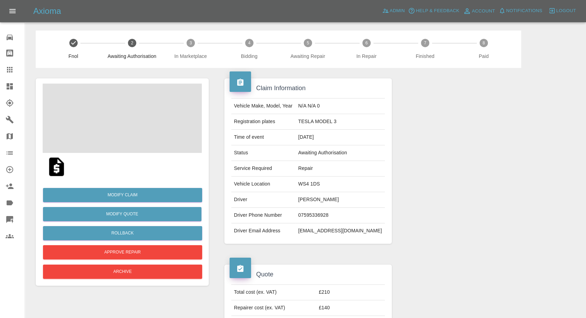
click at [311, 196] on td "[PERSON_NAME]" at bounding box center [339, 200] width 89 height 16
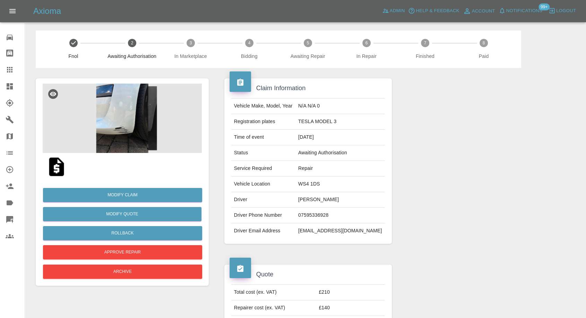
click at [310, 191] on td "WS4 1DS" at bounding box center [339, 184] width 89 height 16
click at [320, 203] on td "[PERSON_NAME]" at bounding box center [339, 200] width 89 height 16
copy td "Jeff Pangilinan"
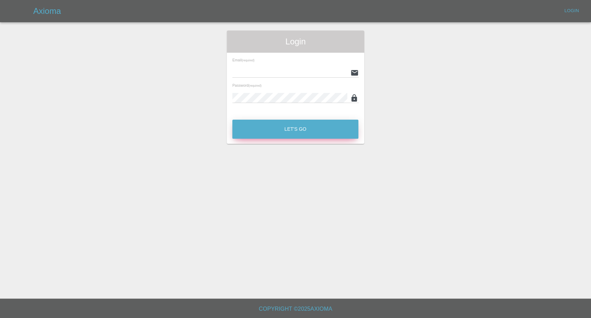
type input "[EMAIL_ADDRESS][DOMAIN_NAME]"
click at [271, 128] on button "Let's Go" at bounding box center [295, 129] width 126 height 19
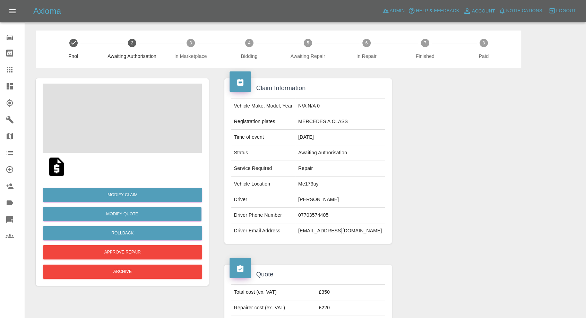
click at [322, 201] on td "[PERSON_NAME]" at bounding box center [339, 200] width 89 height 16
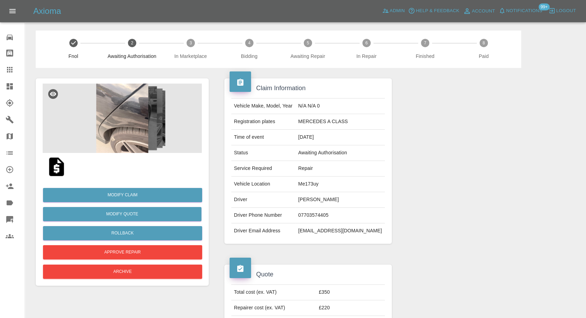
click at [322, 201] on td "[PERSON_NAME]" at bounding box center [339, 200] width 89 height 16
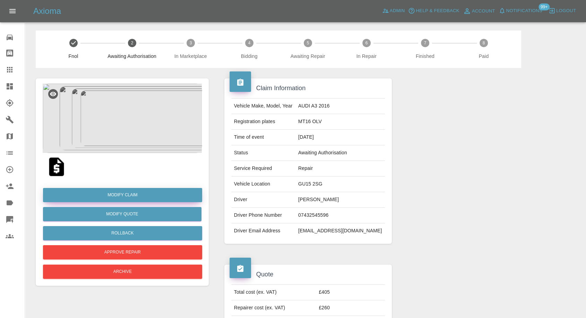
click at [127, 197] on link "Modify Claim" at bounding box center [122, 195] width 159 height 14
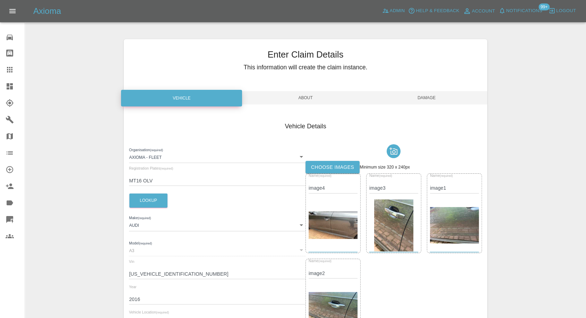
click at [339, 168] on label "Choose images" at bounding box center [332, 167] width 54 height 13
click at [0, 0] on input "Choose images" at bounding box center [0, 0] width 0 height 0
click at [430, 105] on div "Enter Claim Details This information will create the claim instance. Vehicle Ab…" at bounding box center [305, 235] width 363 height 393
click at [431, 100] on span "Damage" at bounding box center [426, 97] width 121 height 13
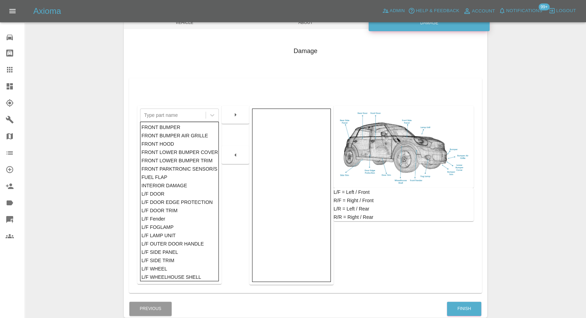
scroll to position [111, 0]
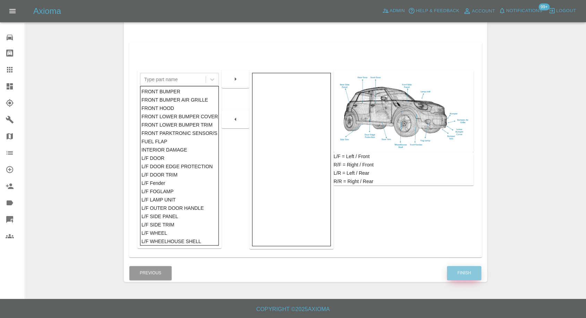
click at [465, 274] on button "Finish" at bounding box center [464, 273] width 34 height 14
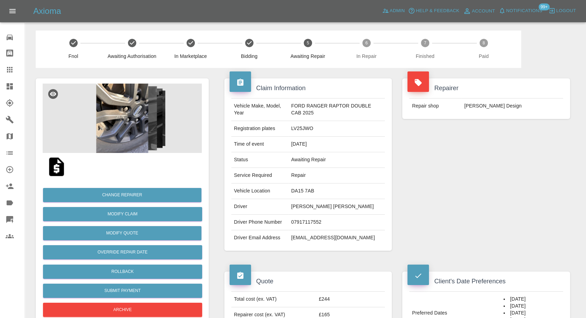
click at [290, 202] on td "Douglas Reid Anderson" at bounding box center [336, 207] width 97 height 16
copy td "Douglas"
click at [294, 226] on td "07917117552" at bounding box center [336, 222] width 97 height 16
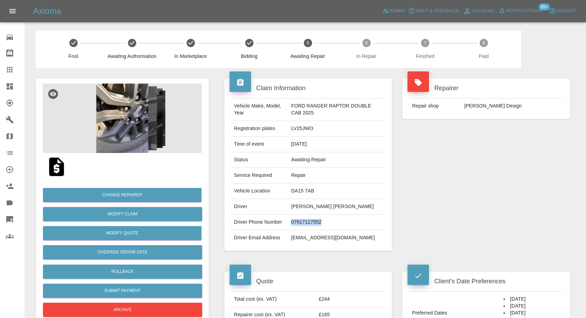
copy td "07917117552"
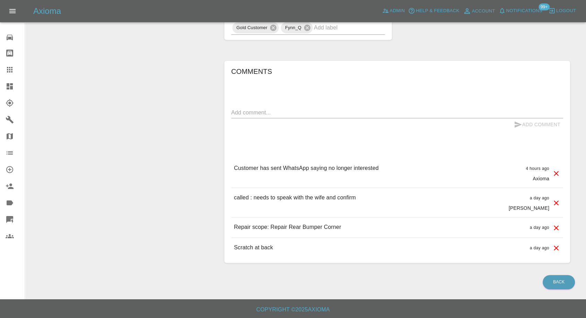
scroll to position [422, 0]
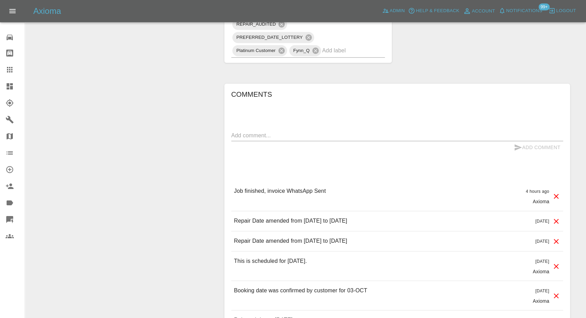
scroll to position [539, 0]
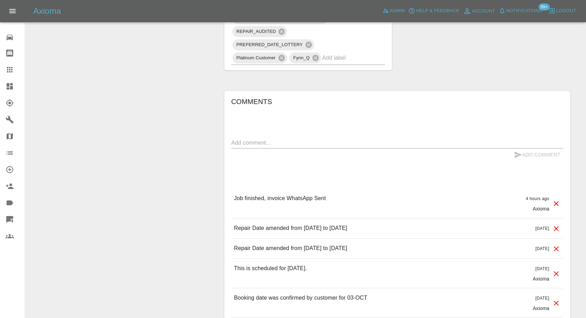
click at [275, 139] on textarea at bounding box center [397, 143] width 332 height 8
paste textarea "Hi Richard visited today but according to his observation the dent is very shal…"
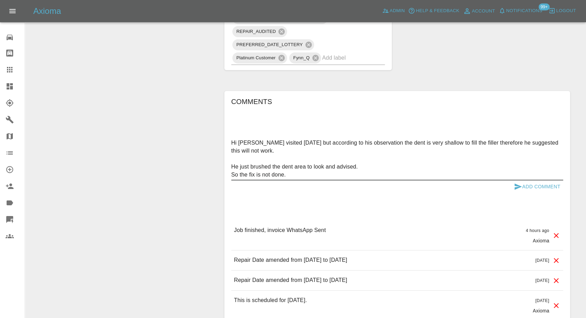
click at [283, 148] on textarea "Hi Richard visited today but according to his observation the dent is very shal…" at bounding box center [397, 159] width 332 height 40
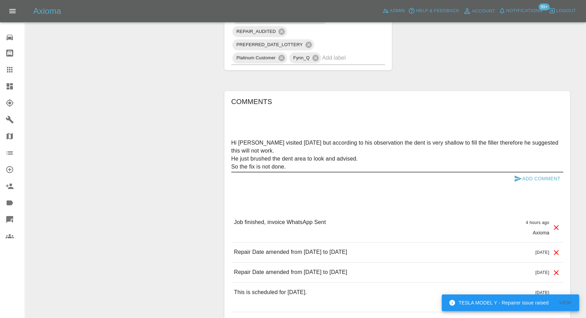
type textarea "Hi Richard visited today but according to his observation the dent is very shal…"
click at [513, 175] on icon "submit" at bounding box center [517, 178] width 8 height 8
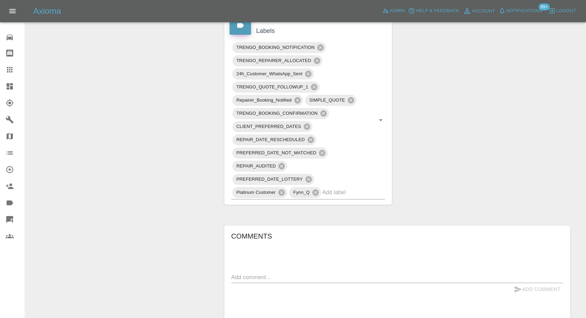
scroll to position [385, 0]
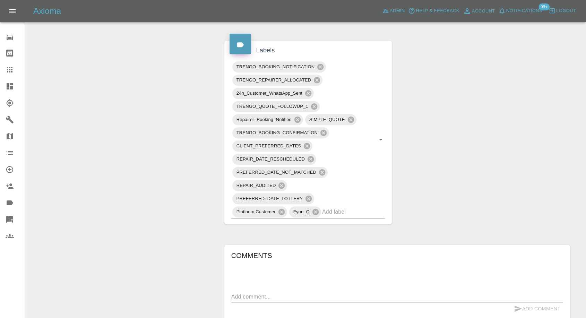
click at [8, 65] on link "Claims" at bounding box center [12, 69] width 25 height 17
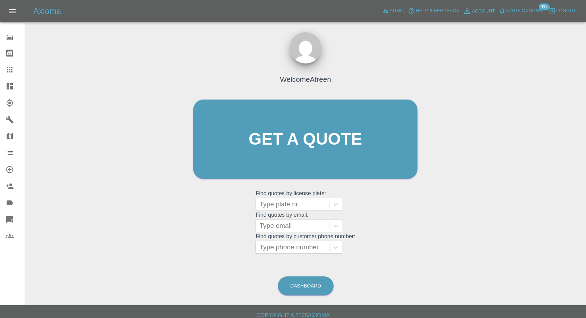
click at [283, 248] on div at bounding box center [292, 247] width 66 height 10
paste input "+447383313204"
drag, startPoint x: 272, startPoint y: 250, endPoint x: 205, endPoint y: 250, distance: 67.2
click at [205, 250] on div "Welcome Afreen Get a quote Get a quote Find quotes by license plate: Type plate…" at bounding box center [305, 152] width 239 height 209
type input "07383313204"
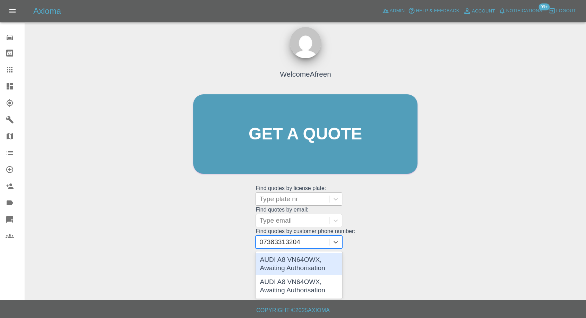
scroll to position [6, 0]
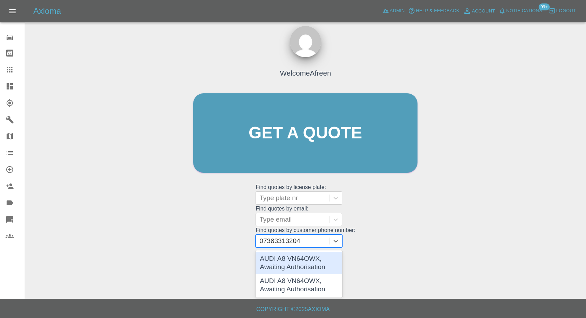
click at [306, 264] on div "AUDI A8 VN64OWX, Awaiting Authorisation" at bounding box center [298, 263] width 87 height 22
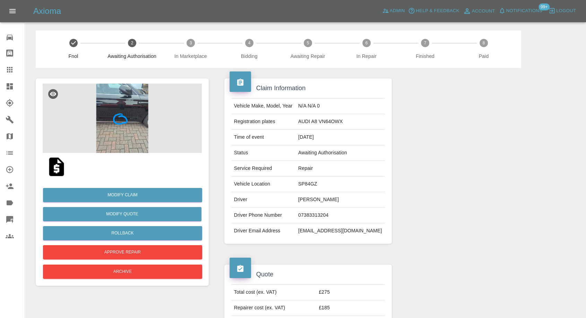
click at [121, 125] on img at bounding box center [122, 118] width 159 height 69
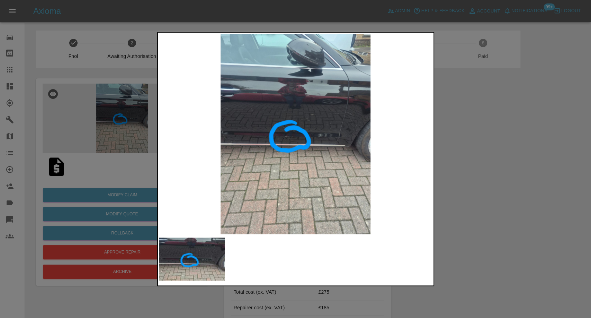
click at [465, 197] on div at bounding box center [295, 159] width 591 height 318
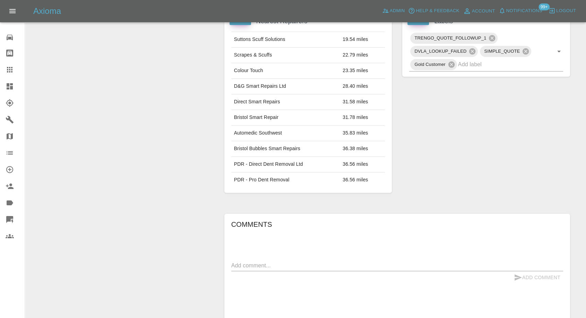
scroll to position [346, 0]
click at [271, 267] on textarea at bounding box center [397, 264] width 332 height 8
paste textarea "eed this repair to be on the same date"
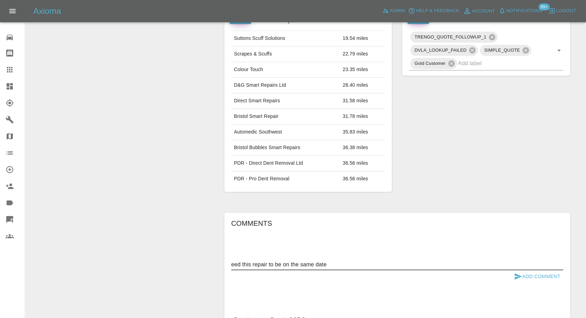
click at [235, 262] on textarea "eed this repair to be on the same date" at bounding box center [397, 264] width 332 height 8
click at [231, 263] on textarea "eed this repair to be on the same date" at bounding box center [397, 264] width 332 height 8
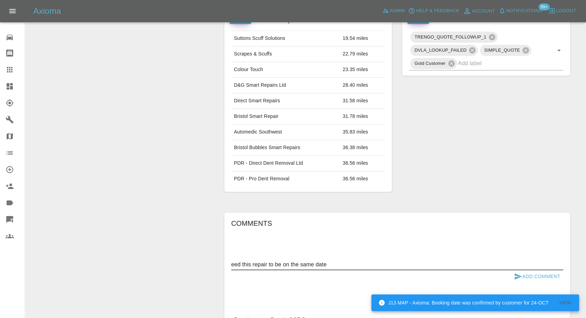
paste textarea "68ed1ee31f882858c7dd7054"
type textarea "68ed1ee31f882858c7dd7054 - need this repair to be on the same date"
click at [516, 275] on icon "submit" at bounding box center [517, 276] width 8 height 8
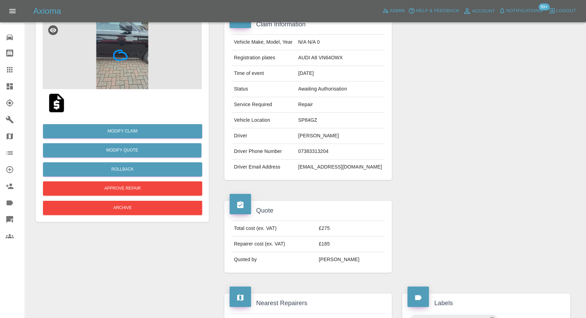
scroll to position [77, 0]
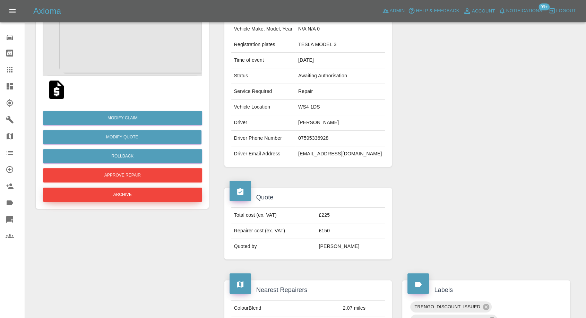
drag, startPoint x: 8, startPoint y: 69, endPoint x: 198, endPoint y: 194, distance: 227.7
click at [9, 69] on icon at bounding box center [10, 69] width 8 height 8
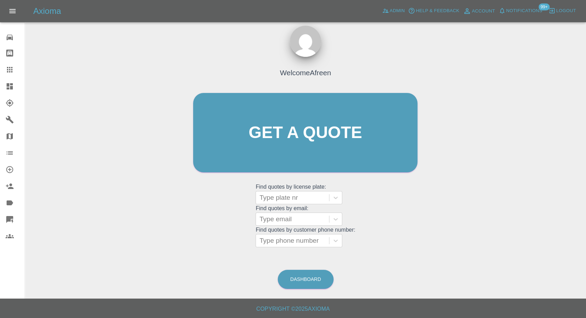
scroll to position [6, 0]
click at [305, 240] on div at bounding box center [292, 241] width 66 height 10
paste input "+447383313204"
type input "+447383313204"
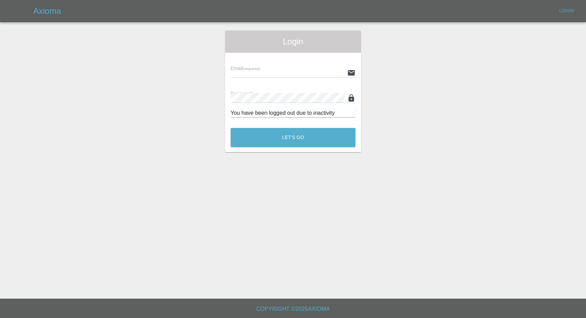
type input "afreen@axioma.co.uk"
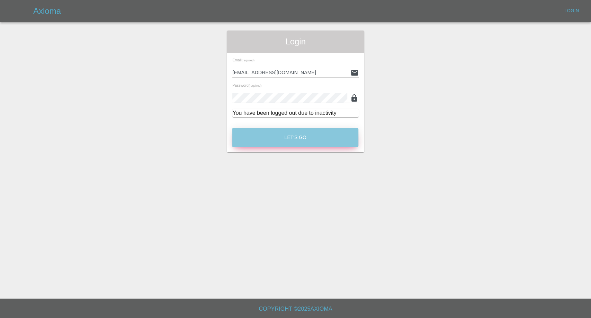
click at [299, 139] on button "Let's Go" at bounding box center [295, 137] width 126 height 19
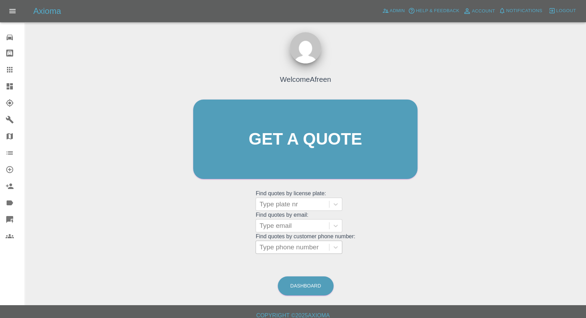
click at [294, 246] on div at bounding box center [292, 247] width 66 height 10
paste input "+447383313204"
drag, startPoint x: 272, startPoint y: 246, endPoint x: 166, endPoint y: 254, distance: 105.7
click at [166, 254] on div "Welcome Afreen Get a quote Get a quote Find quotes by license plate: Type plate…" at bounding box center [305, 172] width 550 height 249
type input "07383313204"
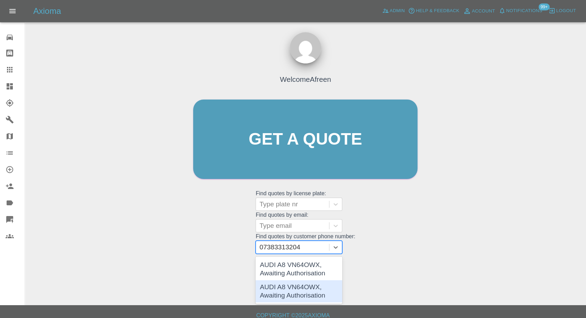
click at [277, 285] on div "AUDI A8 VN64OWX, Awaiting Authorisation" at bounding box center [298, 291] width 87 height 22
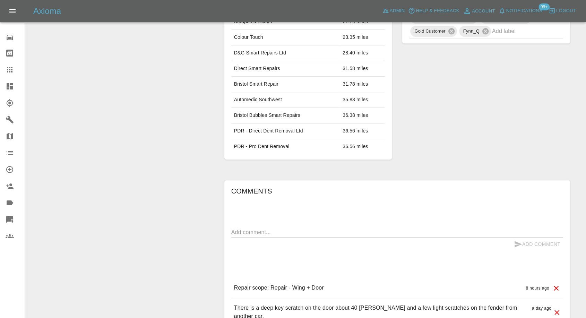
scroll to position [423, 0]
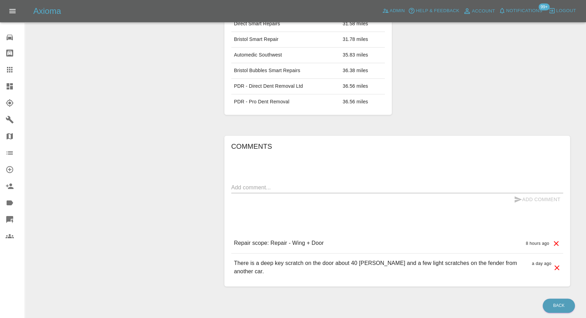
click at [295, 189] on textarea at bounding box center [397, 187] width 332 height 8
paste textarea "68ee304f4d28656b6dd1d695"
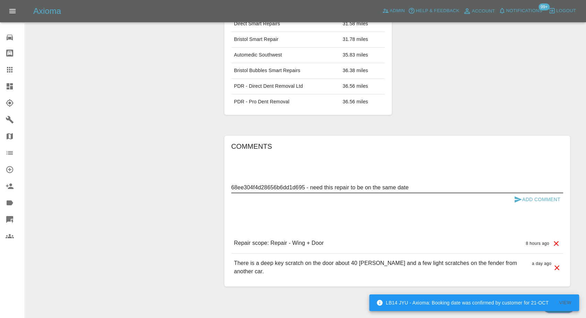
type textarea "68ee304f4d28656b6dd1d695 - need this repair to be on the same date"
click at [517, 197] on icon "submit" at bounding box center [517, 199] width 7 height 6
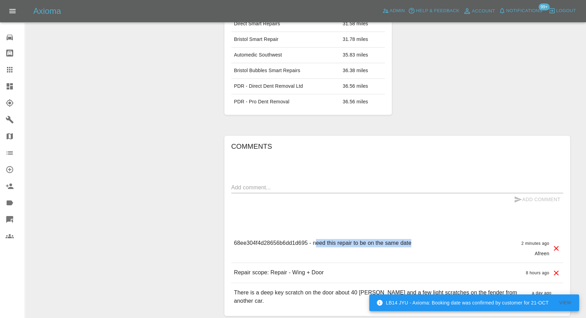
drag, startPoint x: 314, startPoint y: 240, endPoint x: 443, endPoint y: 241, distance: 129.6
click at [443, 241] on div "68ee304f4d28656b6dd1d695 - need this repair to be on the same date 2 minutes ag…" at bounding box center [397, 247] width 332 height 29
copy p "eed this repair to be on the same date"
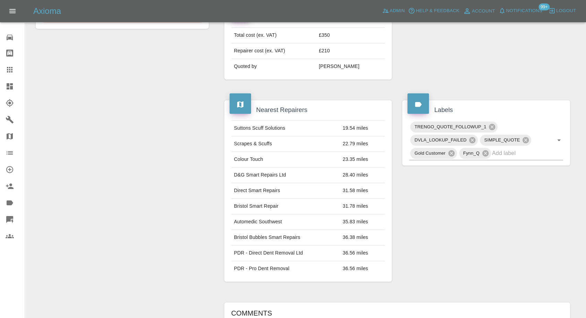
scroll to position [115, 0]
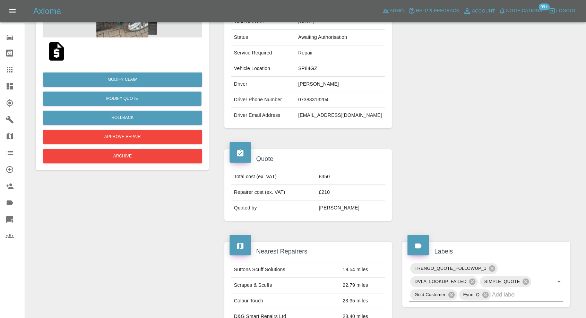
click at [172, 200] on div "Modify Claim Modify Quote Rollback Approve Repair Archive" at bounding box center [121, 294] width 183 height 682
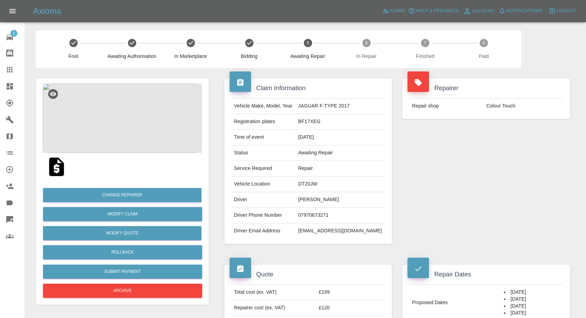
click at [308, 209] on td "07970673271" at bounding box center [339, 216] width 89 height 16
copy td "07970673271"
